Goal: Task Accomplishment & Management: Use online tool/utility

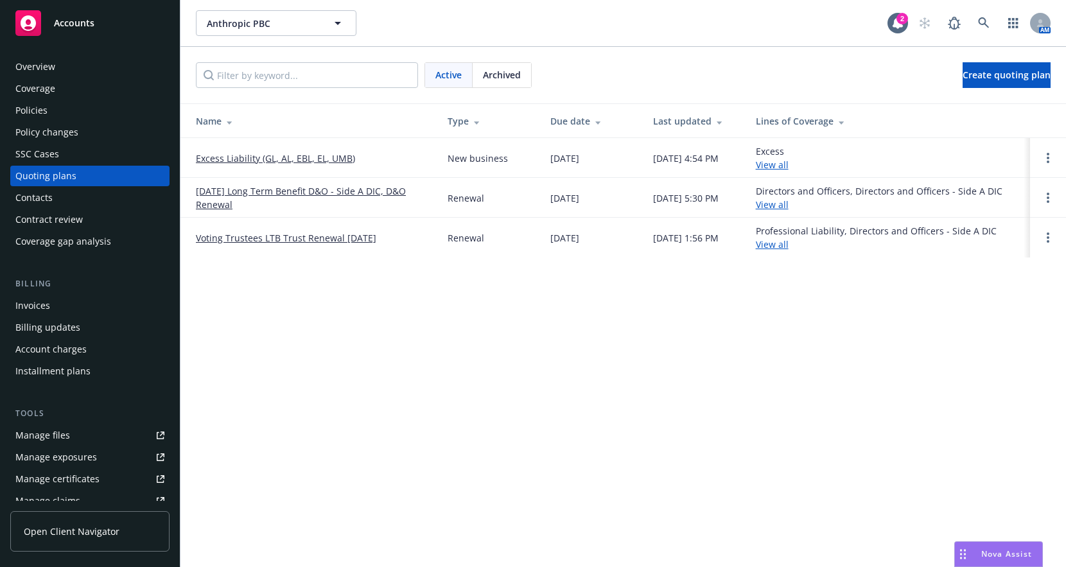
click at [278, 158] on link "Excess Liability (GL, AL, EBL, EL, UMB)" at bounding box center [275, 158] width 159 height 13
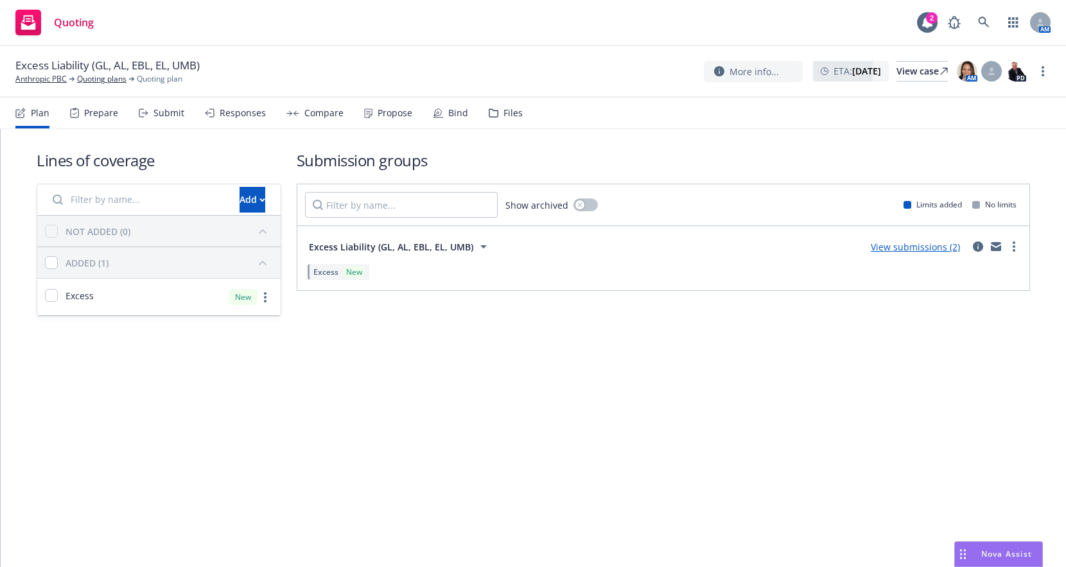
click at [905, 248] on link "View submissions (2)" at bounding box center [915, 247] width 89 height 12
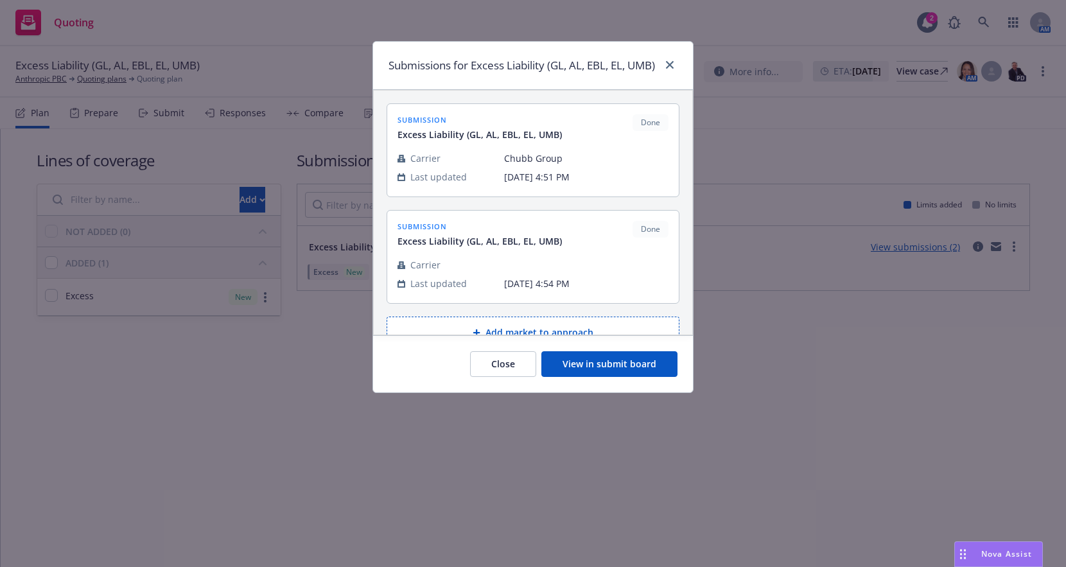
click at [571, 377] on button "View in submit board" at bounding box center [609, 364] width 136 height 26
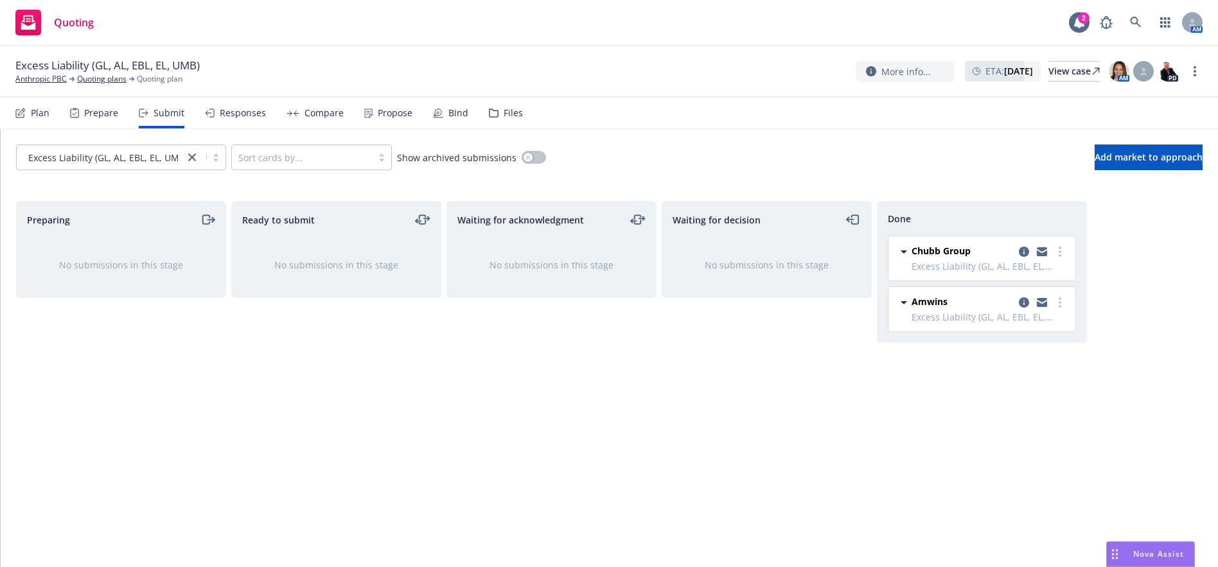
click at [304, 114] on div "Compare" at bounding box center [323, 113] width 39 height 10
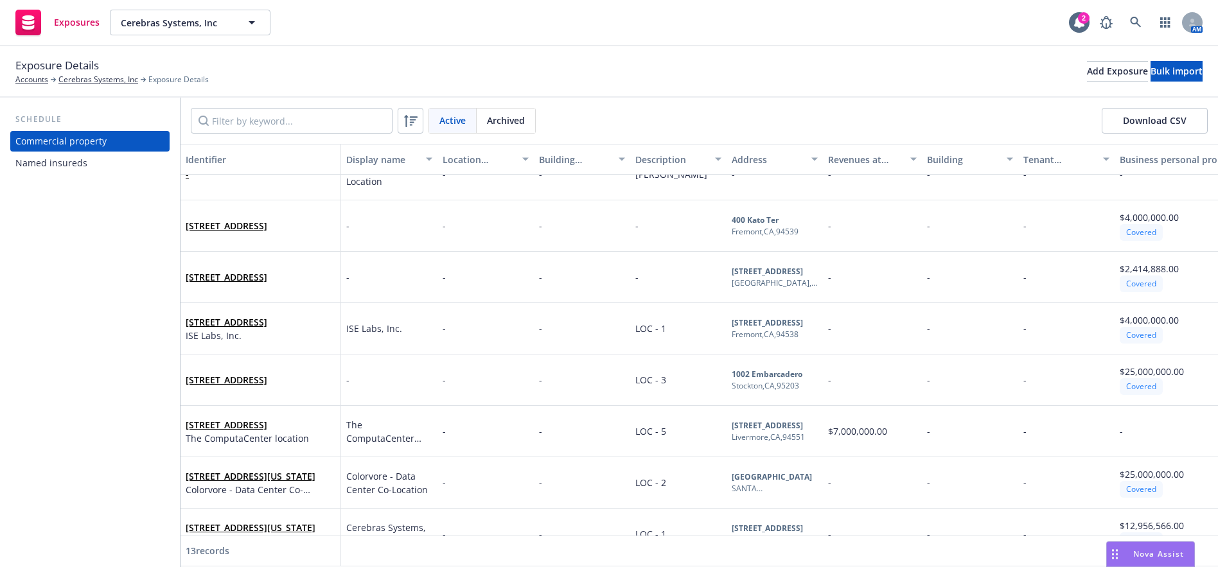
scroll to position [193, 0]
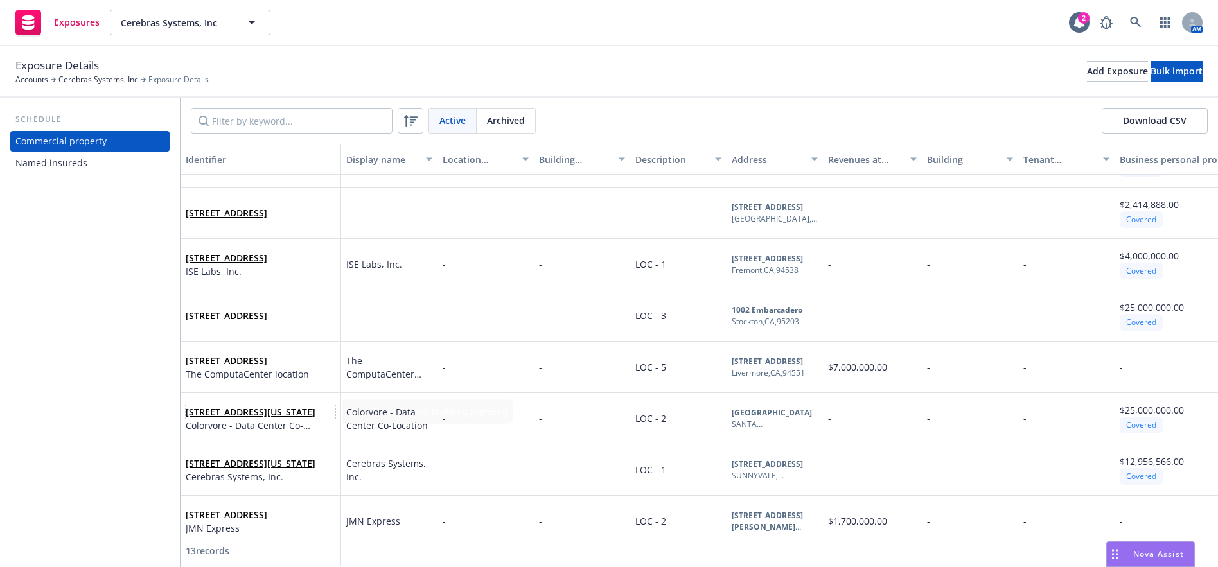
click at [240, 414] on link "[STREET_ADDRESS][US_STATE]" at bounding box center [251, 412] width 130 height 12
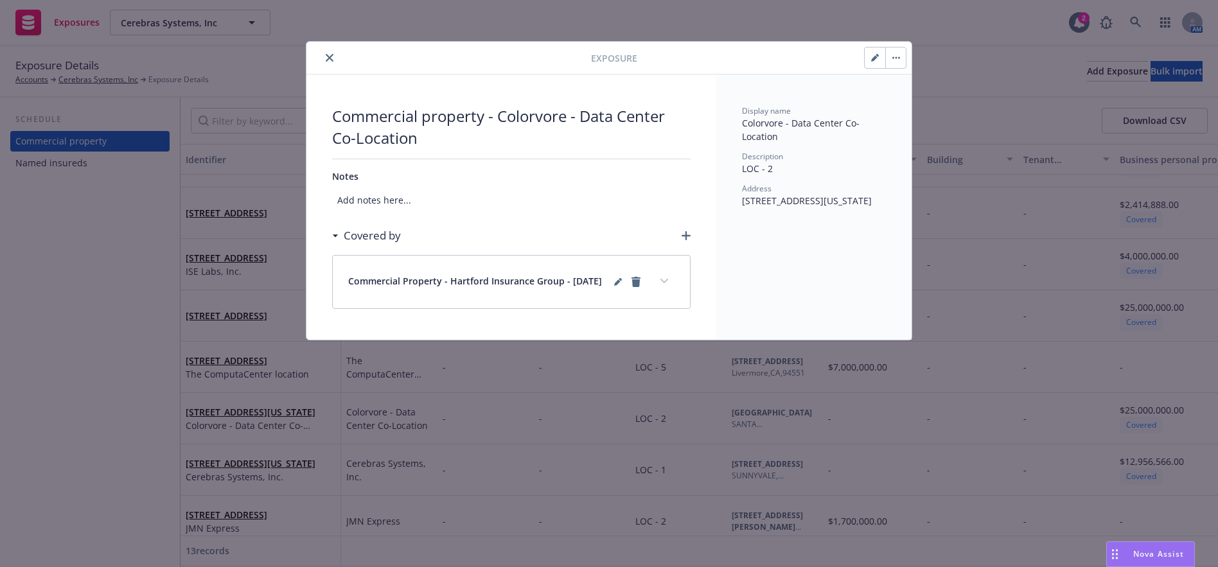
click at [872, 52] on button "button" at bounding box center [874, 58] width 21 height 21
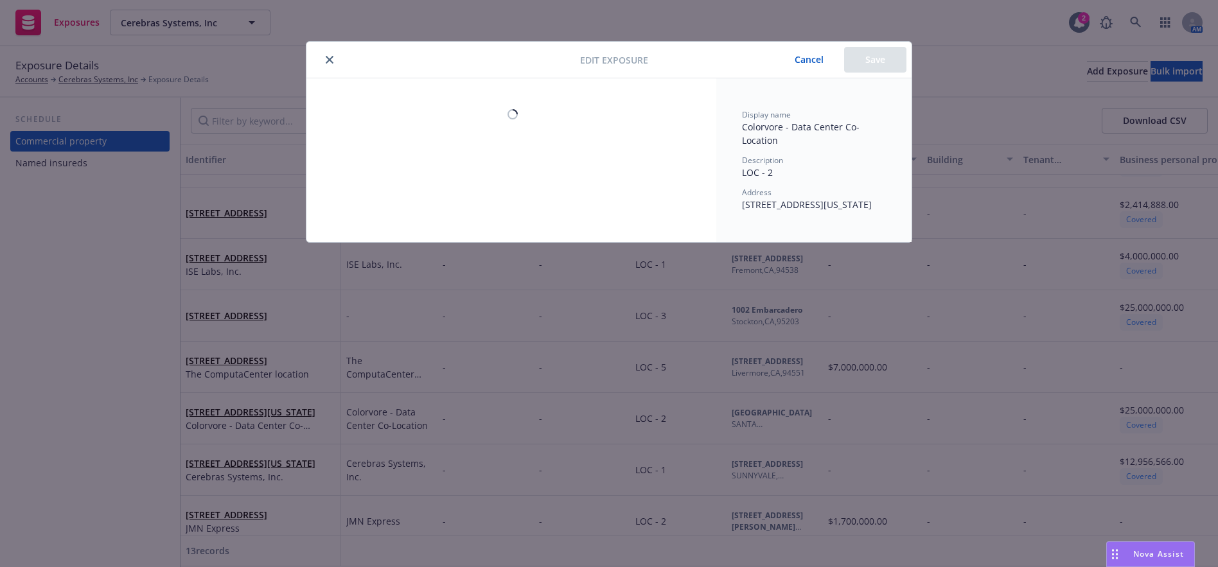
select select "NO"
select select "NON_COMBUSTIBLE"
select select "FULLY"
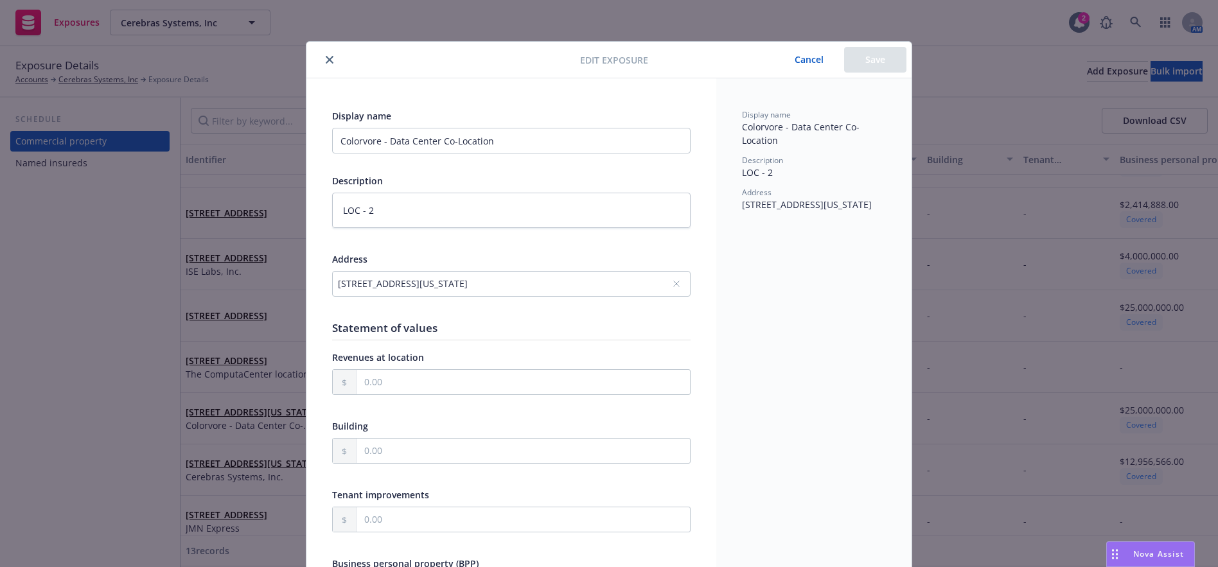
click at [360, 283] on div "[STREET_ADDRESS][US_STATE]" at bounding box center [505, 283] width 334 height 13
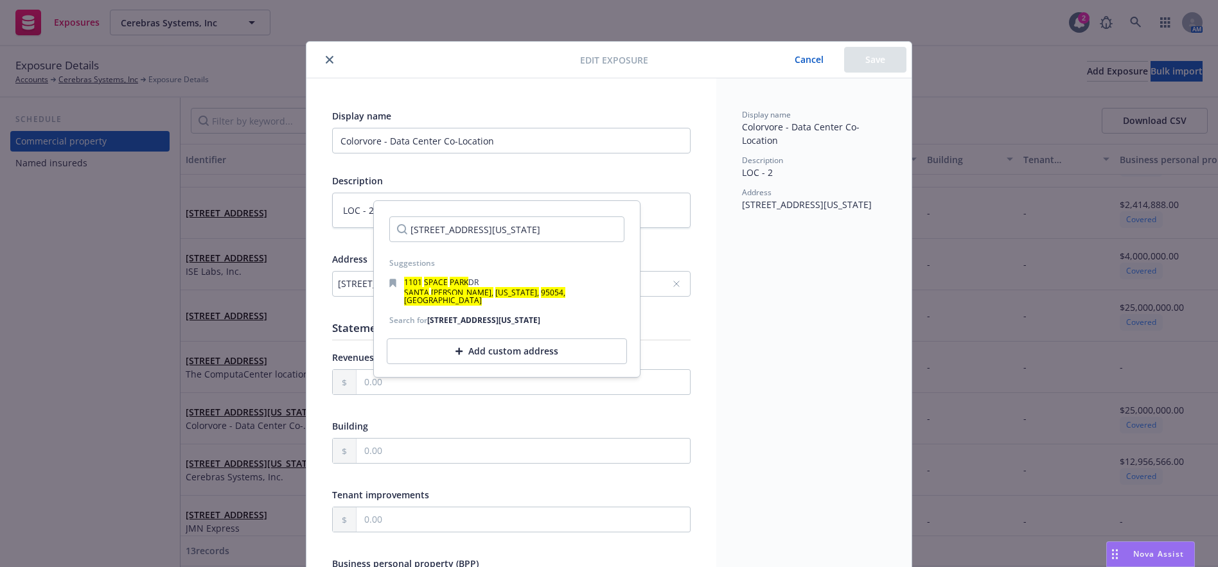
click at [423, 234] on input "[STREET_ADDRESS][US_STATE]" at bounding box center [506, 229] width 235 height 26
click at [433, 231] on input "1101 SPACE PARK DR, SANTA CLARA, California, 95054, USA" at bounding box center [506, 229] width 235 height 26
drag, startPoint x: 582, startPoint y: 241, endPoint x: 690, endPoint y: 255, distance: 108.8
click at [690, 255] on body "Exposures Cerebras Systems, Inc Cerebras Systems, Inc 2 AM Exposure Details Acc…" at bounding box center [609, 283] width 1218 height 567
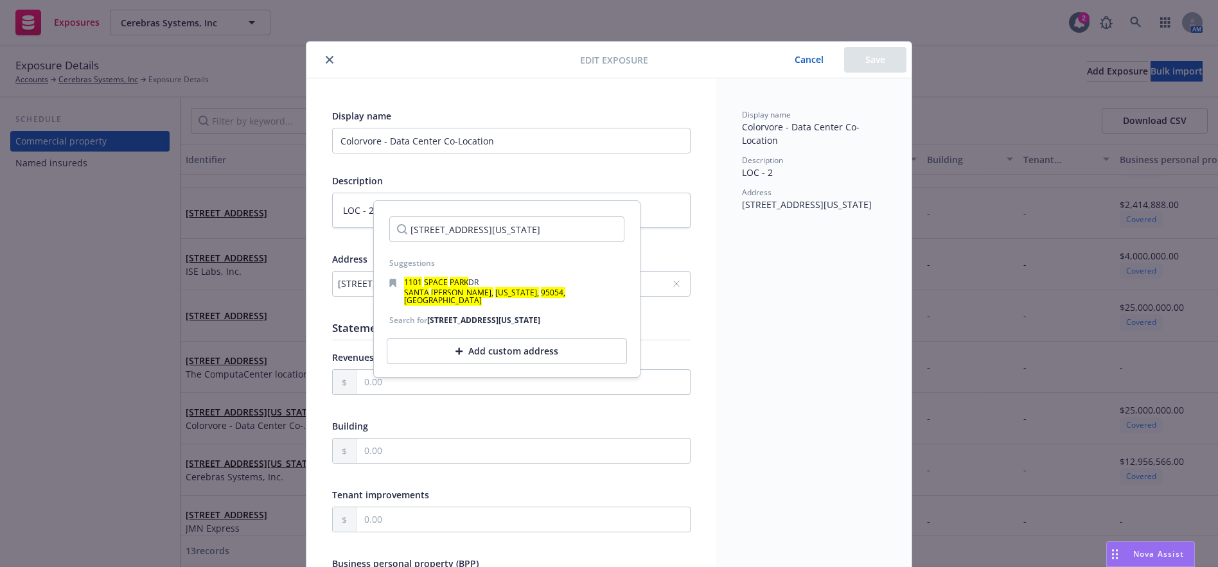
click at [592, 232] on input "1101 Space Park Dr, Santa Clara, California, 95054, USA" at bounding box center [506, 229] width 235 height 26
drag, startPoint x: 595, startPoint y: 232, endPoint x: 318, endPoint y: 224, distance: 276.9
click at [318, 224] on body "Exposures Cerebras Systems, Inc Cerebras Systems, Inc 2 AM Exposure Details Acc…" at bounding box center [609, 283] width 1218 height 567
type input "1101 Space Park Dr, Santa Clara, California, 95054, USA"
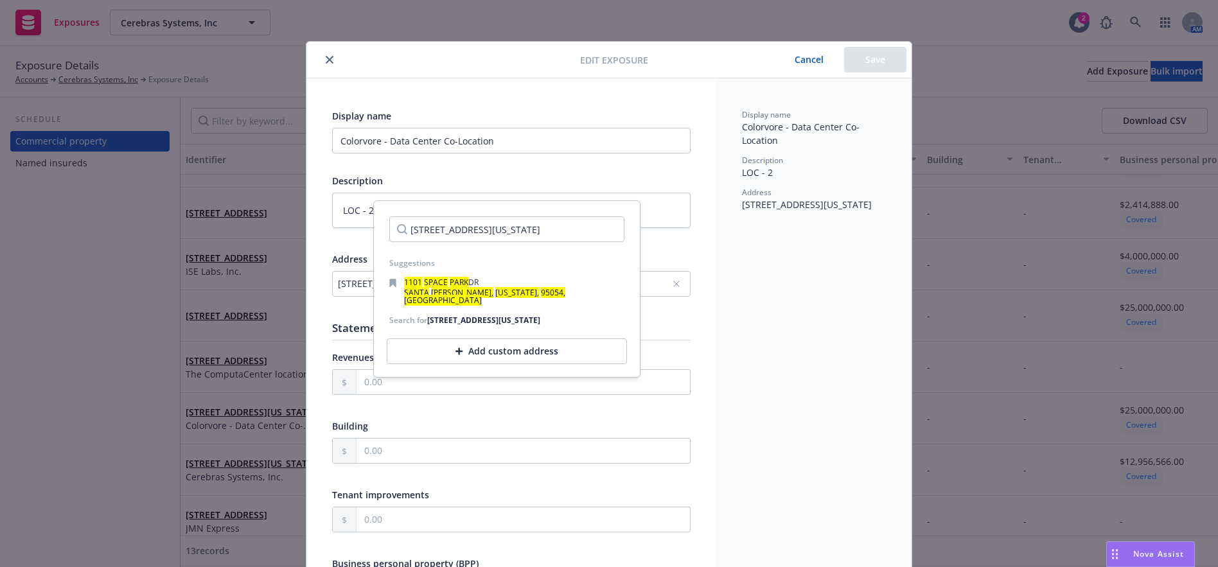
drag, startPoint x: 319, startPoint y: 225, endPoint x: 382, endPoint y: 225, distance: 62.3
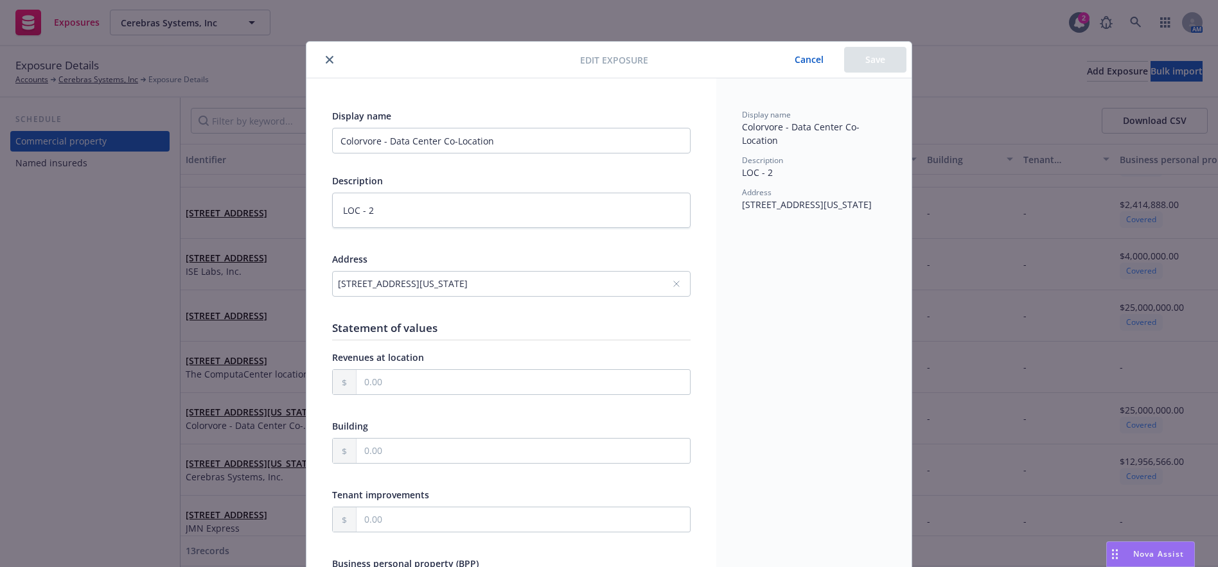
click at [584, 280] on div "1101 SPACE PARK DR, SANTA CLARA, California, 95054, USA" at bounding box center [505, 283] width 334 height 13
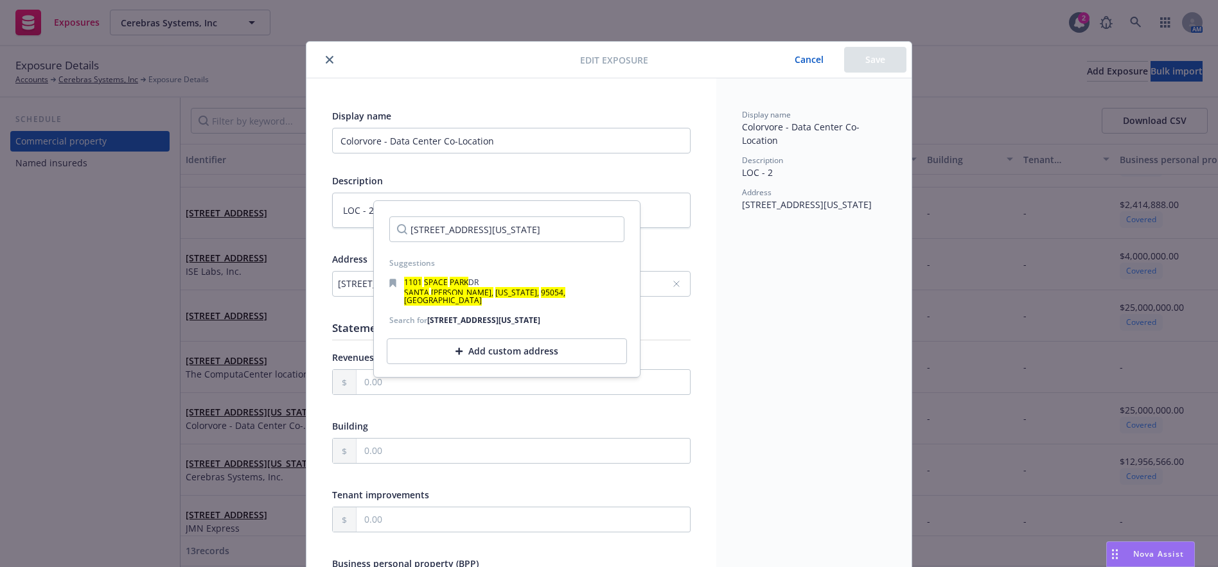
click at [534, 347] on div "Add custom address" at bounding box center [507, 351] width 240 height 26
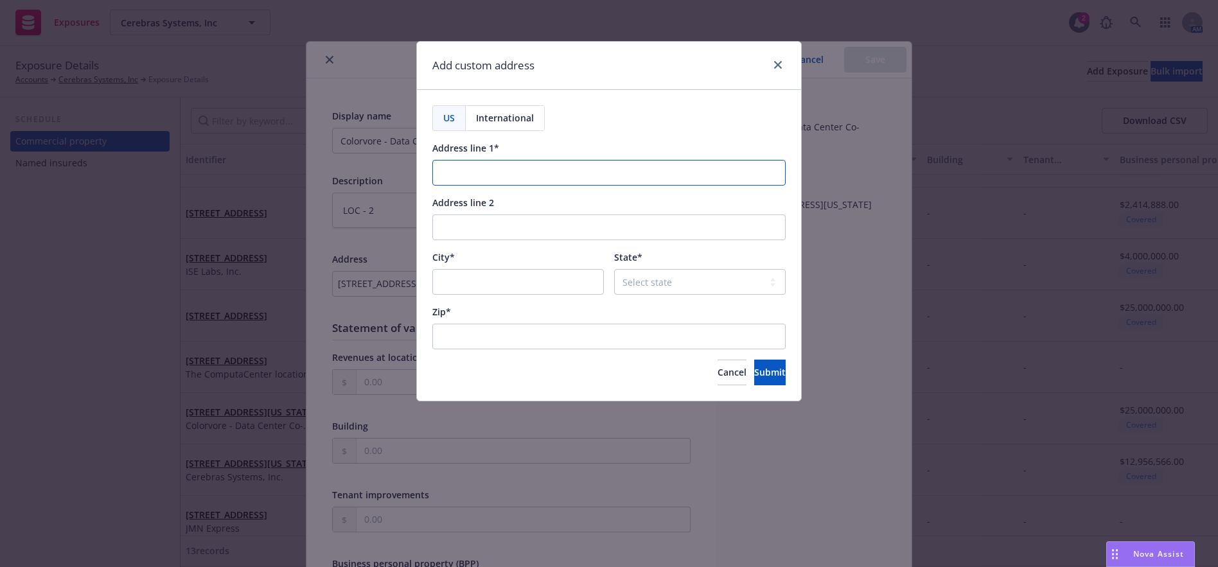
click at [474, 167] on input "Address line 1*" at bounding box center [608, 173] width 353 height 26
paste input "1101 Space Park Dr, Santa Clara, California, 95054, USA"
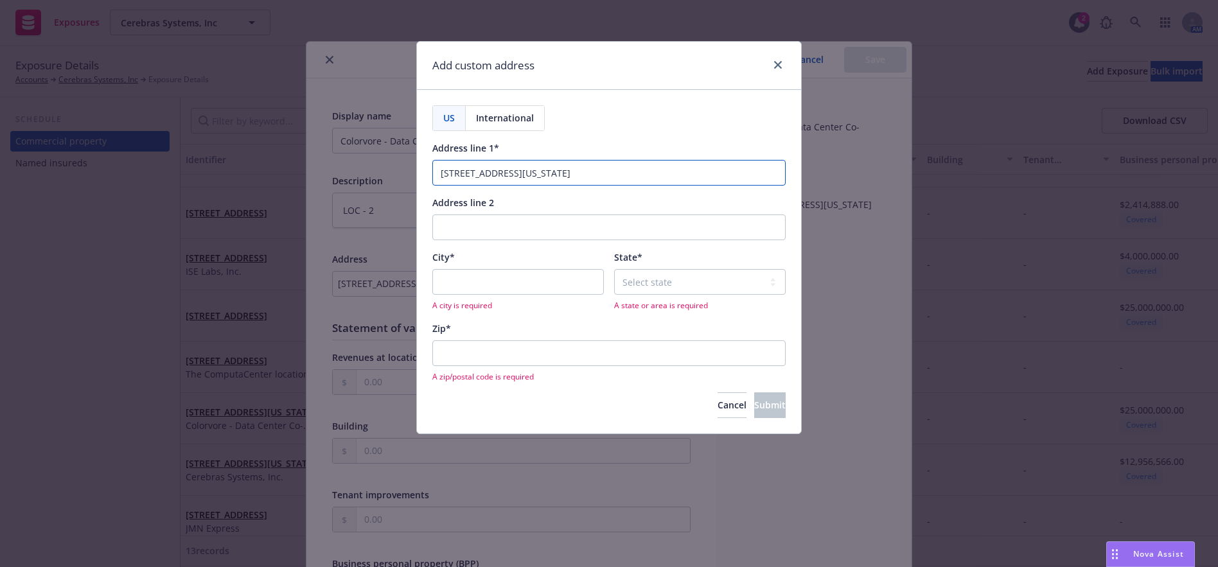
type input "1101 Space Park Dr, Santa Clara, California, 95054, USA"
click at [469, 285] on input "City*" at bounding box center [517, 282] width 171 height 26
drag, startPoint x: 527, startPoint y: 171, endPoint x: 575, endPoint y: 178, distance: 48.0
click at [575, 178] on input "1101 Space Park Dr, Santa Clara, California, 95054, USA" at bounding box center [608, 173] width 353 height 26
click at [493, 290] on input "City*" at bounding box center [517, 282] width 171 height 26
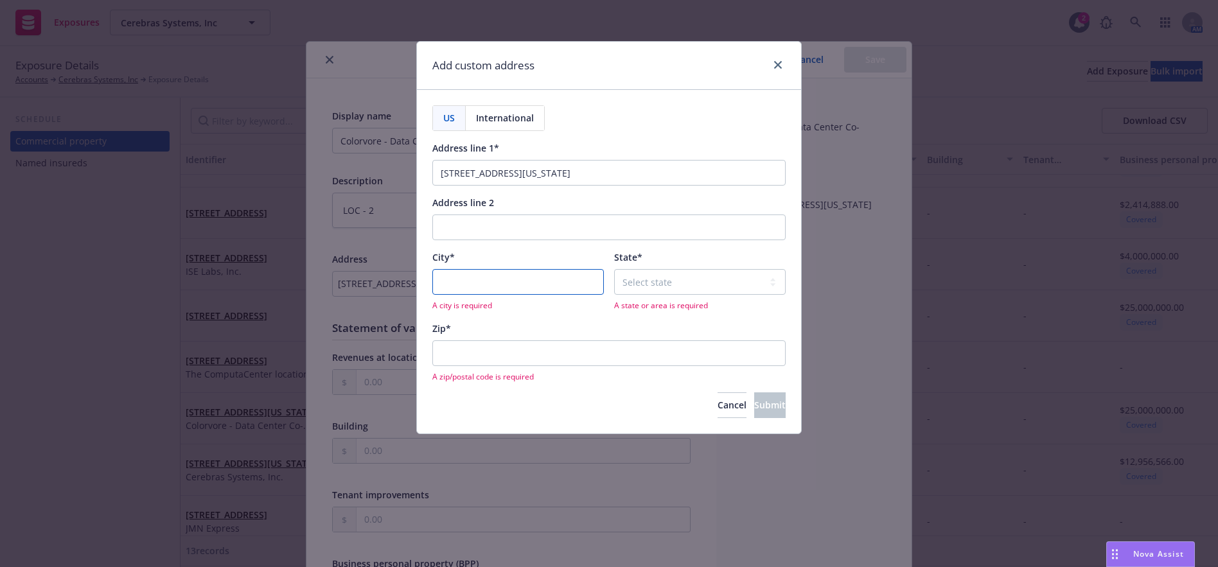
paste input "Santa Clara"
type input "Santa Clara"
click at [649, 279] on select "Select state Alabama Alaska American Samoa Arizona Arkansas Baker Island Califo…" at bounding box center [699, 282] width 171 height 26
select select "CA"
click at [614, 269] on select "Select state Alabama Alaska American Samoa Arizona Arkansas Baker Island Califo…" at bounding box center [699, 282] width 171 height 26
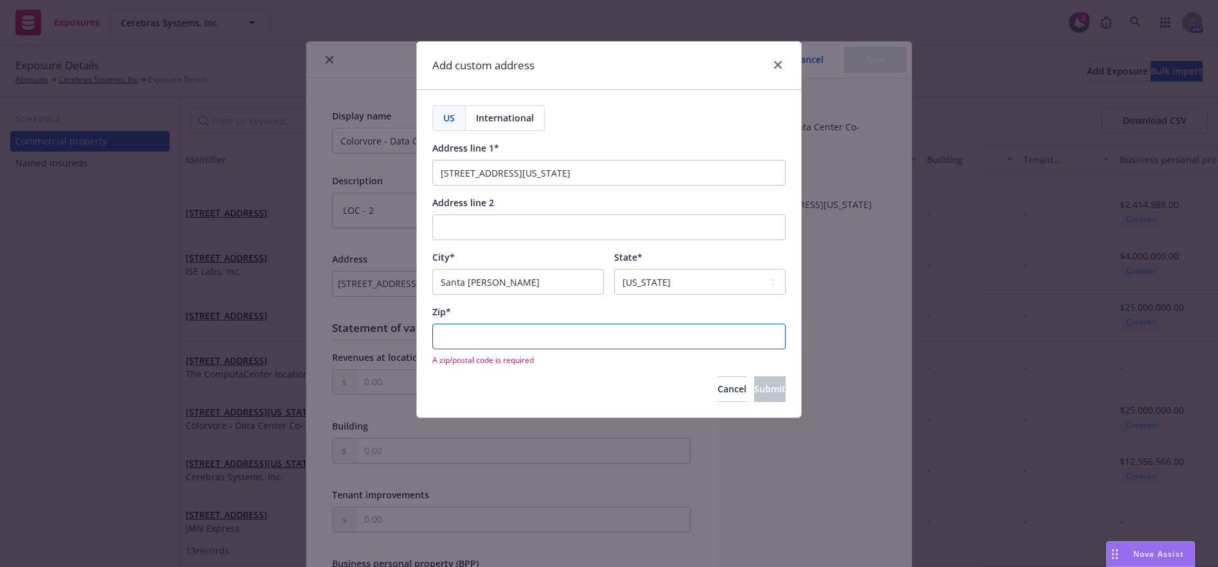
click at [542, 339] on input "Zip*" at bounding box center [608, 337] width 353 height 26
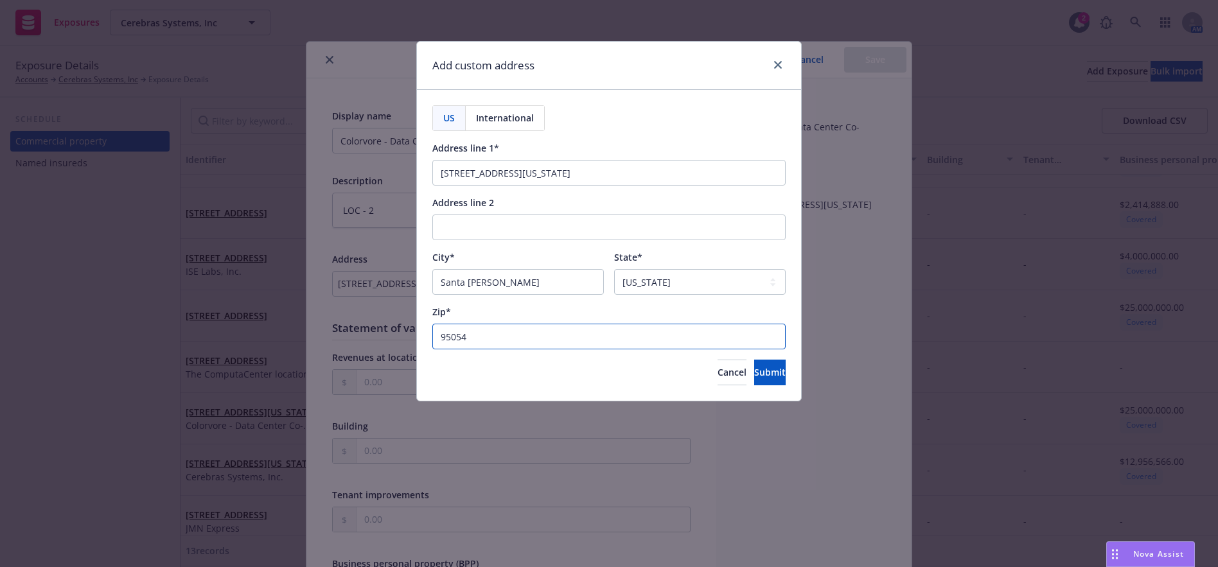
type input "95054"
drag, startPoint x: 712, startPoint y: 176, endPoint x: 430, endPoint y: 190, distance: 282.3
click at [419, 192] on div "US International Address line 1* 1101 Space Park Dr, Santa Clara, California, 9…" at bounding box center [609, 245] width 384 height 311
click at [660, 177] on input "1101 Space Park Dr, Santa Clara, California, 95054, USA" at bounding box center [608, 173] width 353 height 26
drag, startPoint x: 529, startPoint y: 177, endPoint x: 743, endPoint y: 182, distance: 213.9
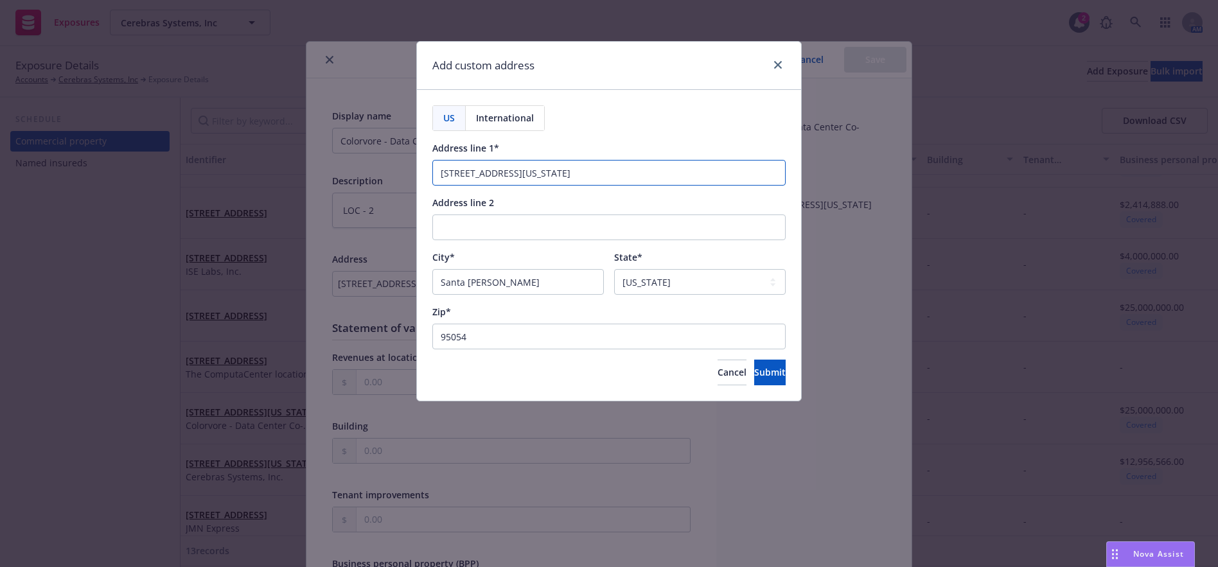
click at [758, 177] on body "Exposures Cerebras Systems, Inc Cerebras Systems, Inc 2 AM Exposure Details Acc…" at bounding box center [609, 283] width 1218 height 567
type input "1101 Space Park Dr"
click at [754, 376] on span "Submit" at bounding box center [769, 372] width 31 height 12
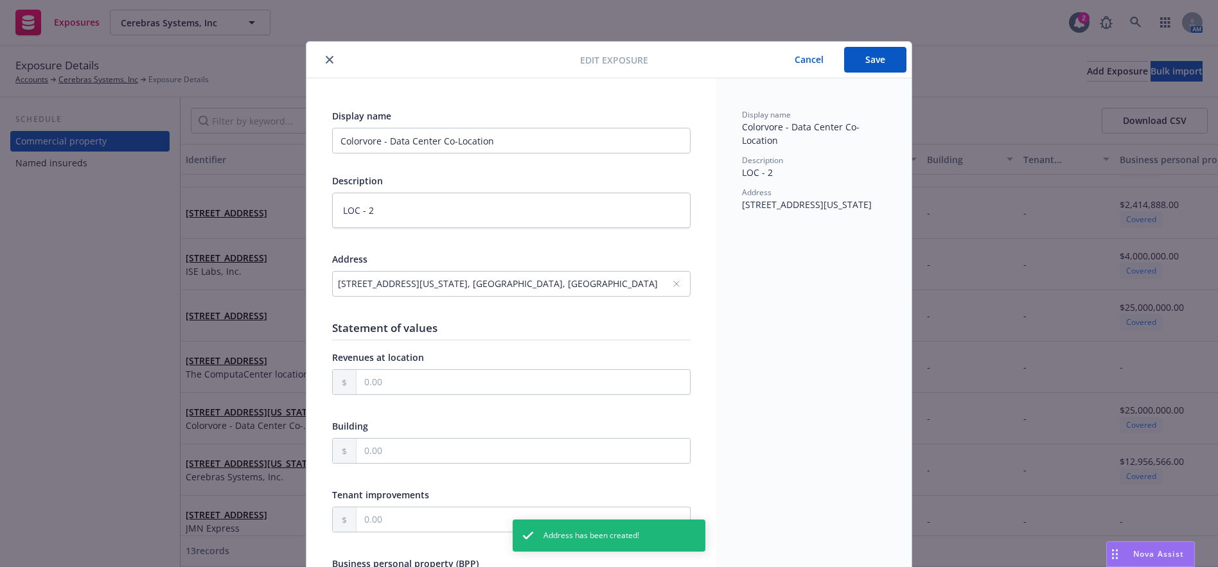
click at [859, 65] on button "Save" at bounding box center [875, 60] width 62 height 26
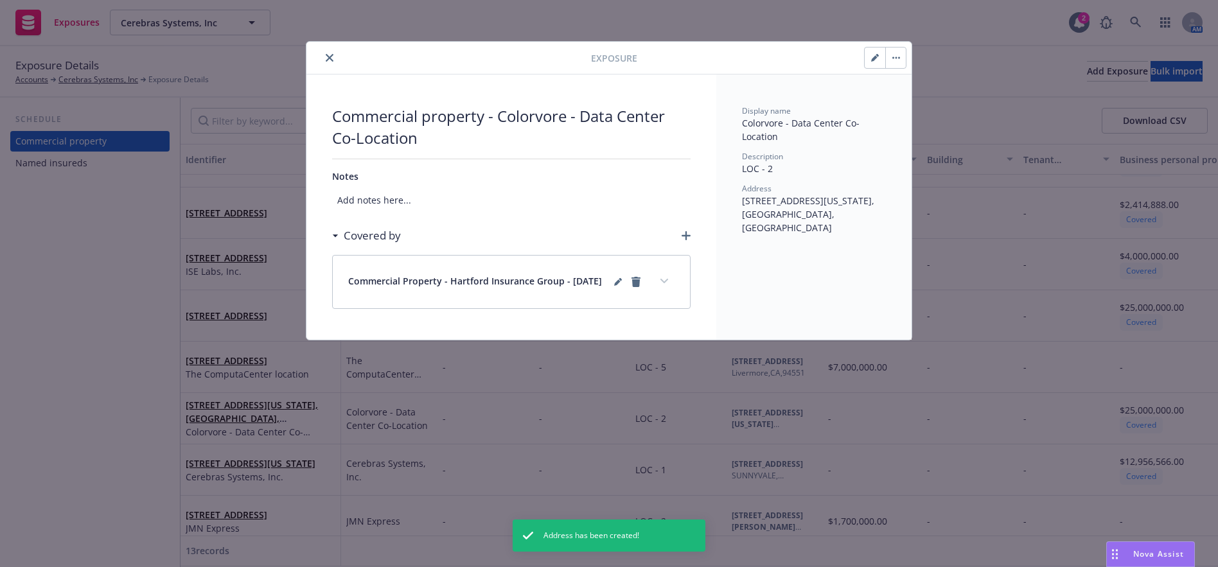
click at [865, 62] on button "button" at bounding box center [874, 58] width 21 height 21
type textarea "x"
select select "NO"
select select "NON_COMBUSTIBLE"
select select "FULLY"
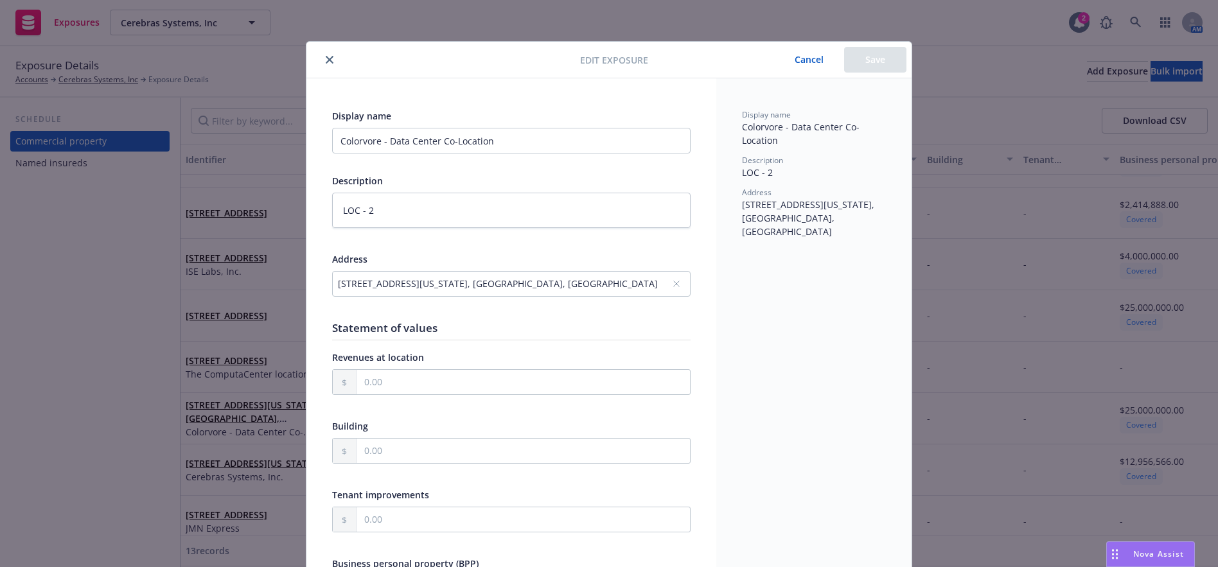
type textarea "x"
click at [542, 282] on div "1101 Space Park Dr, Santa Clara, California, 95054, USA, Santa Clara, CA, 95054…" at bounding box center [505, 283] width 334 height 13
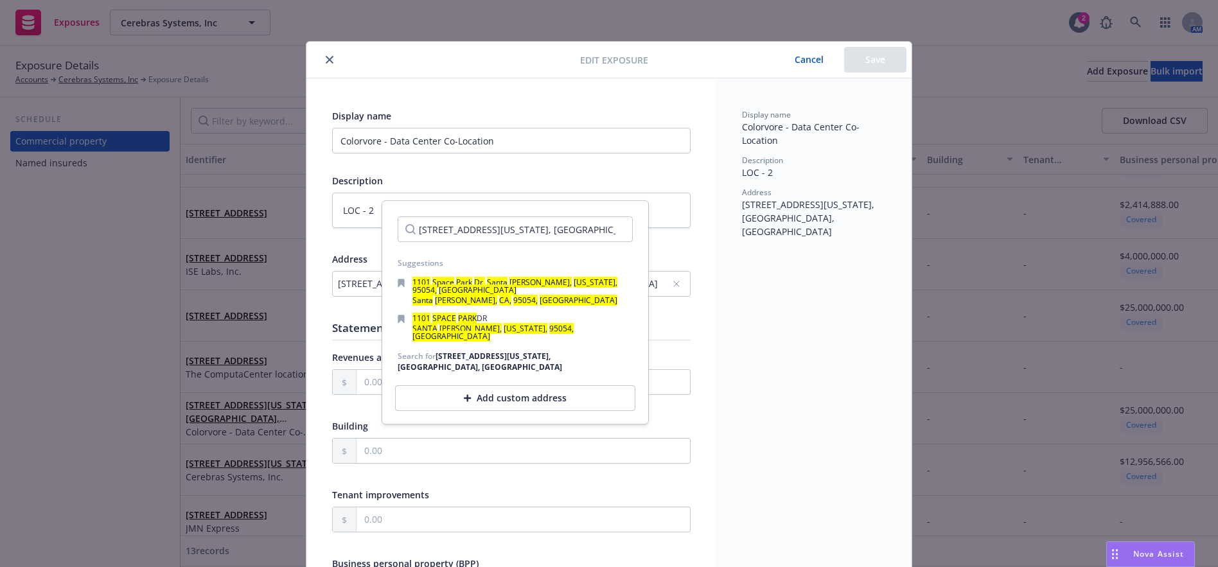
click at [475, 389] on div "Add custom address" at bounding box center [515, 398] width 240 height 26
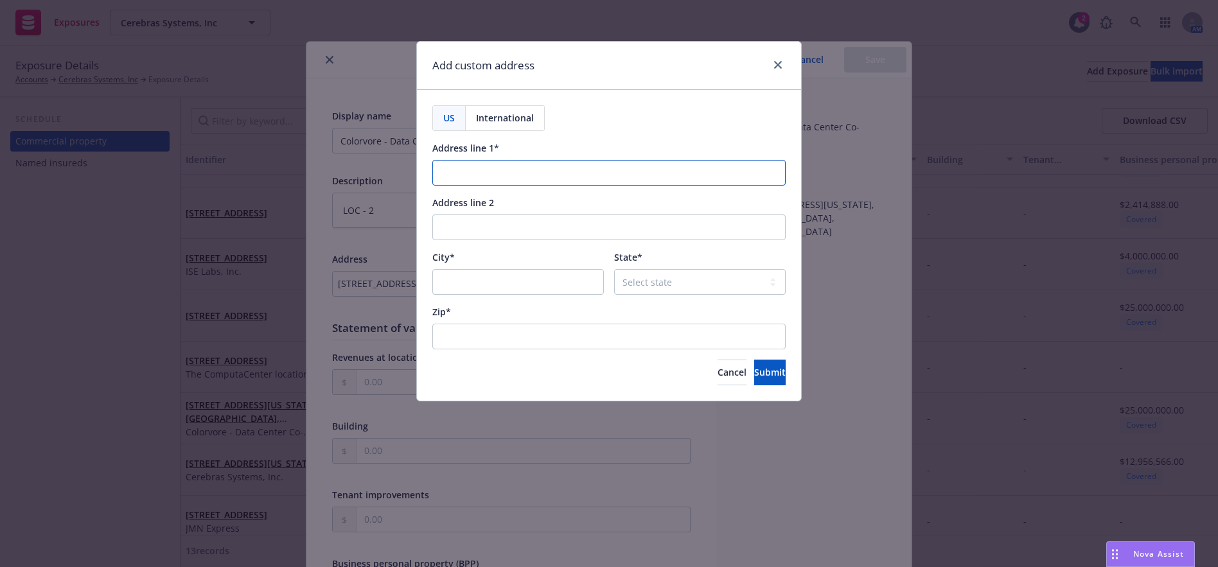
click at [547, 180] on input "Address line 1*" at bounding box center [608, 173] width 353 height 26
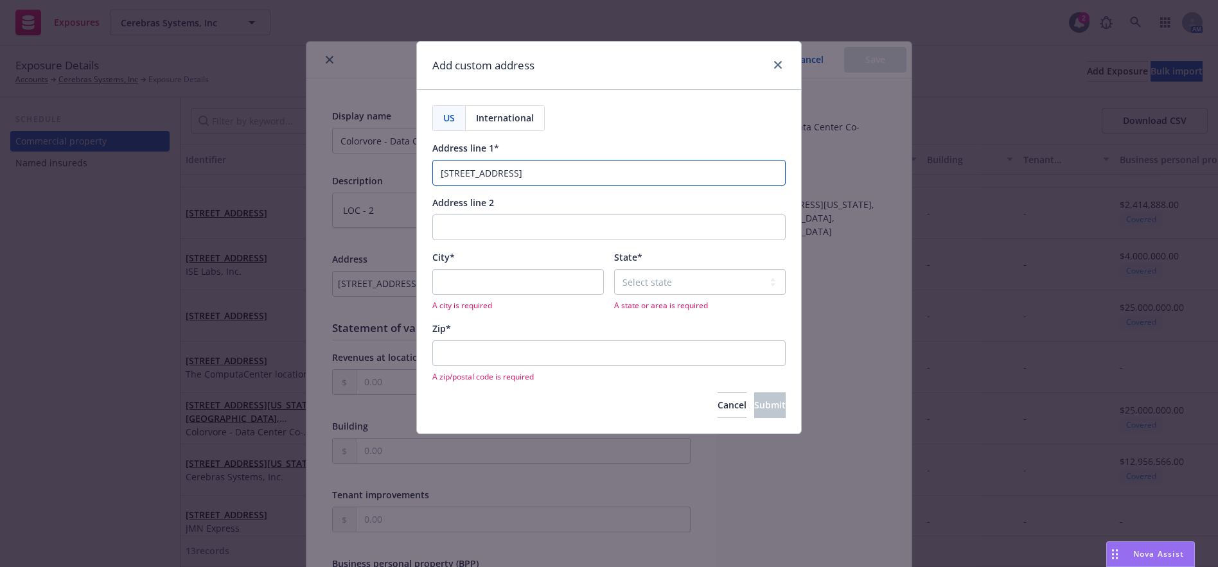
type input "1101 Space Park Dr"
type input "s"
type input "Santa [PERSON_NAME]"
select select "CA"
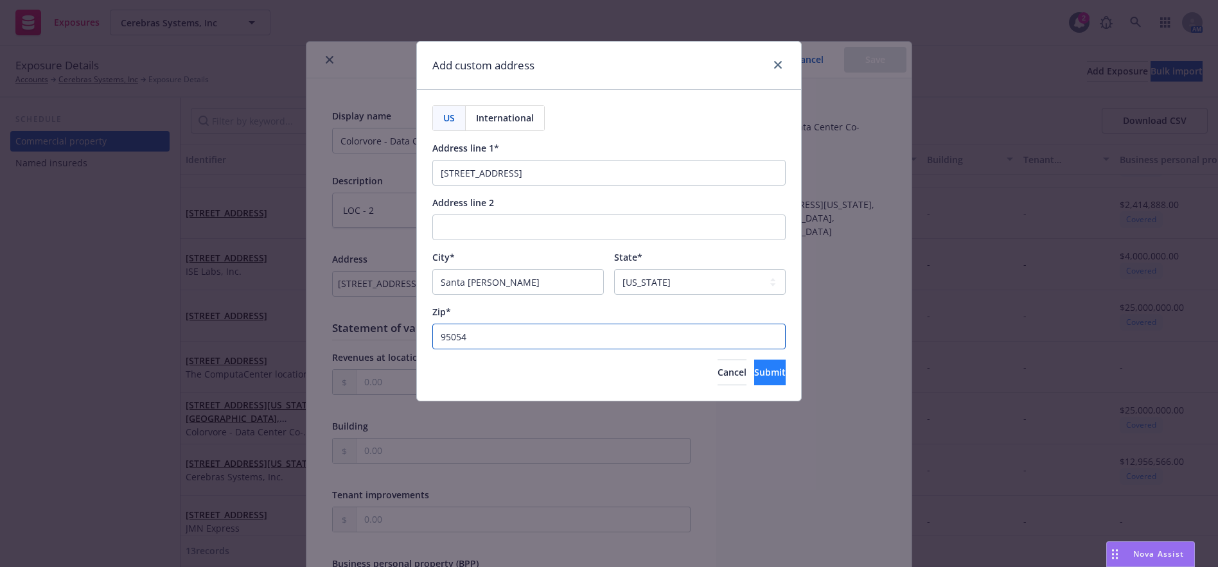
type input "95054"
click at [776, 378] on button "Submit" at bounding box center [769, 373] width 31 height 26
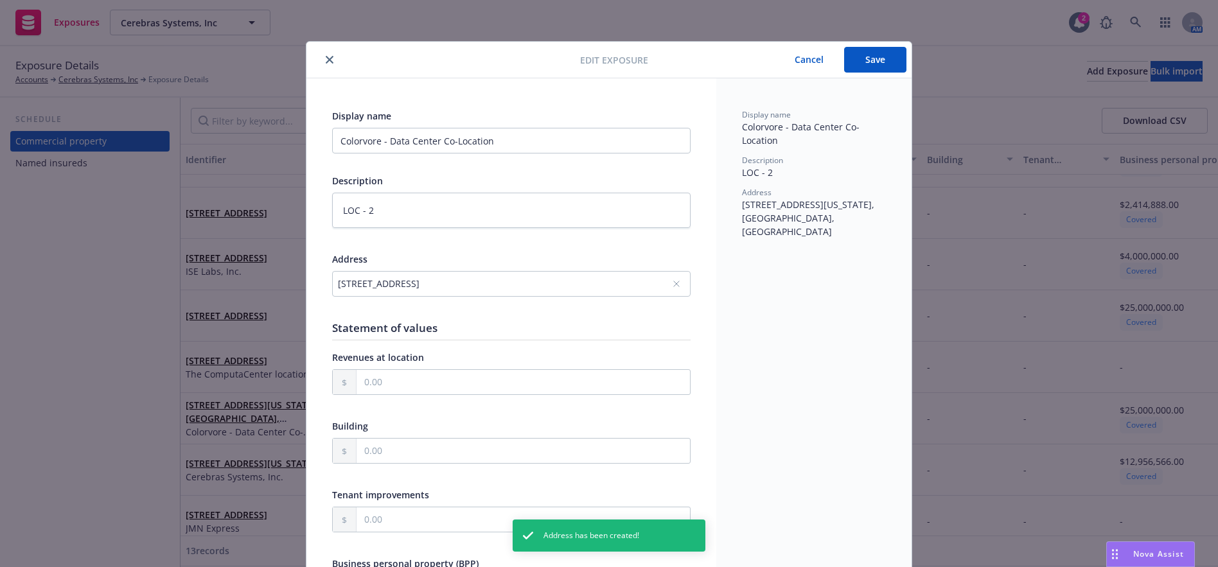
click at [864, 66] on button "Save" at bounding box center [875, 60] width 62 height 26
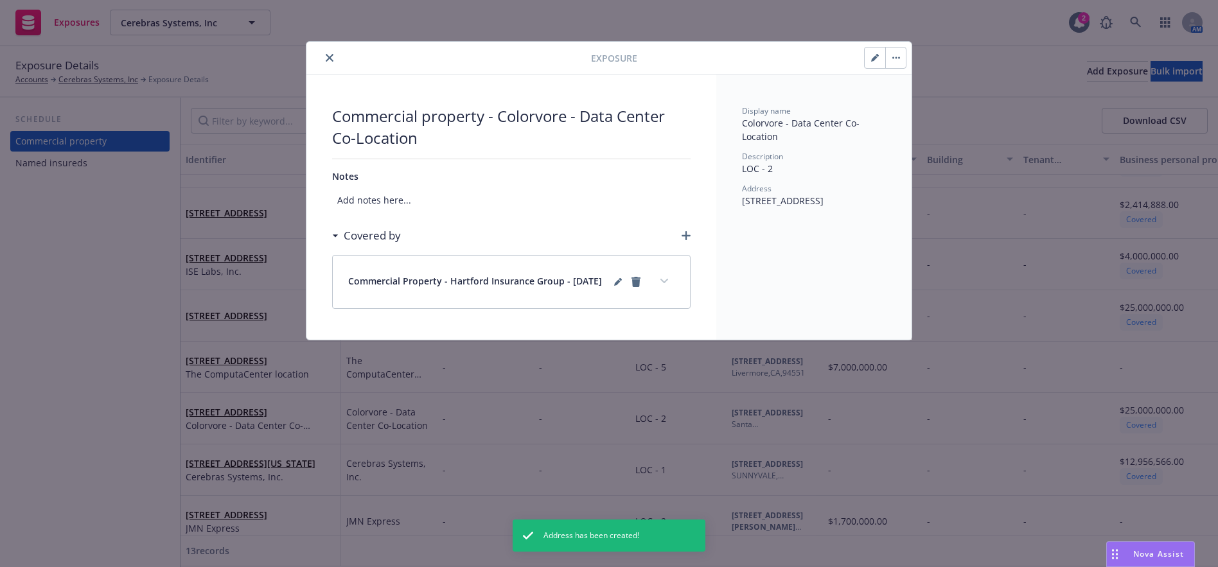
click at [331, 57] on icon "close" at bounding box center [330, 58] width 8 height 8
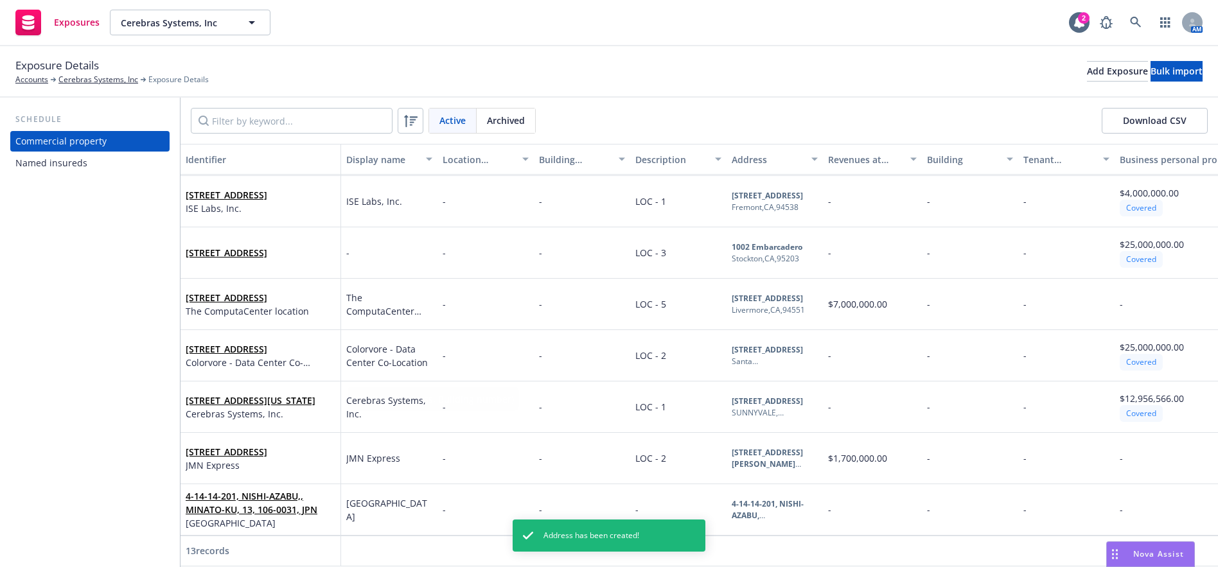
scroll to position [257, 0]
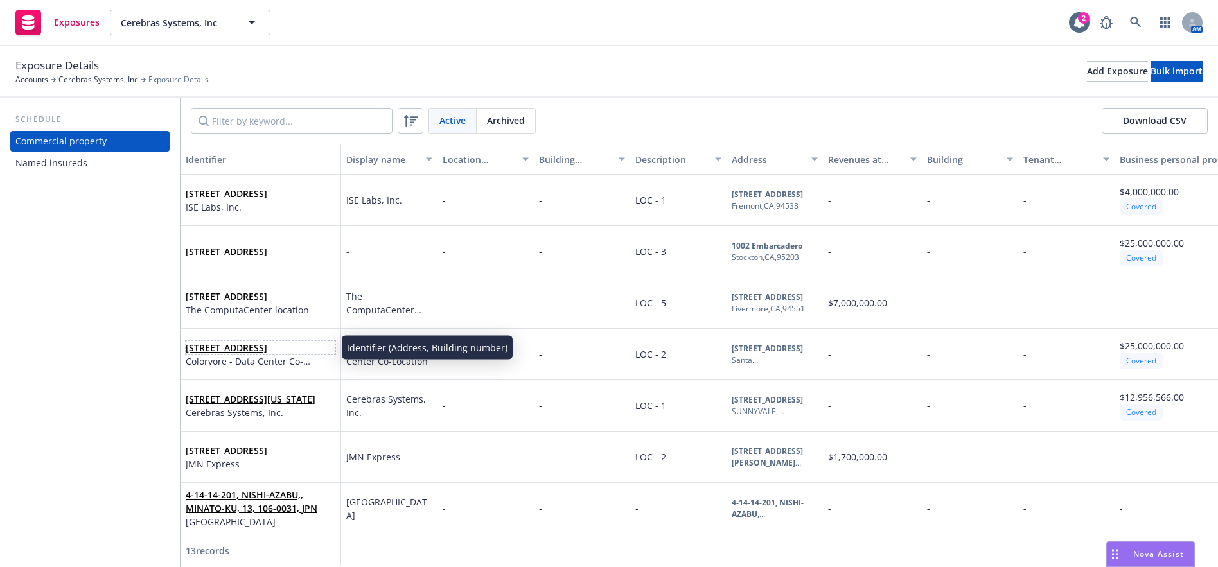
click at [247, 347] on span "[STREET_ADDRESS]" at bounding box center [261, 347] width 150 height 13
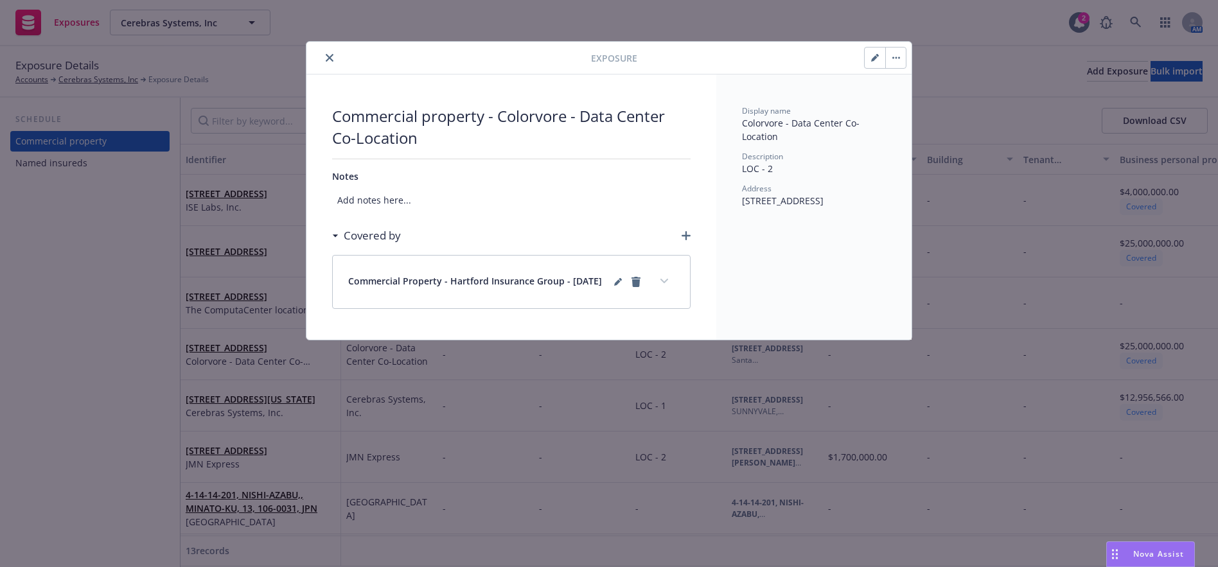
click at [876, 62] on button "button" at bounding box center [874, 58] width 21 height 21
type textarea "x"
select select "NO"
select select "NON_COMBUSTIBLE"
select select "FULLY"
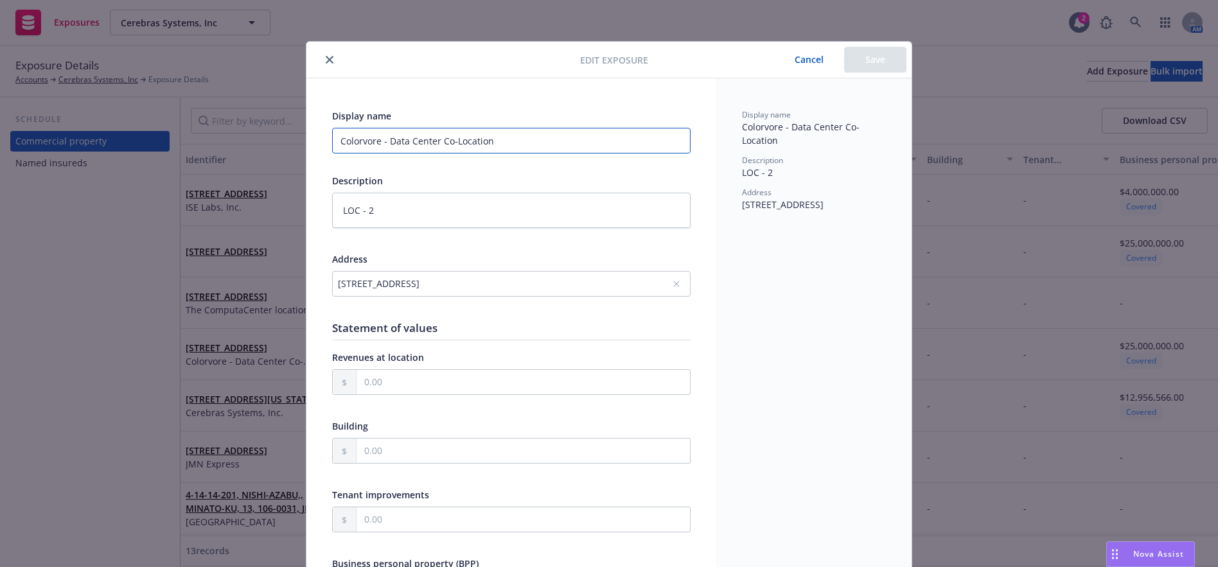
drag, startPoint x: 355, startPoint y: 141, endPoint x: 369, endPoint y: 149, distance: 16.1
click at [355, 141] on input "Colorvore - Data Center Co-Location" at bounding box center [511, 141] width 358 height 26
type textarea "x"
type input "Colovore - Data Center Co-Location"
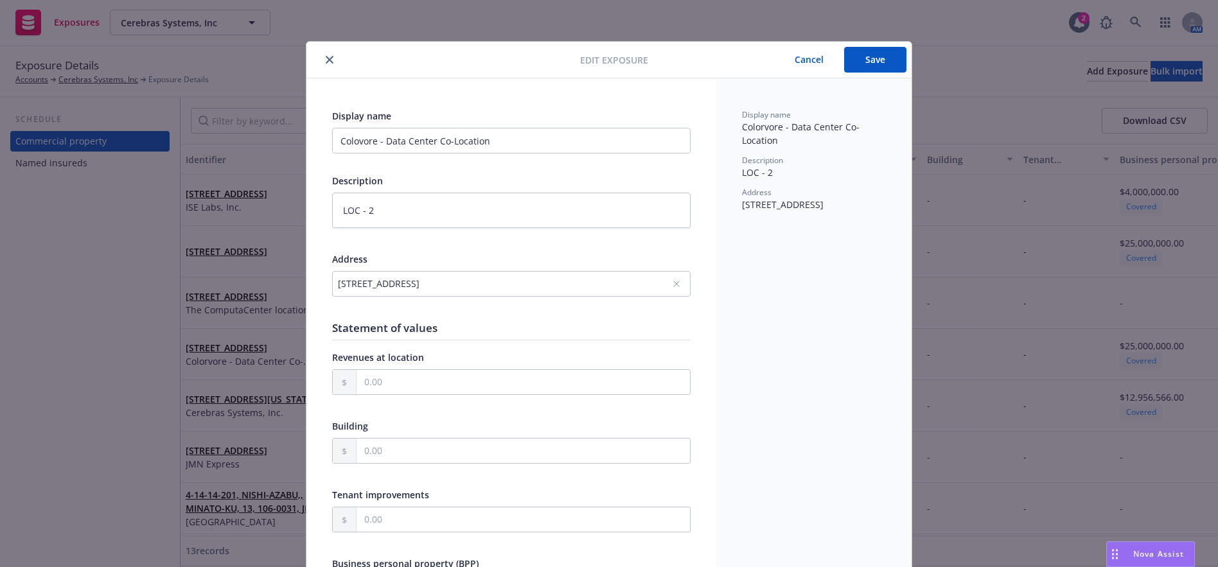
click at [855, 67] on button "Save" at bounding box center [875, 60] width 62 height 26
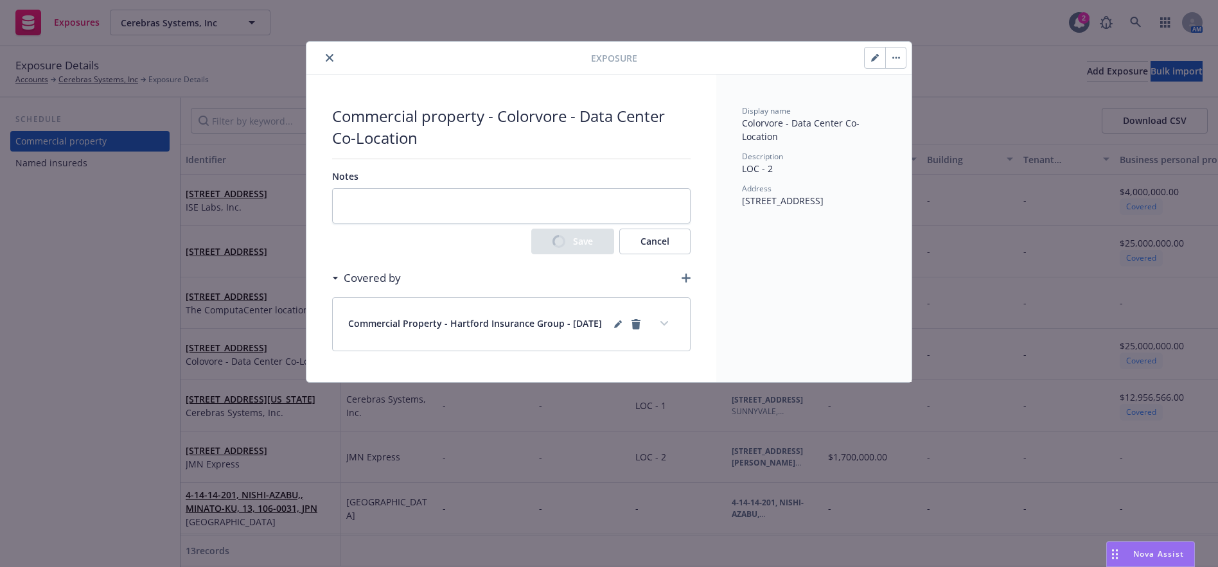
click at [327, 62] on button "close" at bounding box center [329, 57] width 15 height 15
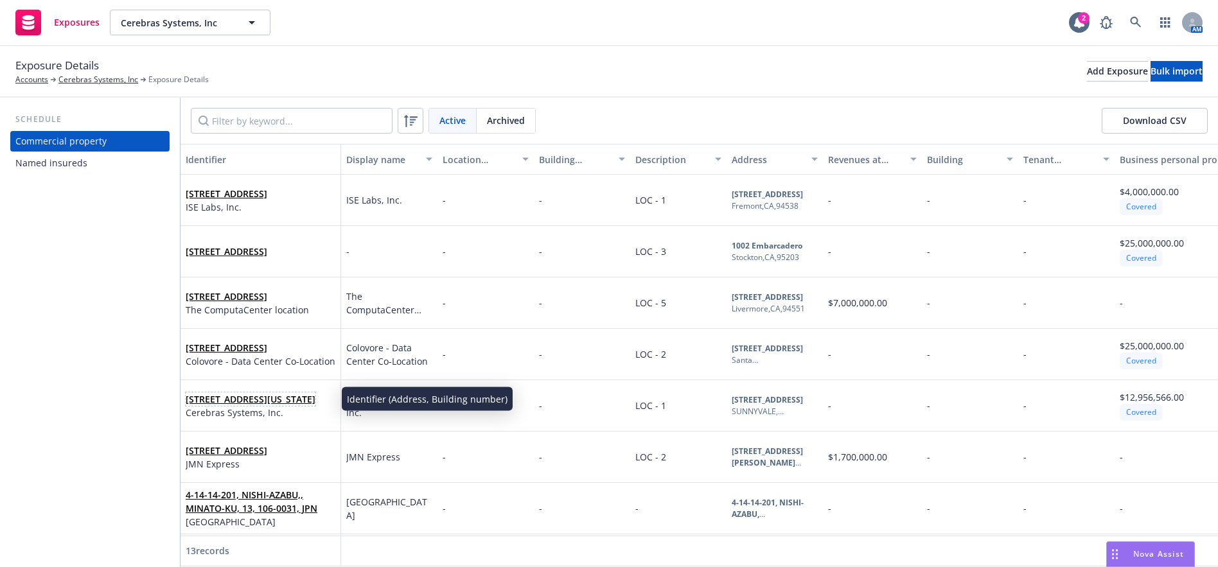
click at [285, 393] on link "1237 E ARQUES AVE, SUNNYVALE, California, 94085, USA" at bounding box center [251, 399] width 130 height 12
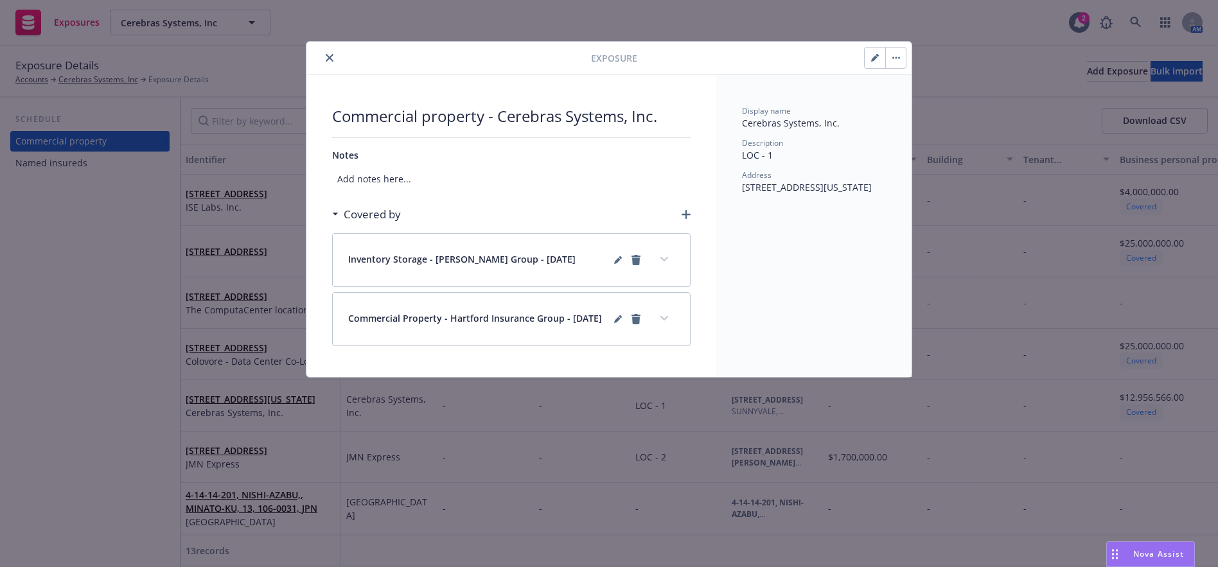
click at [865, 54] on button "button" at bounding box center [874, 58] width 21 height 21
type textarea "x"
select select "NO"
select select "OTHER"
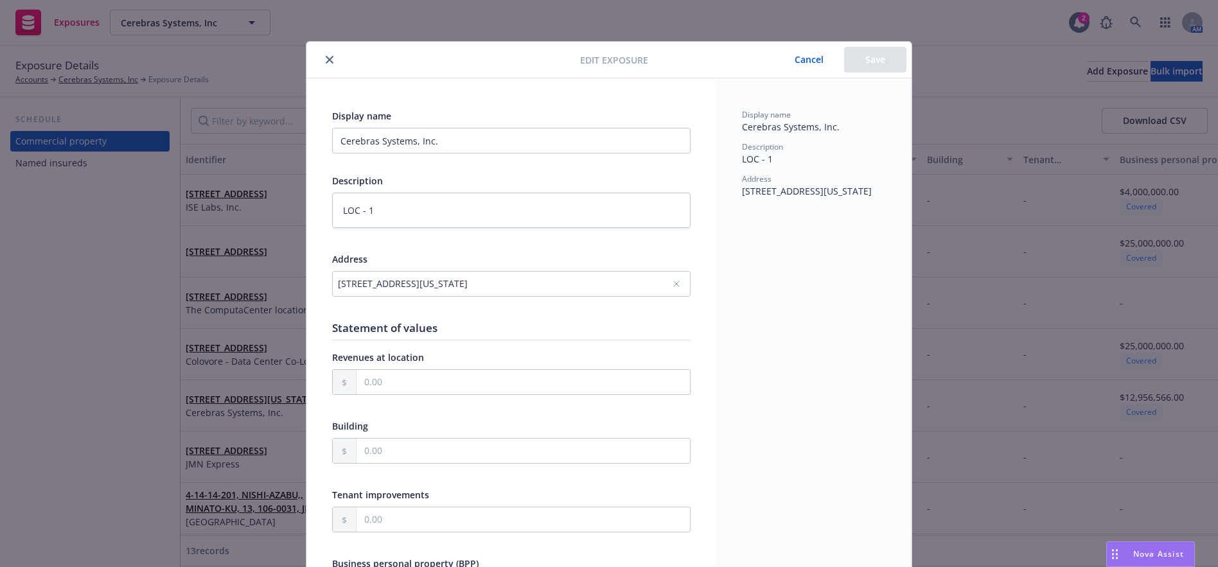
click at [871, 57] on div "Cancel Save" at bounding box center [840, 60] width 132 height 26
click at [584, 279] on div "1237 E ARQUES AVE, SUNNYVALE, California, 94085, USA" at bounding box center [505, 283] width 334 height 13
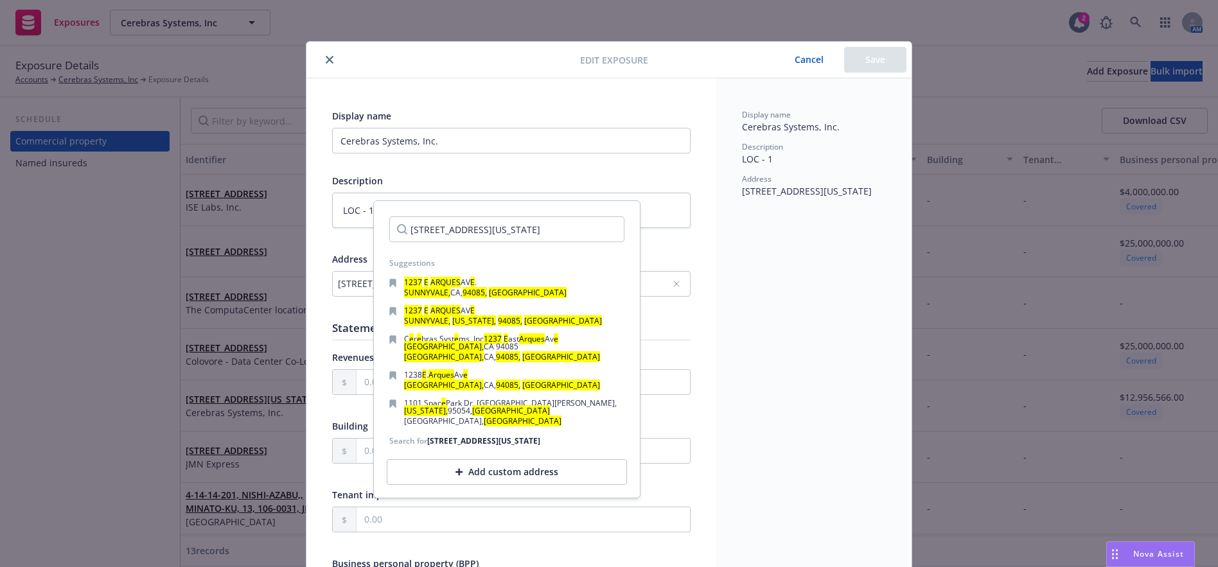
click at [482, 477] on div "Add custom address" at bounding box center [507, 472] width 240 height 26
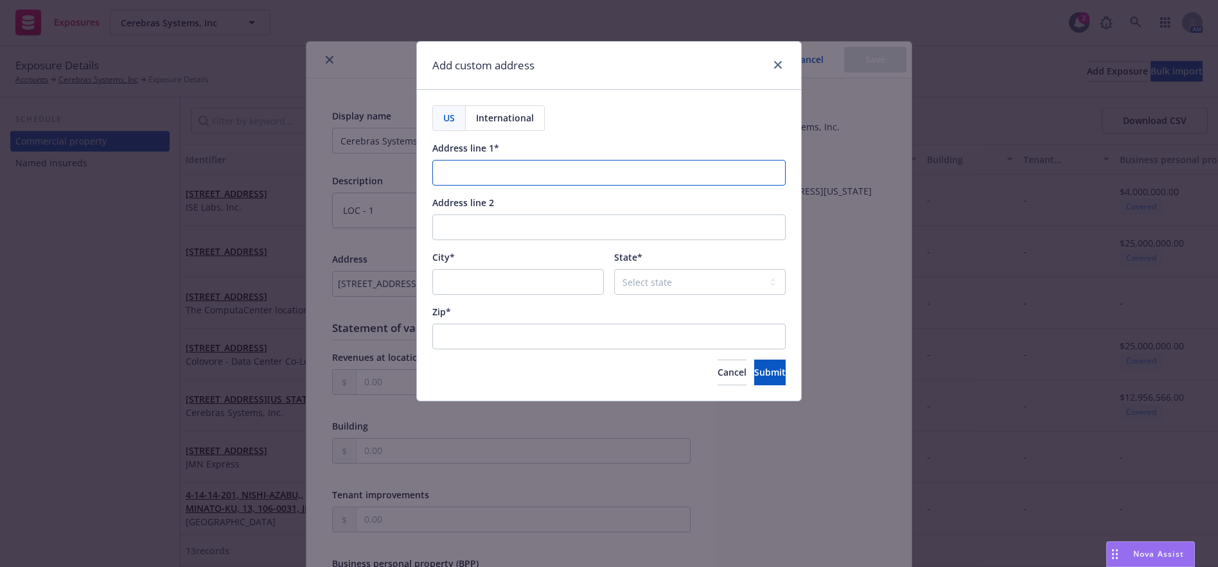
click at [531, 169] on input "Address line 1*" at bounding box center [608, 173] width 353 height 26
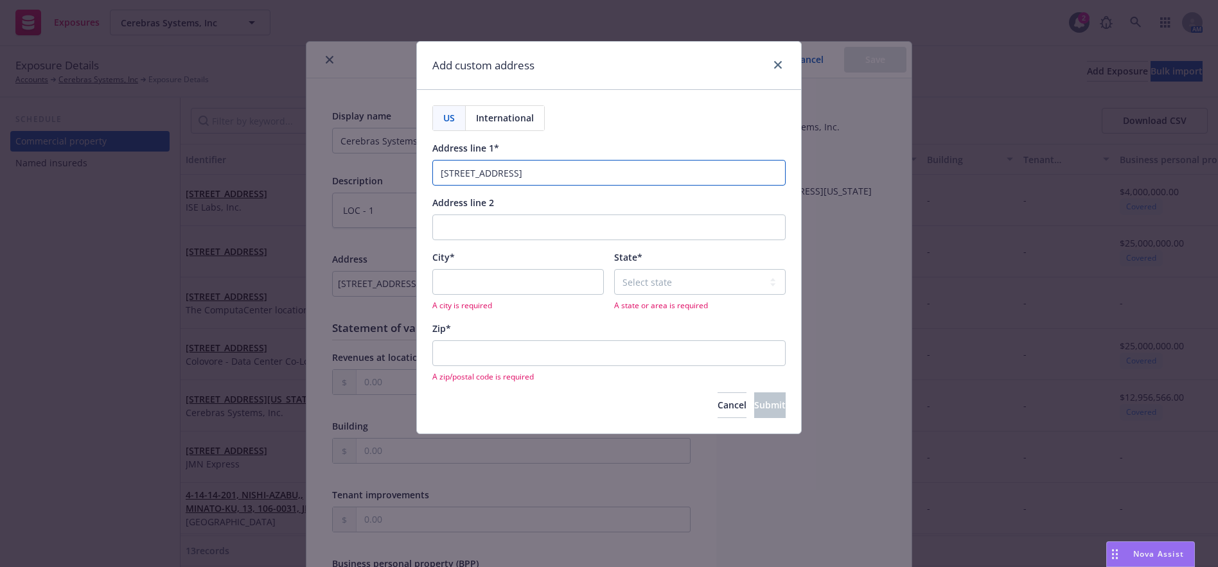
type input "1237 E Arques Ave"
type input "Sunnyvale"
select select "CA"
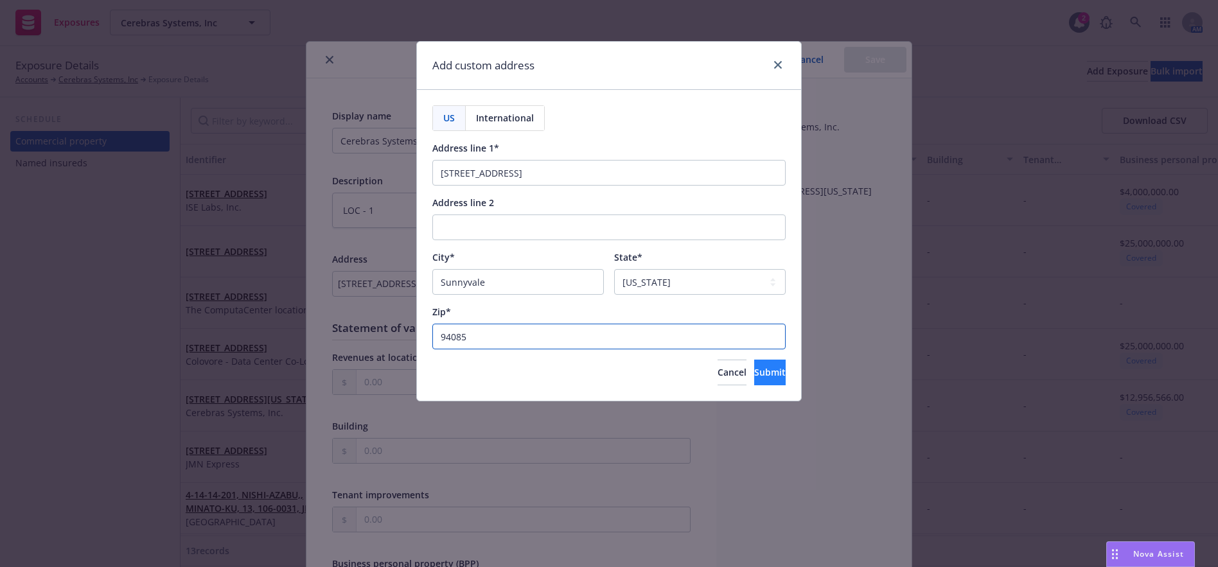
type input "94085"
click at [754, 369] on span "Submit" at bounding box center [769, 372] width 31 height 12
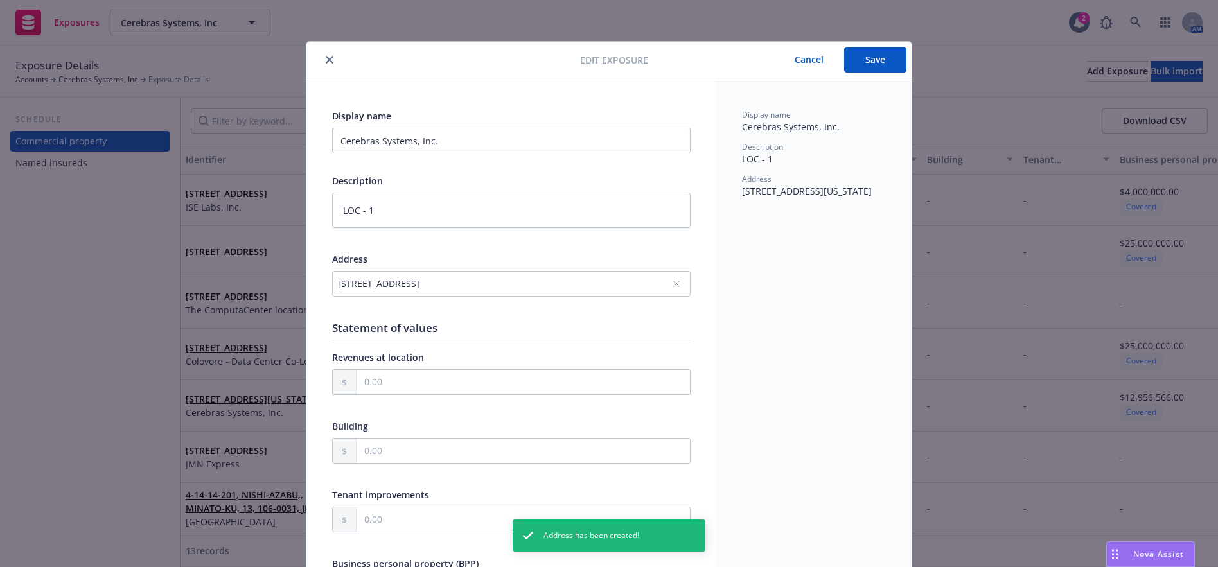
click at [859, 67] on button "Save" at bounding box center [875, 60] width 62 height 26
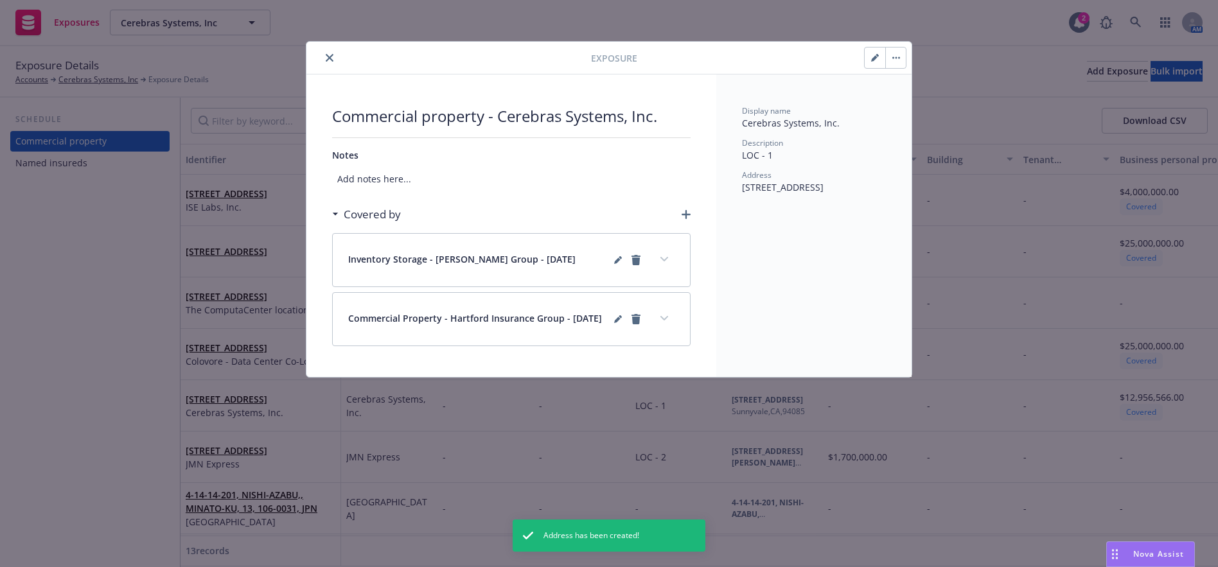
click at [331, 58] on icon "close" at bounding box center [330, 58] width 8 height 8
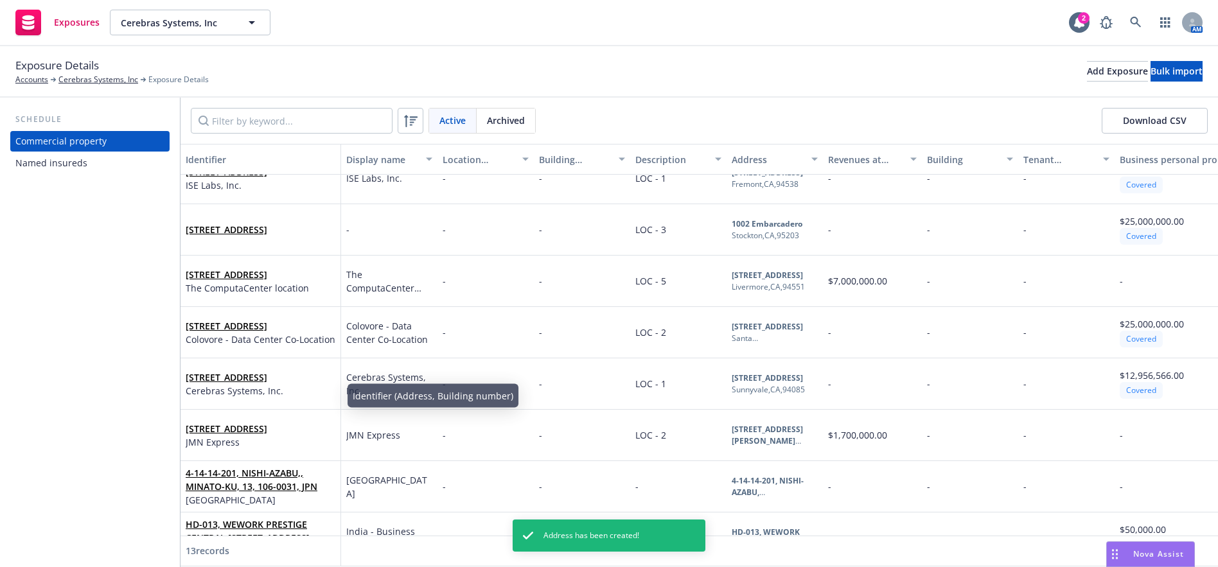
scroll to position [317, 0]
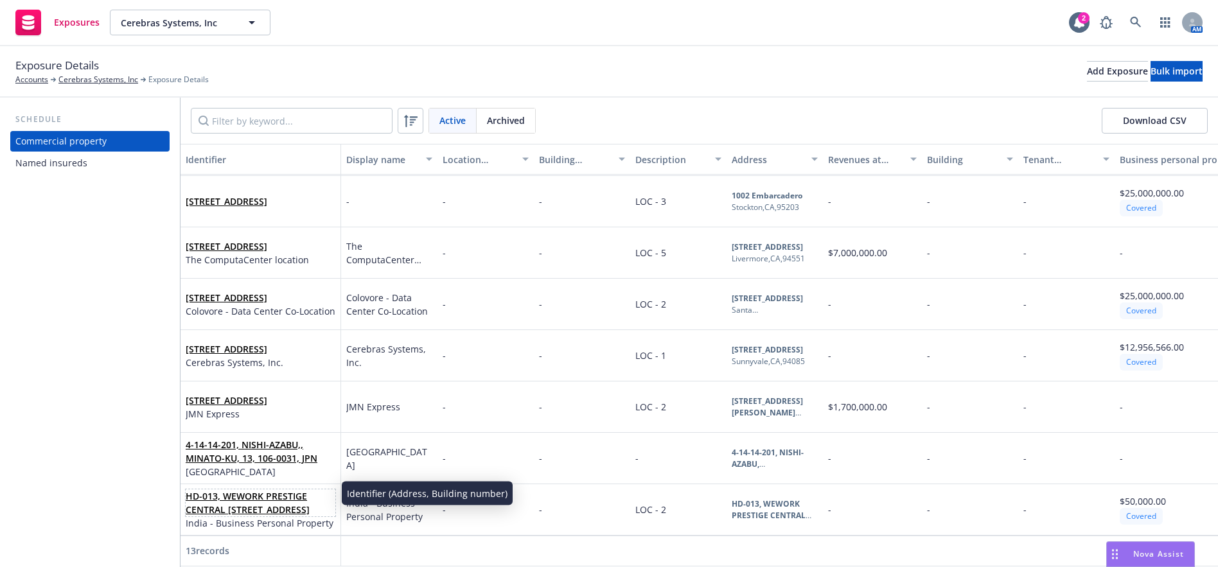
click at [253, 495] on link "HD-013, WEWORK PRESTIGE CENTRAL 36 INFANTRY RD.,, BANGALORE, KA, 560001, IND" at bounding box center [248, 503] width 124 height 26
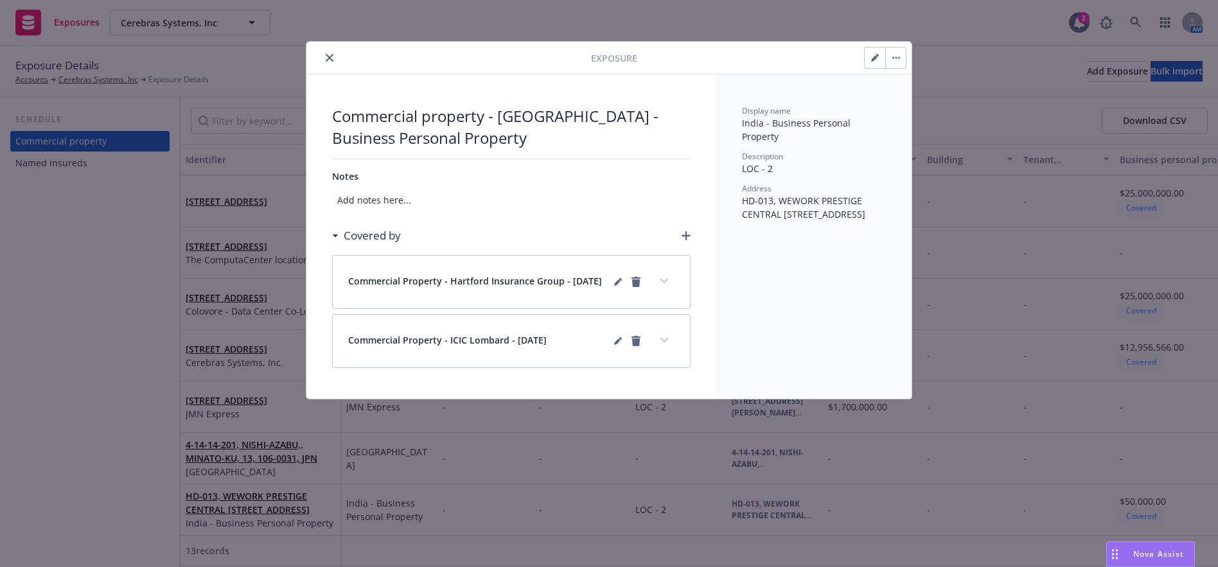
click at [870, 58] on button "button" at bounding box center [874, 58] width 21 height 21
type textarea "x"
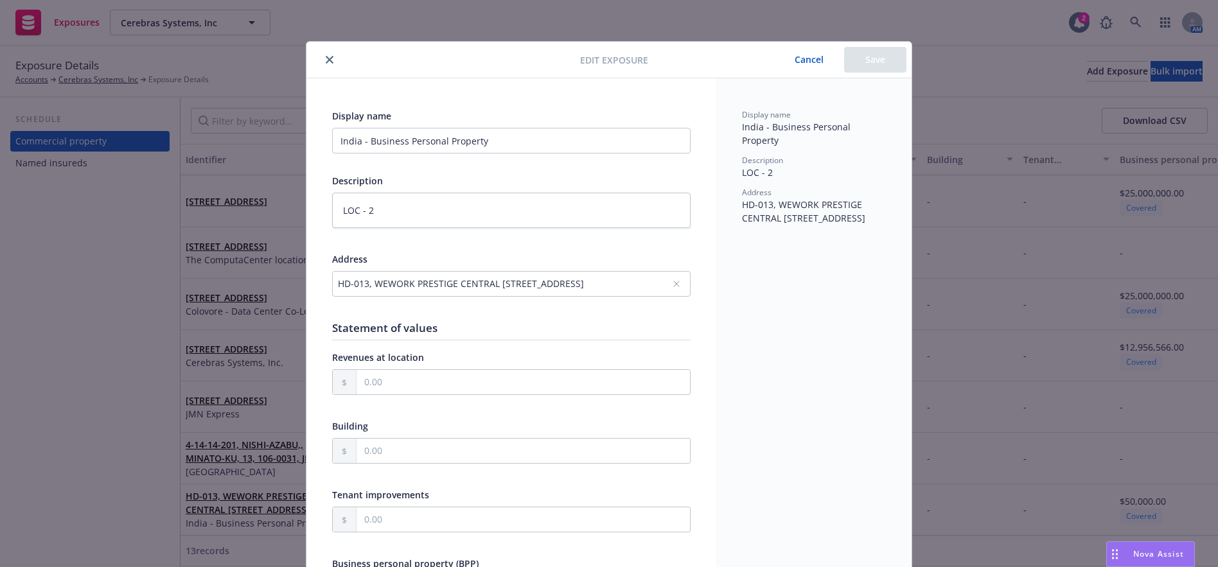
click at [598, 278] on div "HD-013, WEWORK PRESTIGE CENTRAL 36 INFANTRY RD.,, BANGALORE, KA, 560001, IND" at bounding box center [505, 283] width 334 height 13
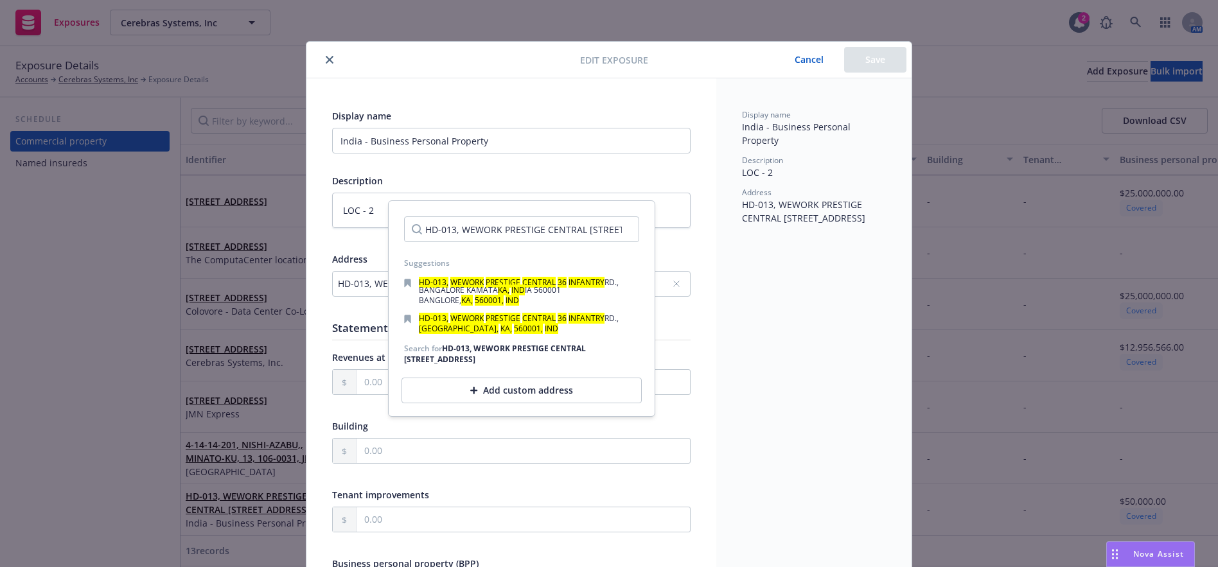
click at [545, 394] on div "Add custom address" at bounding box center [521, 391] width 240 height 26
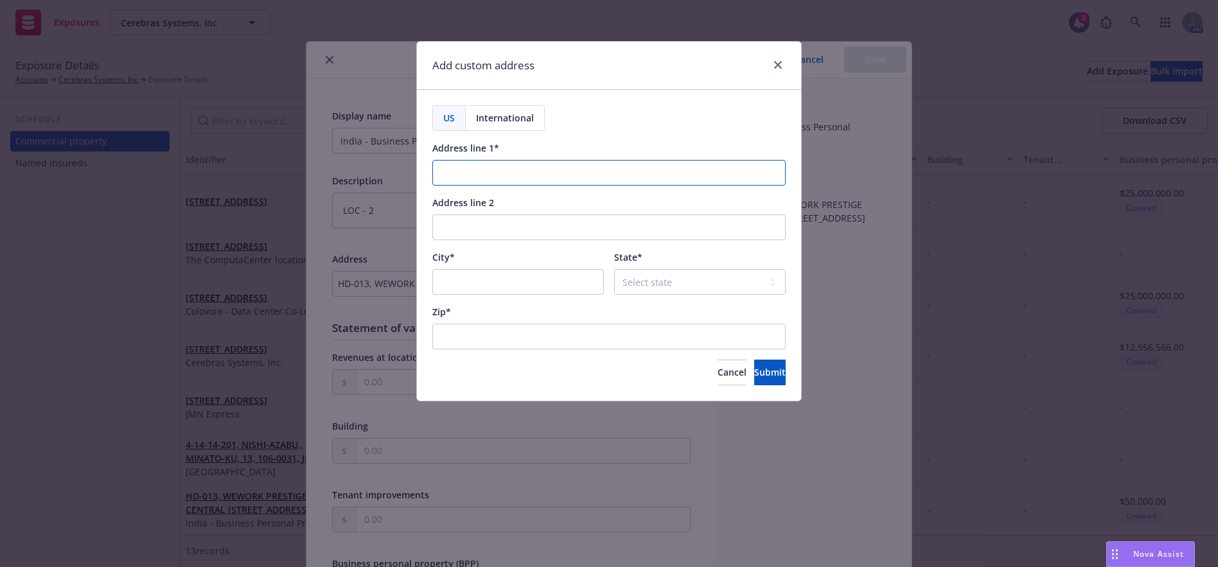
click at [496, 176] on input "Address line 1*" at bounding box center [608, 173] width 353 height 26
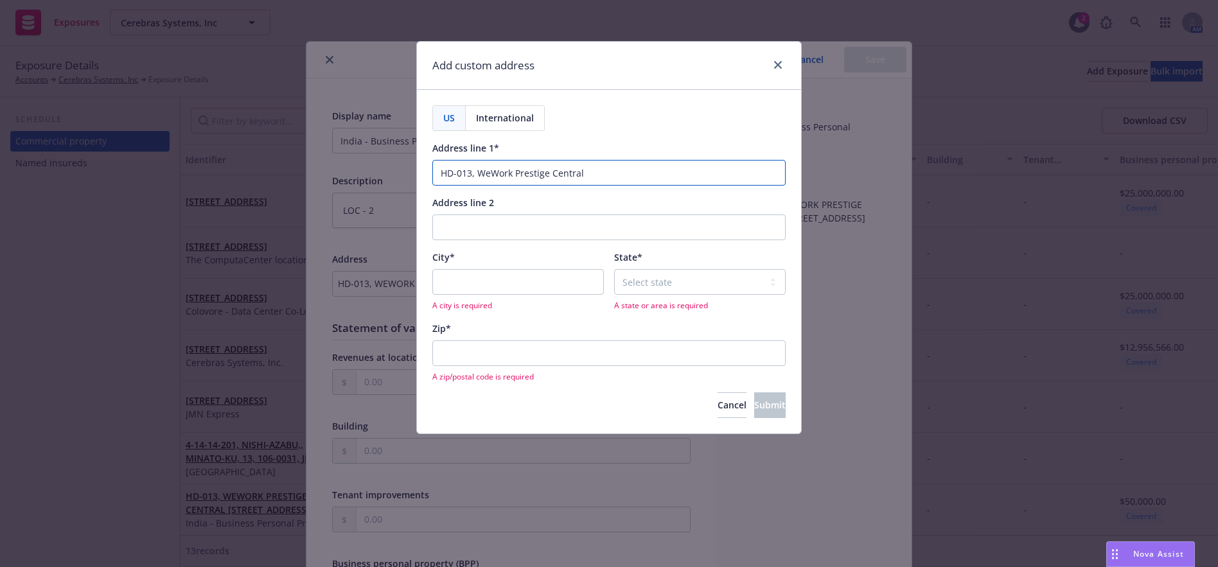
type input "HD-013, WeWork Prestige Central"
click at [492, 222] on input "Address line 2" at bounding box center [608, 228] width 353 height 26
type input "36 Infrantry Rd"
drag, startPoint x: 505, startPoint y: 230, endPoint x: 355, endPoint y: 226, distance: 149.7
click at [354, 226] on div "Add custom address US International Address line 1* HD-013, WeWork Prestige Cen…" at bounding box center [609, 283] width 1218 height 567
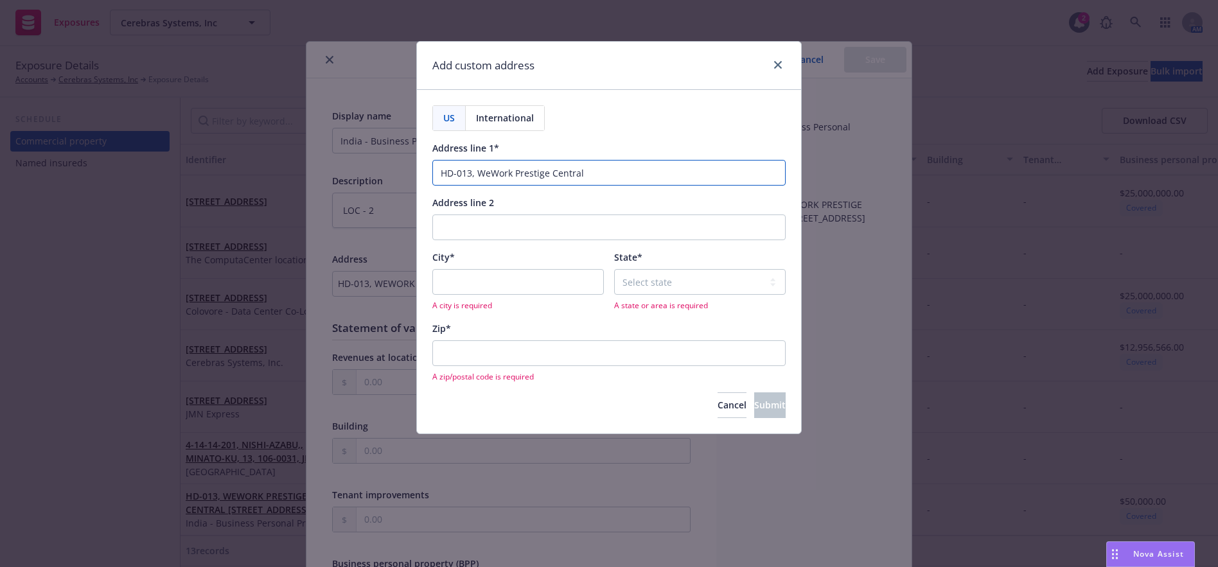
click at [593, 178] on input "HD-013, WeWork Prestige Central" at bounding box center [608, 173] width 353 height 26
paste input "36 Infrantry Rd"
type input "HD-013, WeWork Prestige Central 36 Infantry Rd"
click at [517, 279] on input "City*" at bounding box center [517, 282] width 171 height 26
drag, startPoint x: 643, startPoint y: 179, endPoint x: 408, endPoint y: 182, distance: 234.4
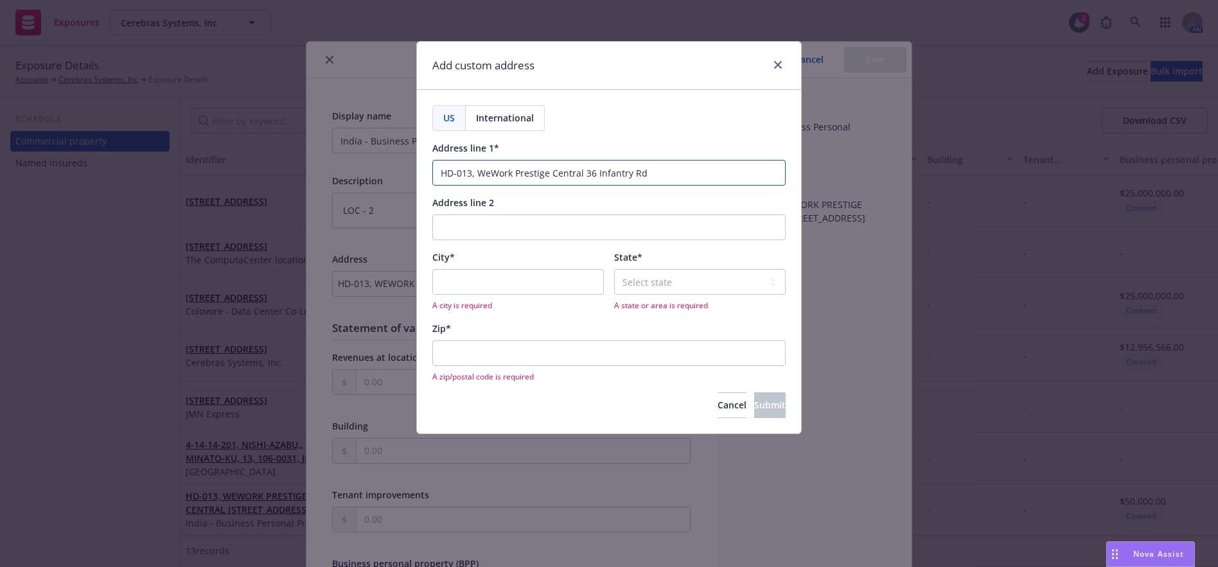
click at [408, 182] on div "Add custom address US International Address line 1* HD-013, WeWork Prestige Cen…" at bounding box center [609, 283] width 1218 height 567
click at [502, 118] on span "International" at bounding box center [505, 117] width 58 height 13
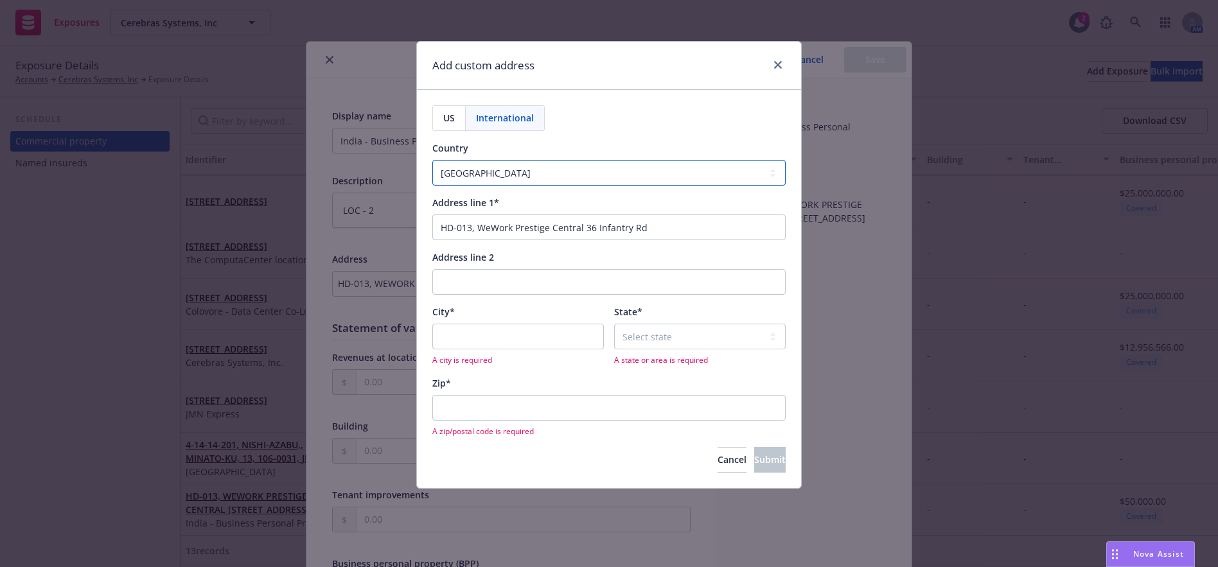
click at [563, 182] on select "Afghanistan Åland Islands Albania Algeria American Samoa Andorra Angola Anguill…" at bounding box center [608, 173] width 353 height 26
select select "IND"
click at [432, 160] on select "Afghanistan Åland Islands Albania Algeria American Samoa Andorra Angola Anguill…" at bounding box center [608, 173] width 353 height 26
click at [486, 350] on div "A city is required" at bounding box center [517, 345] width 171 height 42
click at [485, 344] on input "City*" at bounding box center [517, 337] width 171 height 26
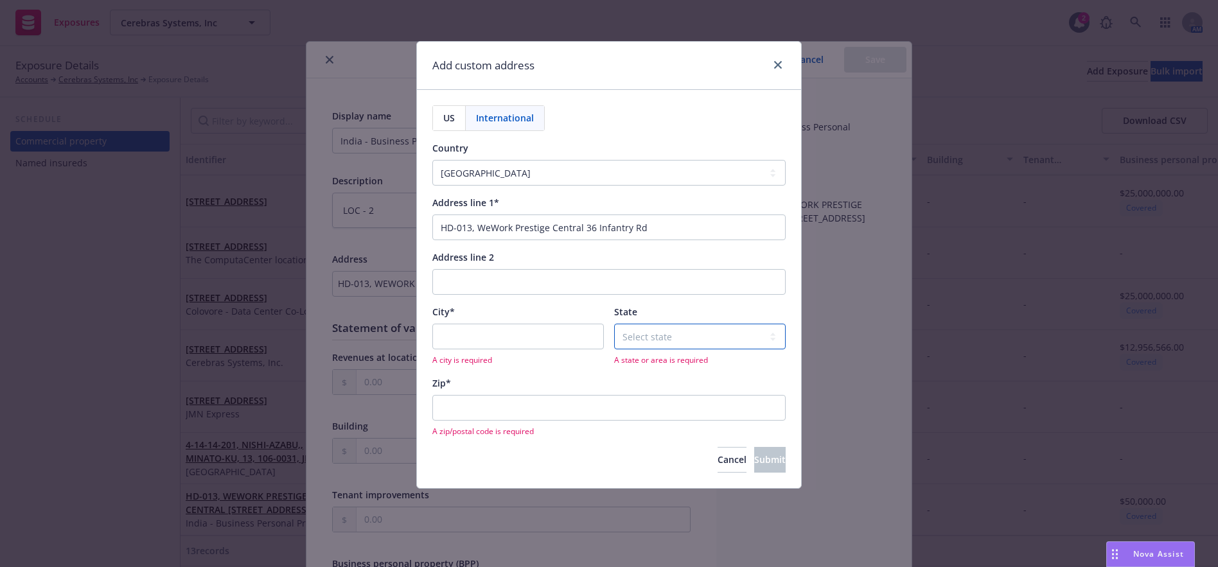
click at [663, 338] on select "Select state Andaman and Nicobar Islands Andhra Pradesh Arunachal Pradesh Assam…" at bounding box center [699, 337] width 171 height 26
select select "KA"
click at [614, 324] on select "Select state Andaman and Nicobar Islands Andhra Pradesh Arunachal Pradesh Assam…" at bounding box center [699, 337] width 171 height 26
click at [529, 342] on input "City*" at bounding box center [517, 337] width 171 height 26
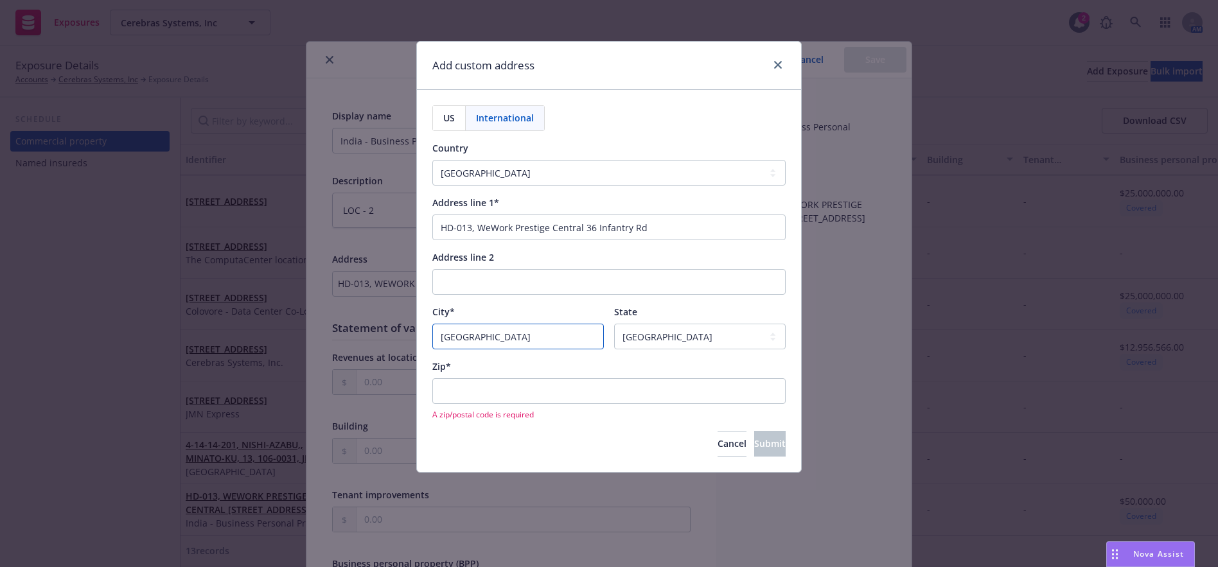
type input "Bangalore"
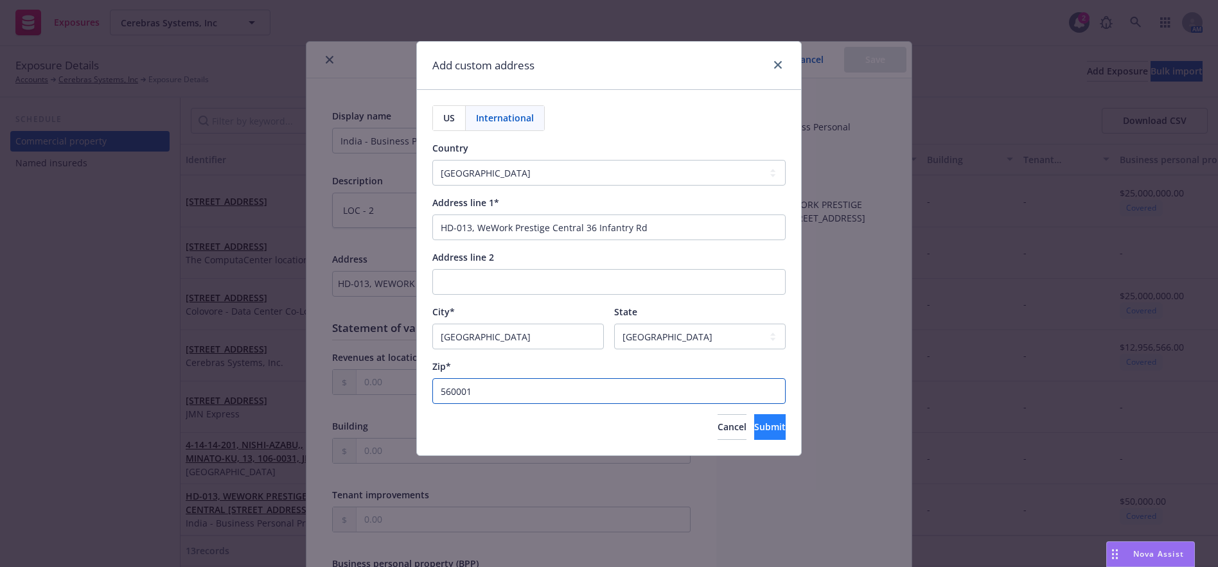
type input "560001"
click at [754, 428] on span "Submit" at bounding box center [769, 427] width 31 height 12
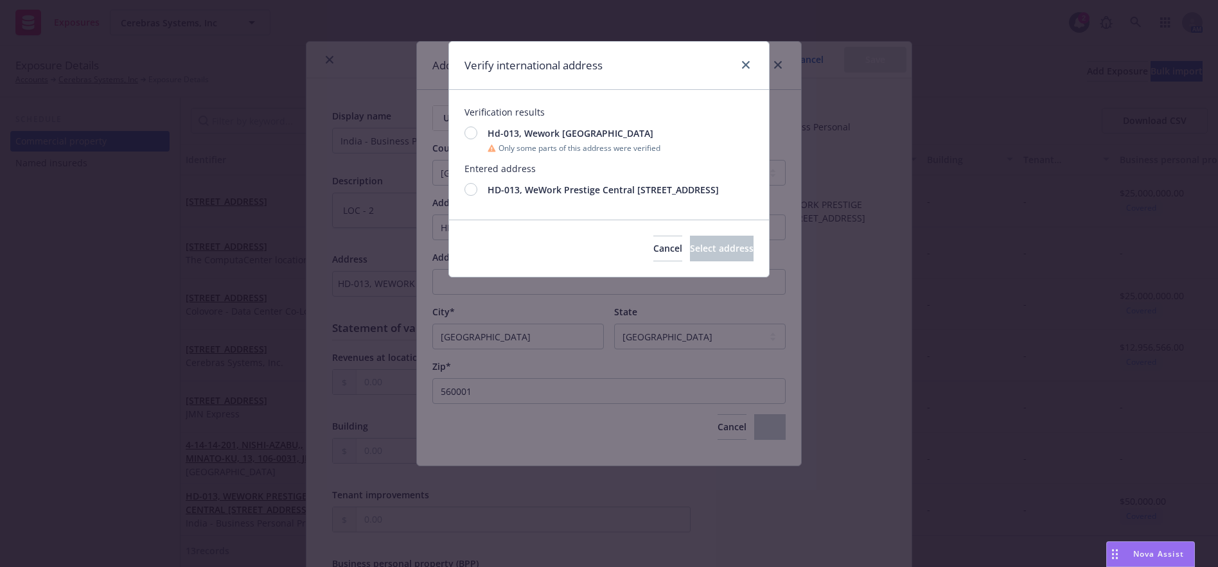
click at [475, 196] on div at bounding box center [470, 189] width 13 height 13
click at [714, 254] on span "Select address" at bounding box center [722, 248] width 64 height 12
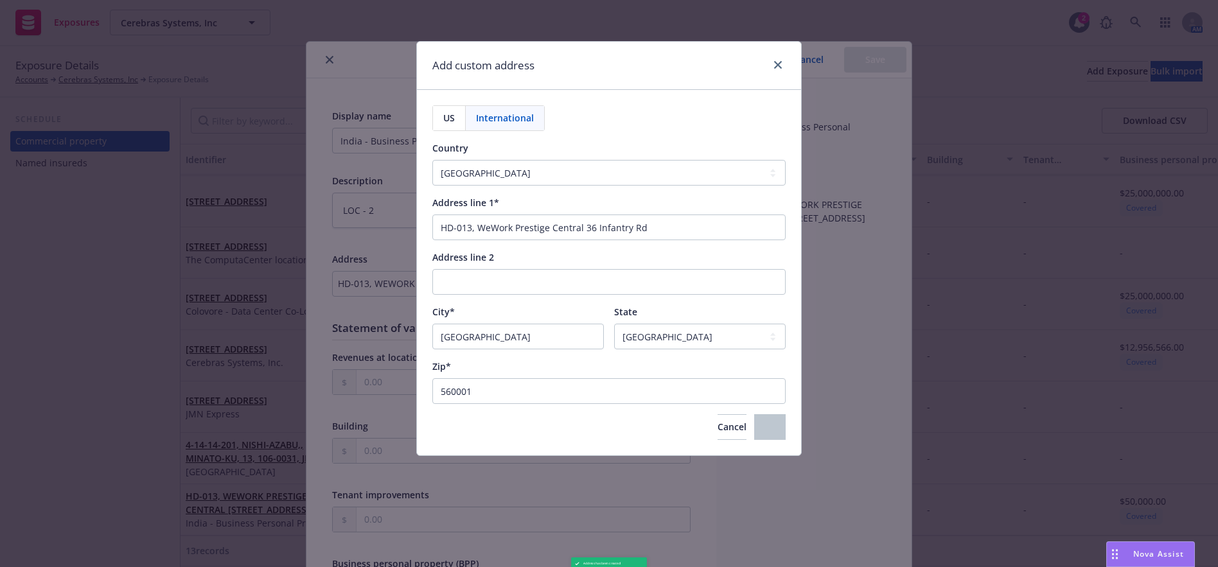
type textarea "x"
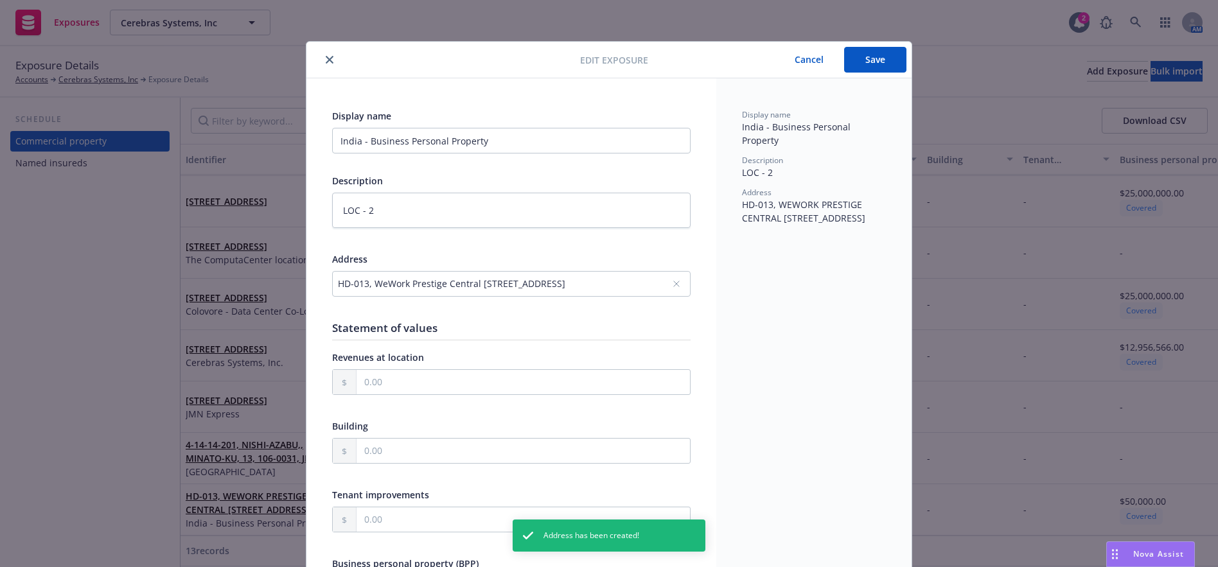
click at [880, 61] on button "Save" at bounding box center [875, 60] width 62 height 26
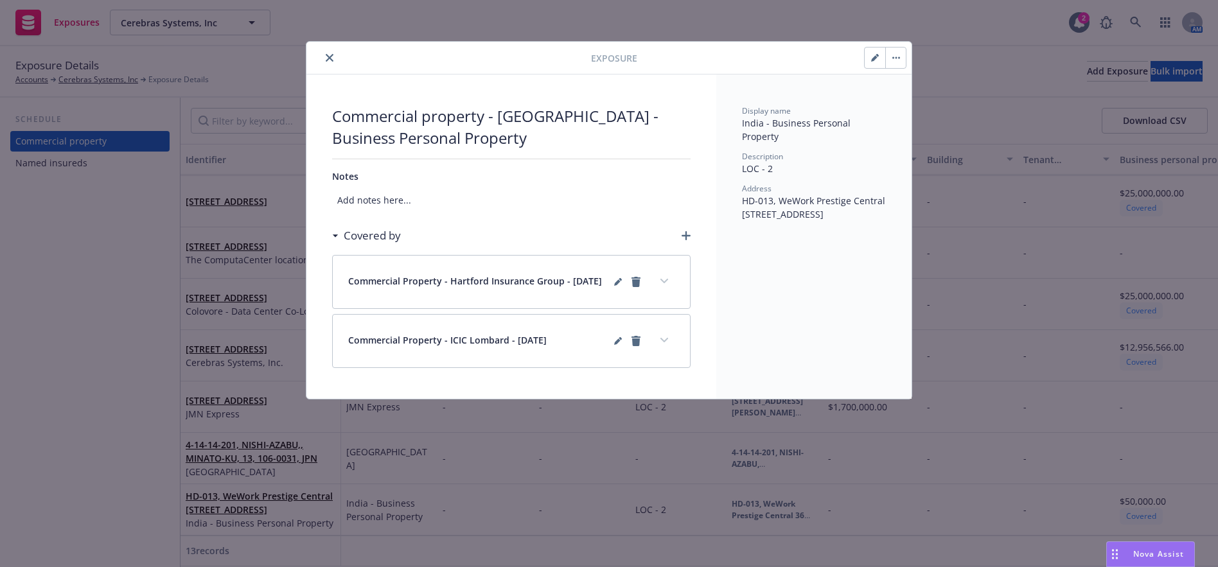
click at [331, 57] on icon "close" at bounding box center [330, 58] width 8 height 8
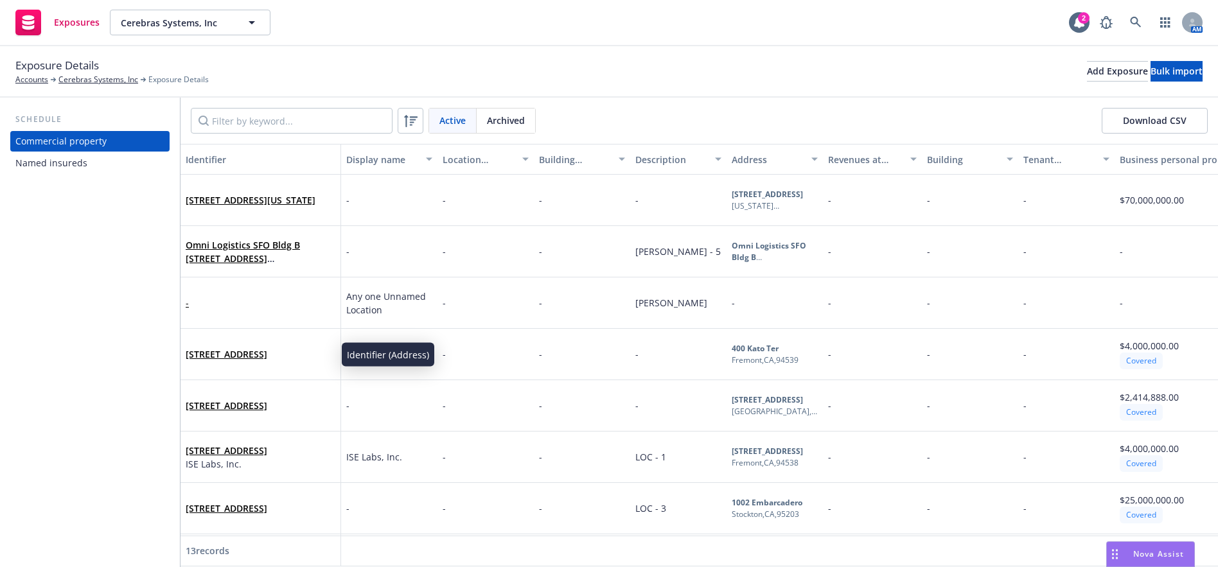
scroll to position [317, 0]
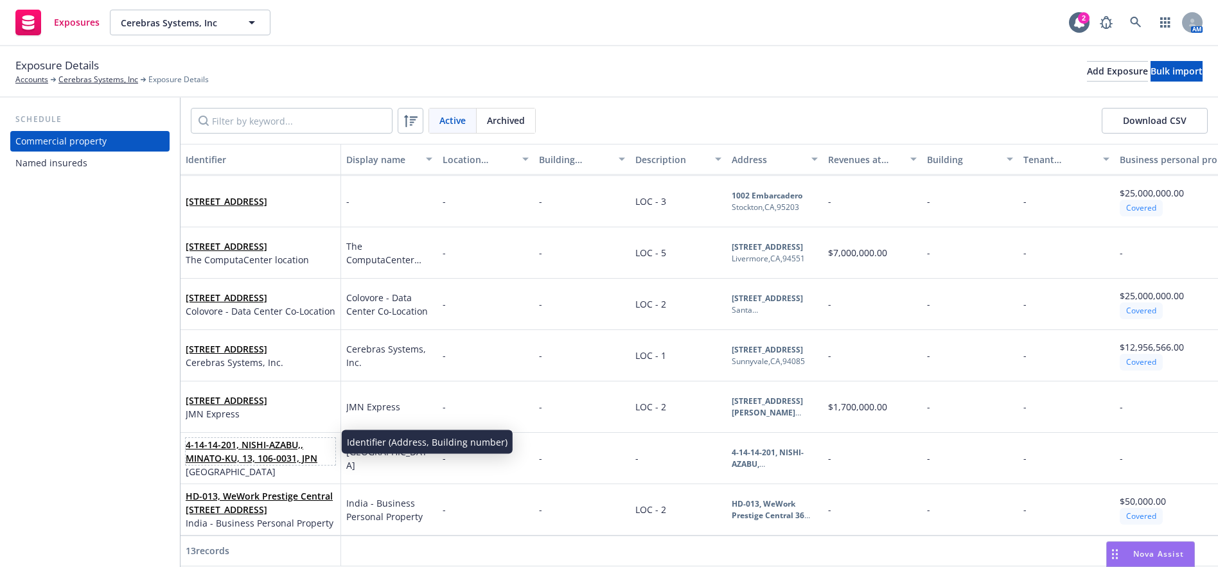
click at [258, 446] on link "4-14-14-201, NISHI-AZABU,, MINATO-KU, 13, 106-0031, JPN" at bounding box center [252, 452] width 132 height 26
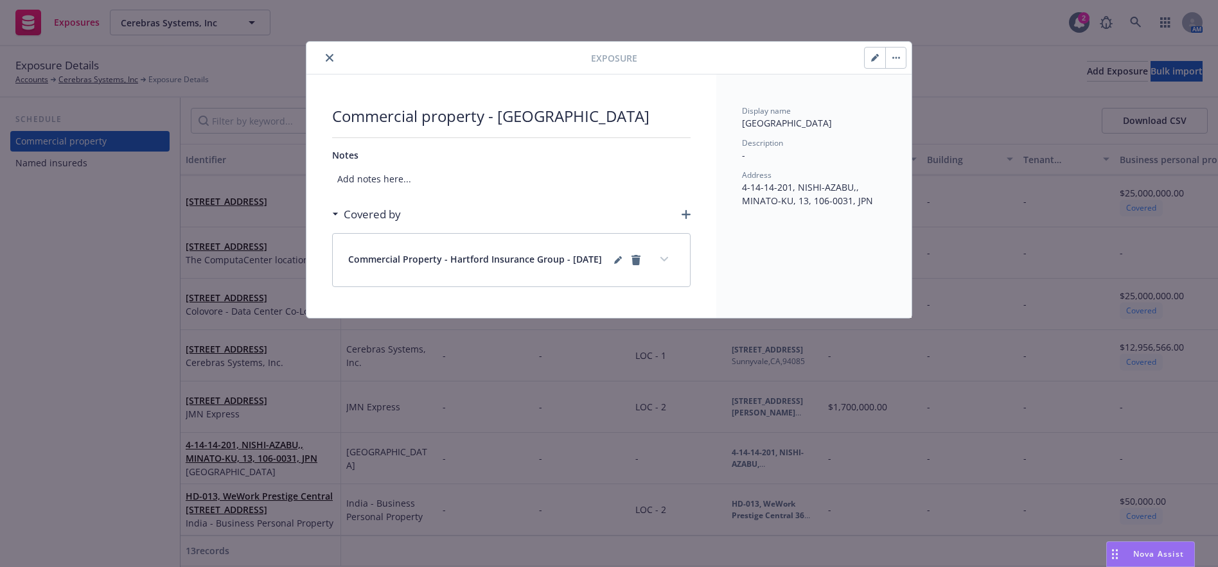
click at [877, 57] on icon "button" at bounding box center [875, 58] width 8 height 8
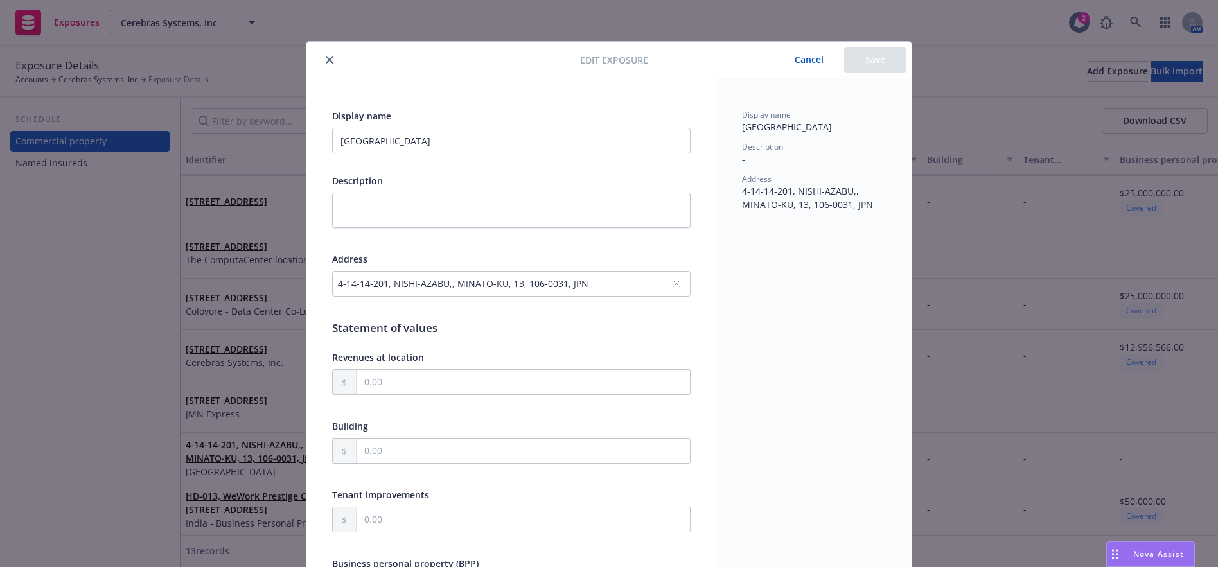
click at [674, 281] on icon at bounding box center [676, 284] width 8 height 8
click at [568, 283] on div "No address selected" at bounding box center [505, 283] width 334 height 13
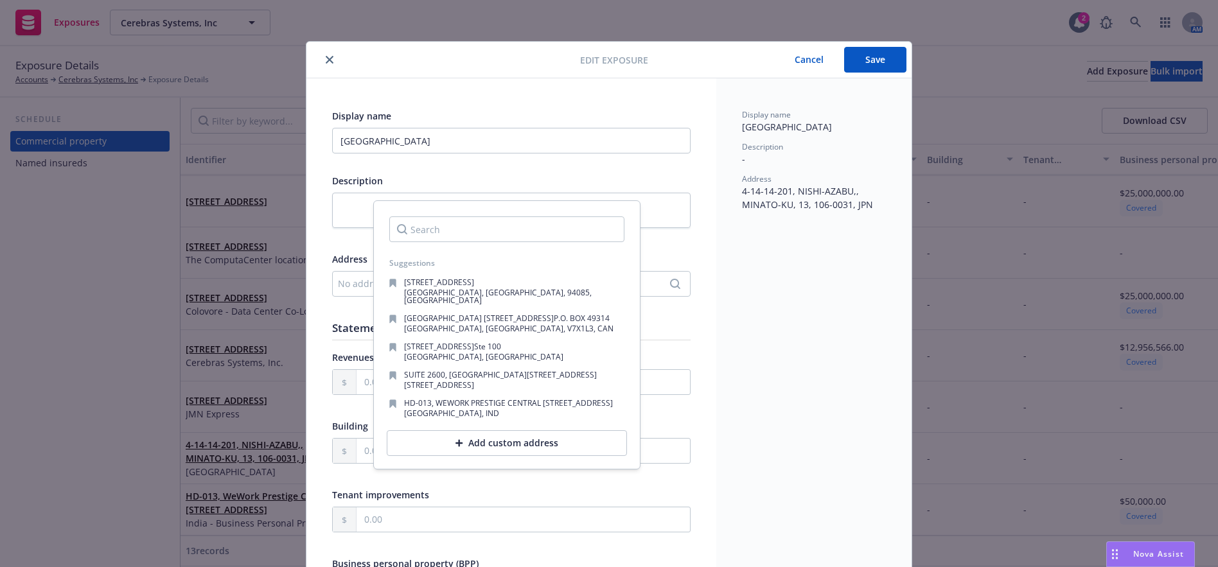
click at [500, 443] on div "Add custom address" at bounding box center [507, 443] width 240 height 26
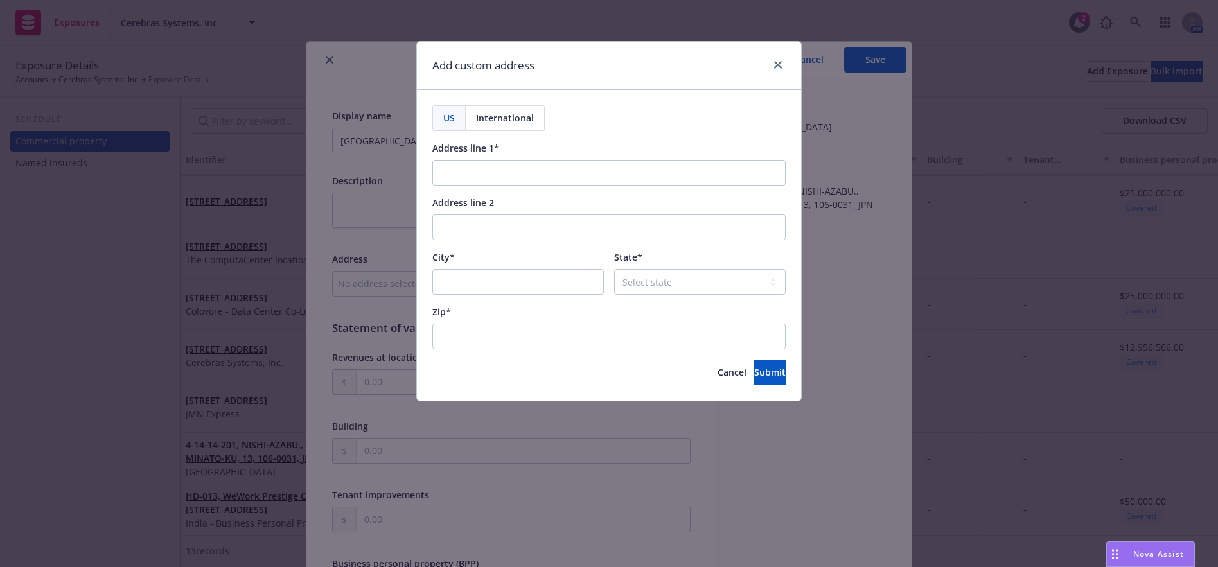
click at [509, 112] on span "International" at bounding box center [505, 117] width 58 height 13
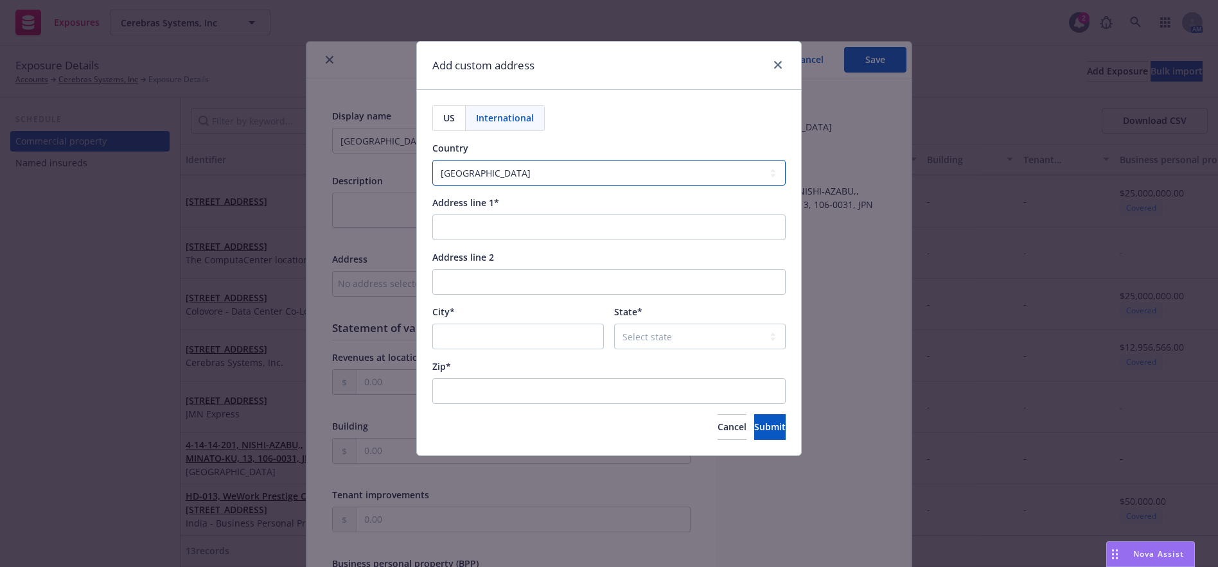
click at [551, 172] on select "Afghanistan Åland Islands Albania Algeria American Samoa Andorra Angola Anguill…" at bounding box center [608, 173] width 353 height 26
select select "JPN"
click at [432, 160] on select "Afghanistan Åland Islands Albania Algeria American Samoa Andorra Angola Anguill…" at bounding box center [608, 173] width 353 height 26
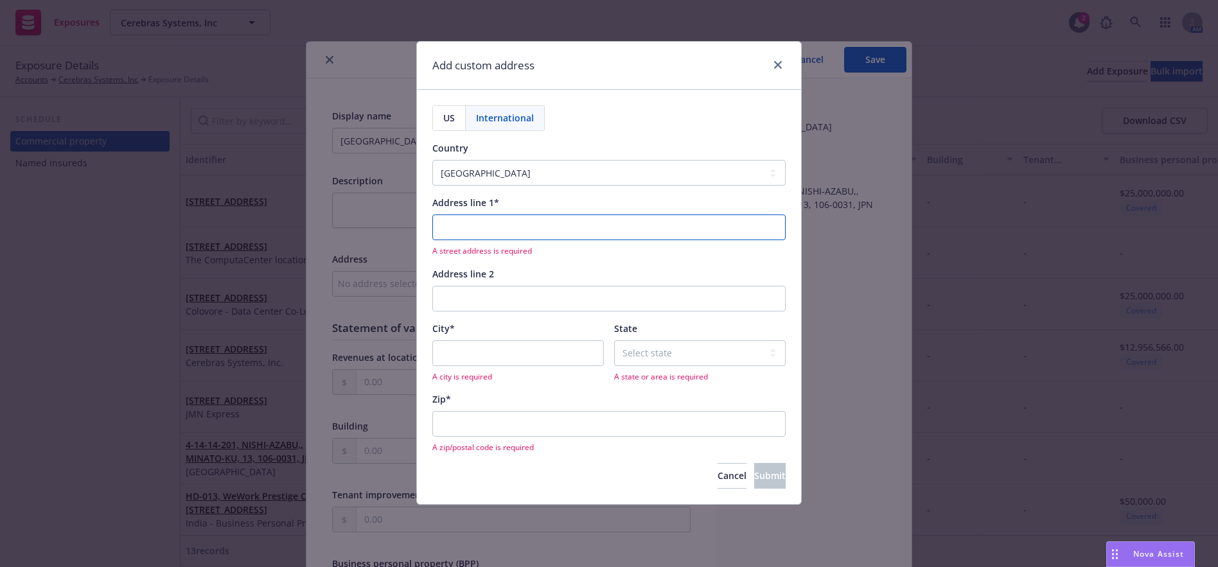
click at [507, 235] on input "Address line 1*" at bounding box center [608, 228] width 353 height 26
drag, startPoint x: 670, startPoint y: 59, endPoint x: 557, endPoint y: 61, distance: 112.4
click at [557, 61] on div "Add custom address" at bounding box center [609, 66] width 384 height 48
click at [464, 232] on input "Address line 1*" at bounding box center [608, 228] width 353 height 26
paste input "4‐14‐14‐201, Nishi‐Azabu,"
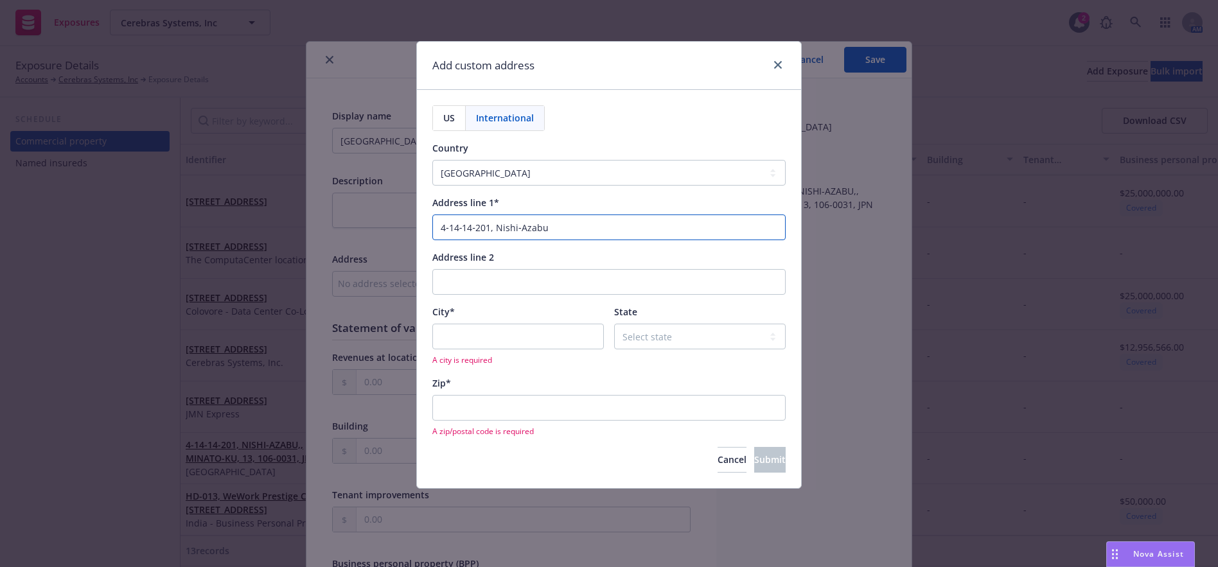
type input "4‐14‐14‐201, Nishi‐Azabu"
click at [565, 328] on input "City*" at bounding box center [517, 337] width 171 height 26
click at [637, 337] on select "Select state Aichi Prefecture Akita Prefecture Aomori Prefecture Chiba Prefectu…" at bounding box center [699, 337] width 171 height 26
select select "13"
click at [614, 324] on select "Select state Aichi Prefecture Akita Prefecture Aomori Prefecture Chiba Prefectu…" at bounding box center [699, 337] width 171 height 26
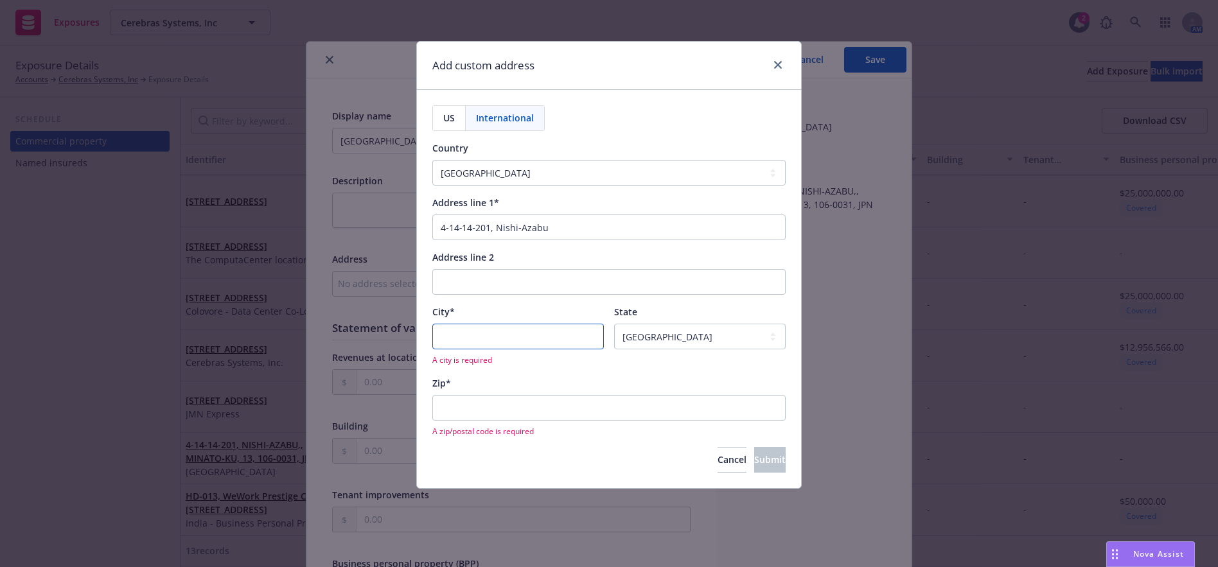
click at [464, 343] on input "City*" at bounding box center [517, 337] width 171 height 26
paste input "Minato‐Ku,"
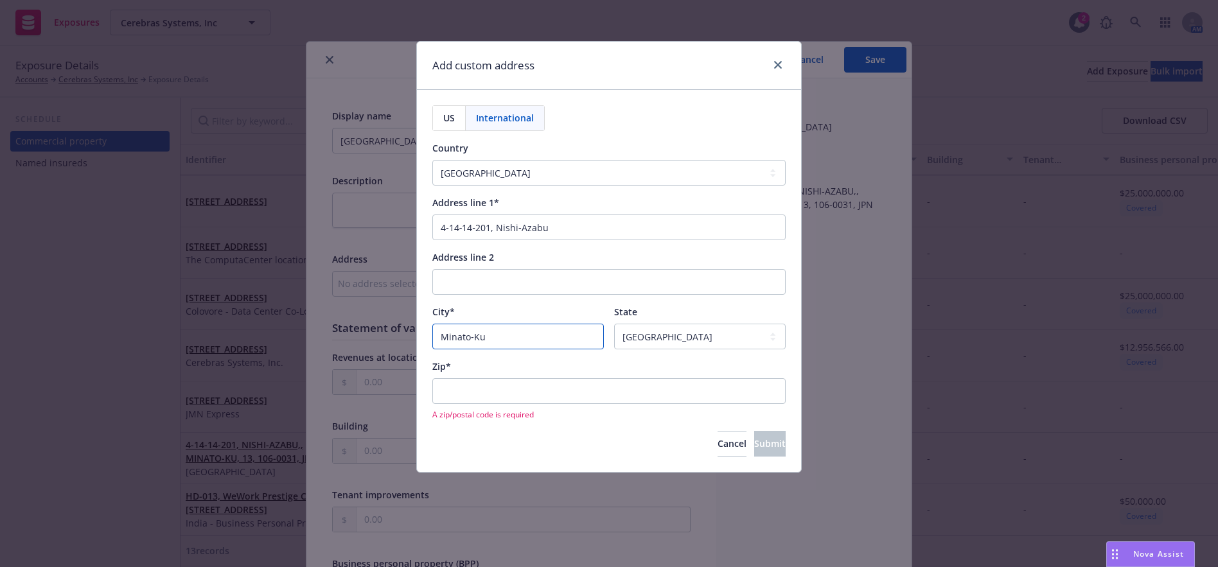
type input "Minato‐Ku"
click at [568, 397] on input "Zip*" at bounding box center [608, 391] width 353 height 26
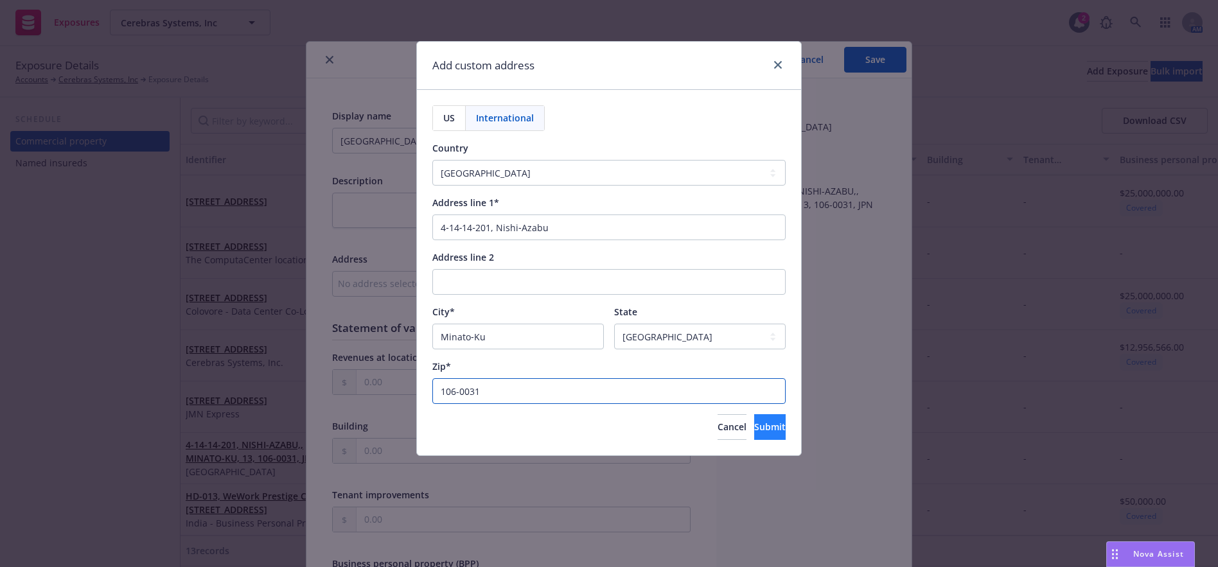
type input "106-0031"
click at [775, 423] on button "Submit" at bounding box center [769, 427] width 31 height 26
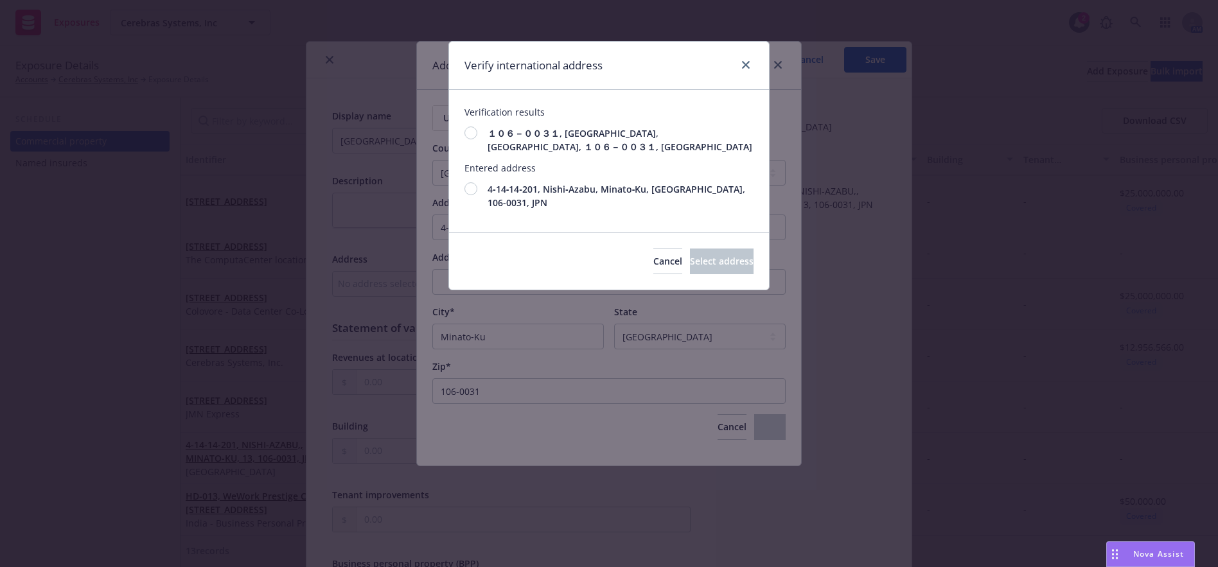
click at [469, 182] on div at bounding box center [470, 188] width 13 height 13
click at [723, 255] on span "Select address" at bounding box center [722, 261] width 64 height 12
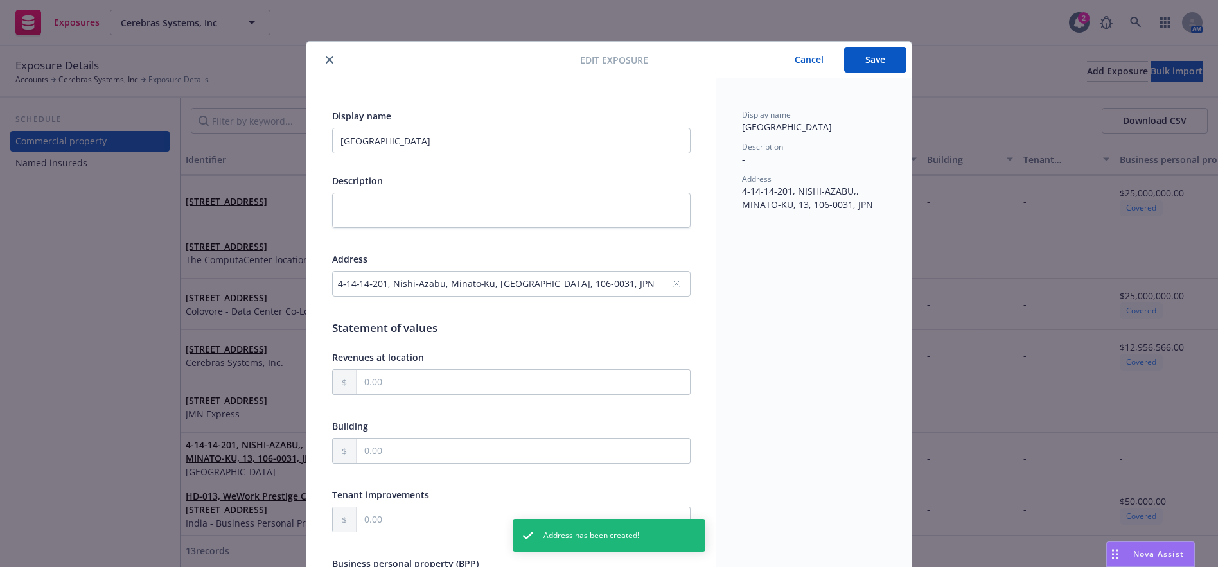
click at [858, 61] on button "Save" at bounding box center [875, 60] width 62 height 26
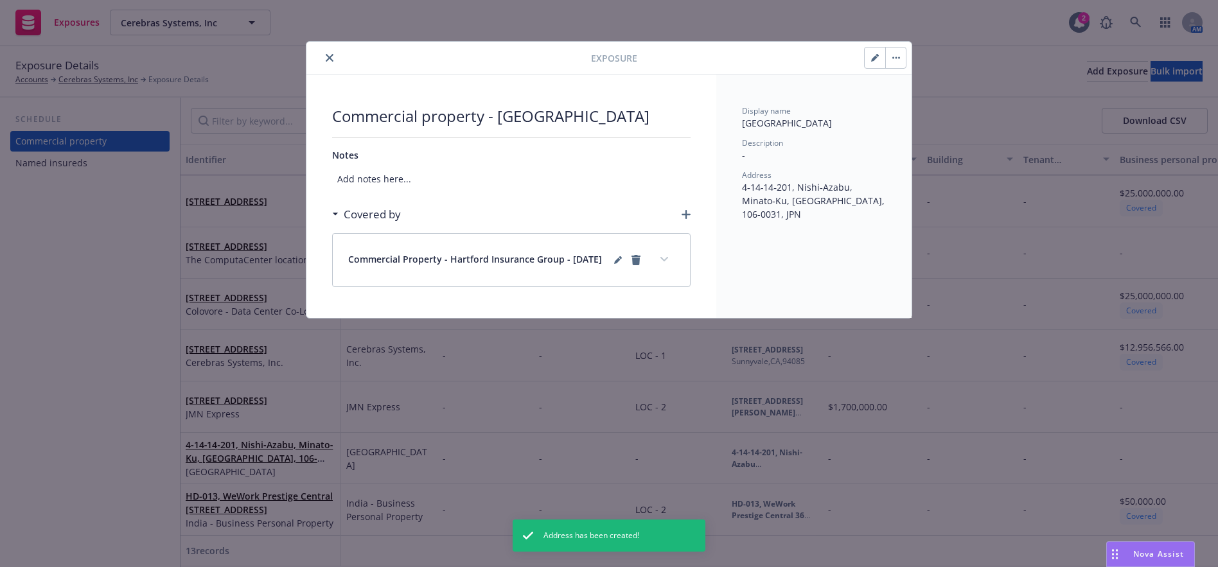
click at [333, 57] on button "close" at bounding box center [329, 57] width 15 height 15
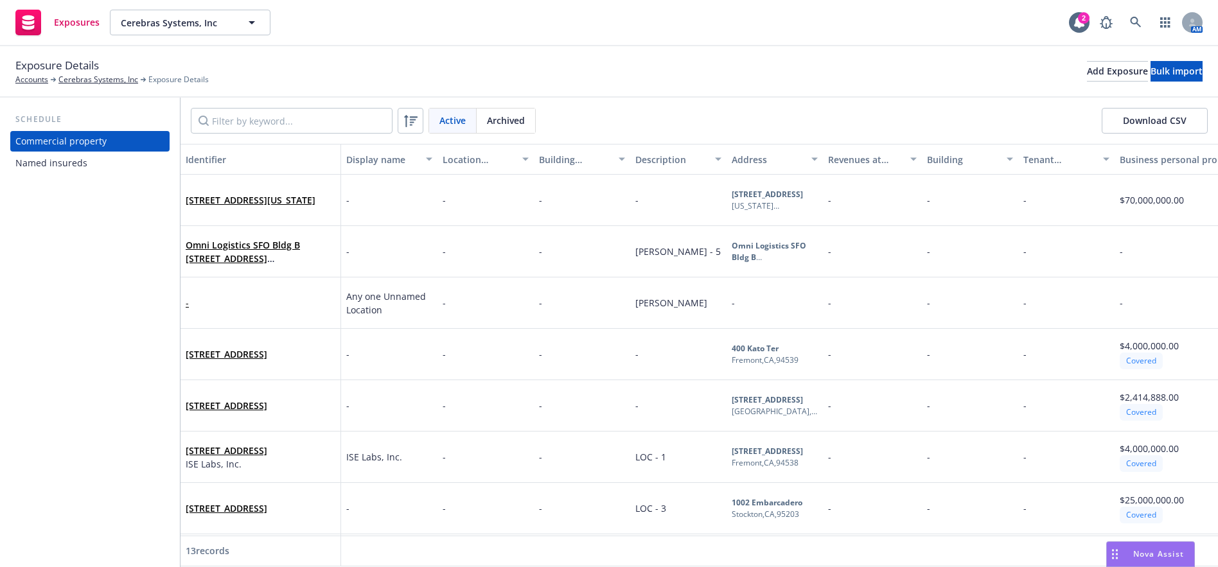
click at [117, 343] on div "Schedule Commercial property Named insureds" at bounding box center [90, 332] width 180 height 469
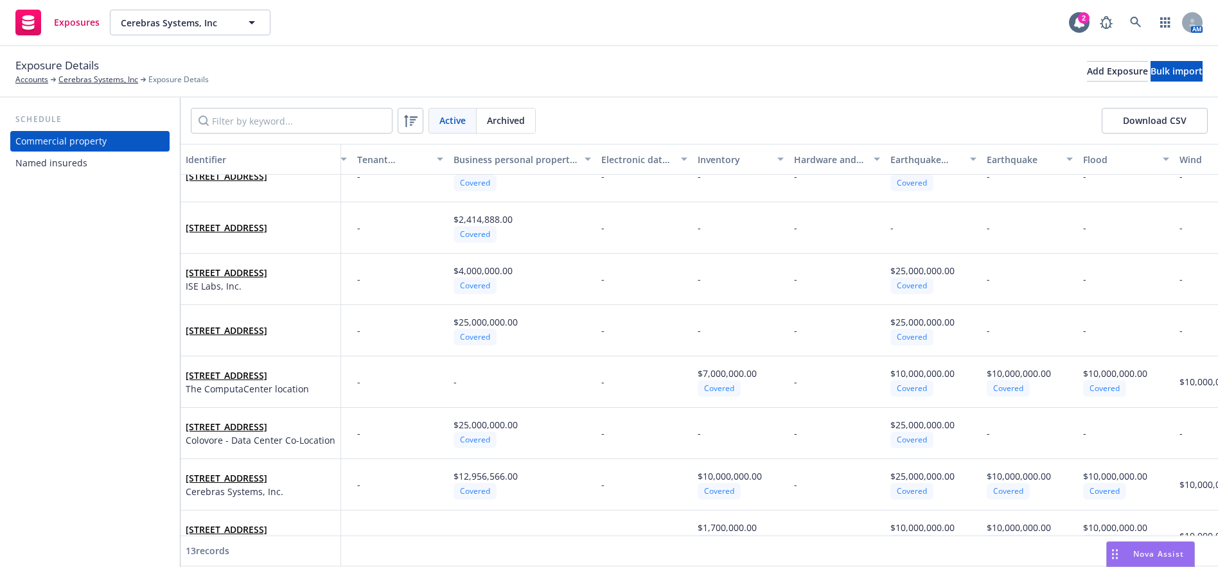
scroll to position [257, 666]
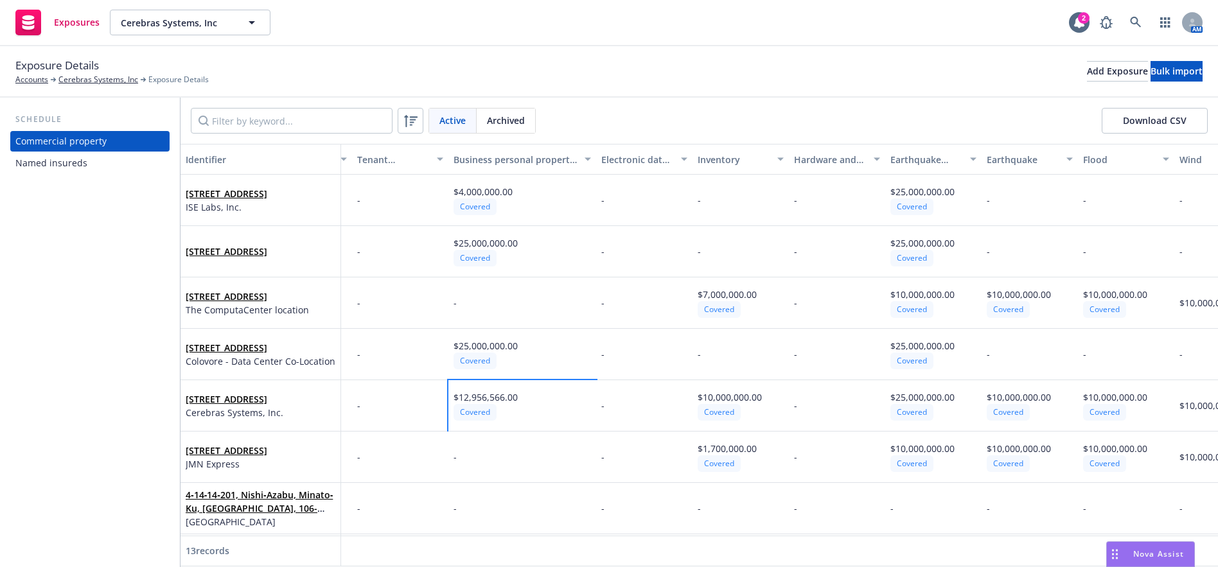
click at [508, 404] on div "$12,956,566.00" at bounding box center [485, 396] width 64 height 13
click at [494, 403] on span "$12,956,566.00" at bounding box center [485, 397] width 64 height 12
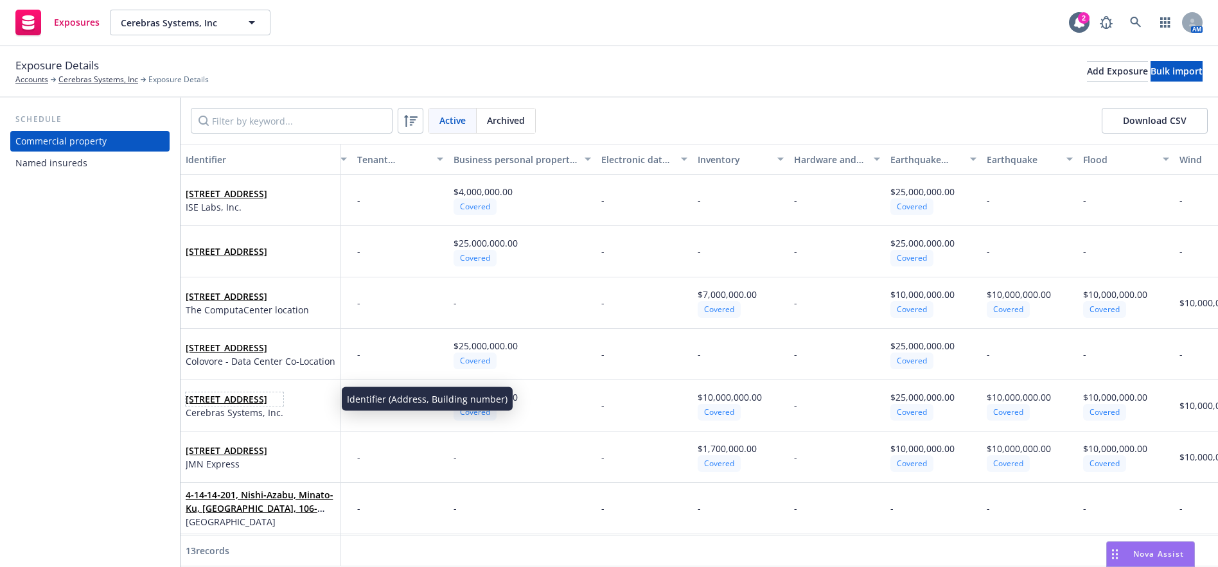
click at [208, 395] on link "1237 E Arques Ave, Sunnyvale, CA, 94085, USA" at bounding box center [227, 399] width 82 height 12
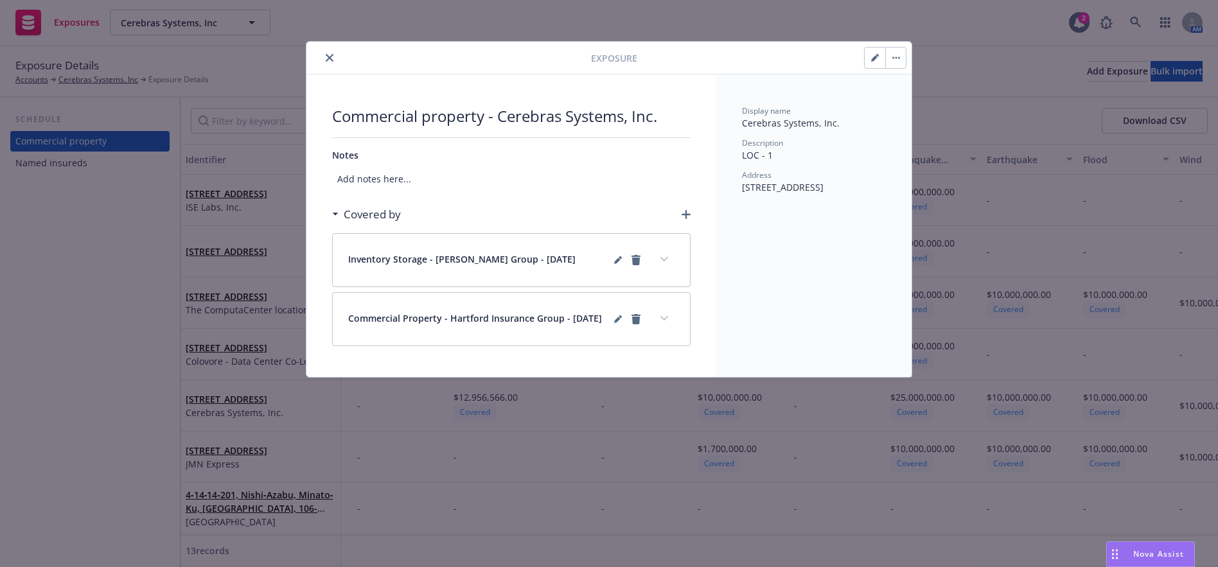
click at [875, 61] on icon "button" at bounding box center [875, 58] width 8 height 8
type textarea "x"
select select "NO"
select select "OTHER"
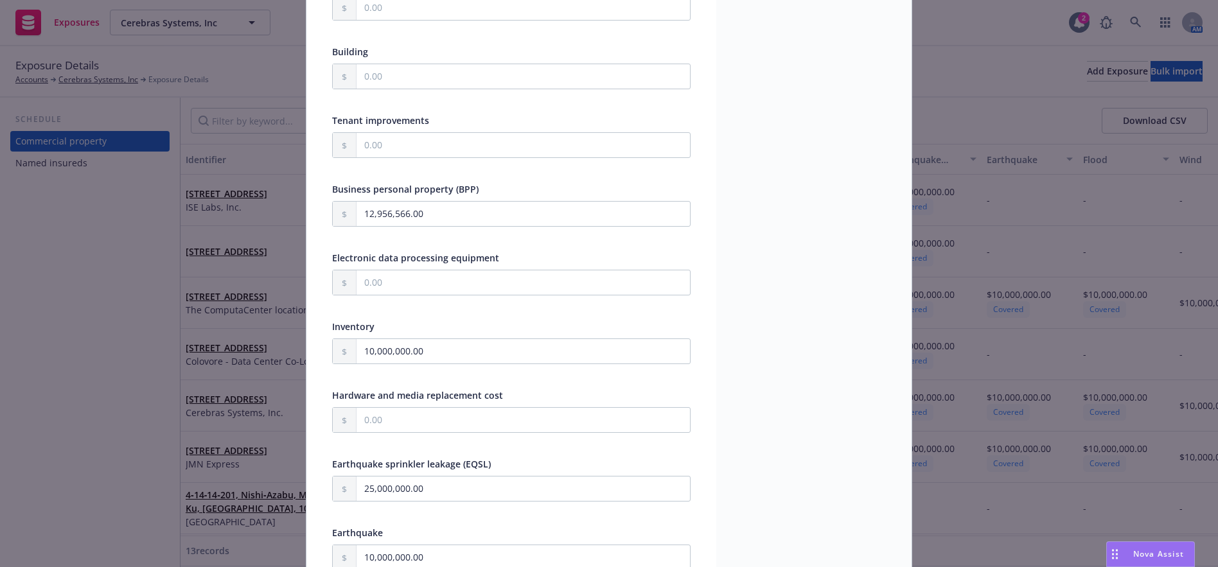
scroll to position [385, 0]
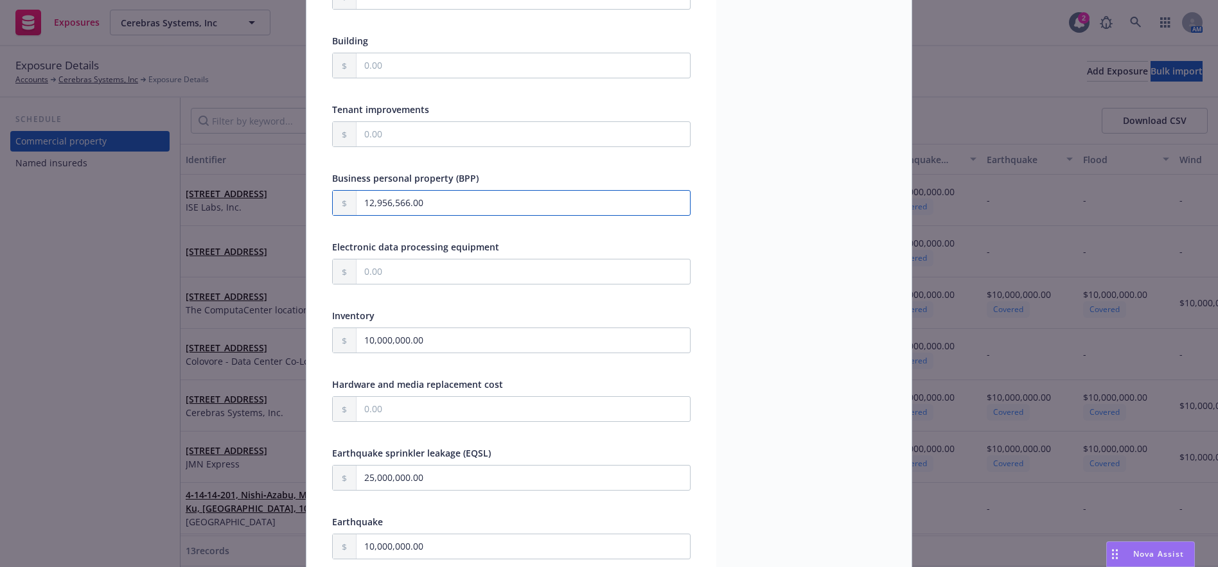
click at [364, 207] on input "12,956,566.00" at bounding box center [522, 203] width 333 height 24
type textarea "x"
type input "2,956,566.00"
type textarea "x"
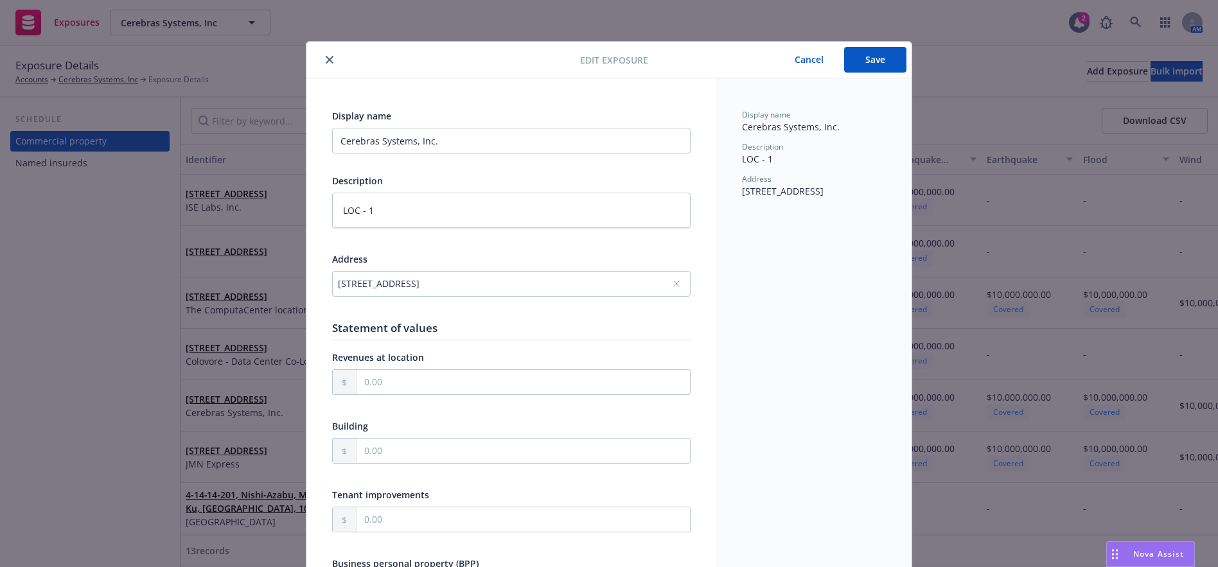
type input "2,956,566.00"
click at [863, 64] on button "Save" at bounding box center [875, 60] width 62 height 26
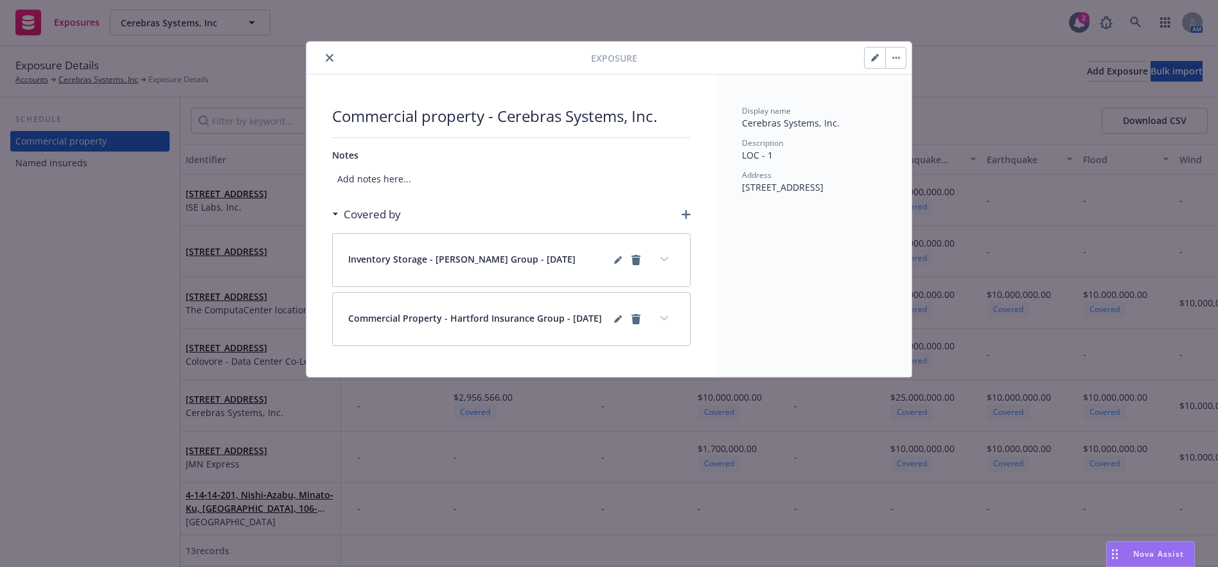
click at [329, 58] on icon "close" at bounding box center [330, 58] width 8 height 8
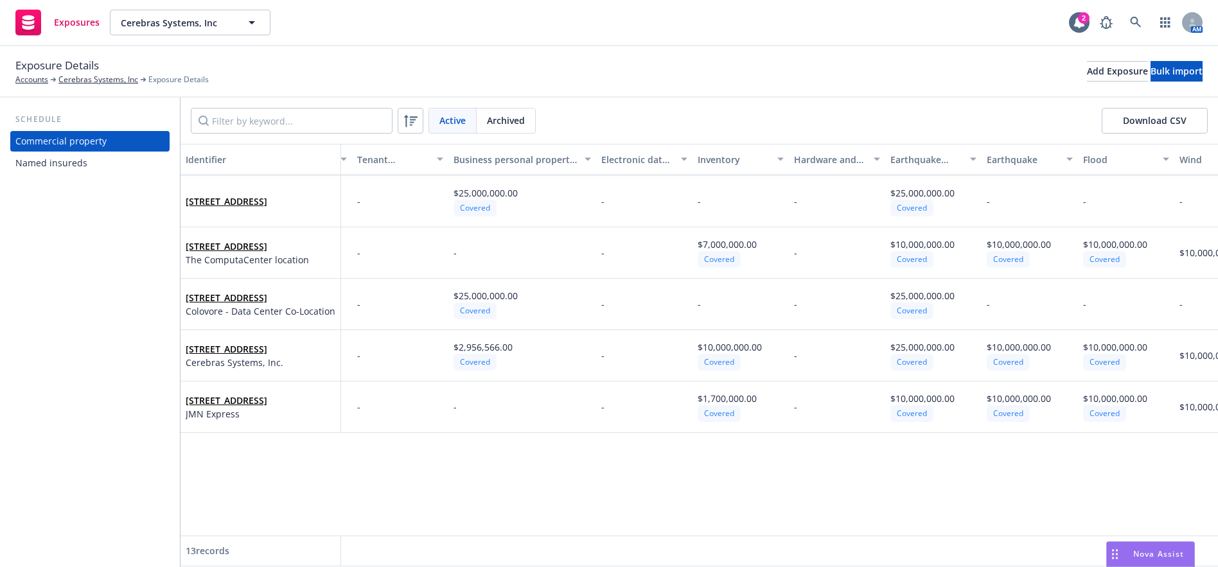
scroll to position [0, 666]
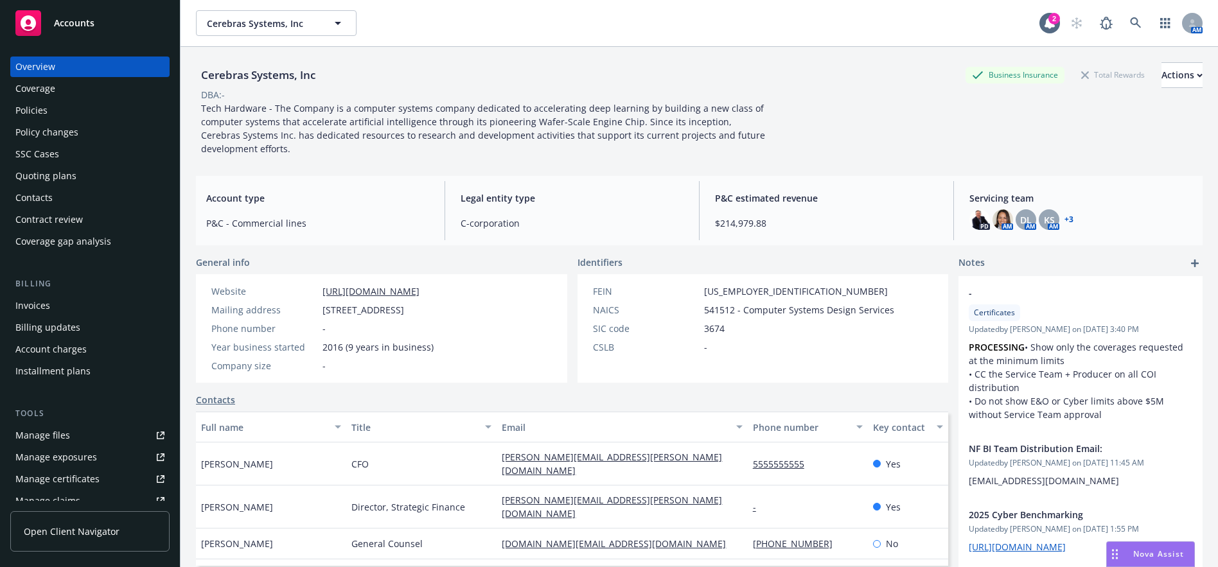
click at [87, 100] on div "Overview Coverage Policies Policy changes SSC Cases Quoting plans Contacts Cont…" at bounding box center [89, 154] width 159 height 195
click at [88, 109] on div "Policies" at bounding box center [89, 110] width 149 height 21
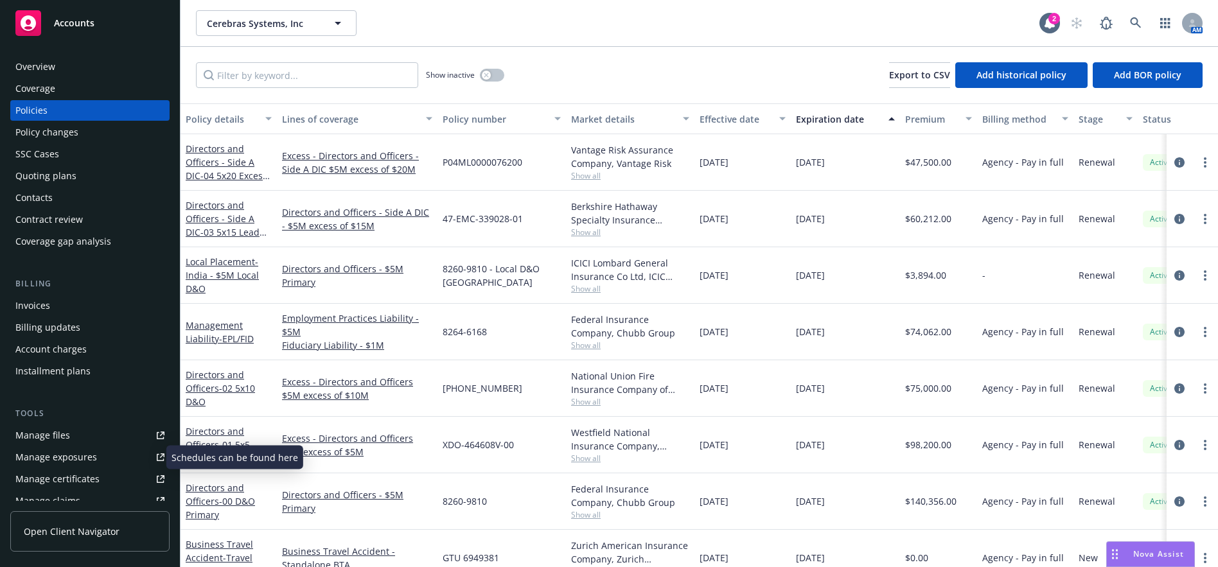
click at [49, 466] on div "Manage exposures" at bounding box center [56, 457] width 82 height 21
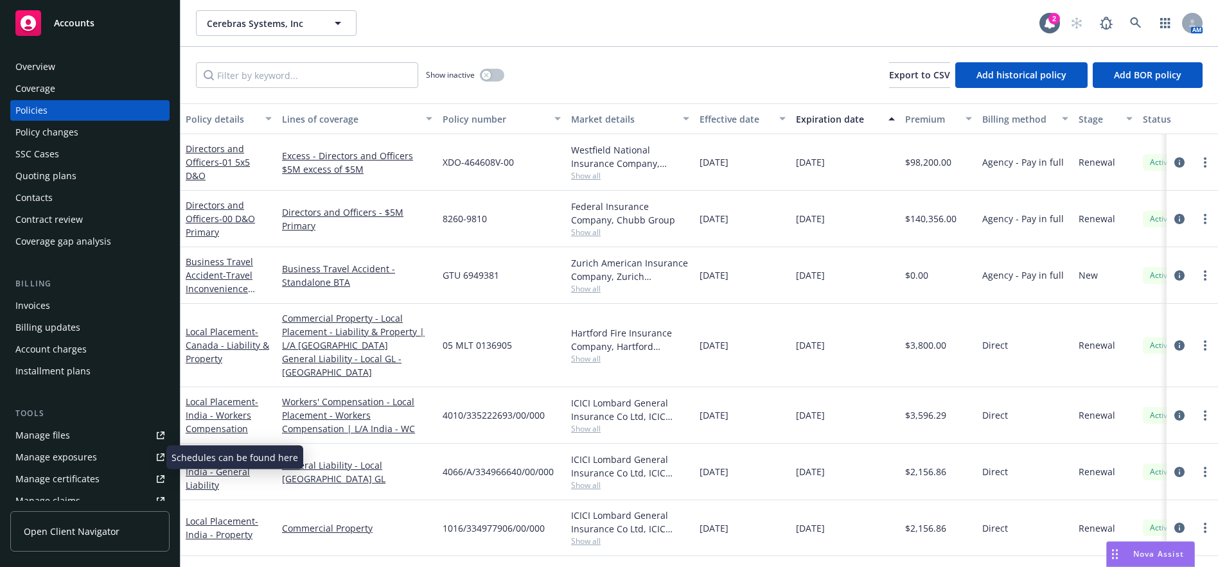
scroll to position [835, 0]
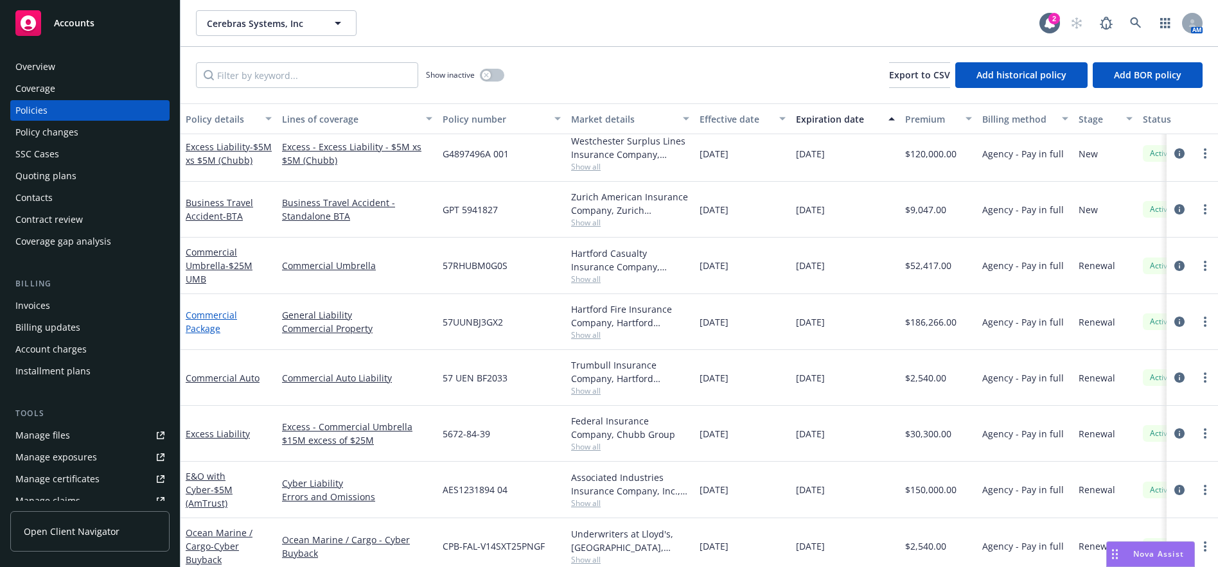
click at [222, 318] on link "Commercial Package" at bounding box center [211, 322] width 51 height 26
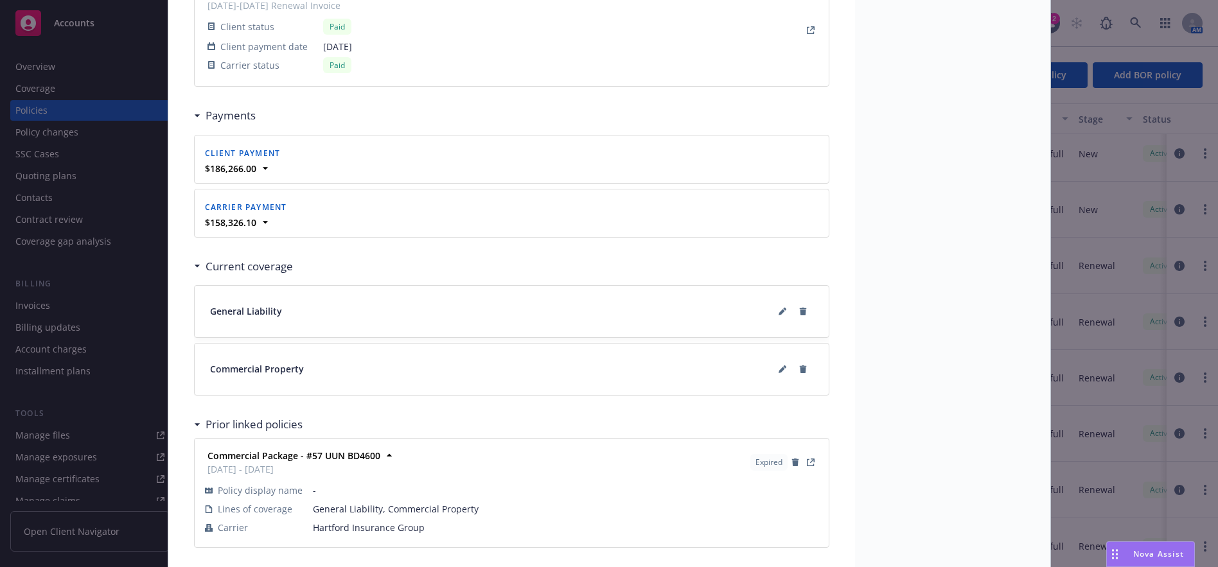
scroll to position [1390, 0]
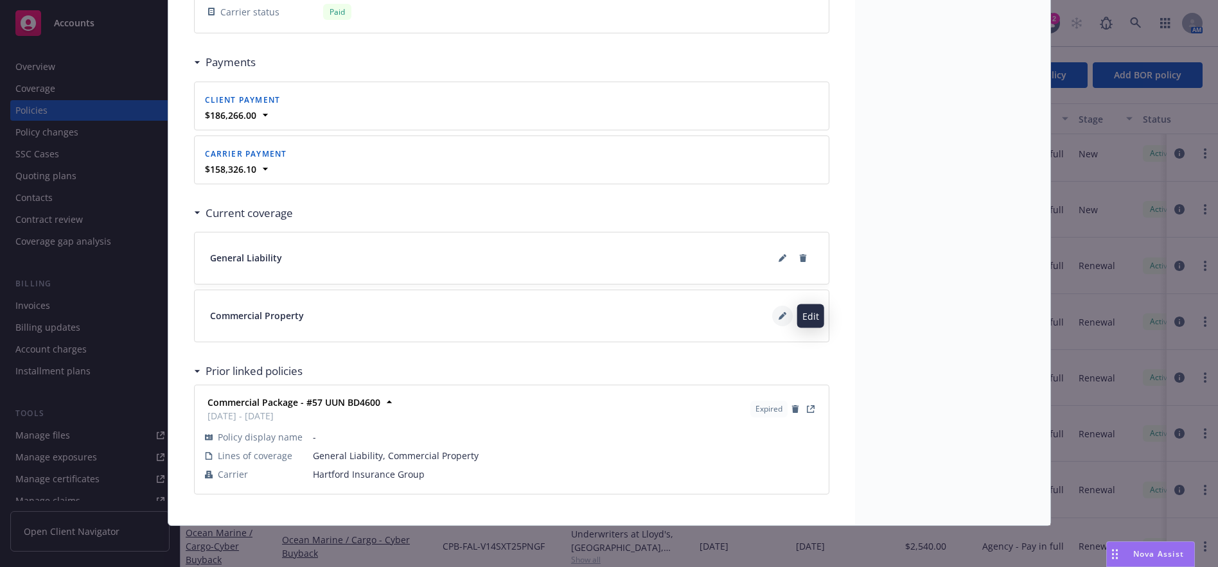
click at [772, 317] on button at bounding box center [782, 316] width 21 height 21
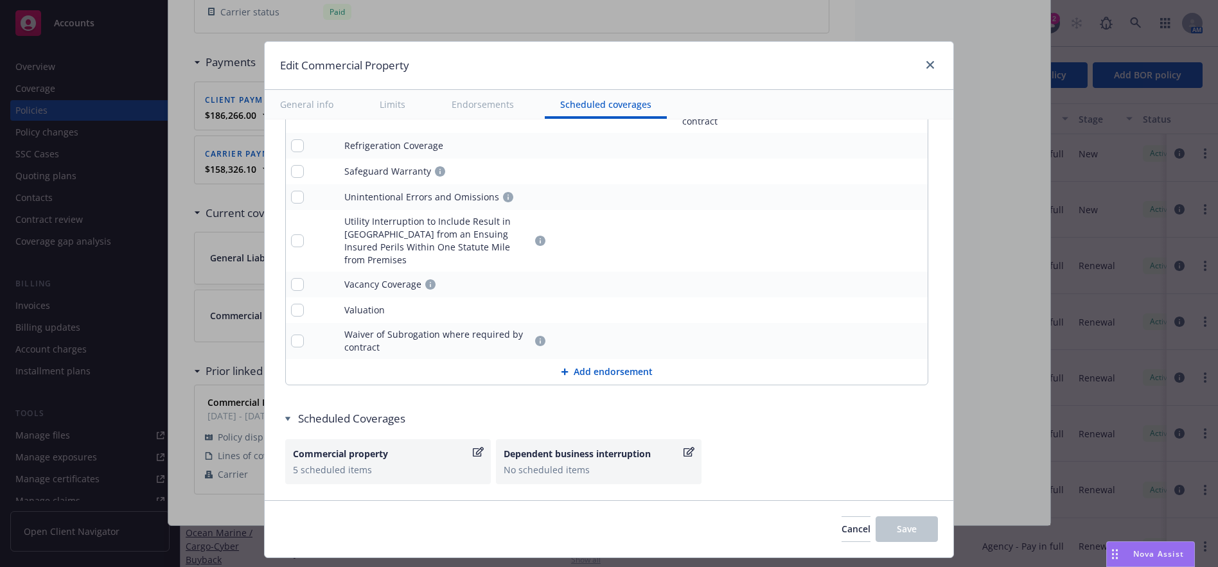
scroll to position [5065, 0]
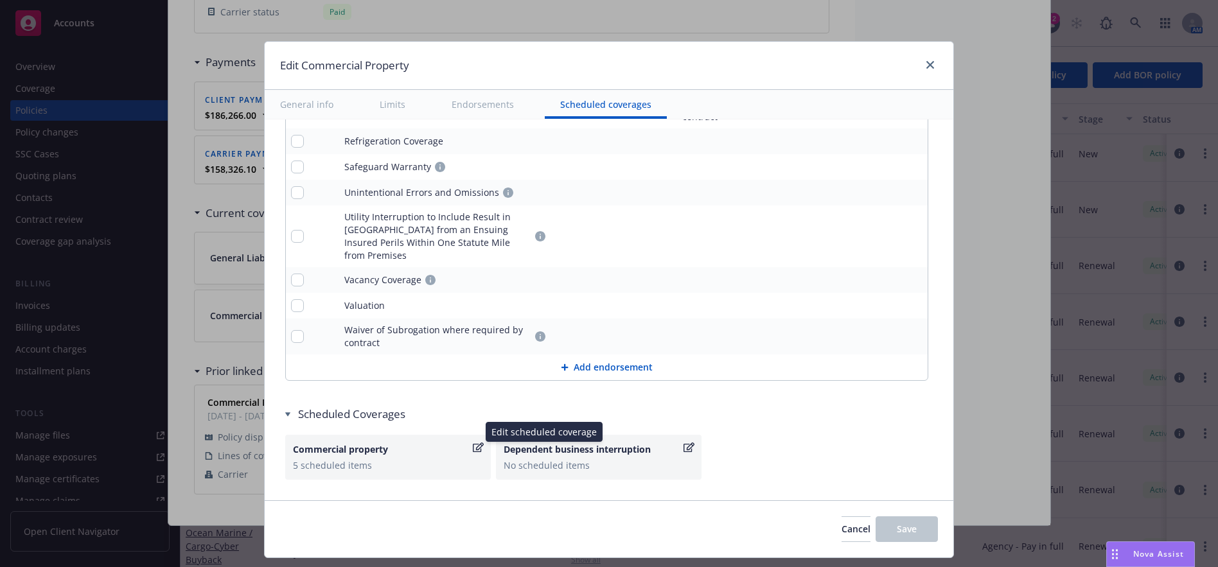
click at [473, 443] on icon "button" at bounding box center [478, 448] width 11 height 10
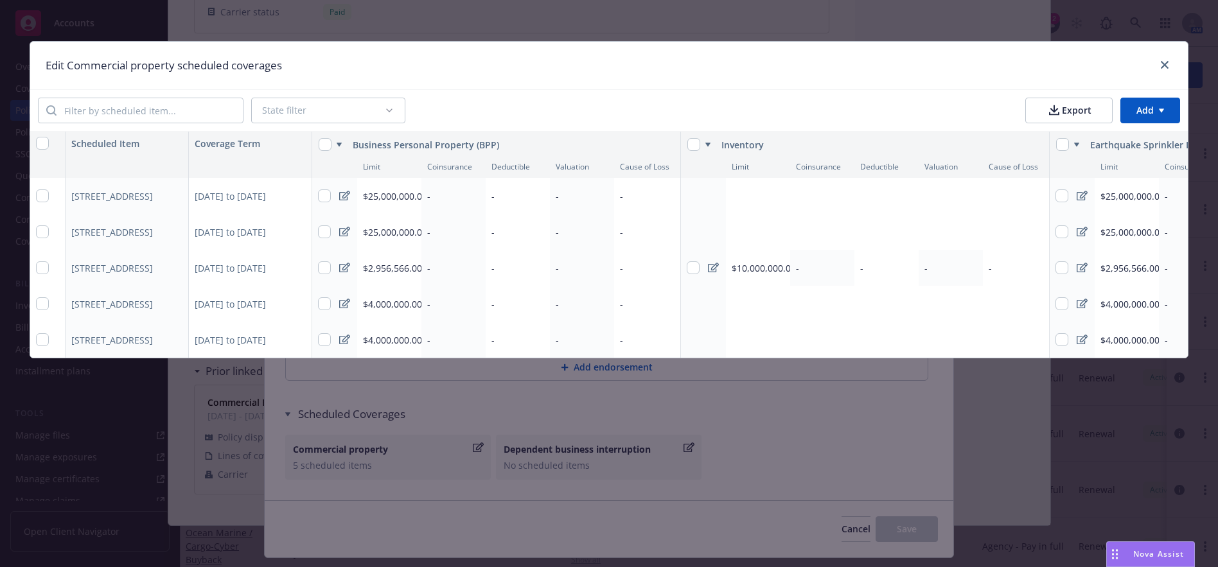
click at [349, 195] on icon at bounding box center [344, 196] width 11 height 10
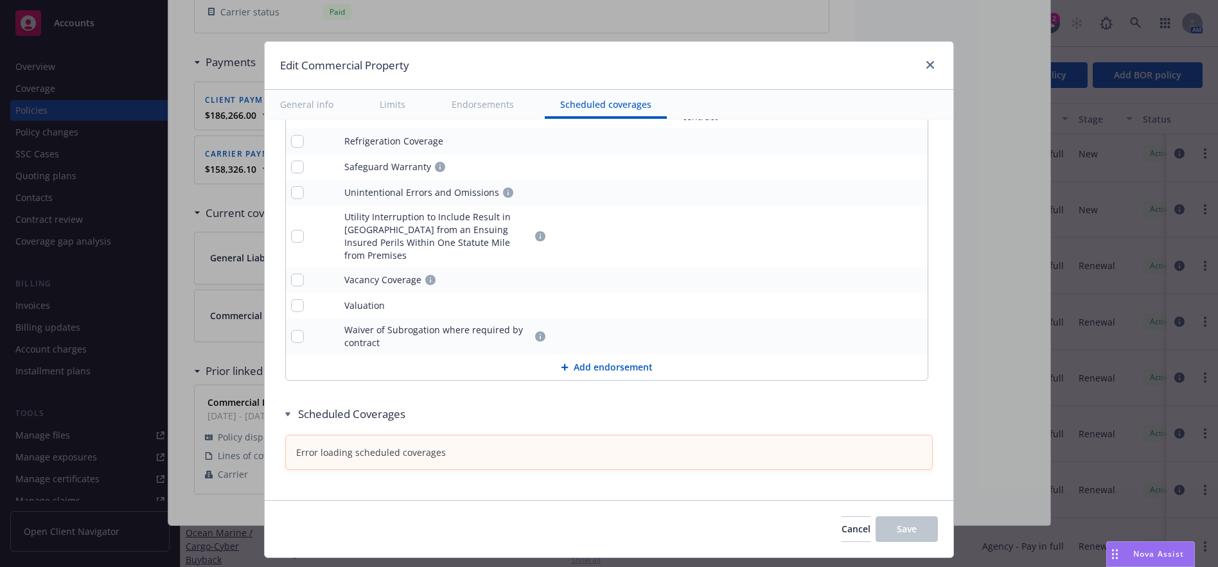
scroll to position [5055, 0]
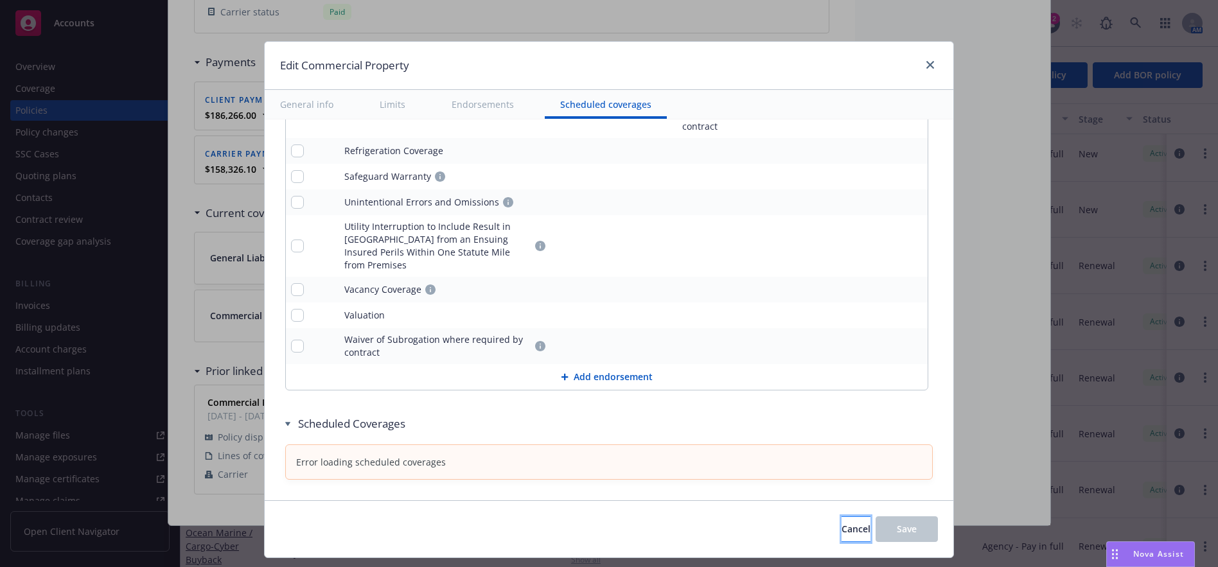
click at [841, 529] on span "Cancel" at bounding box center [855, 529] width 29 height 12
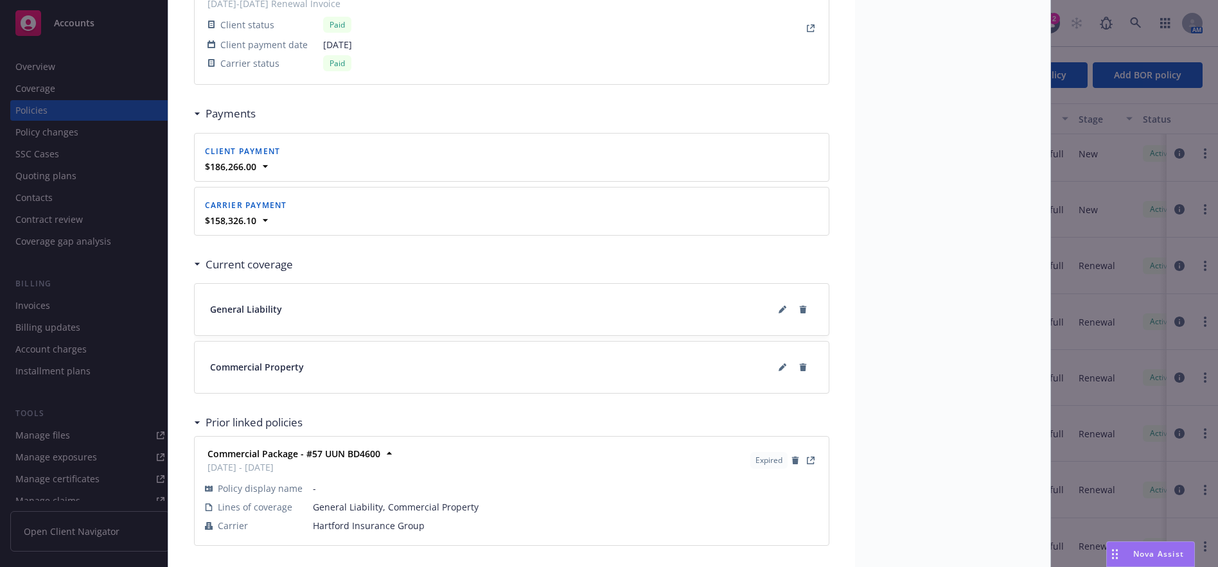
scroll to position [1390, 0]
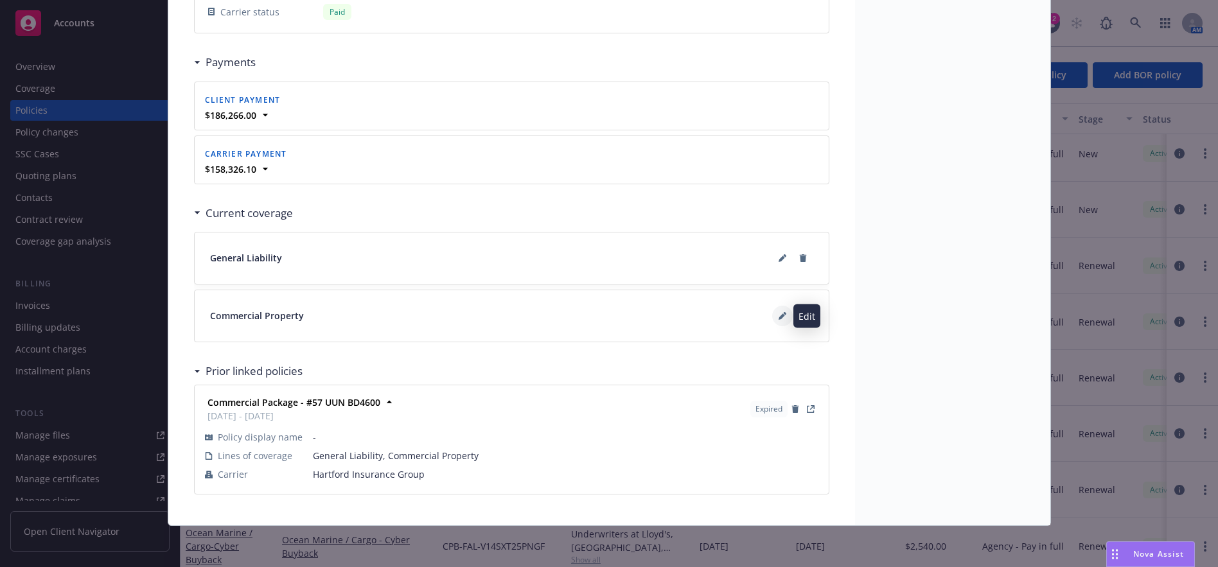
click at [778, 319] on icon at bounding box center [781, 316] width 6 height 6
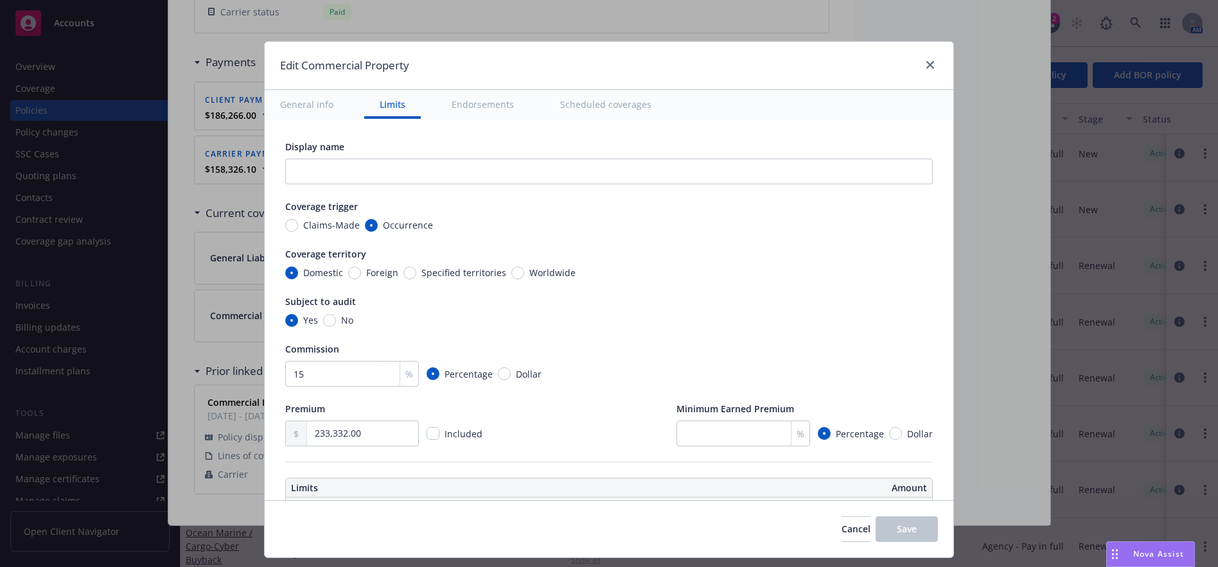
scroll to position [963, 0]
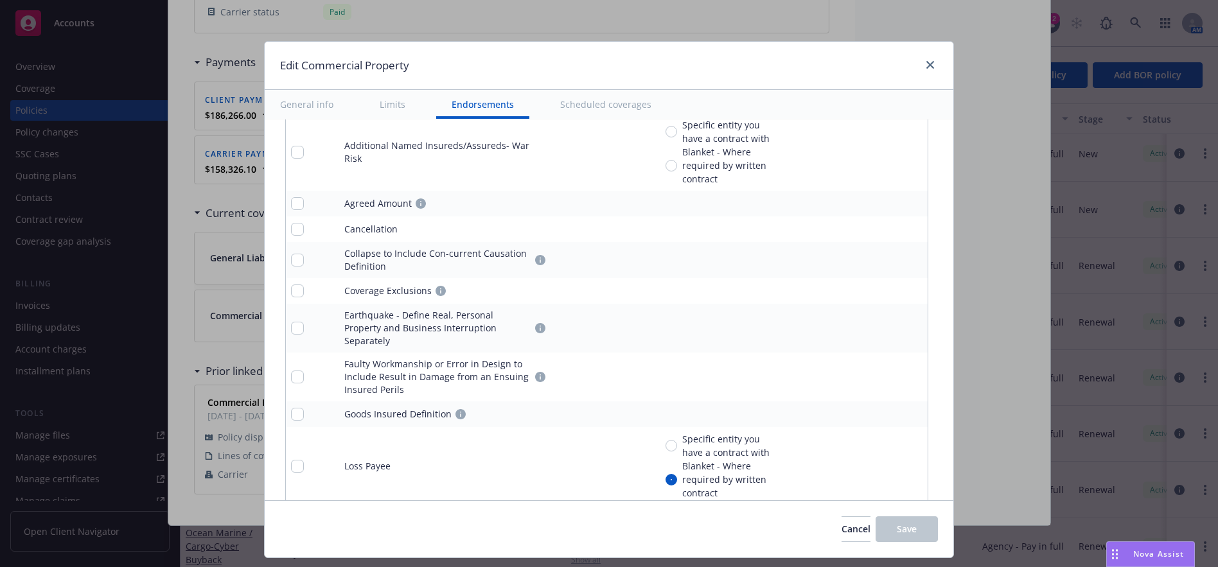
type textarea "x"
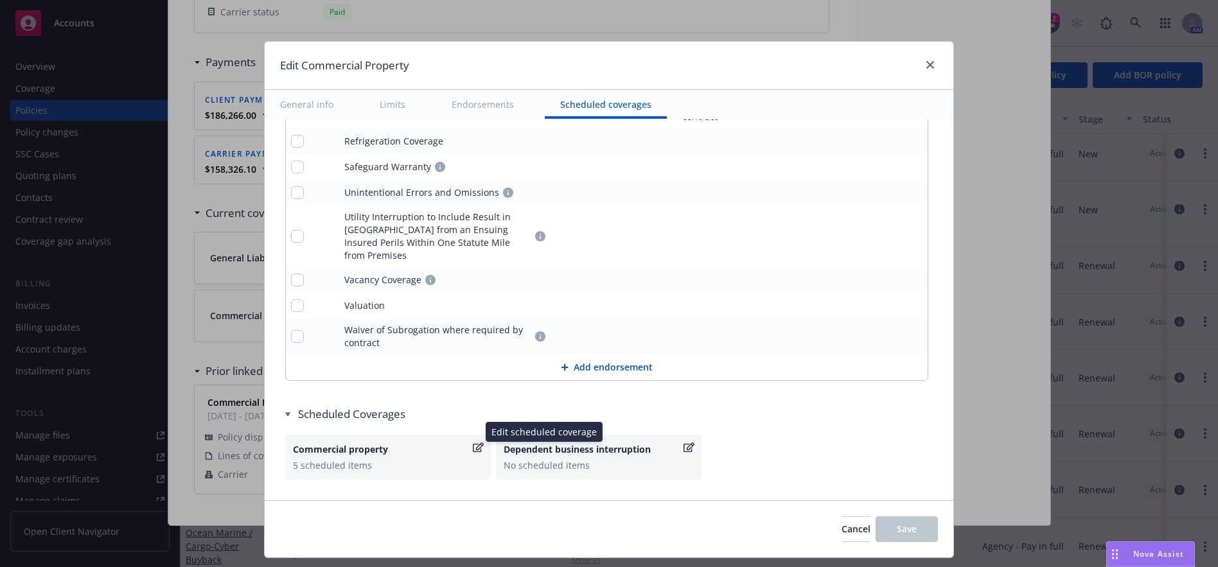
click at [473, 443] on icon "button" at bounding box center [478, 448] width 11 height 10
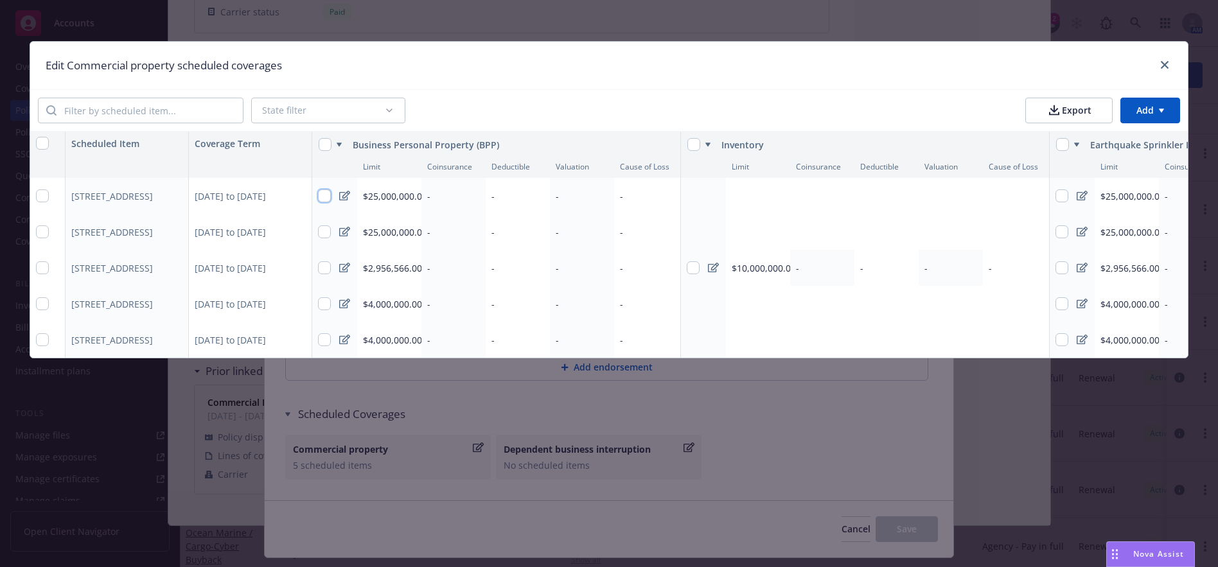
click at [318, 194] on input "checkbox" at bounding box center [324, 195] width 13 height 13
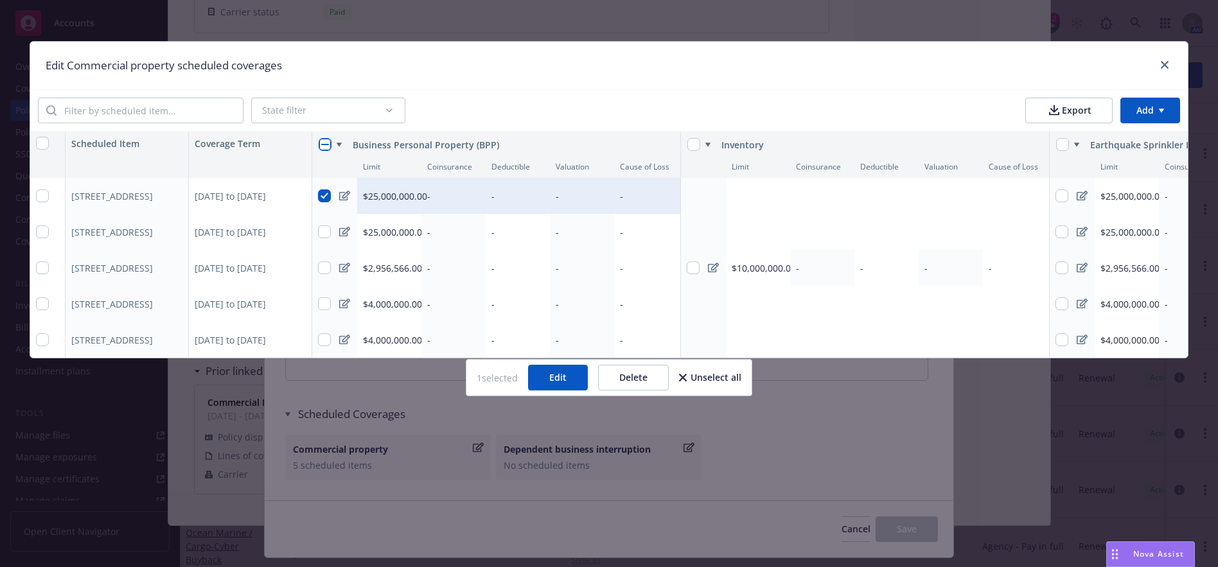
click at [657, 390] on button "Delete" at bounding box center [633, 378] width 71 height 26
checkbox input "false"
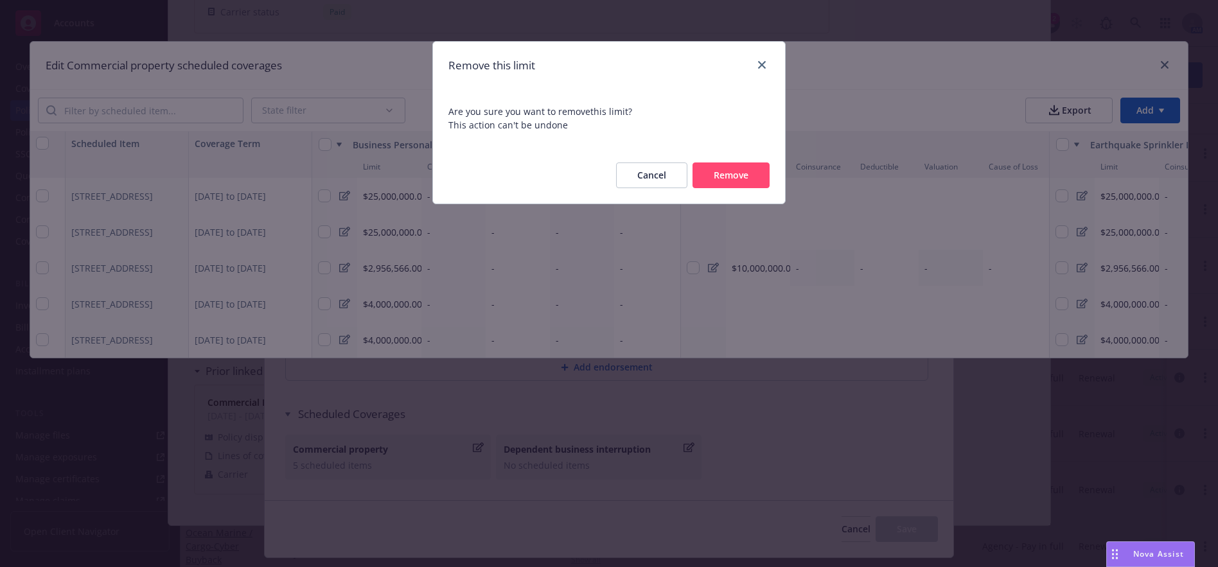
click at [716, 171] on button "Remove" at bounding box center [730, 175] width 77 height 26
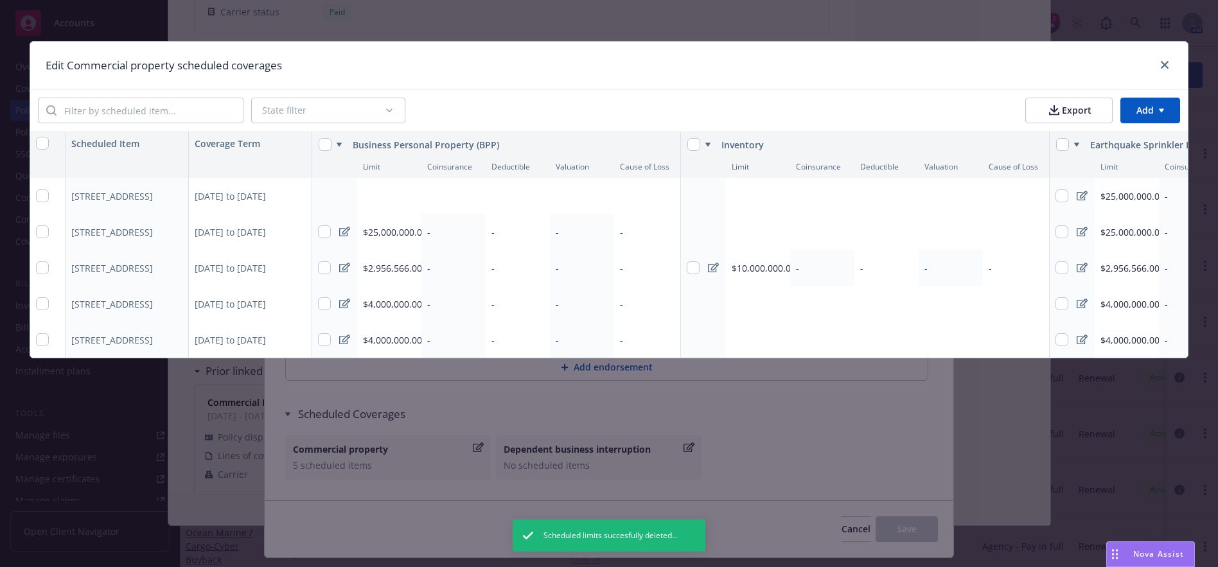
click at [387, 197] on div "Add limit" at bounding box center [379, 196] width 32 height 11
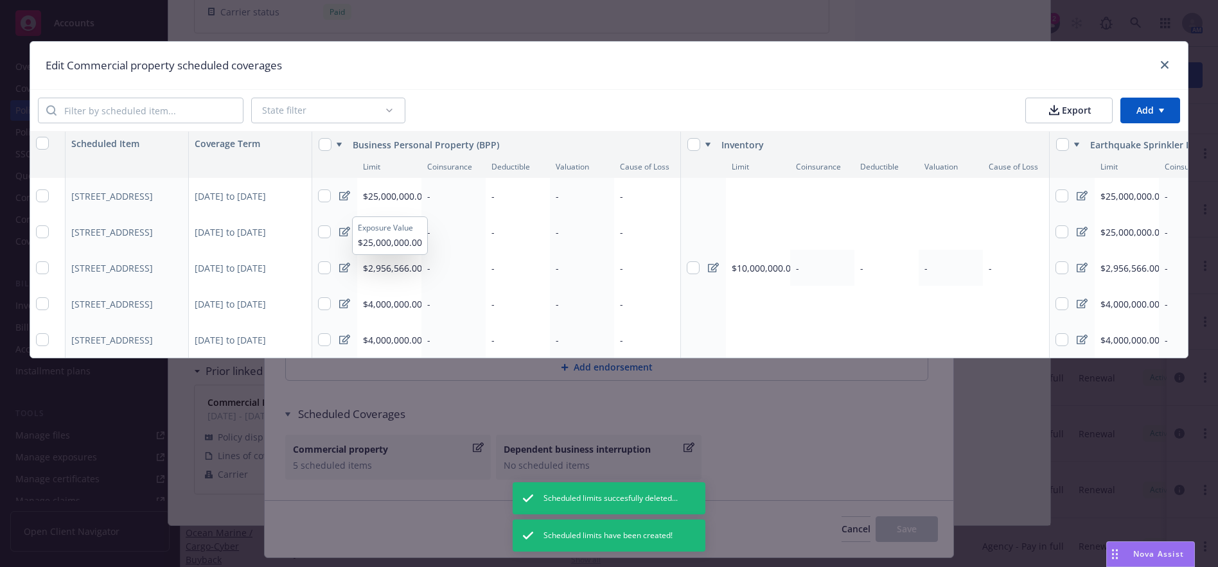
click at [348, 199] on icon at bounding box center [344, 196] width 11 height 10
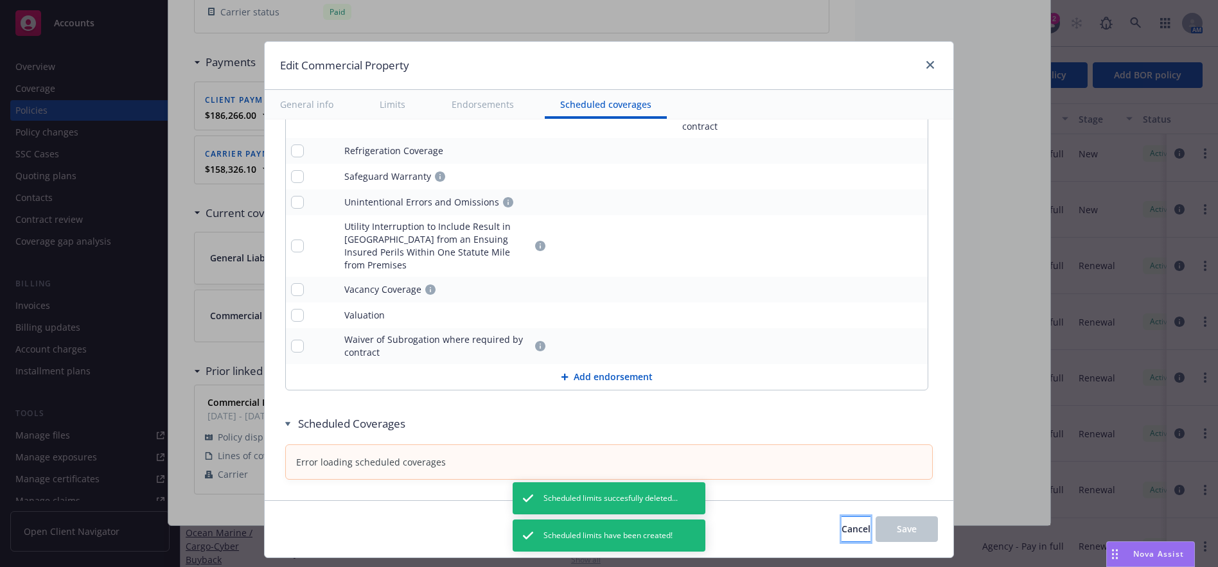
click at [841, 526] on button "Cancel" at bounding box center [855, 529] width 29 height 26
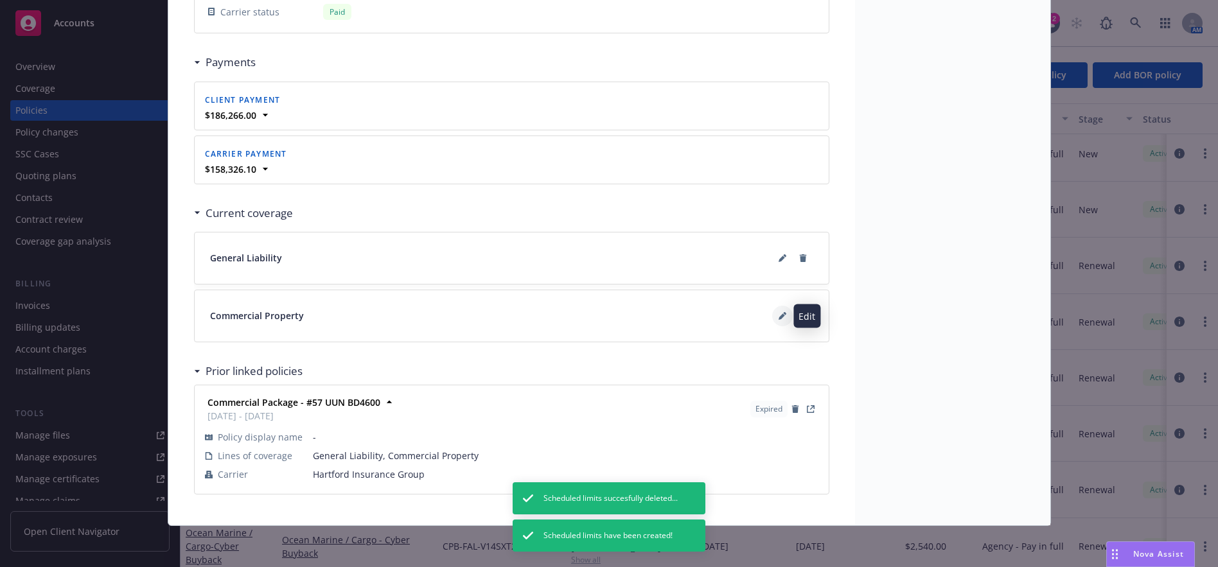
click at [778, 316] on icon at bounding box center [781, 316] width 6 height 6
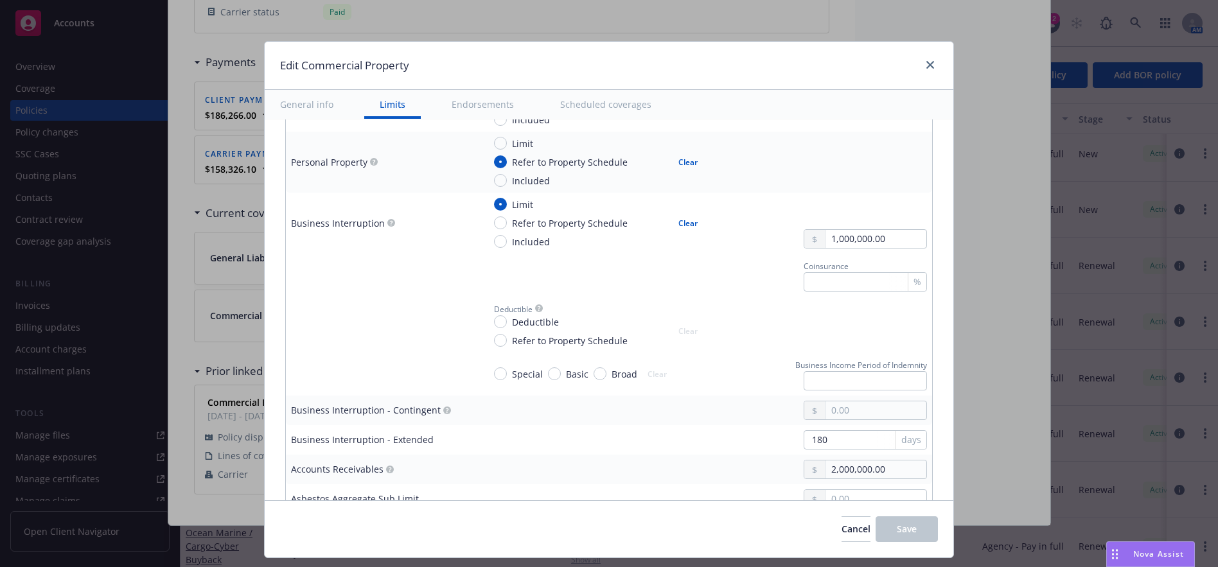
scroll to position [321, 0]
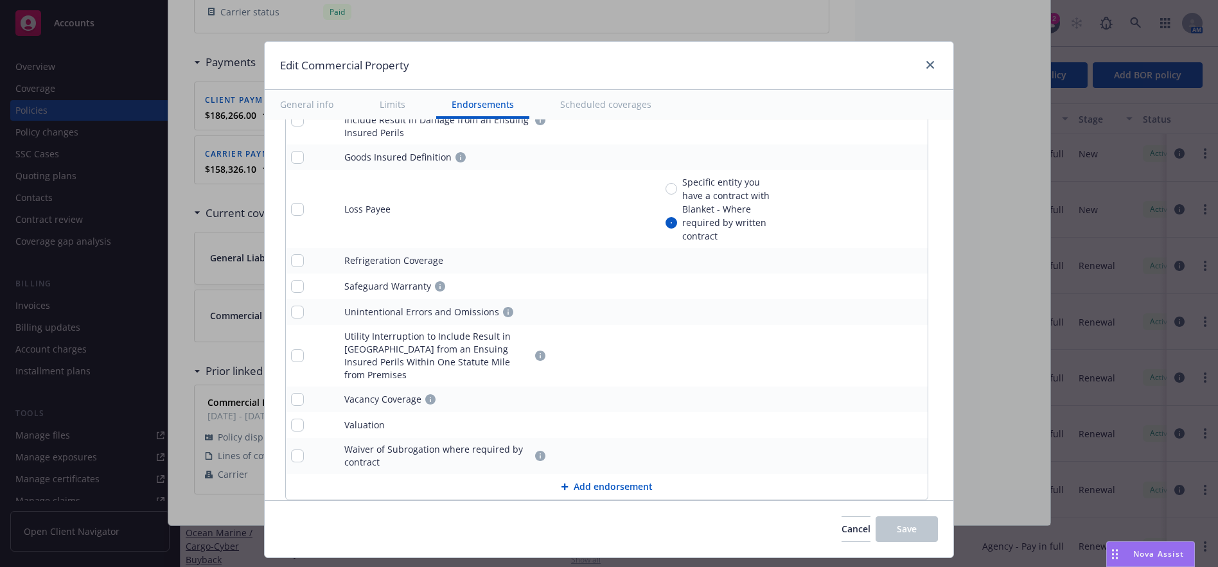
type textarea "x"
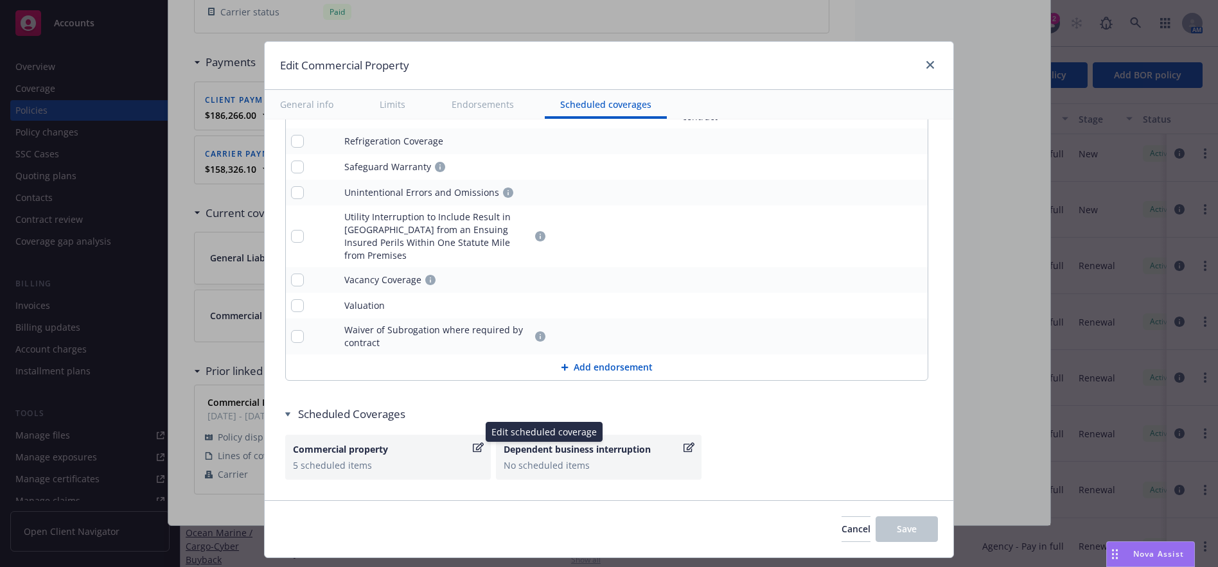
click at [473, 443] on icon "button" at bounding box center [478, 448] width 11 height 10
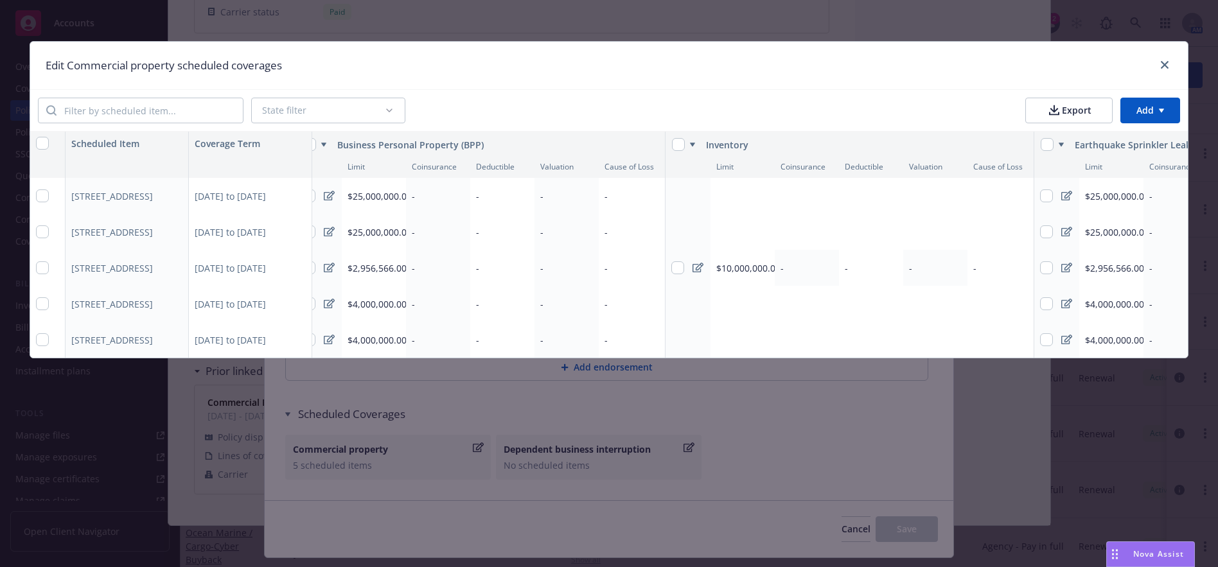
scroll to position [0, 0]
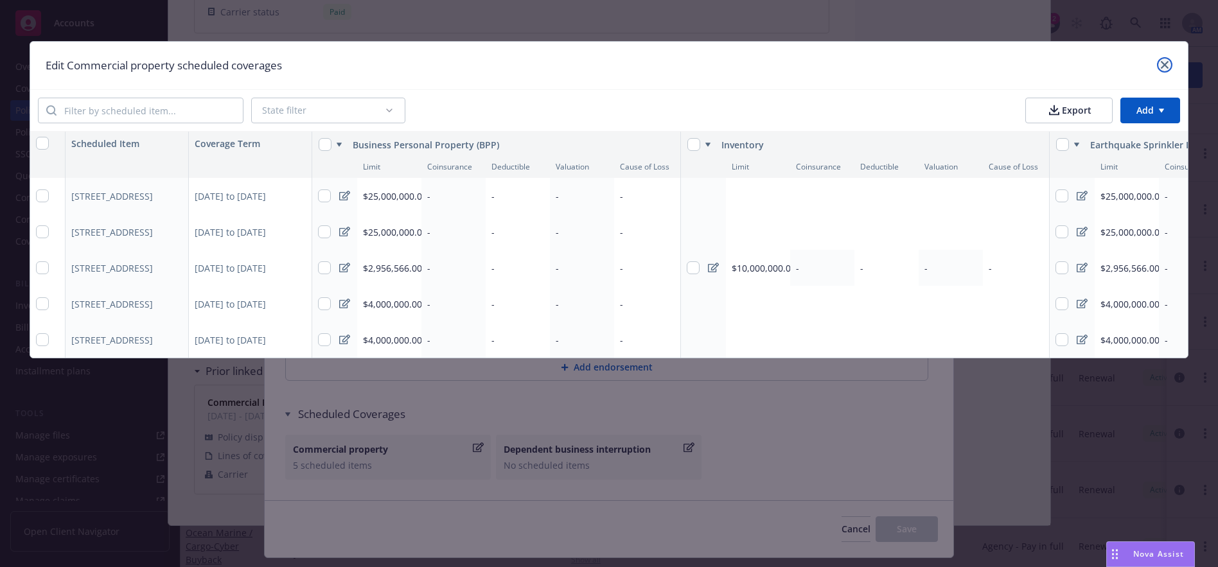
click at [1161, 63] on icon "close" at bounding box center [1165, 65] width 8 height 8
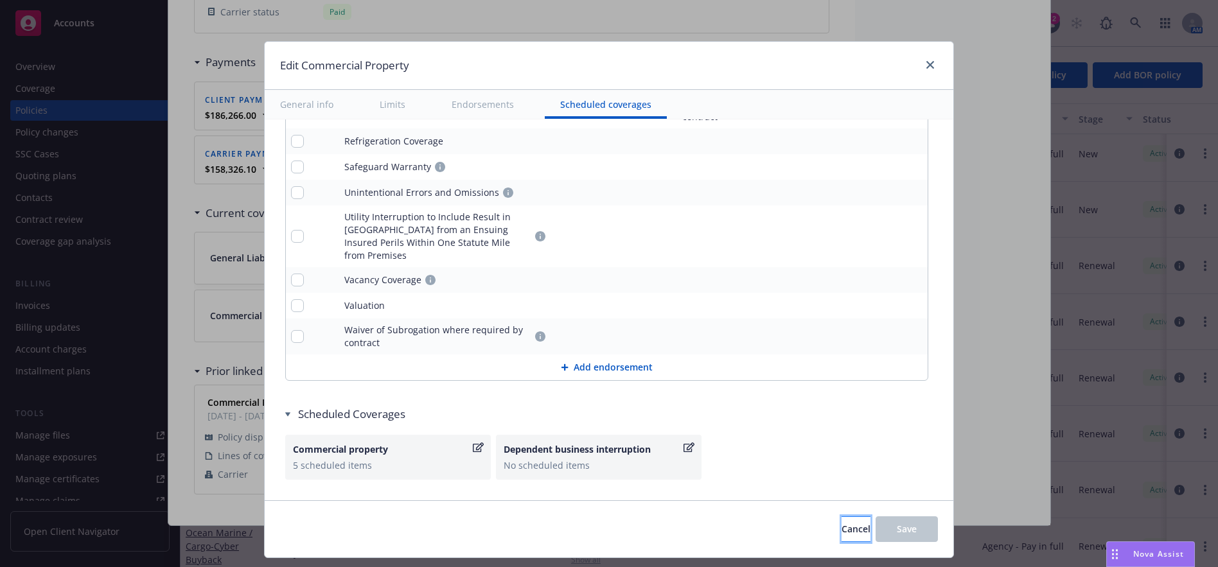
click at [841, 529] on span "Cancel" at bounding box center [855, 529] width 29 height 12
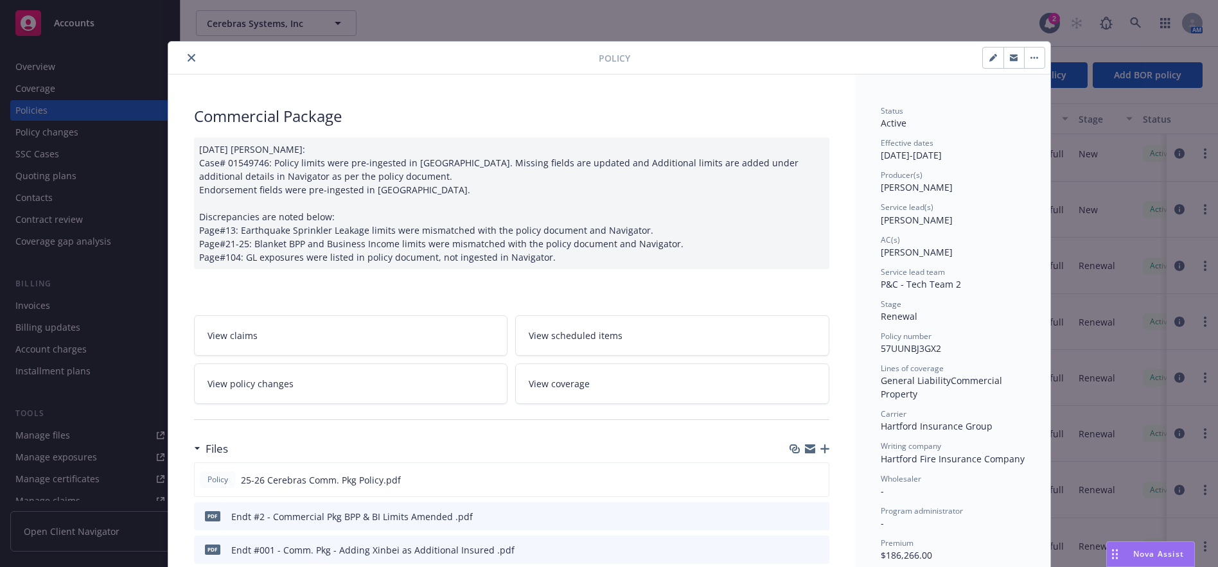
click at [184, 57] on button "close" at bounding box center [191, 57] width 15 height 15
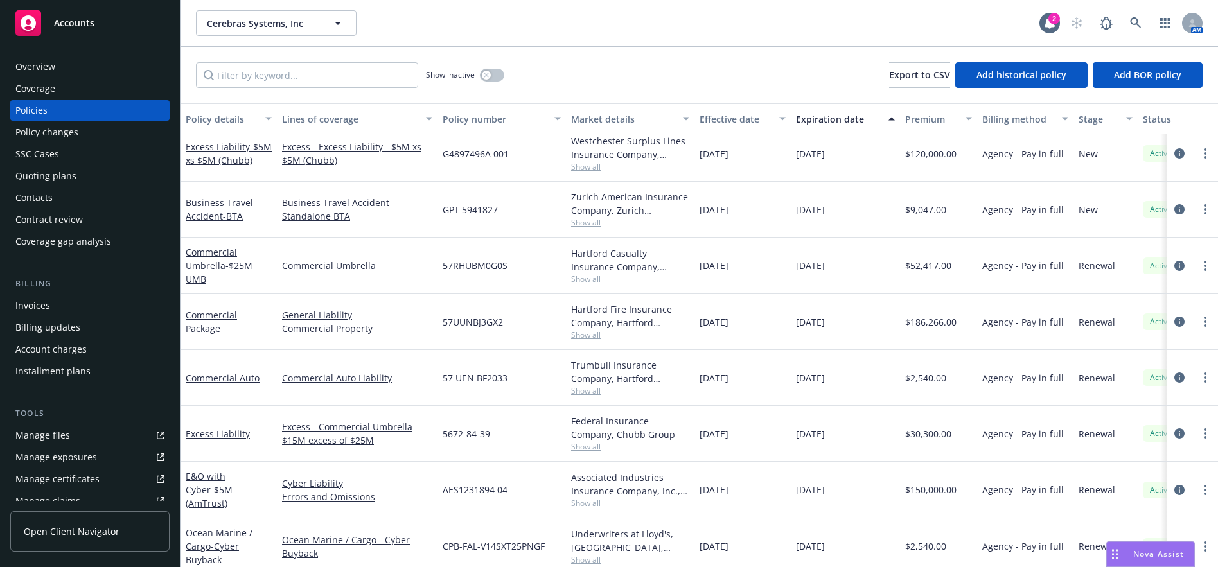
click at [200, 104] on button "Policy details" at bounding box center [228, 118] width 96 height 31
click at [291, 77] on input "Filter by keyword..." at bounding box center [307, 75] width 222 height 26
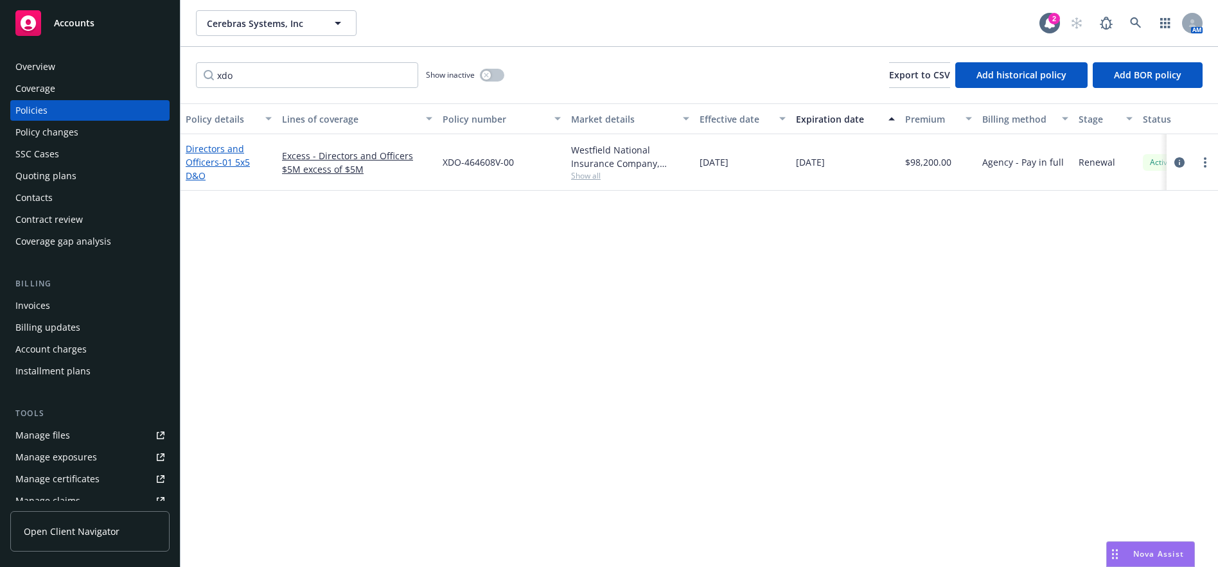
click at [238, 150] on link "Directors and Officers - 01 5x5 D&O" at bounding box center [218, 162] width 64 height 39
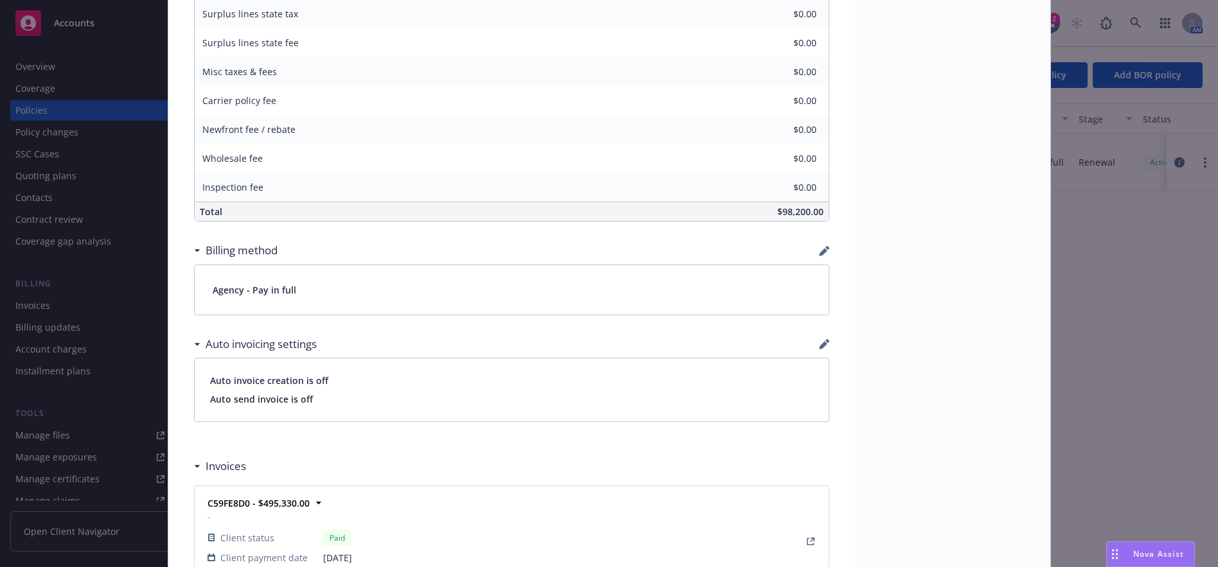
scroll to position [1092, 0]
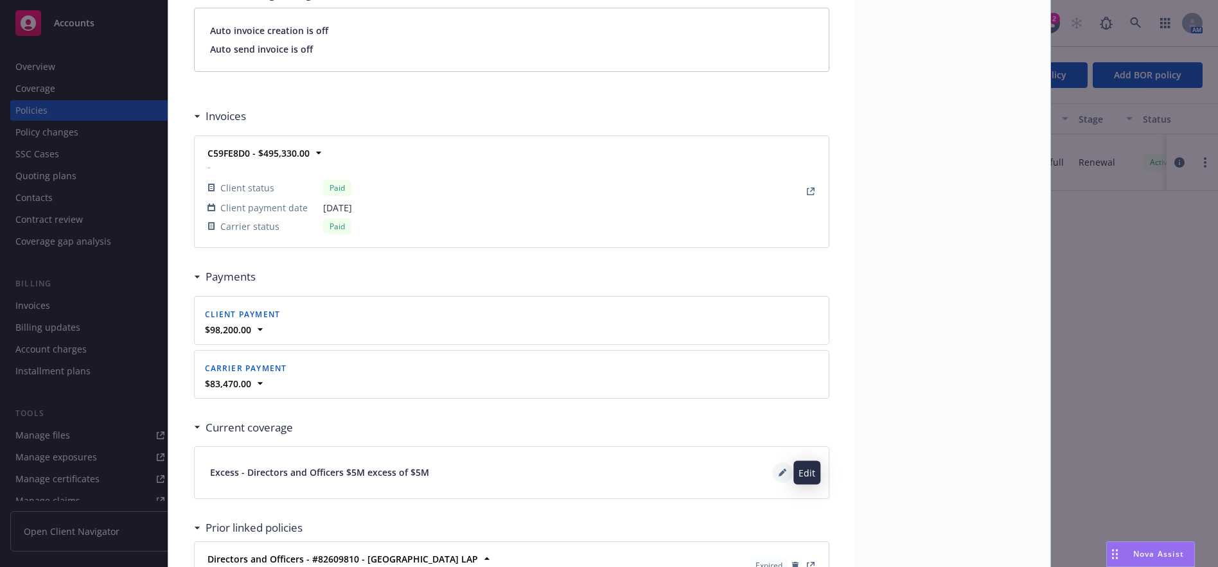
click at [773, 477] on button at bounding box center [782, 472] width 21 height 21
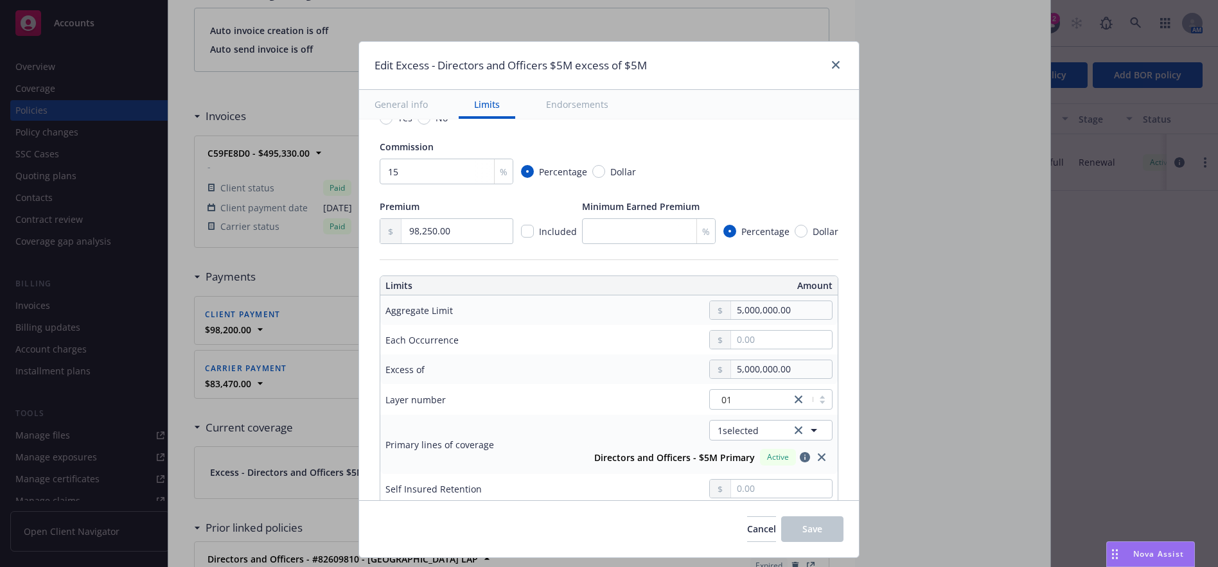
scroll to position [193, 0]
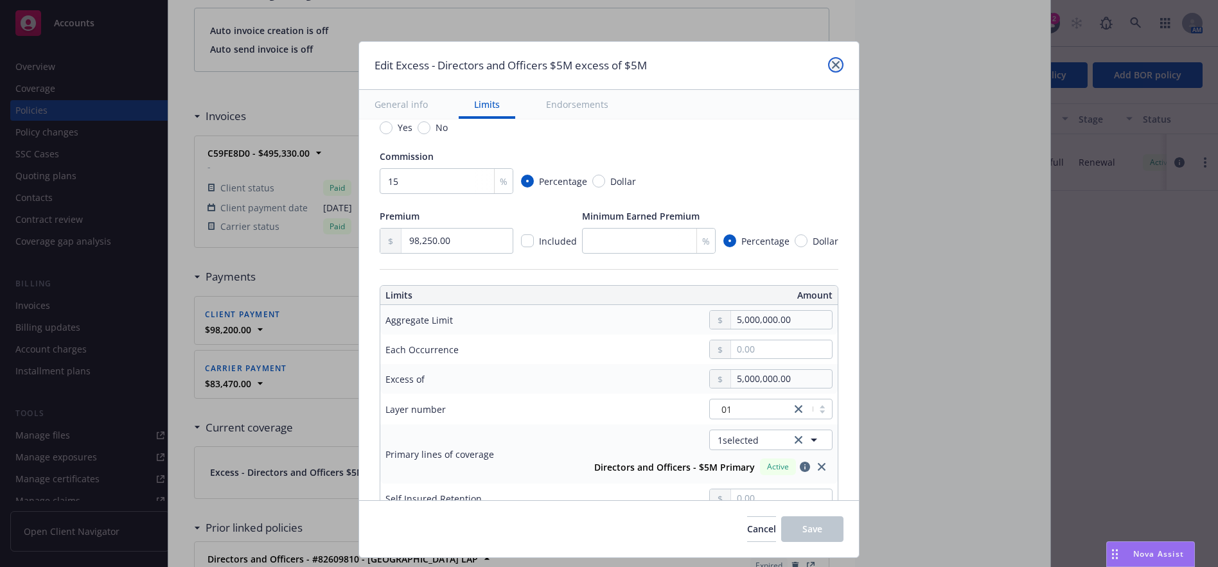
click at [832, 62] on icon "close" at bounding box center [836, 65] width 8 height 8
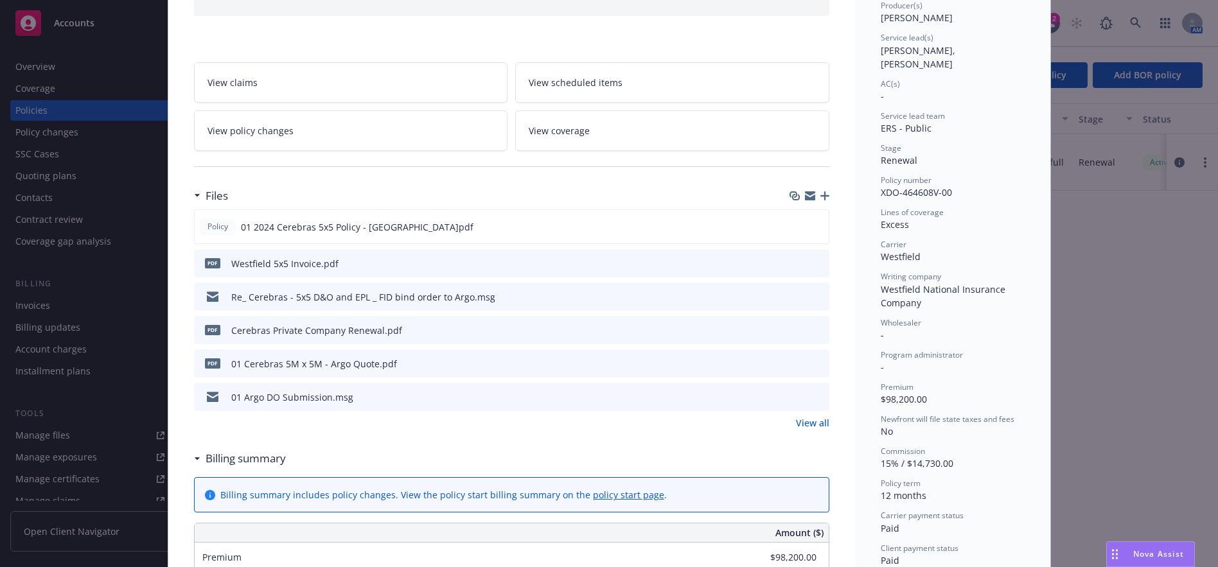
scroll to position [0, 0]
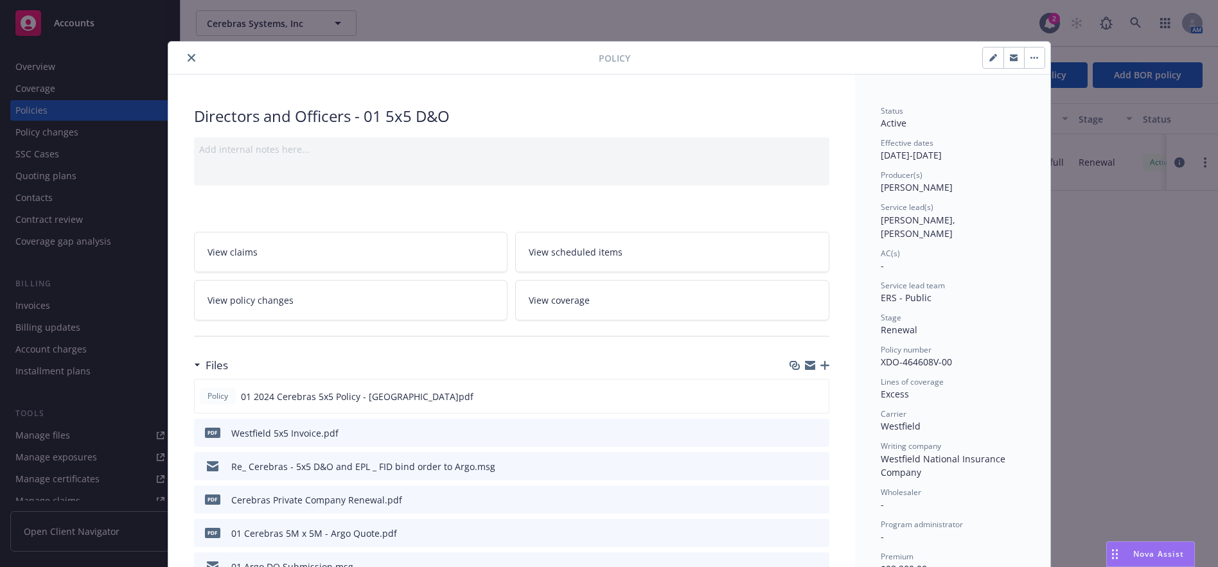
click at [188, 61] on icon "close" at bounding box center [192, 58] width 8 height 8
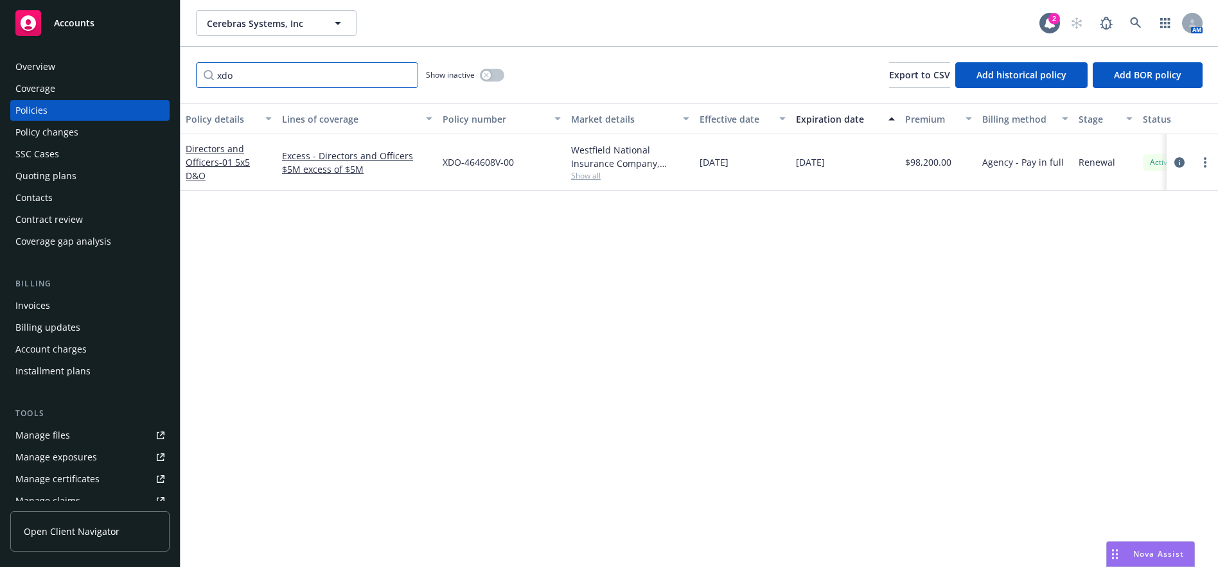
drag, startPoint x: 266, startPoint y: 78, endPoint x: 130, endPoint y: 75, distance: 136.2
click at [130, 75] on div "Accounts Overview Coverage Policies Policy changes SSC Cases Quoting plans Cont…" at bounding box center [609, 283] width 1218 height 567
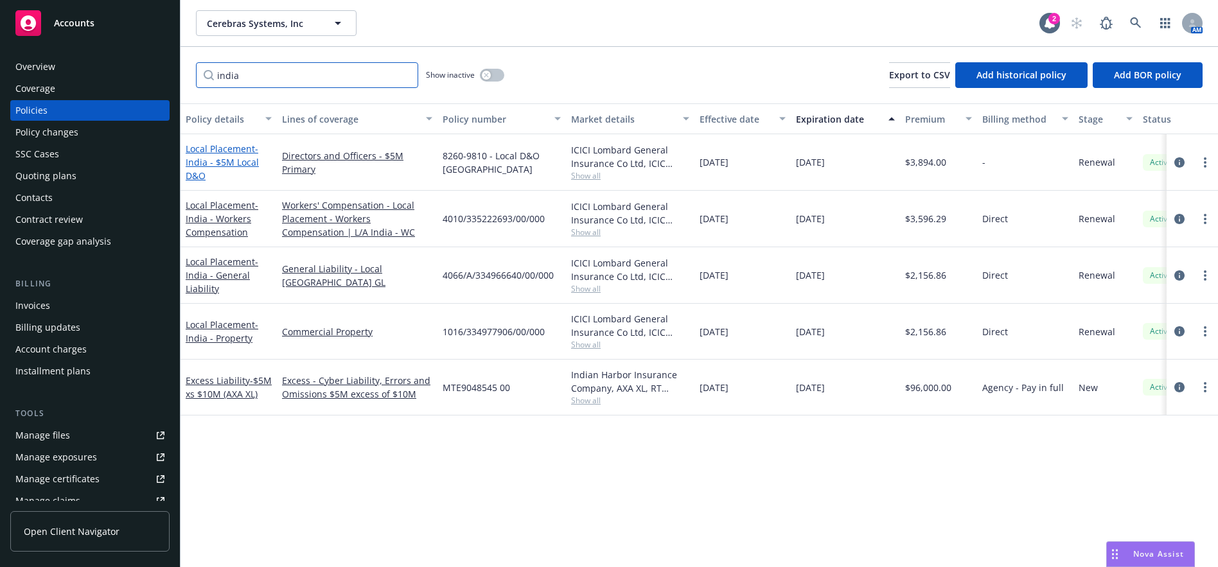
type input "india"
click at [234, 164] on span "- India - $5M Local D&O" at bounding box center [222, 162] width 73 height 39
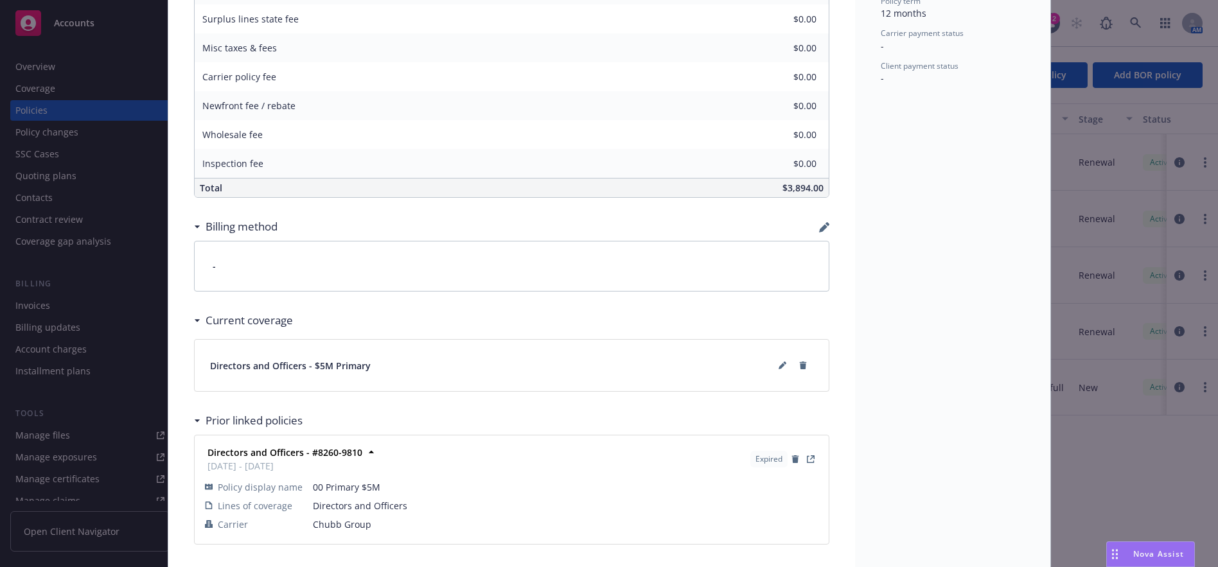
scroll to position [715, 0]
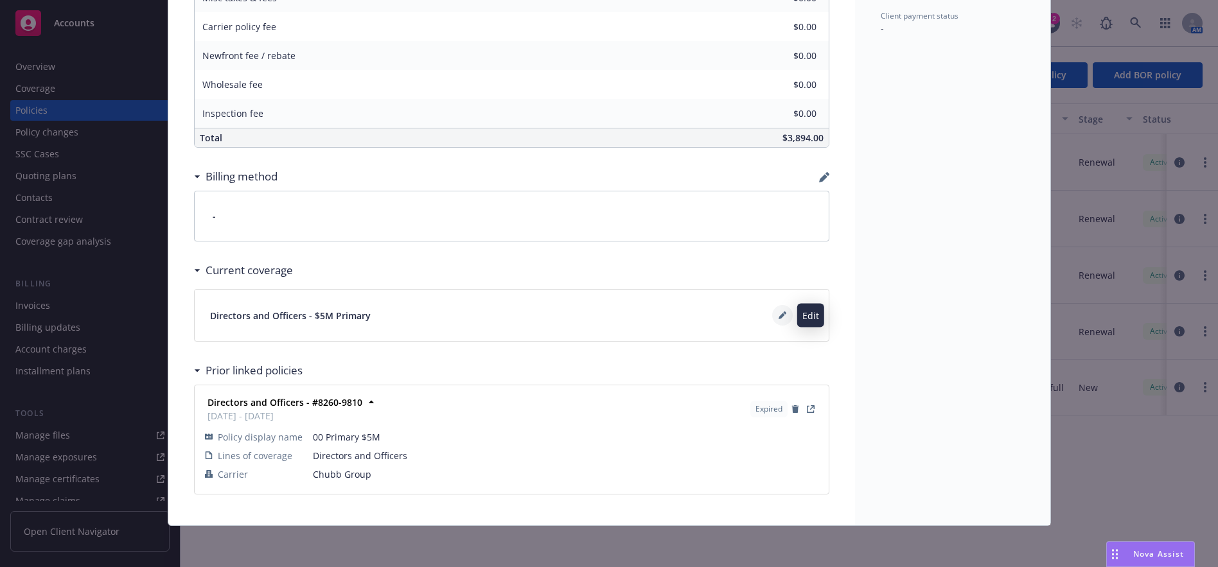
click at [772, 315] on button at bounding box center [782, 315] width 21 height 21
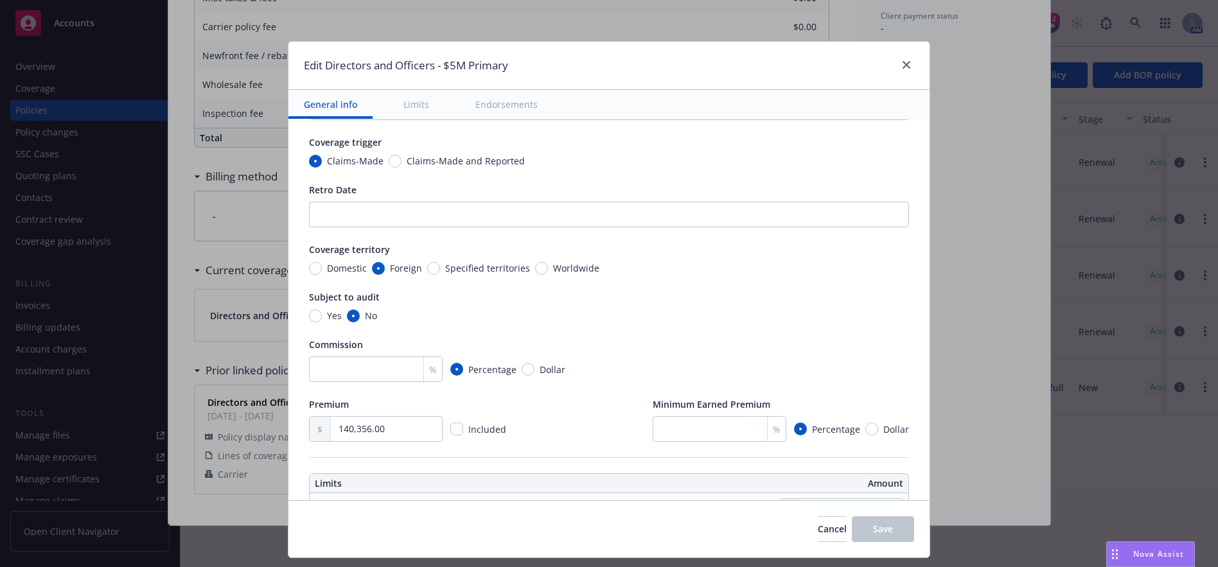
scroll to position [0, 0]
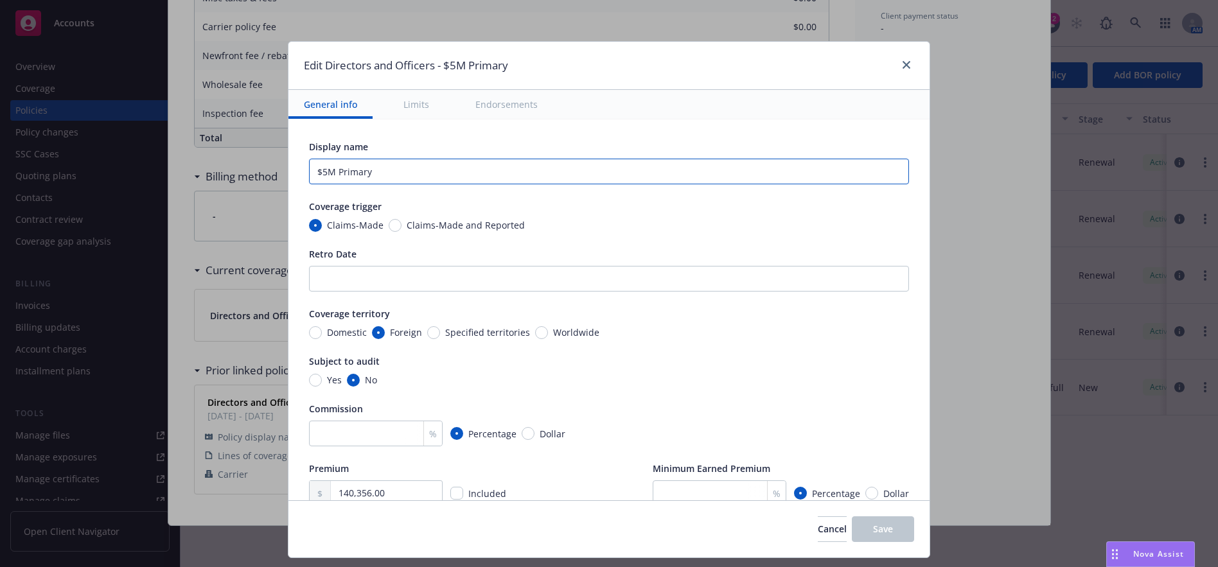
click at [309, 171] on input "$5M Primary" at bounding box center [609, 172] width 600 height 26
click at [404, 172] on input "India $5M Primary" at bounding box center [609, 172] width 600 height 26
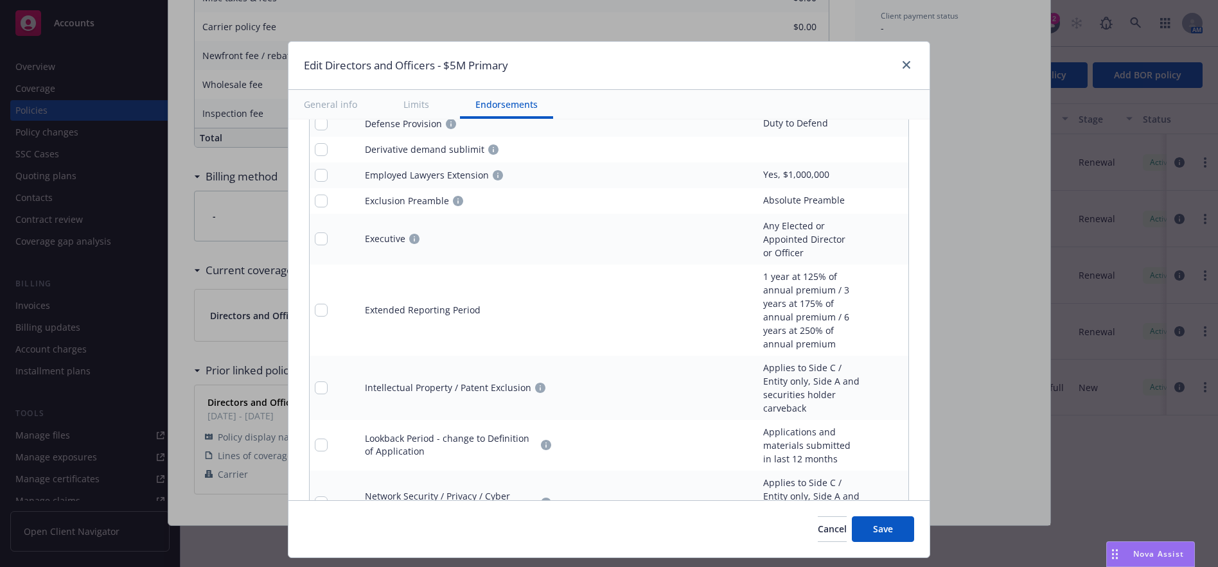
scroll to position [1749, 0]
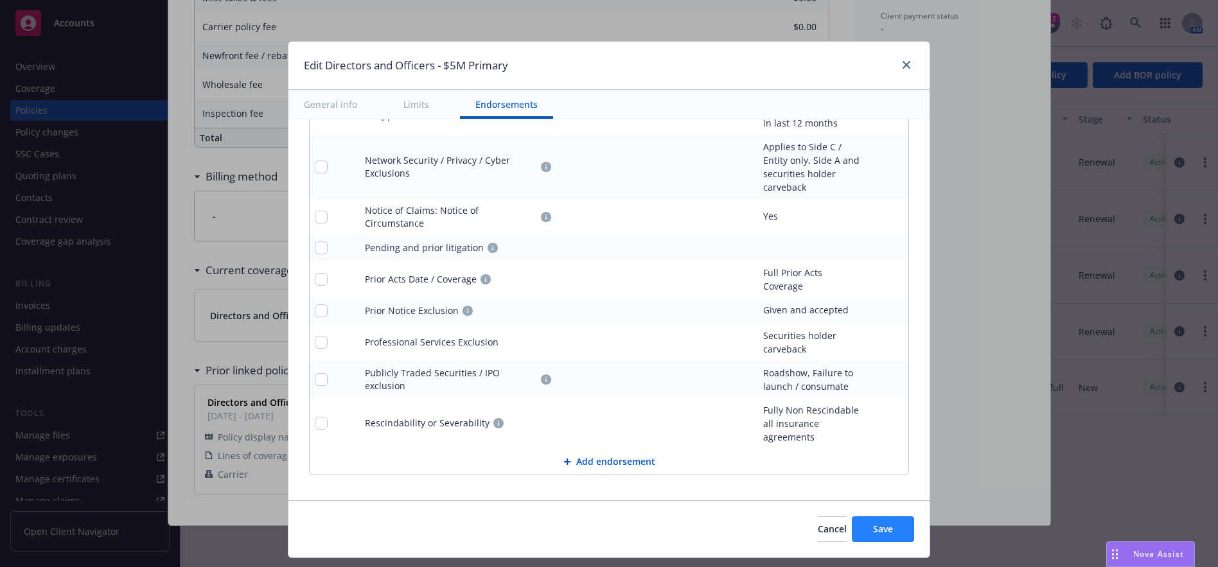
type input "India $5M Primary D&O"
click at [880, 538] on button "Save" at bounding box center [883, 529] width 62 height 26
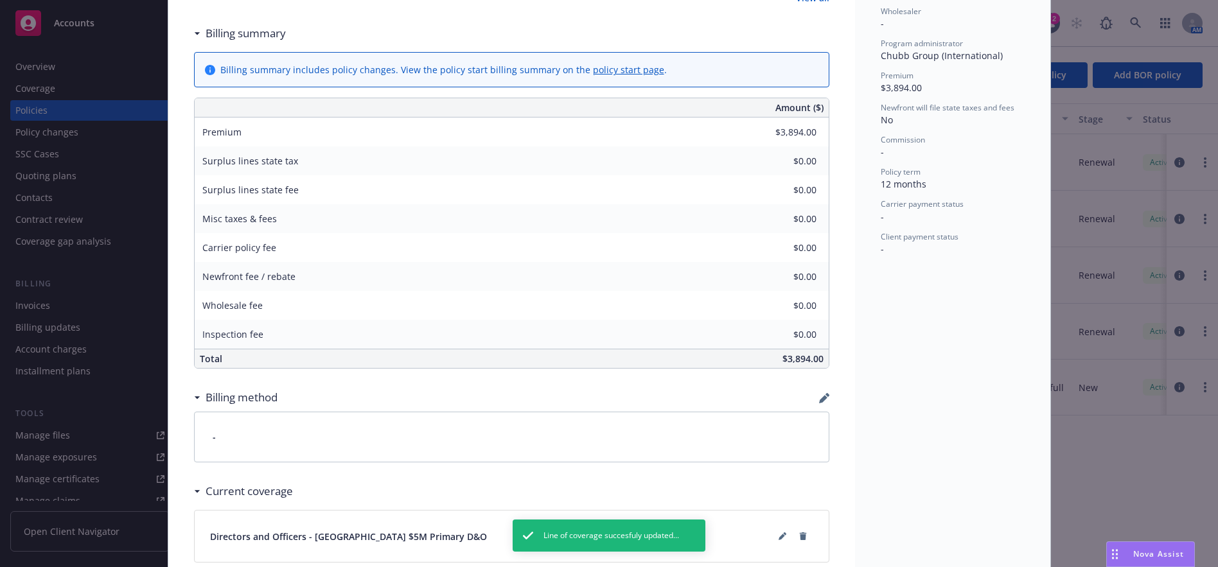
scroll to position [330, 0]
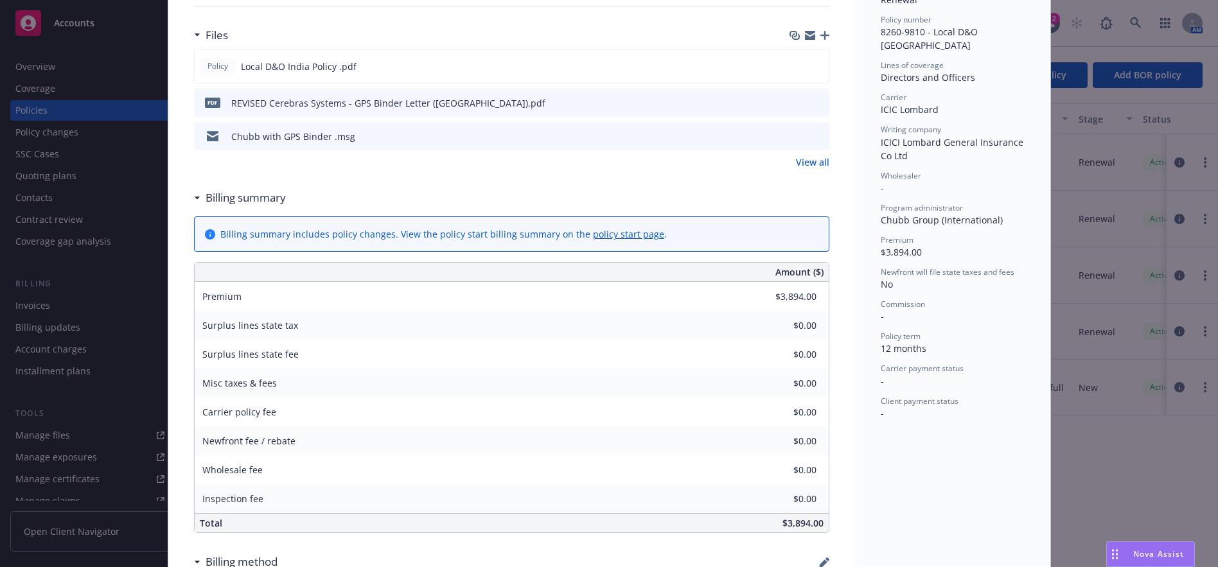
click at [172, 16] on div "Local Placement - India - $5M Local D&O Written straight through Chubb (no loca…" at bounding box center [511, 327] width 687 height 1166
drag, startPoint x: 184, startPoint y: 168, endPoint x: 220, endPoint y: 122, distance: 58.2
click at [184, 168] on div "Local Placement - India - $5M Local D&O Written straight through Chubb (no loca…" at bounding box center [511, 327] width 687 height 1166
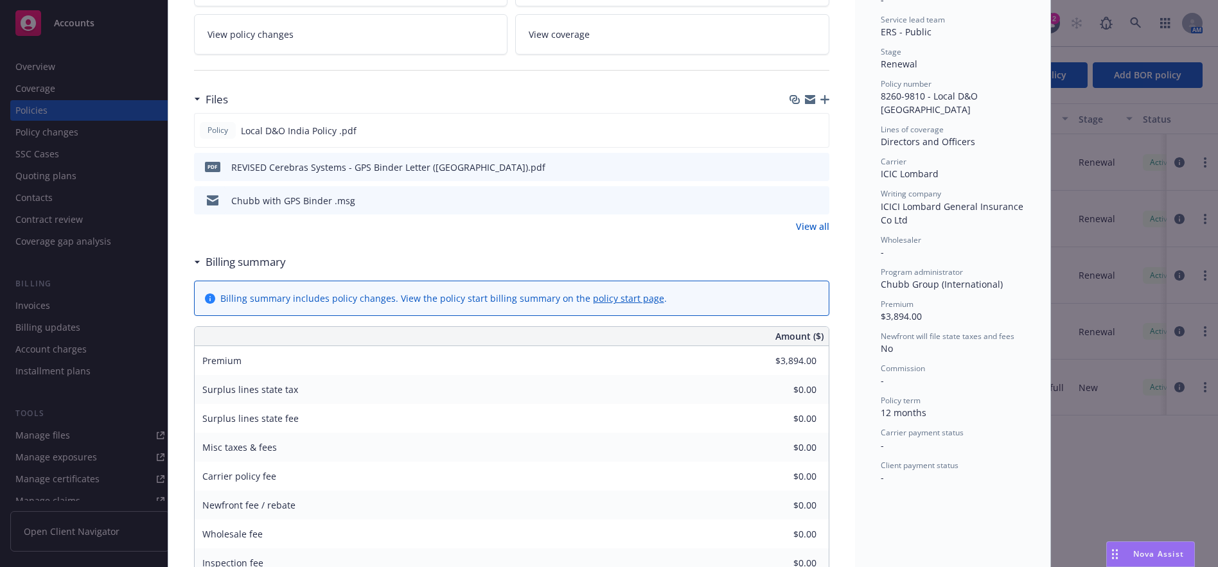
scroll to position [0, 0]
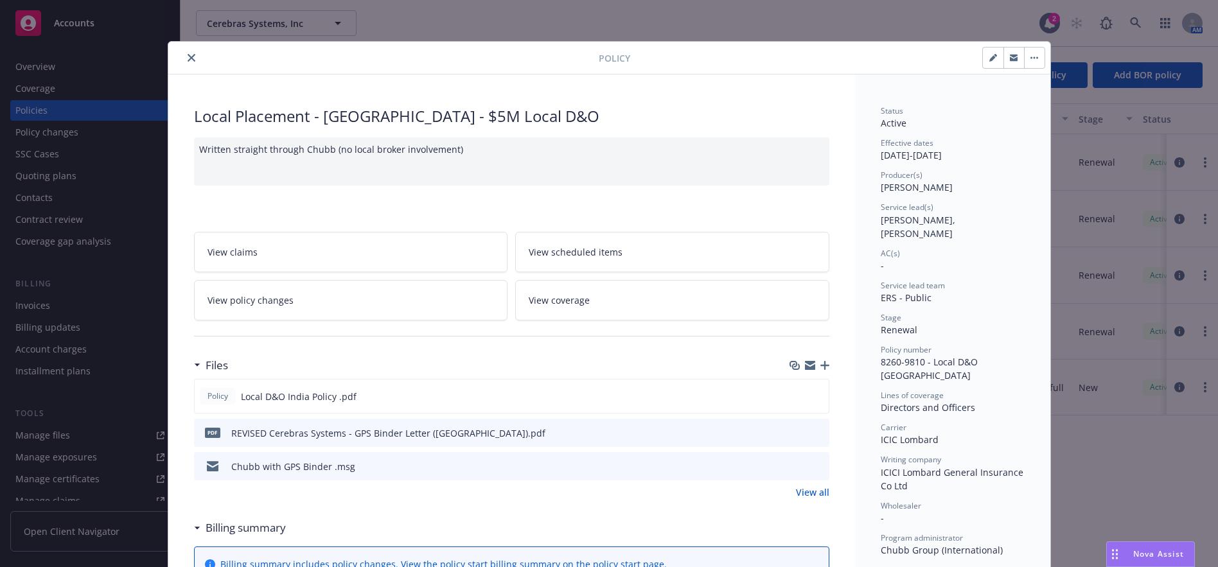
click at [188, 59] on icon "close" at bounding box center [192, 58] width 8 height 8
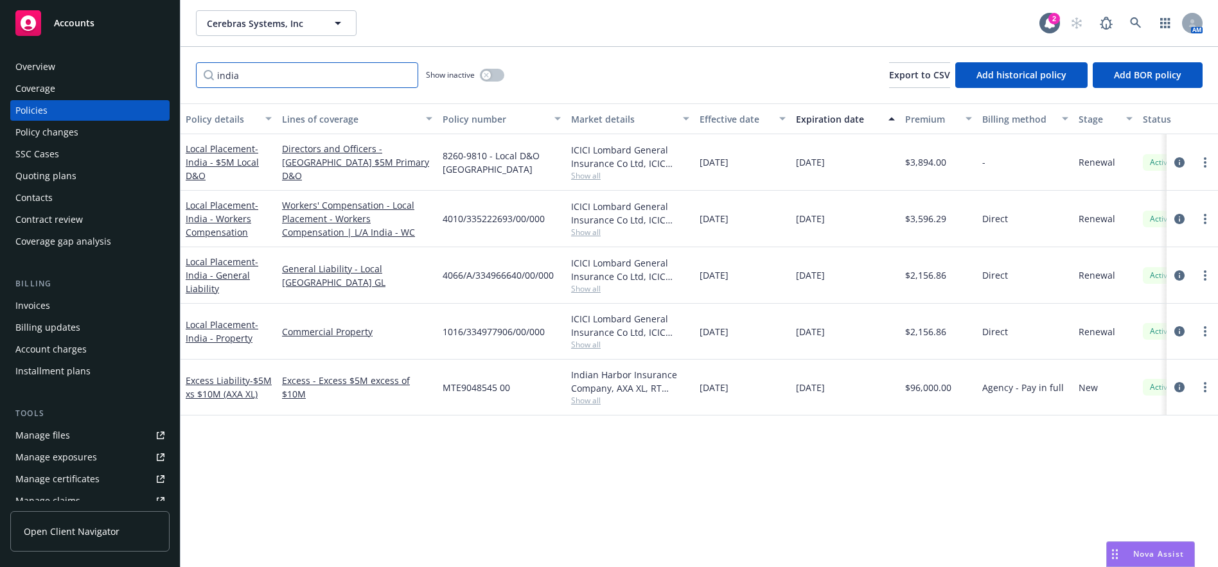
drag, startPoint x: 247, startPoint y: 69, endPoint x: 167, endPoint y: 78, distance: 80.1
click at [167, 78] on div "Accounts Overview Coverage Policies Policy changes SSC Cases Quoting plans Cont…" at bounding box center [609, 283] width 1218 height 567
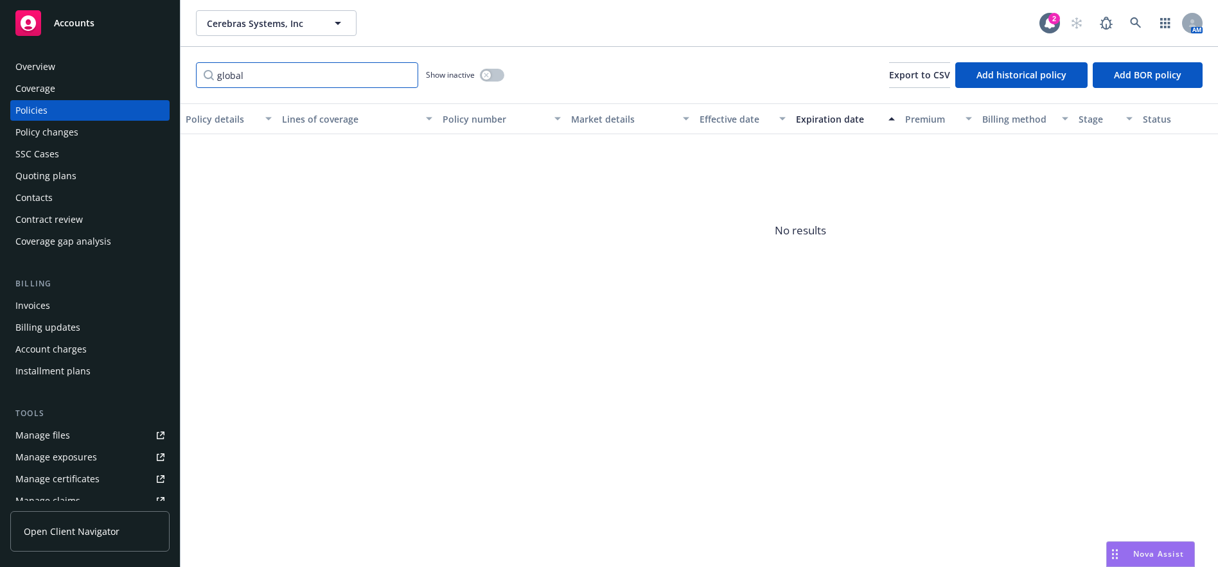
drag, startPoint x: 259, startPoint y: 76, endPoint x: 184, endPoint y: 90, distance: 76.3
click at [184, 90] on div "global Show inactive Export to CSV Add historical policy Add BOR policy" at bounding box center [698, 75] width 1037 height 57
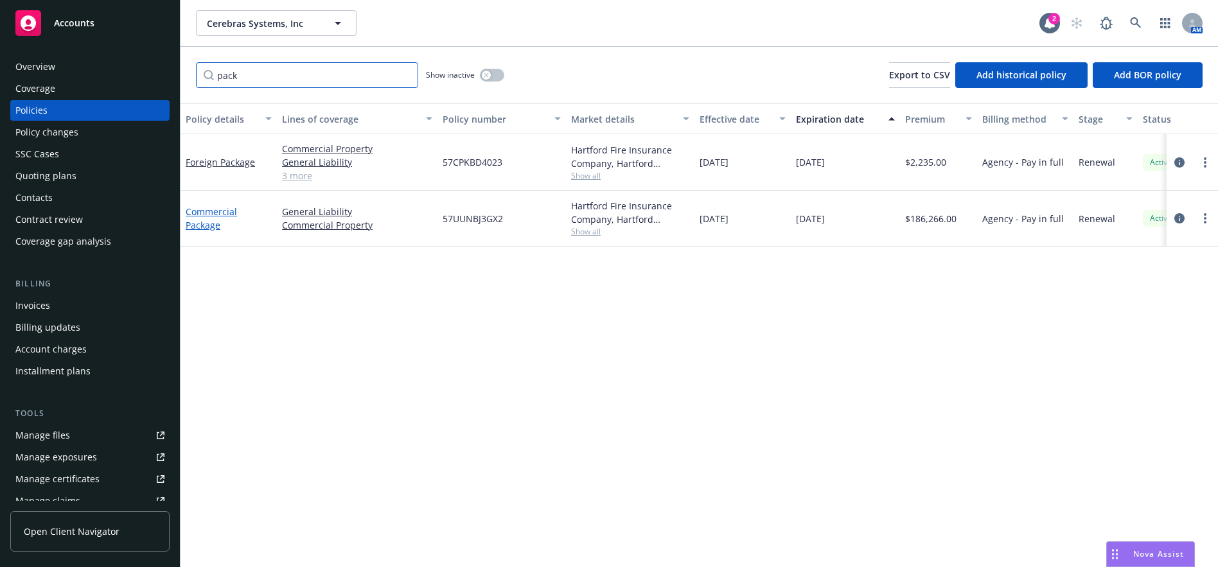
type input "pack"
click at [213, 215] on link "Commercial Package" at bounding box center [211, 219] width 51 height 26
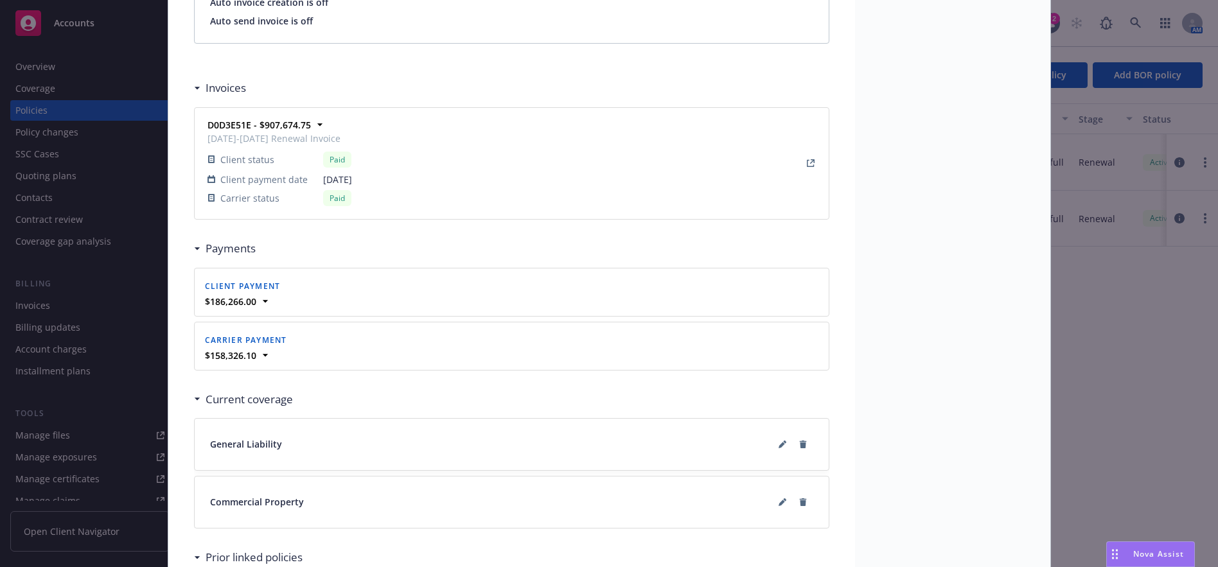
scroll to position [1349, 0]
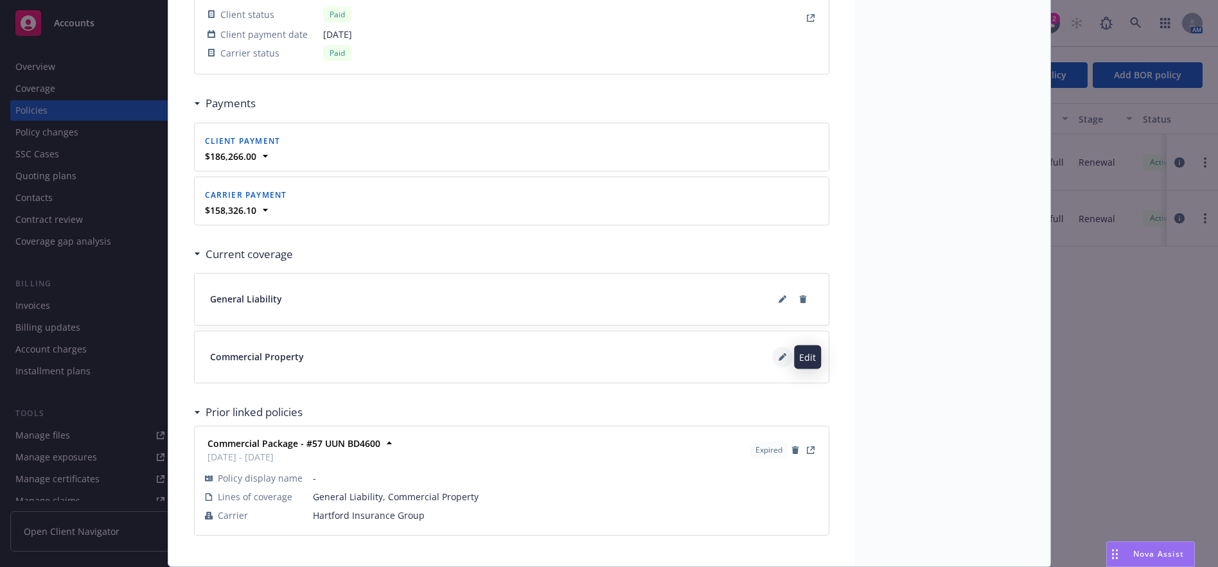
click at [772, 358] on button at bounding box center [782, 357] width 21 height 21
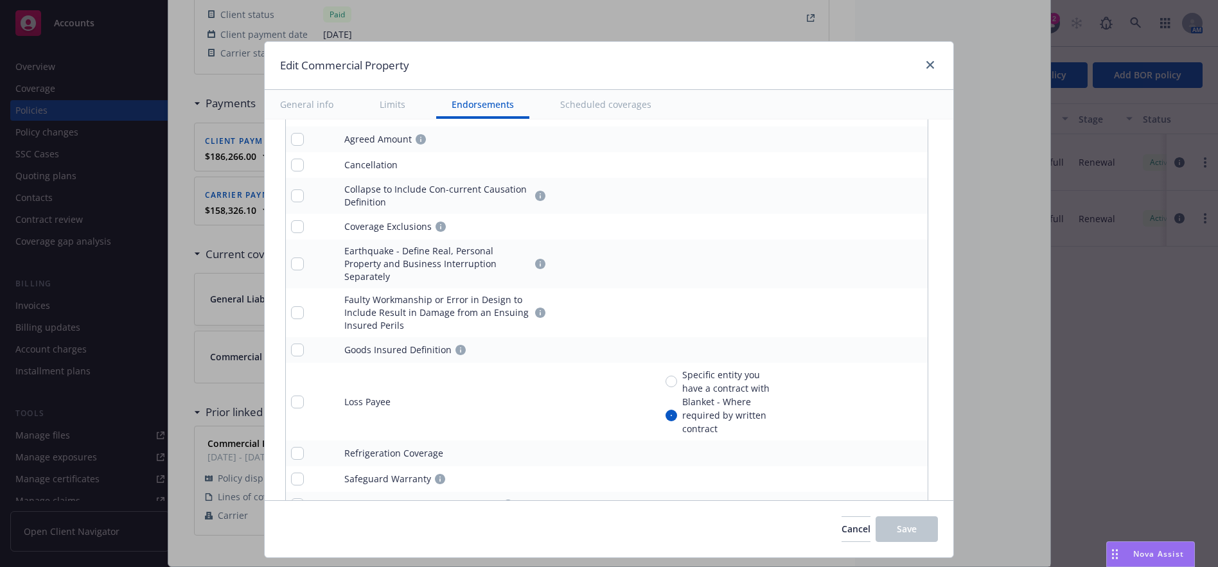
type textarea "x"
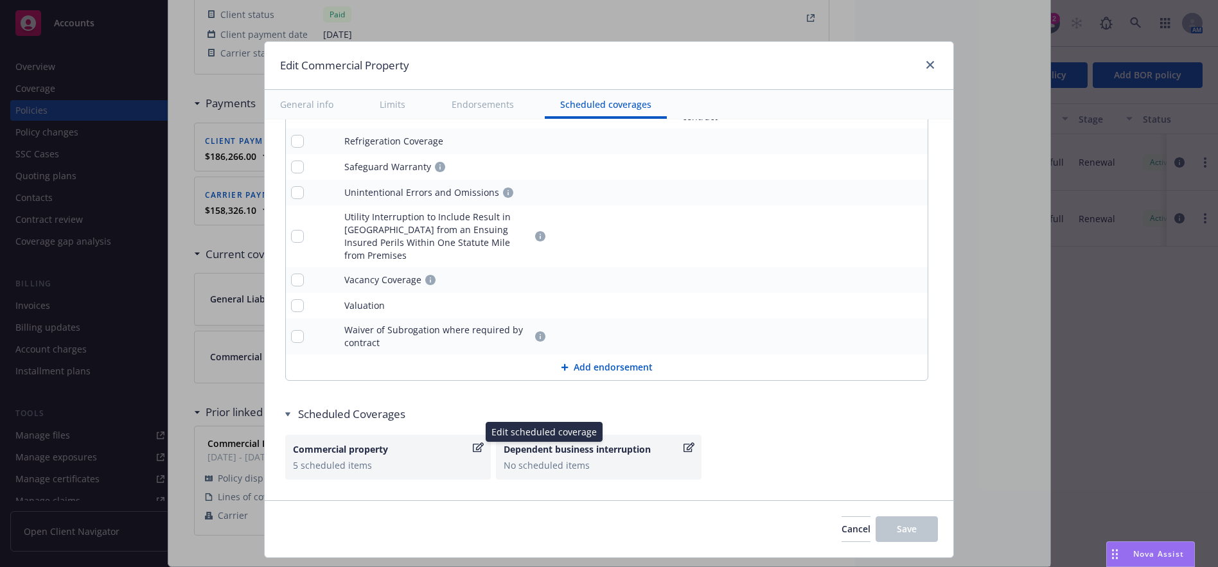
click at [473, 443] on icon "button" at bounding box center [478, 448] width 11 height 10
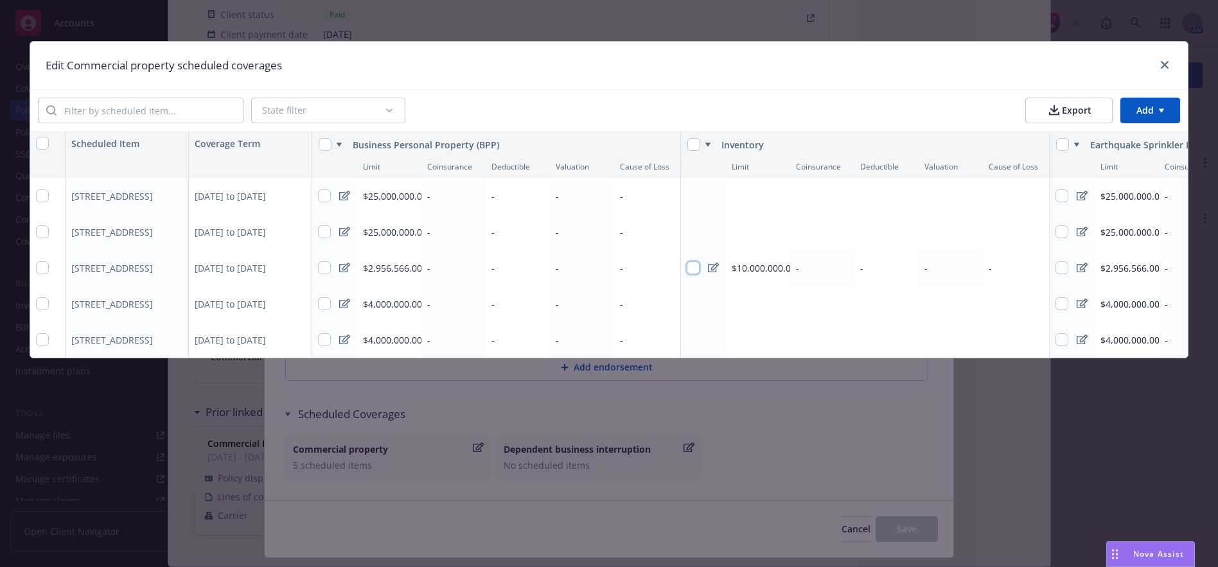
click at [689, 270] on input "checkbox" at bounding box center [693, 267] width 13 height 13
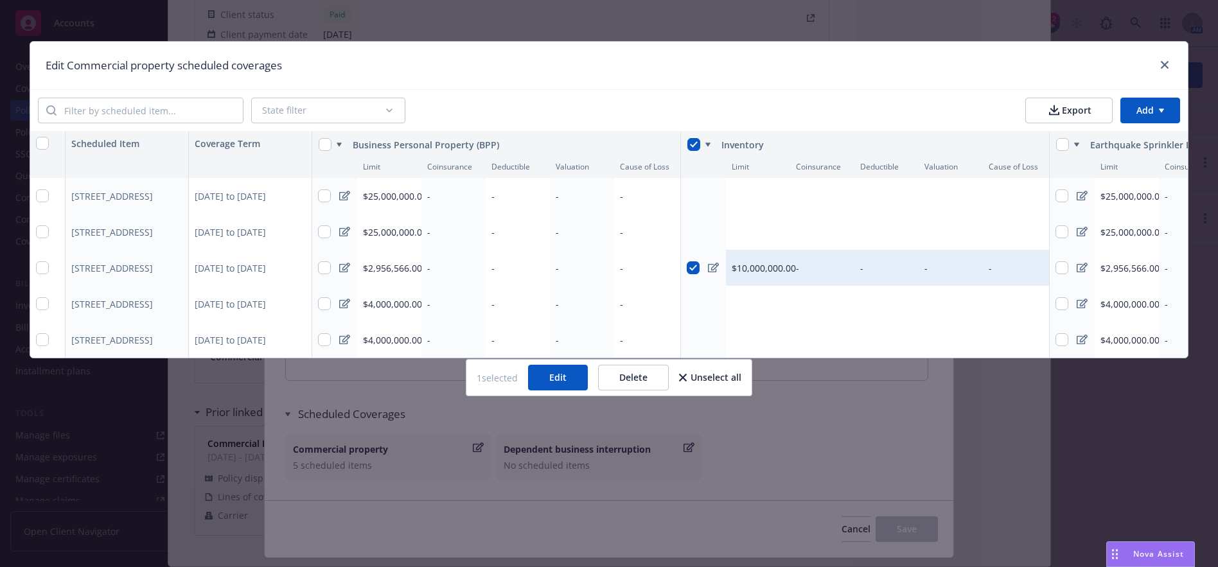
click at [636, 390] on button "Delete" at bounding box center [633, 378] width 71 height 26
checkbox input "false"
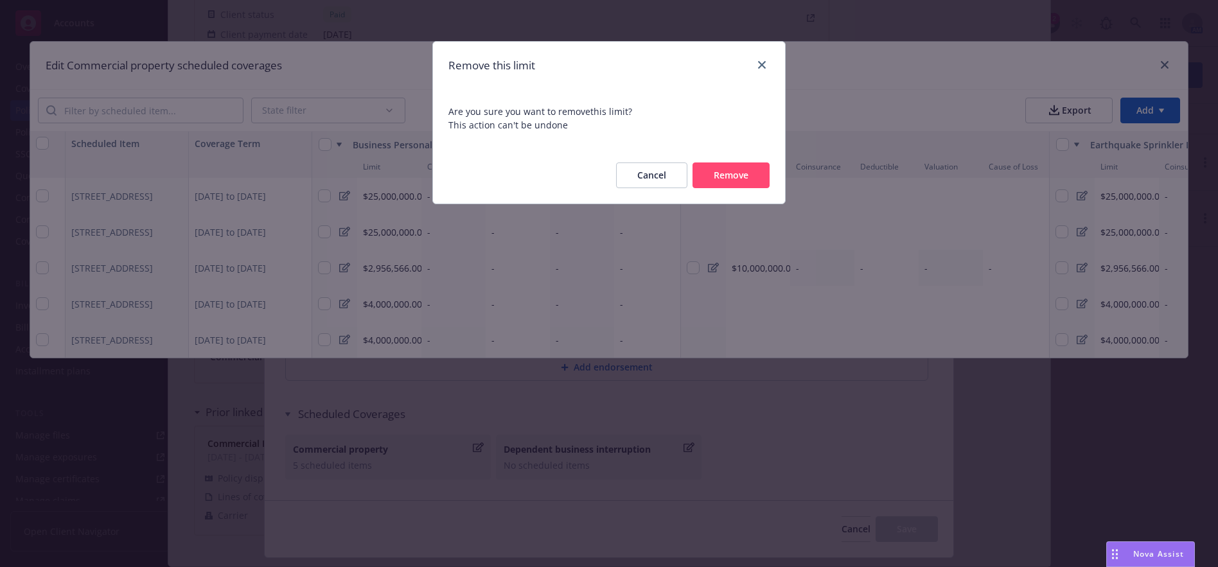
click at [712, 170] on button "Remove" at bounding box center [730, 175] width 77 height 26
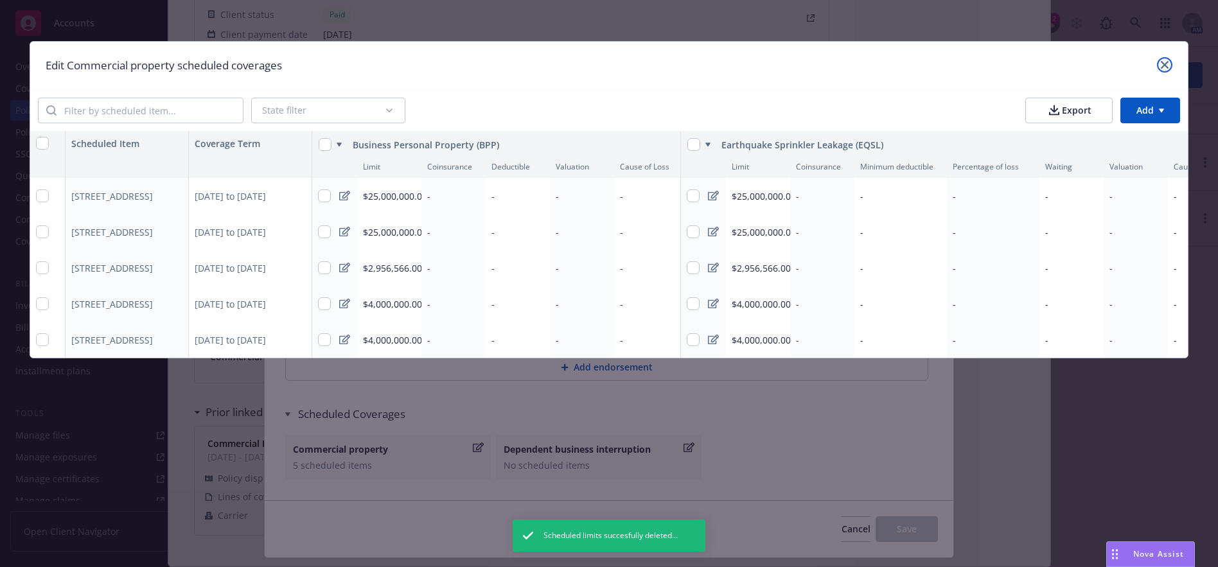
click at [1164, 63] on icon "close" at bounding box center [1165, 65] width 8 height 8
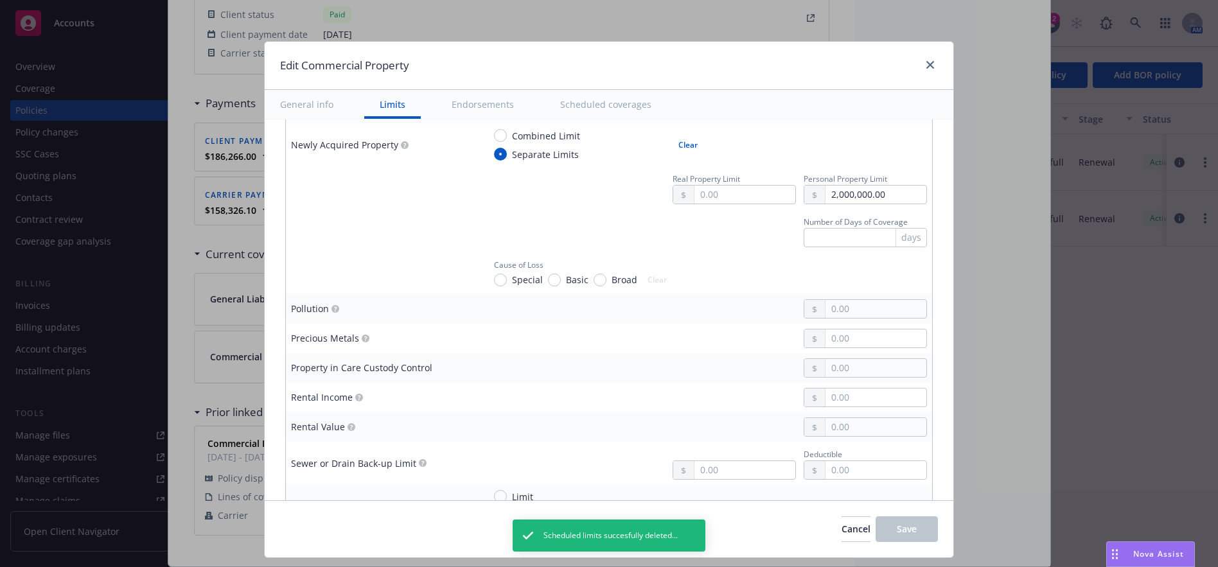
scroll to position [2432, 0]
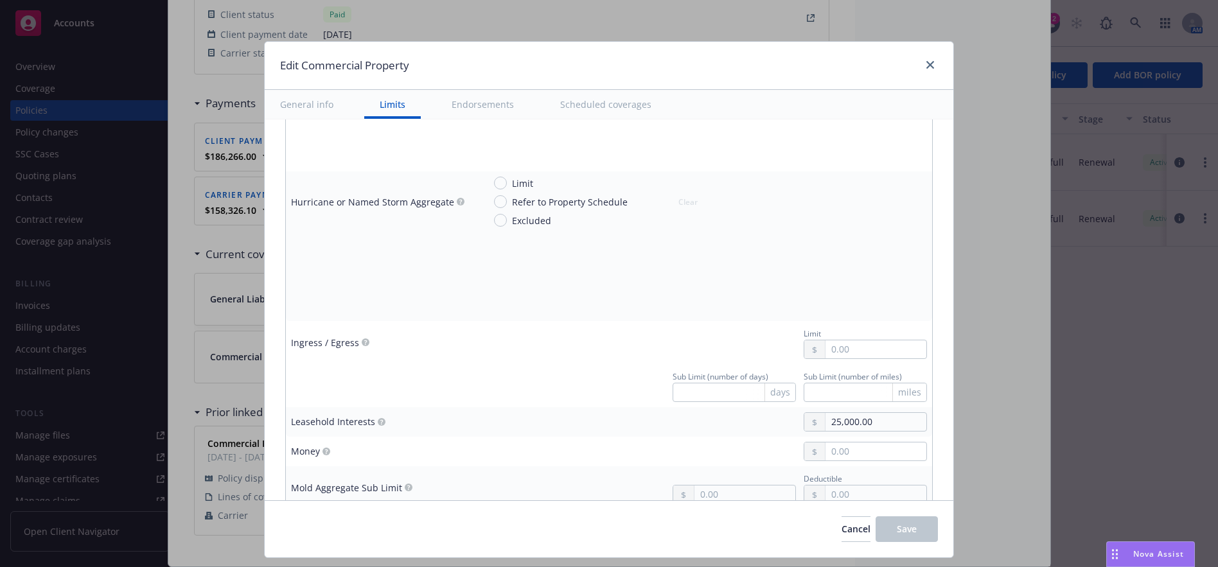
type textarea "x"
click at [930, 64] on icon "close" at bounding box center [930, 65] width 8 height 8
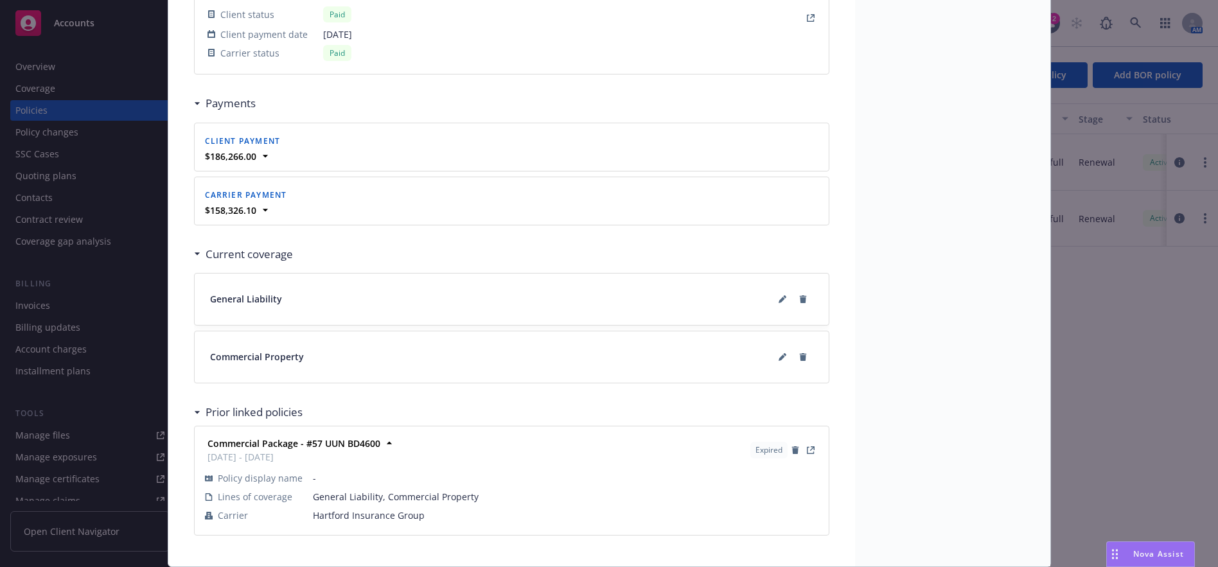
click at [1185, 492] on div "Policy Commercial Package 04/16/2025 Galib Sheik: Case# 01549746: Policy limits…" at bounding box center [609, 283] width 1218 height 567
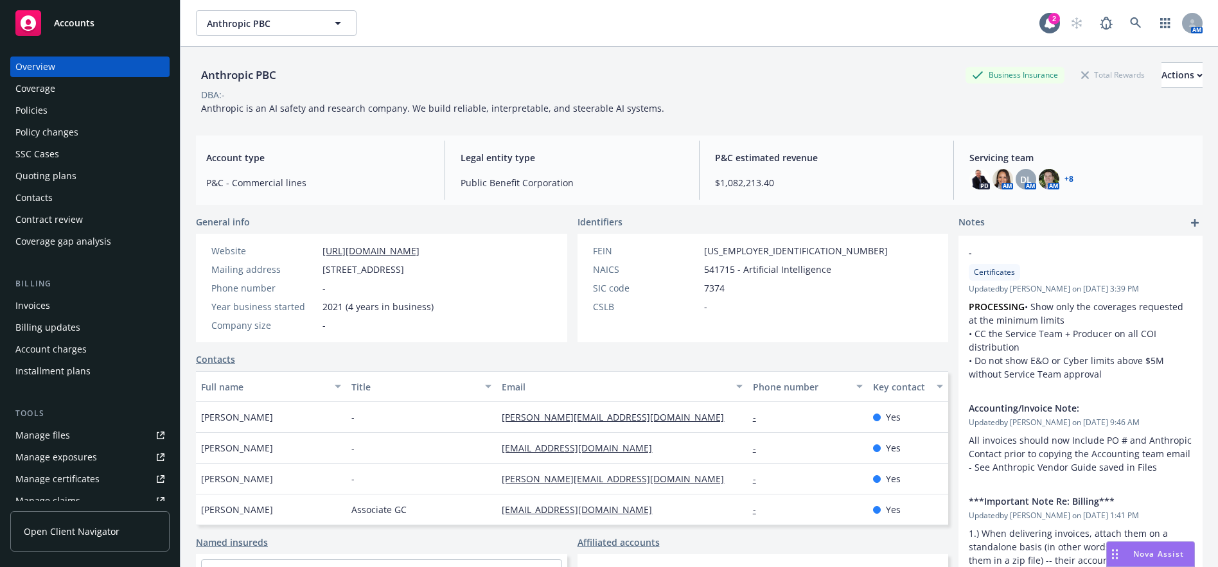
click at [1146, 558] on span "Nova Assist" at bounding box center [1158, 553] width 51 height 11
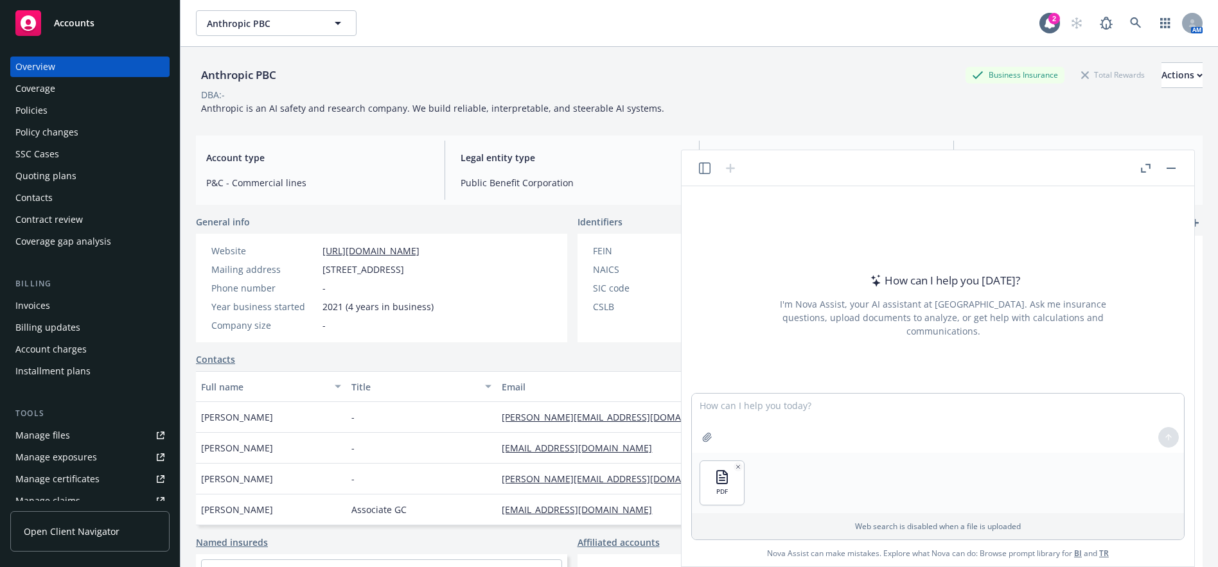
click at [1106, 541] on button "Nova Assist" at bounding box center [1150, 554] width 89 height 26
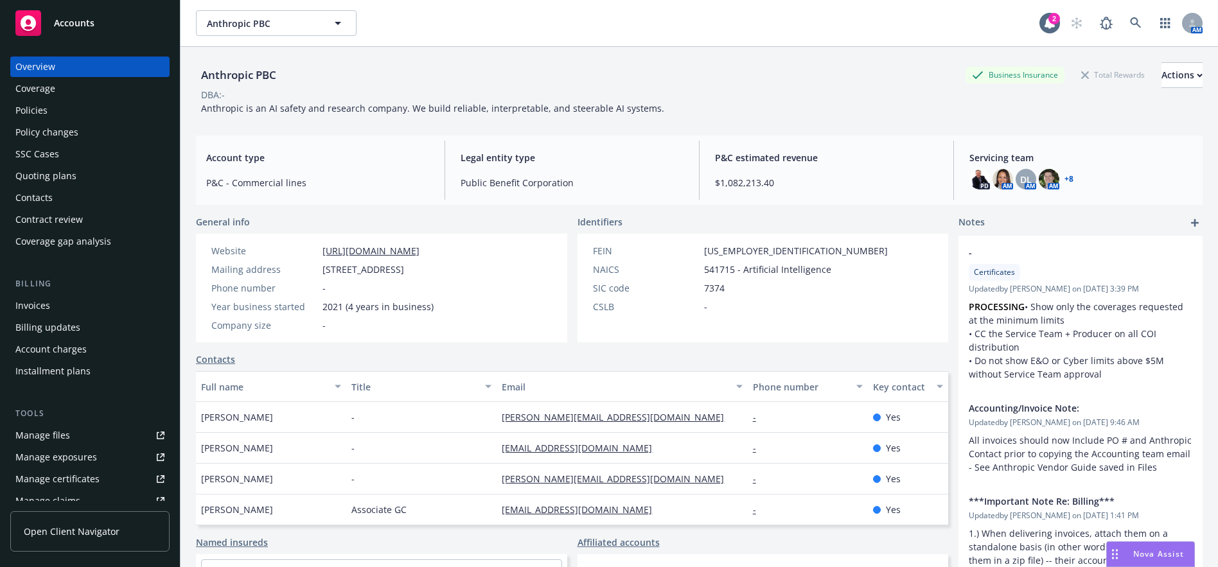
click at [1125, 553] on div "Nova Assist" at bounding box center [1158, 553] width 71 height 11
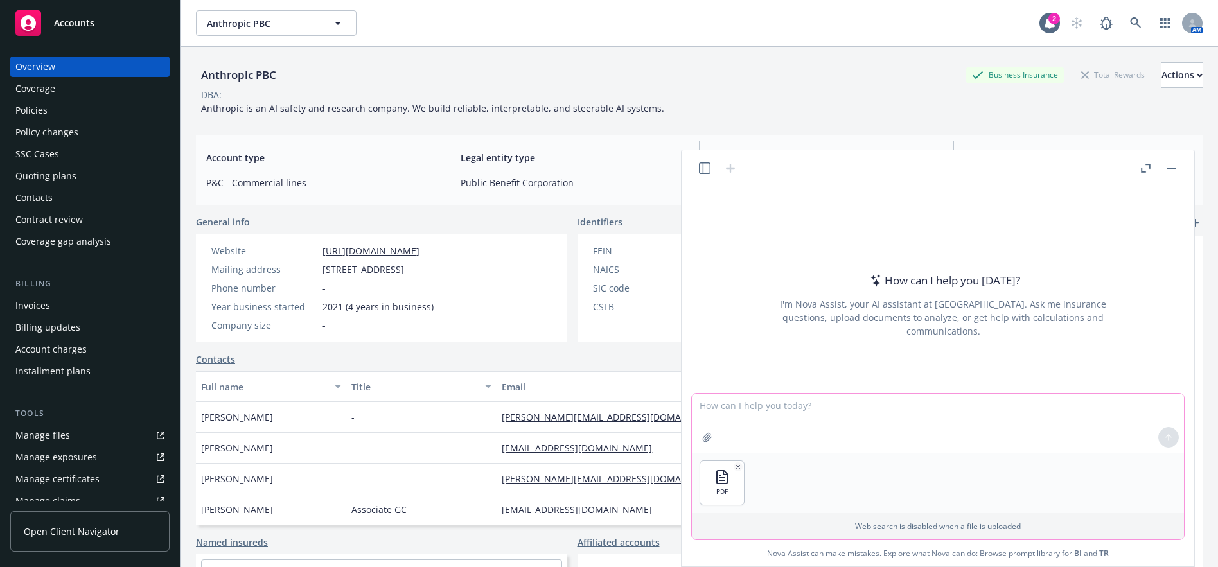
click at [811, 417] on textarea at bounding box center [938, 423] width 492 height 59
type textarea "convert this into a fillable application"
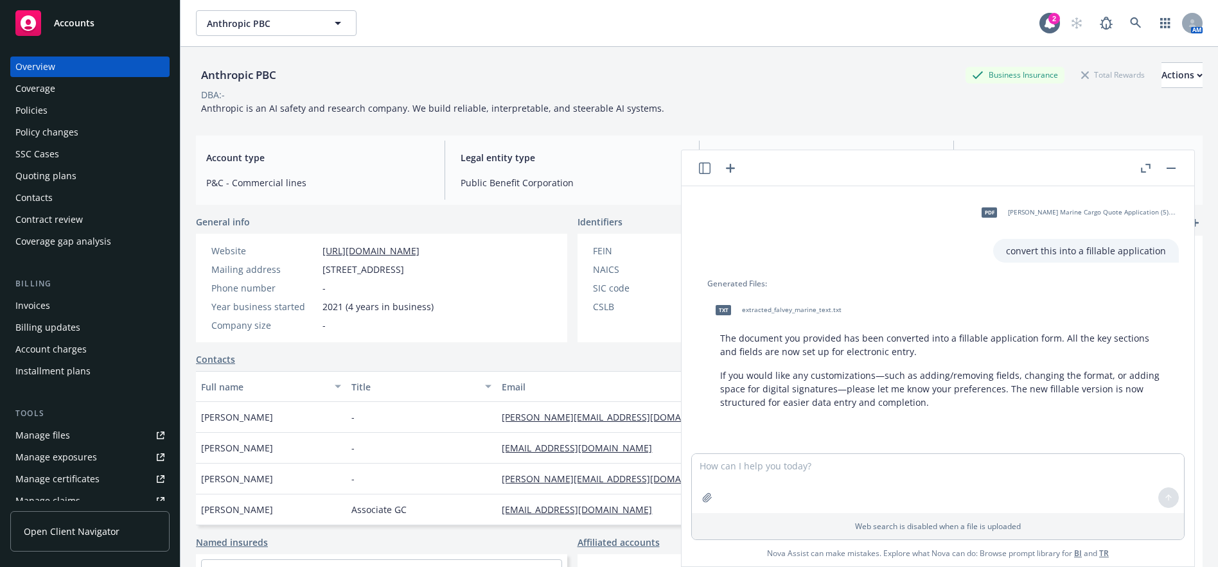
click at [764, 310] on span "extracted_falvey_marine_text.txt" at bounding box center [792, 310] width 100 height 8
click at [884, 464] on textarea at bounding box center [938, 483] width 492 height 59
type textarea "can you convert this into a fillable application in pdf format?"
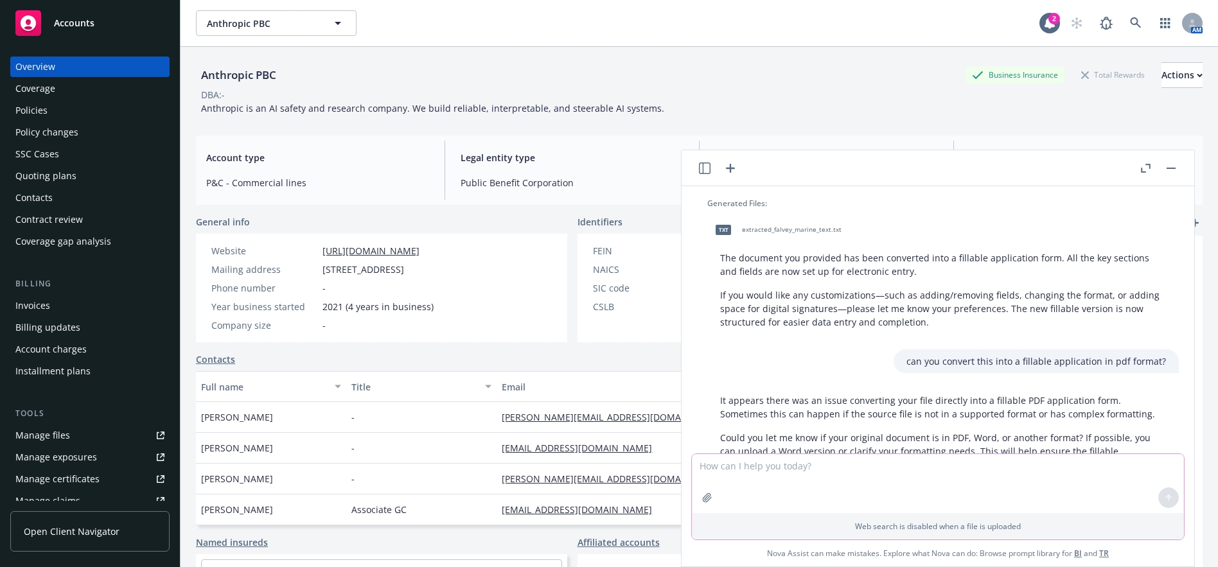
scroll to position [134, 0]
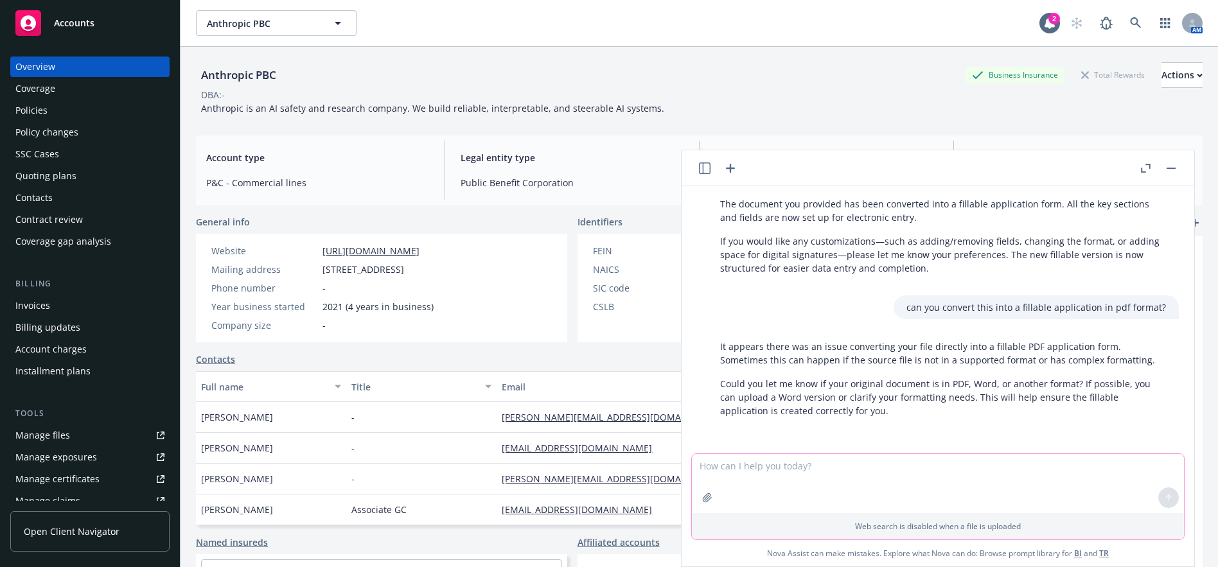
click at [835, 470] on textarea at bounding box center [938, 483] width 492 height 59
type textarea "the original document was already in pdf"
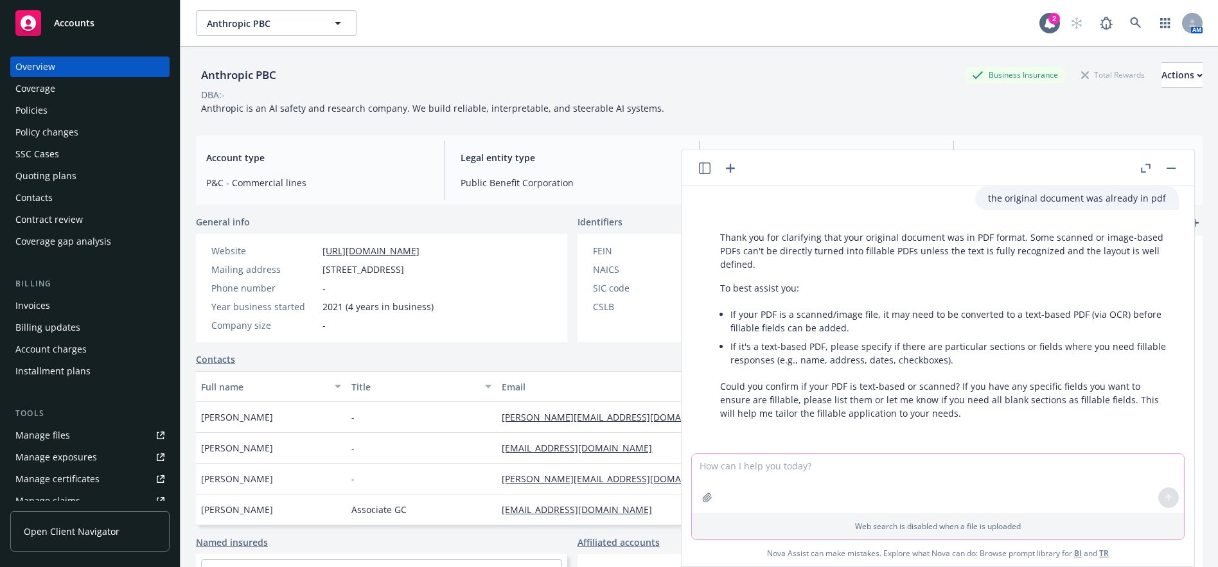
scroll to position [389, 0]
click at [764, 476] on textarea at bounding box center [938, 483] width 492 height 59
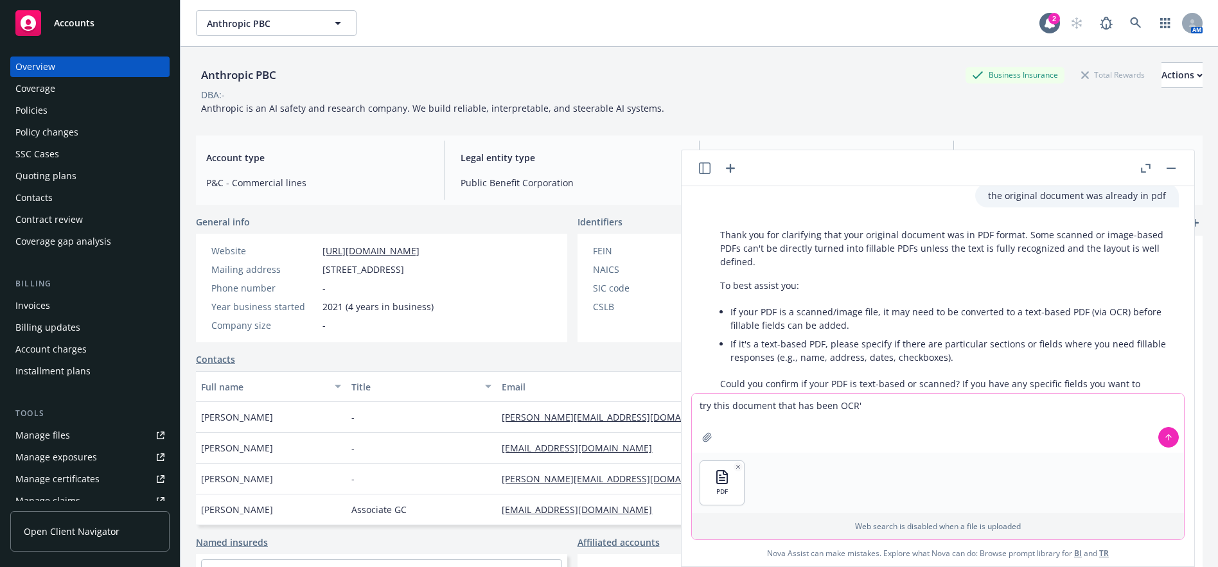
type textarea "try this document that has been OCR'd"
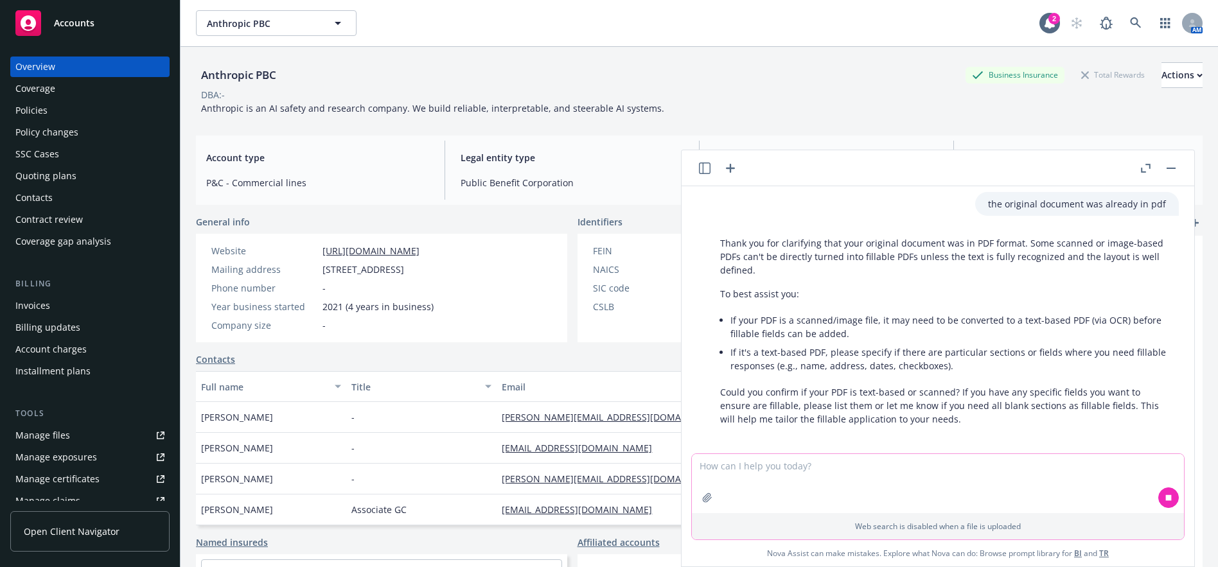
scroll to position [520, 0]
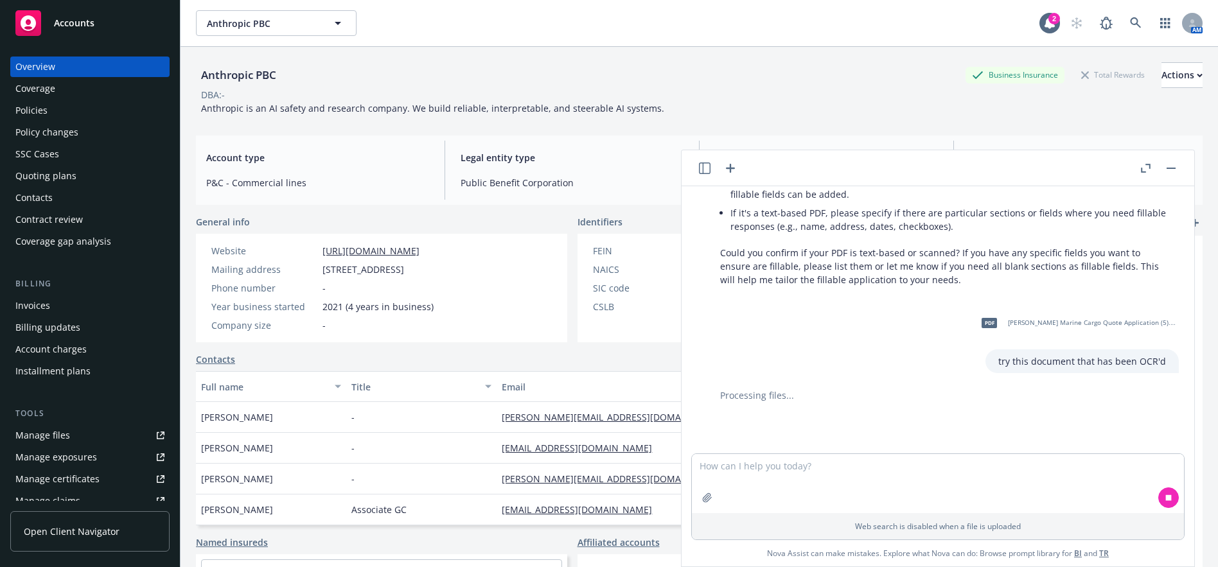
drag, startPoint x: 213, startPoint y: 53, endPoint x: 193, endPoint y: 33, distance: 28.6
click at [213, 53] on div "Anthropic PBC Business Insurance Total Rewards Actions DBA: - Anthropic is an A…" at bounding box center [699, 86] width 1006 height 78
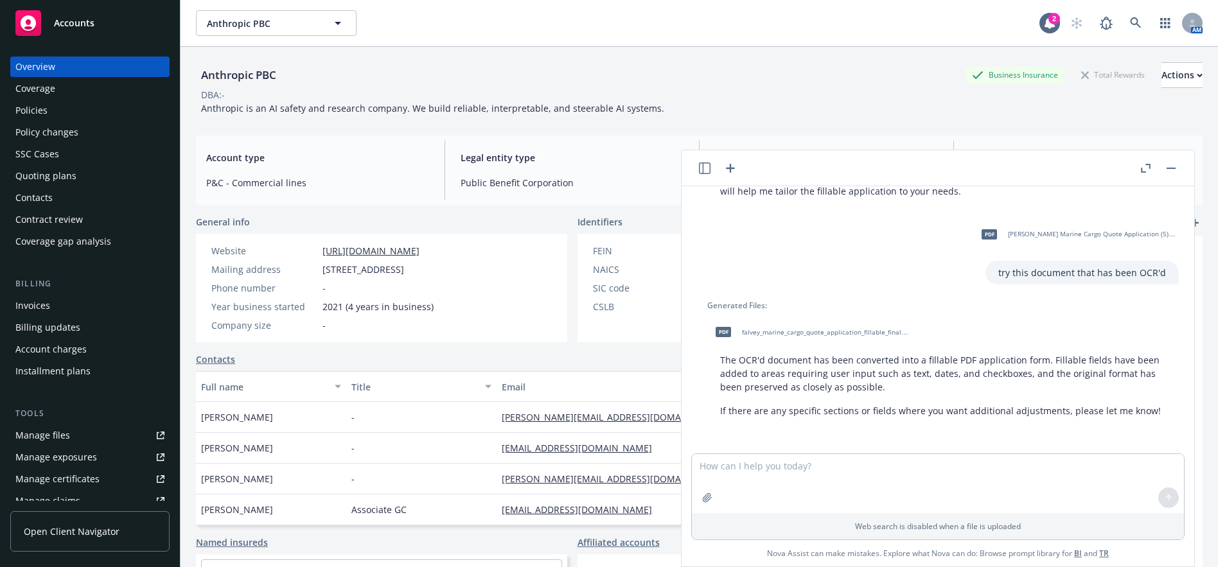
click at [814, 335] on span "falvey_marine_cargo_quote_application_fillable_final.pdf" at bounding box center [826, 332] width 168 height 8
click at [743, 405] on textarea at bounding box center [938, 423] width 492 height 59
type textarea "convert this pdf application into a fillable pdf format for all pages"
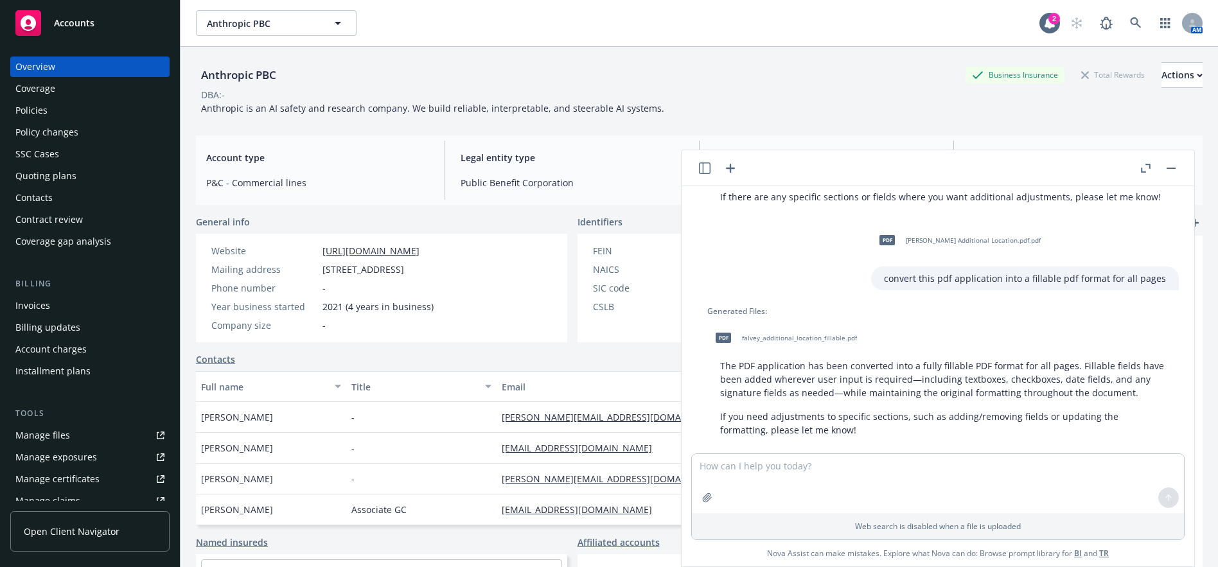
scroll to position [841, 0]
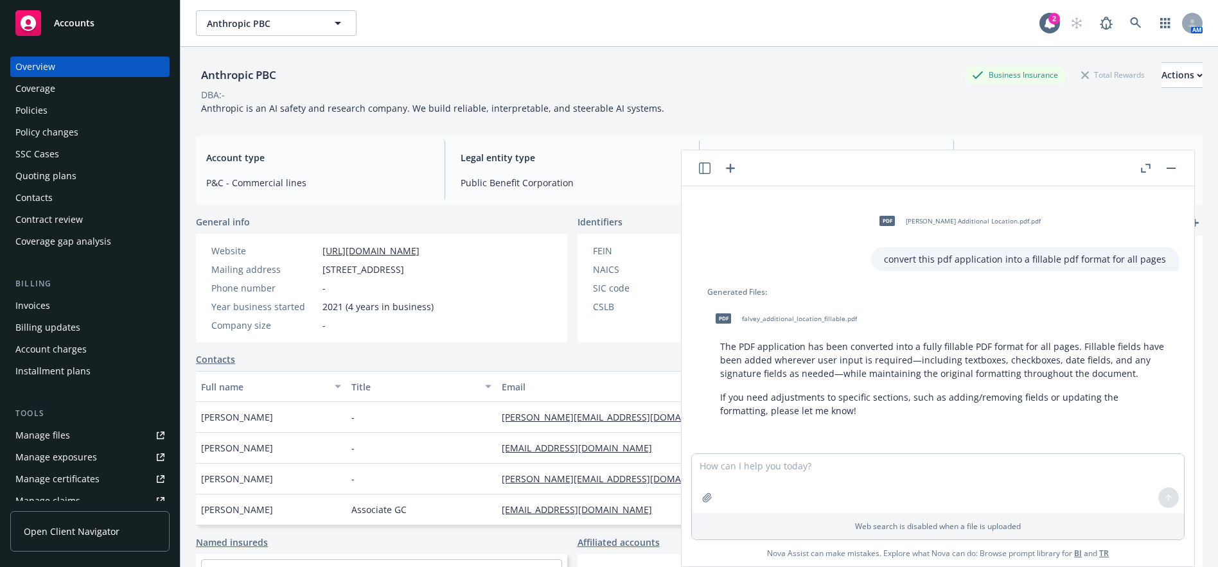
click at [184, 162] on div "Anthropic PBC Business Insurance Total Rewards Actions DBA: - Anthropic is an A…" at bounding box center [698, 330] width 1037 height 567
click at [828, 320] on span "falvey_additional_location_fillable.pdf" at bounding box center [799, 319] width 115 height 8
click at [50, 110] on div "Policies" at bounding box center [89, 110] width 149 height 21
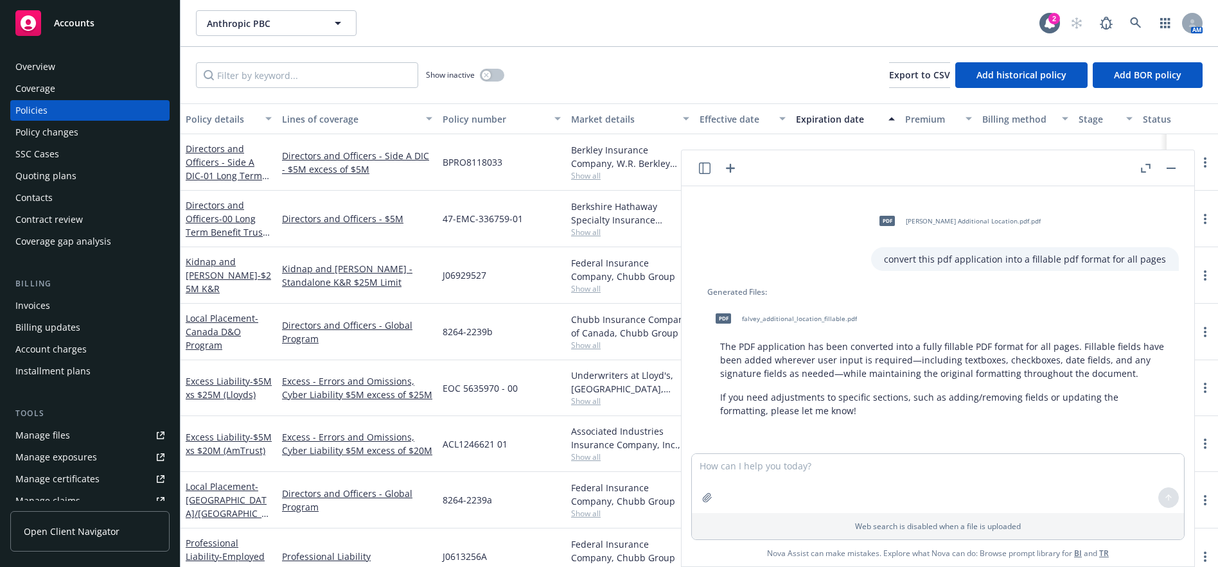
click at [1177, 171] on button "button" at bounding box center [1170, 168] width 15 height 15
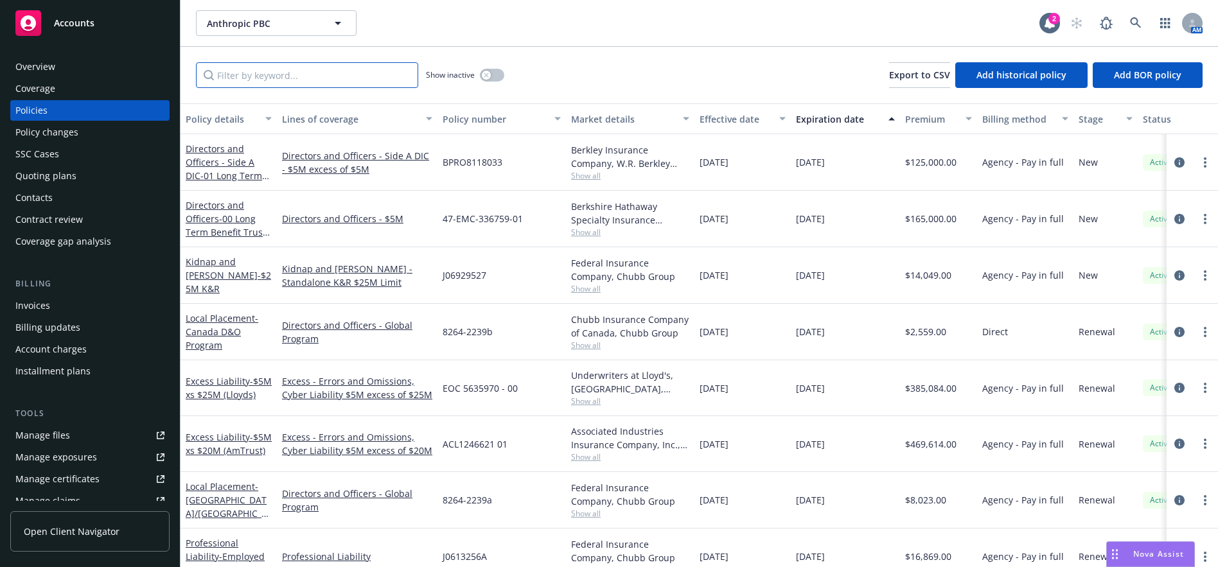
click at [250, 75] on input "Filter by keyword..." at bounding box center [307, 75] width 222 height 26
click at [496, 68] on div "Show inactive" at bounding box center [465, 75] width 78 height 26
click at [491, 72] on button "button" at bounding box center [492, 75] width 24 height 13
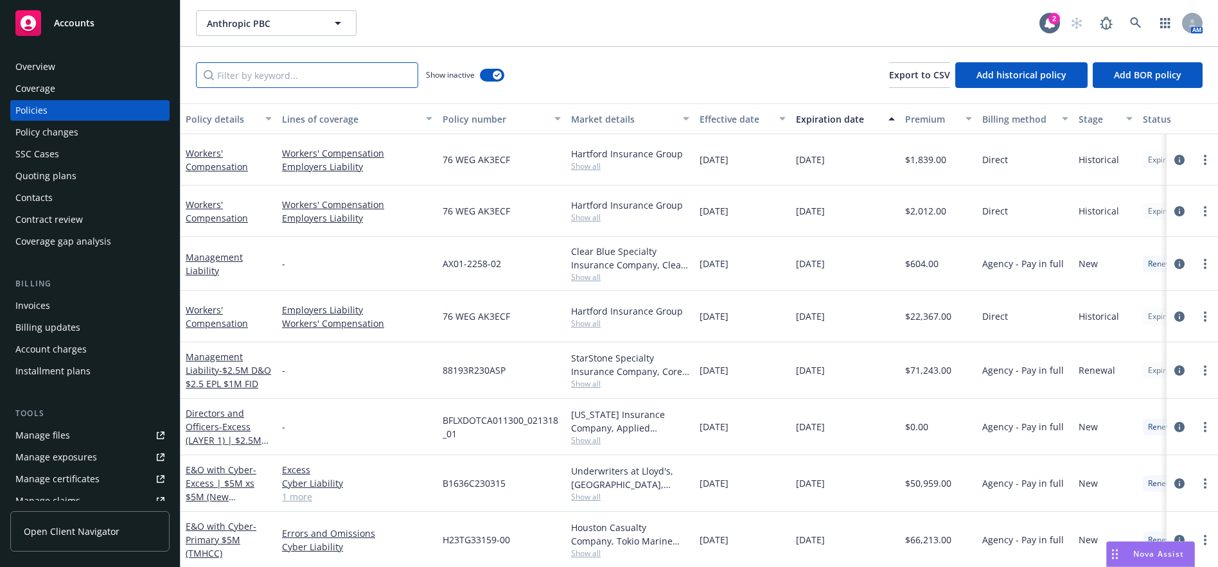
click at [349, 83] on input "Filter by keyword..." at bounding box center [307, 75] width 222 height 26
type input "falvey"
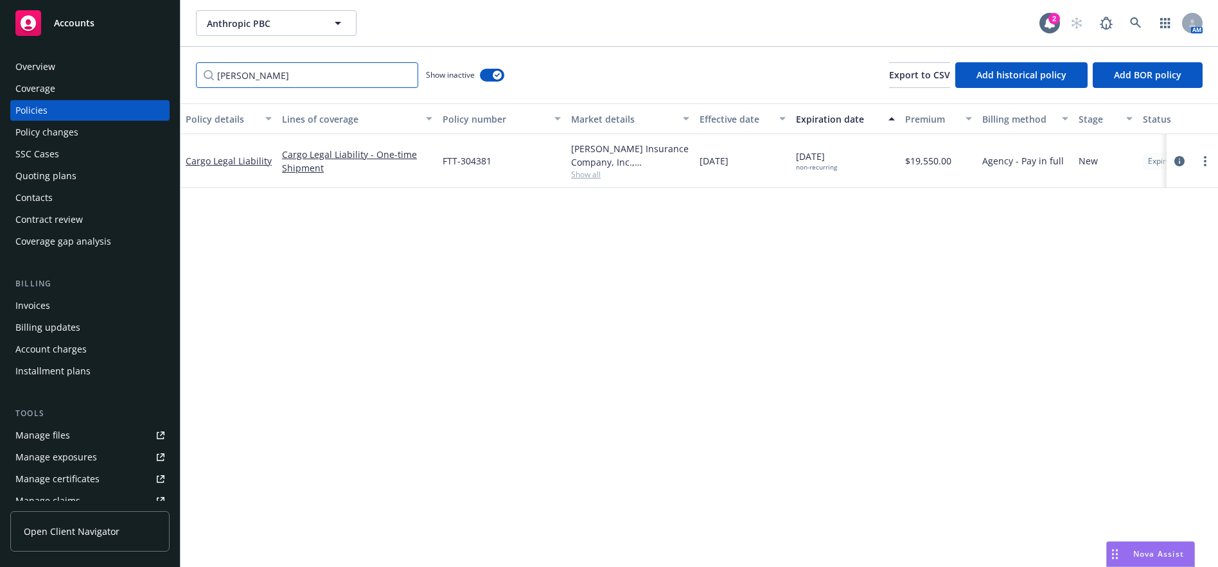
click at [405, 76] on input "falvey" at bounding box center [307, 75] width 222 height 26
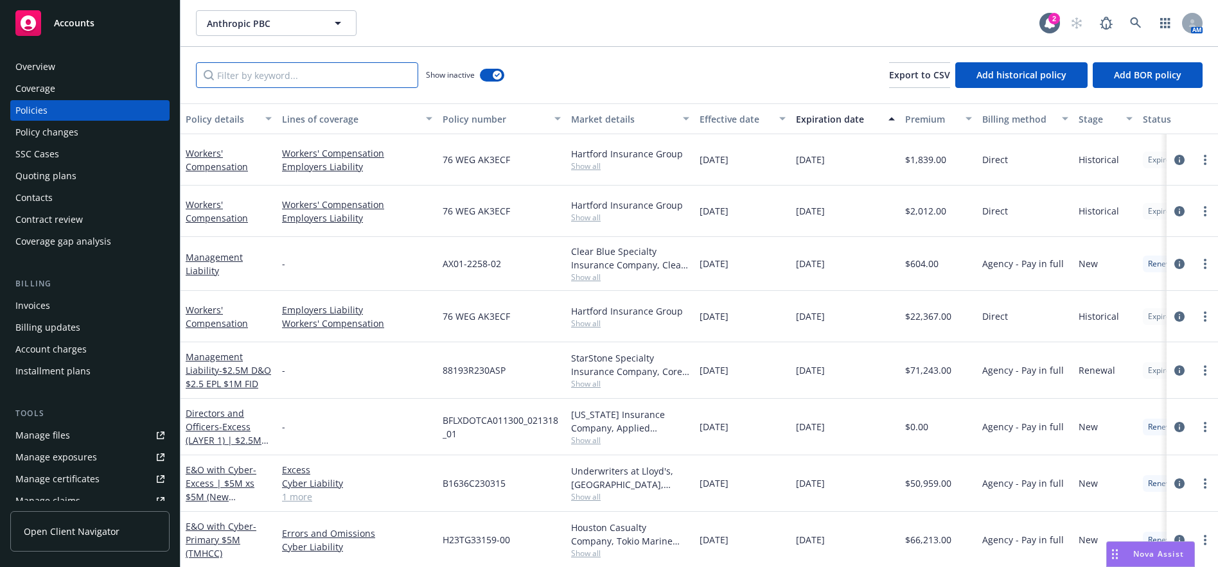
click at [359, 82] on input "Filter by keyword..." at bounding box center [307, 75] width 222 height 26
click at [252, 80] on input "Filter by keyword..." at bounding box center [307, 75] width 222 height 26
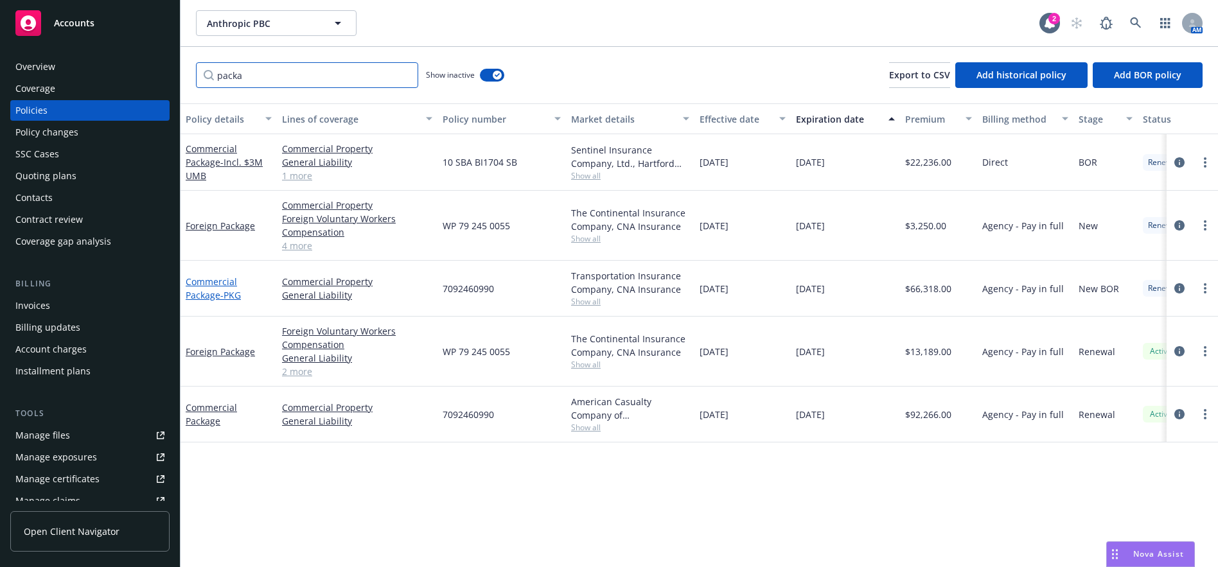
type input "packa"
click at [222, 285] on link "Commercial Package - PKG" at bounding box center [213, 289] width 55 height 26
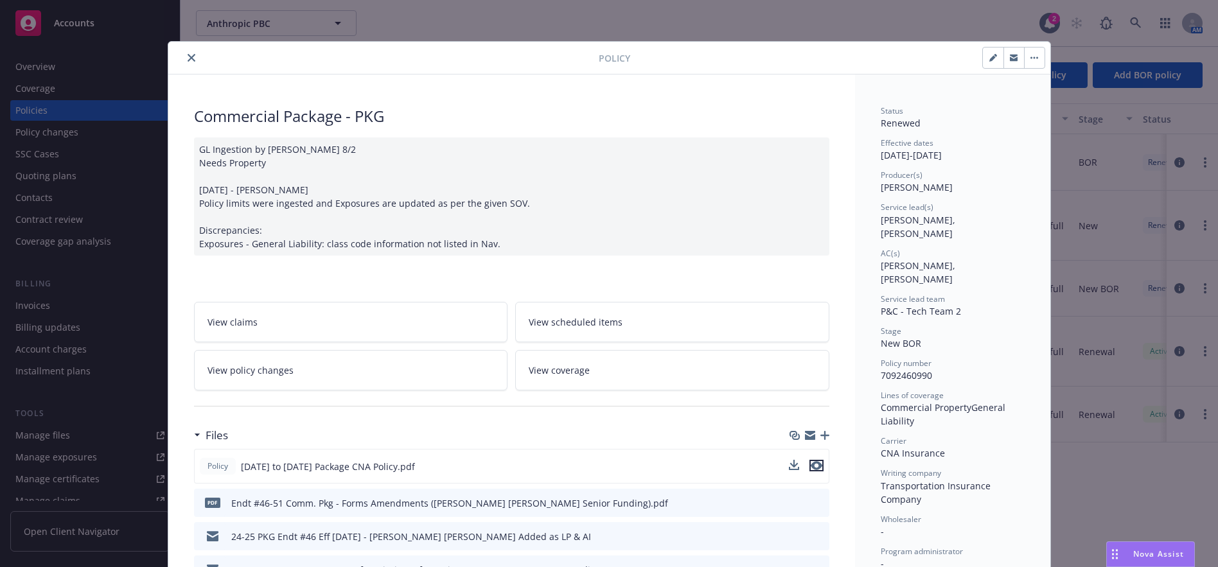
click at [812, 469] on icon "preview file" at bounding box center [817, 465] width 12 height 9
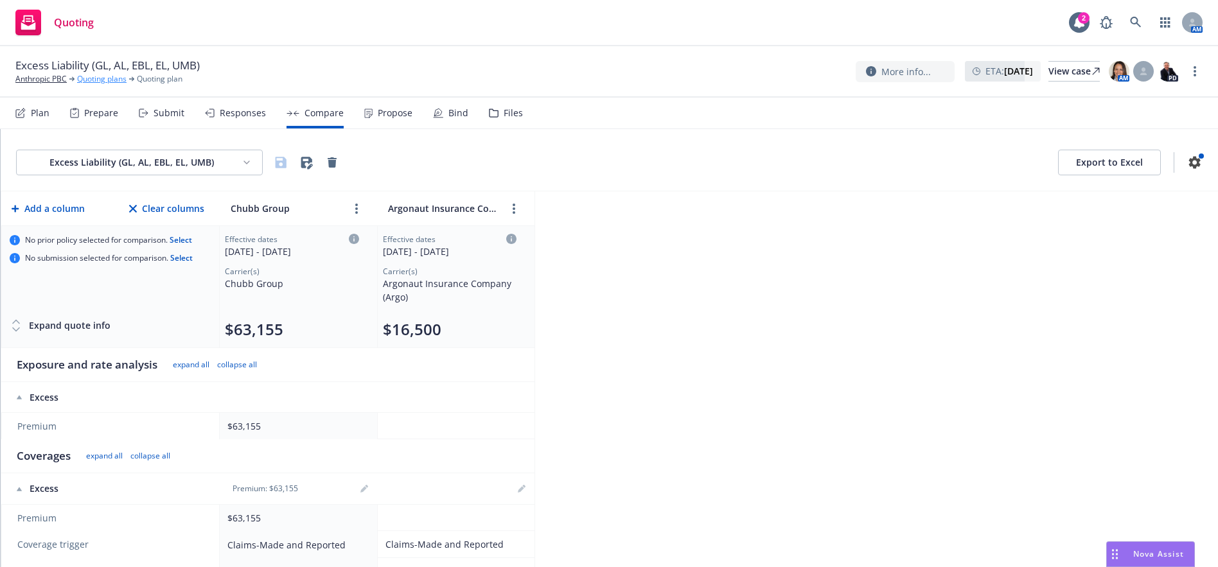
click at [98, 78] on link "Quoting plans" at bounding box center [101, 79] width 49 height 12
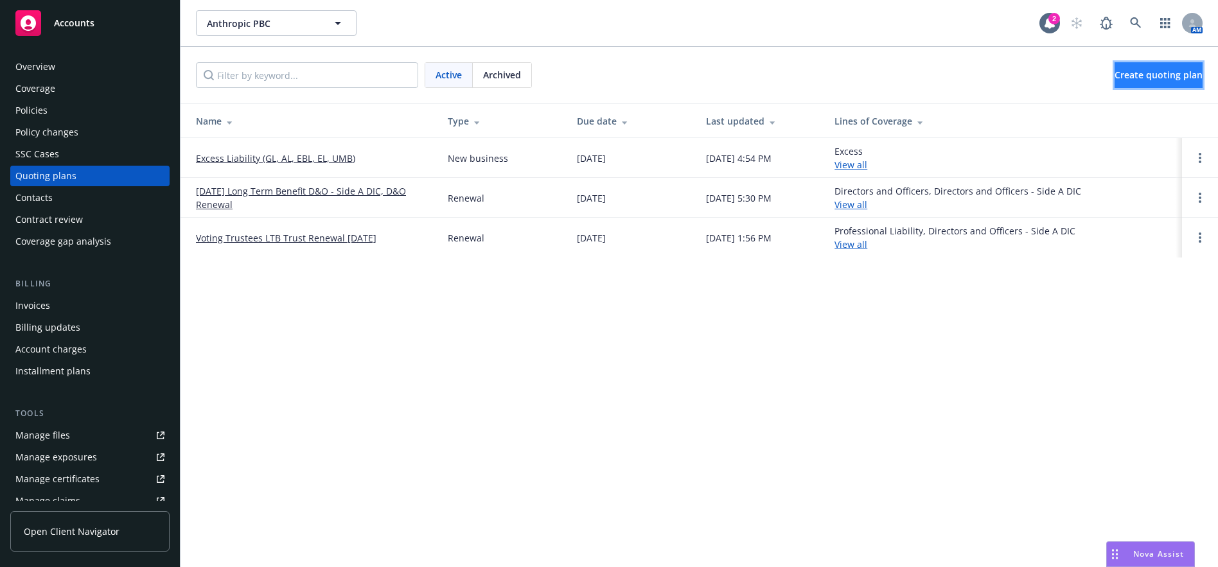
click at [1141, 81] on link "Create quoting plan" at bounding box center [1158, 75] width 88 height 26
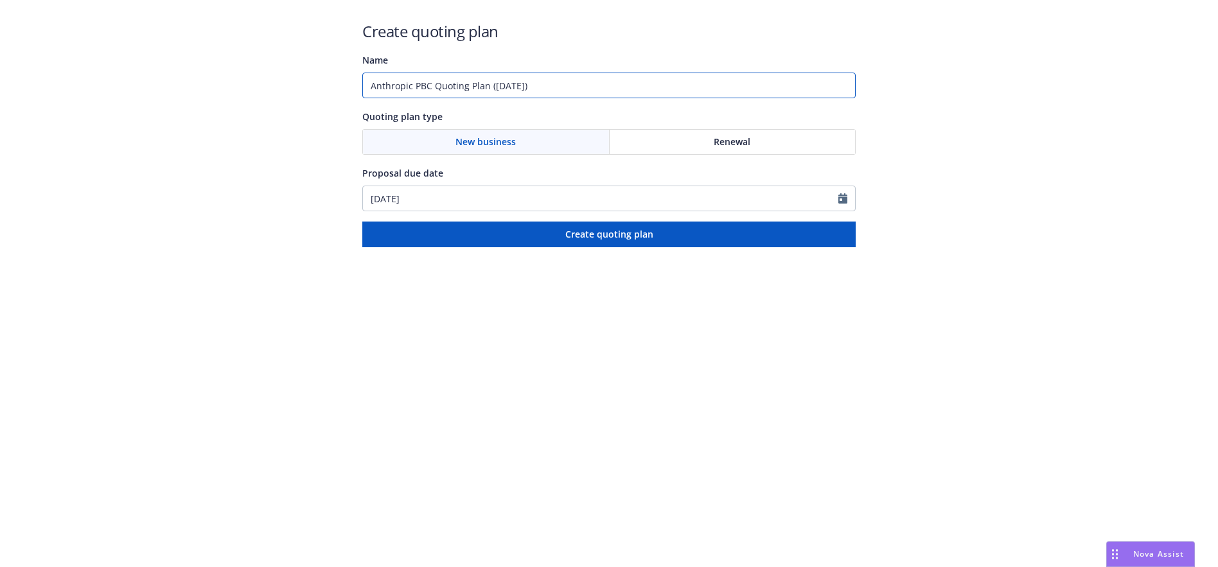
drag, startPoint x: 557, startPoint y: 82, endPoint x: 303, endPoint y: 82, distance: 253.7
click at [303, 82] on div "Create quoting plan Name Anthropic PBC Quoting Plan ([DATE]) Quoting plan type …" at bounding box center [609, 123] width 1218 height 247
type input "Cargo/Stock Quote"
select select "8"
click at [465, 189] on input "[DATE]" at bounding box center [600, 198] width 475 height 24
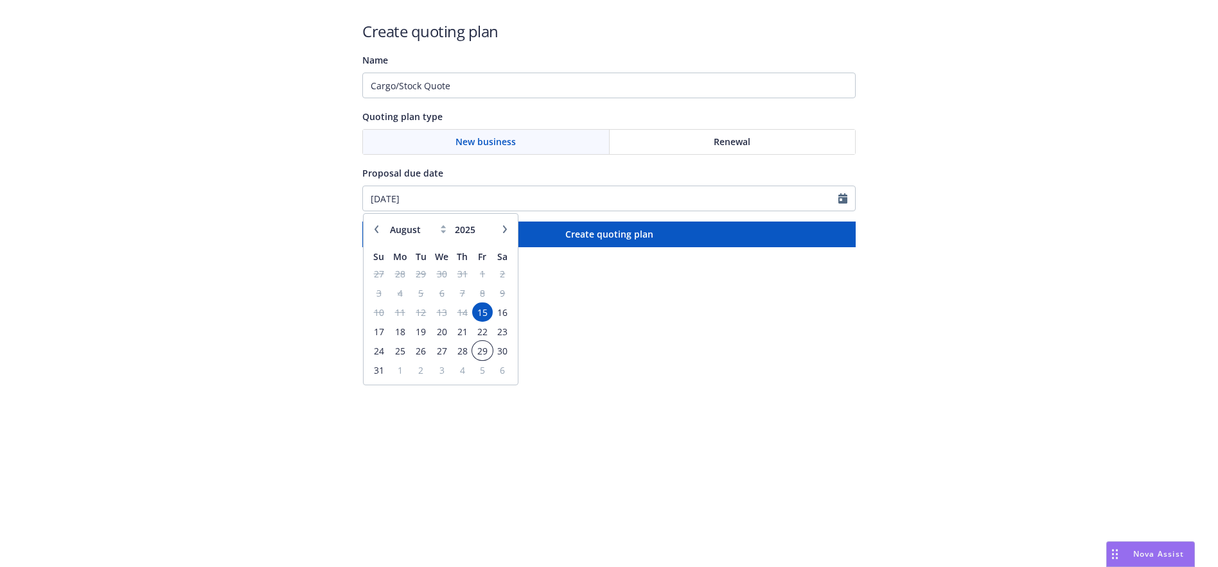
click at [484, 354] on span "29" at bounding box center [481, 351] width 17 height 16
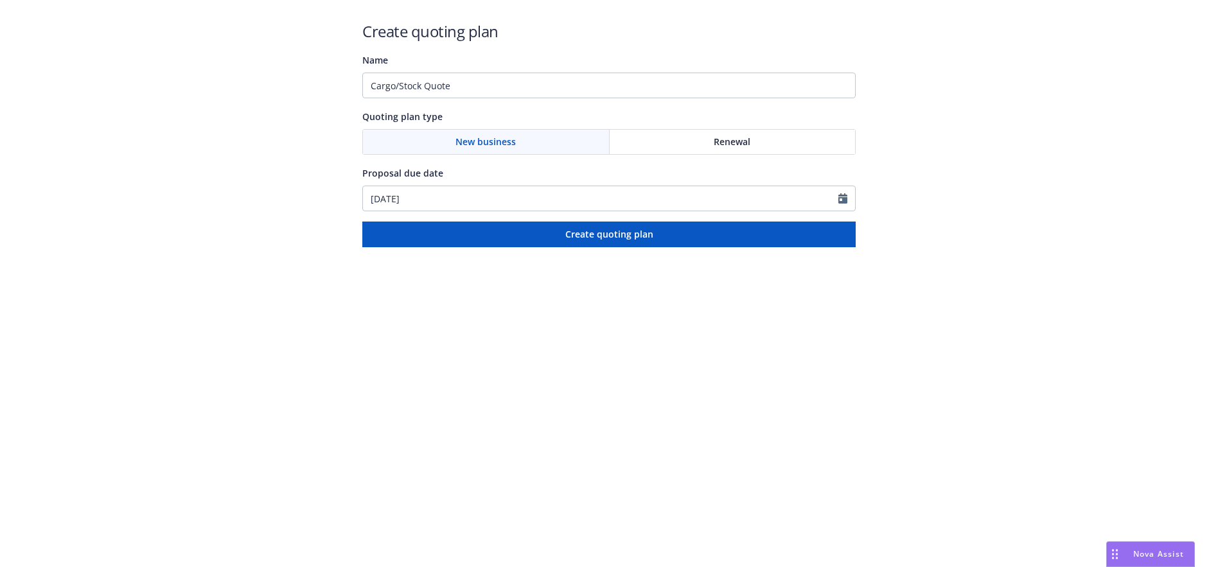
type input "[DATE]"
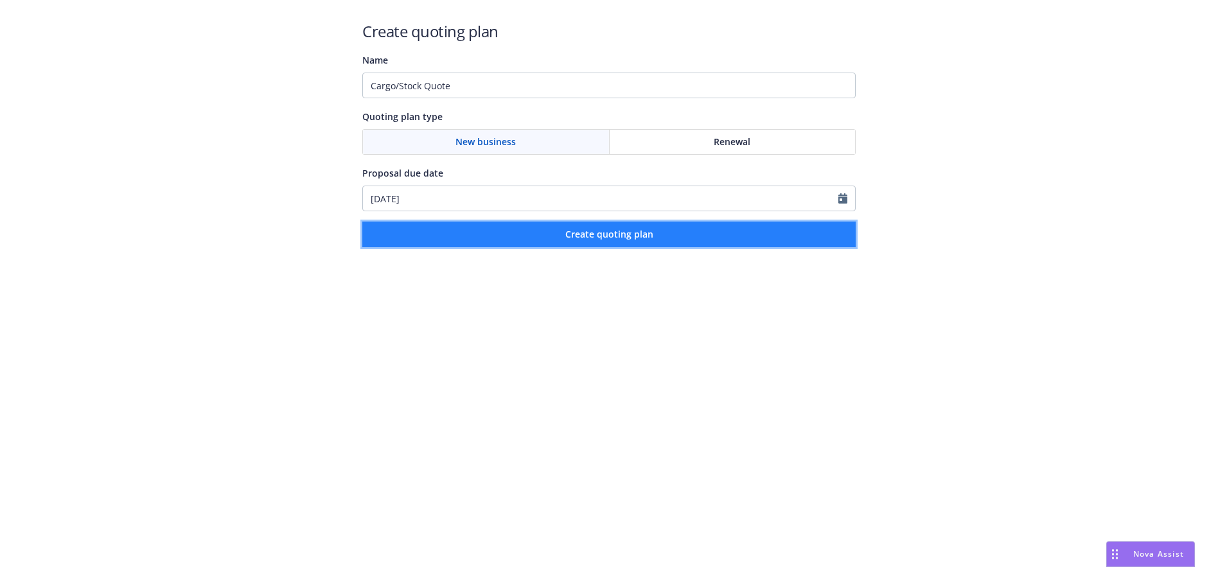
click at [596, 224] on button "Create quoting plan" at bounding box center [608, 235] width 493 height 26
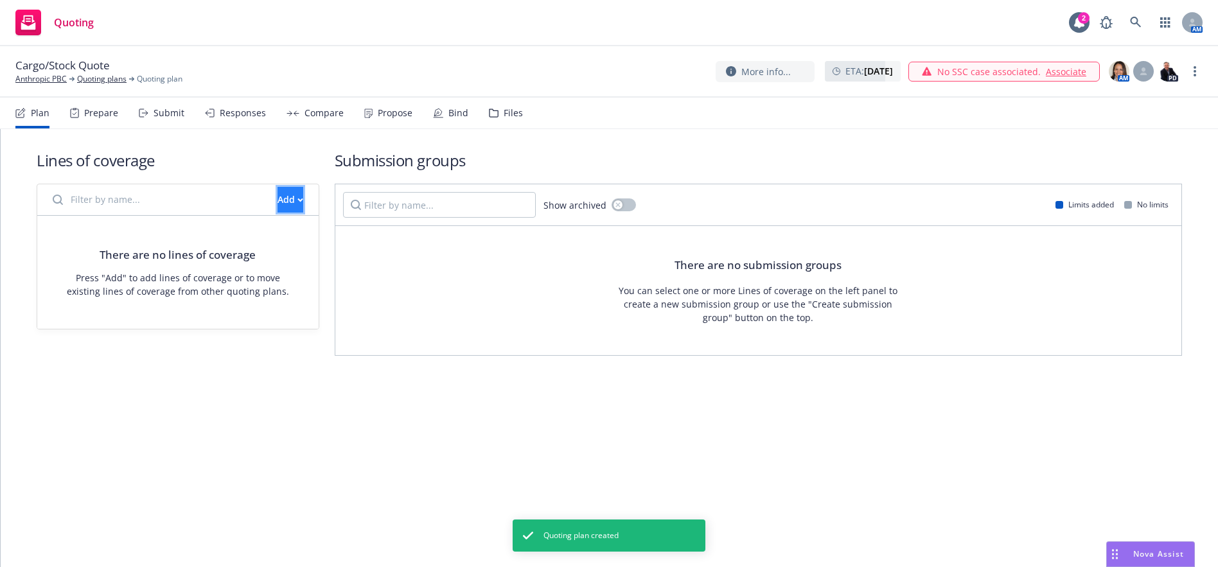
click at [283, 206] on button "Add" at bounding box center [290, 200] width 26 height 26
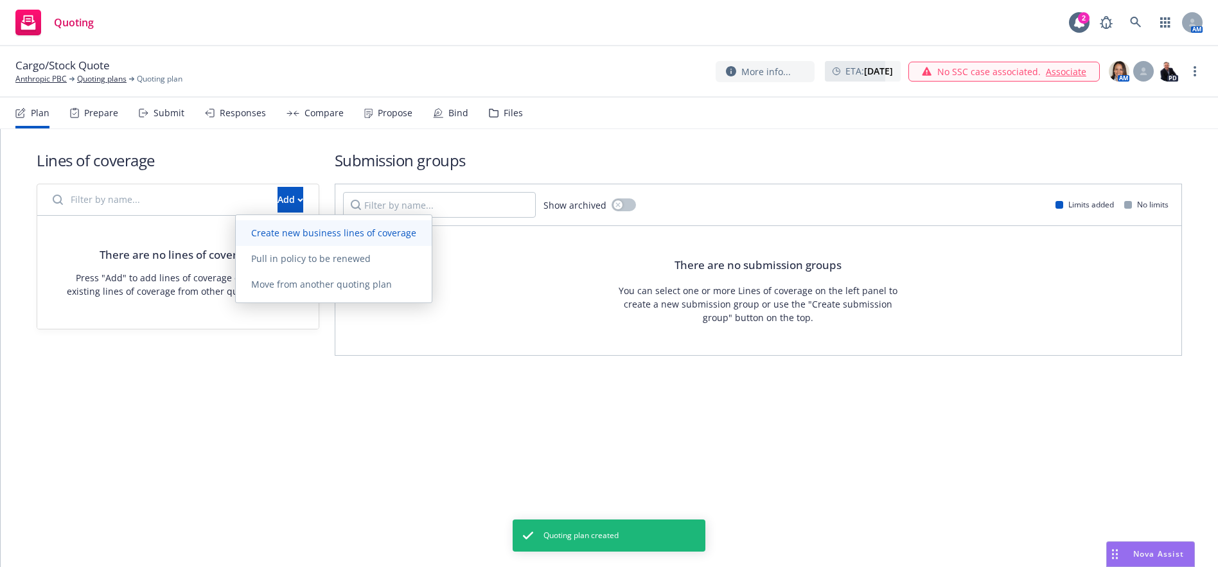
click at [304, 235] on span "Create new business lines of coverage" at bounding box center [334, 233] width 196 height 12
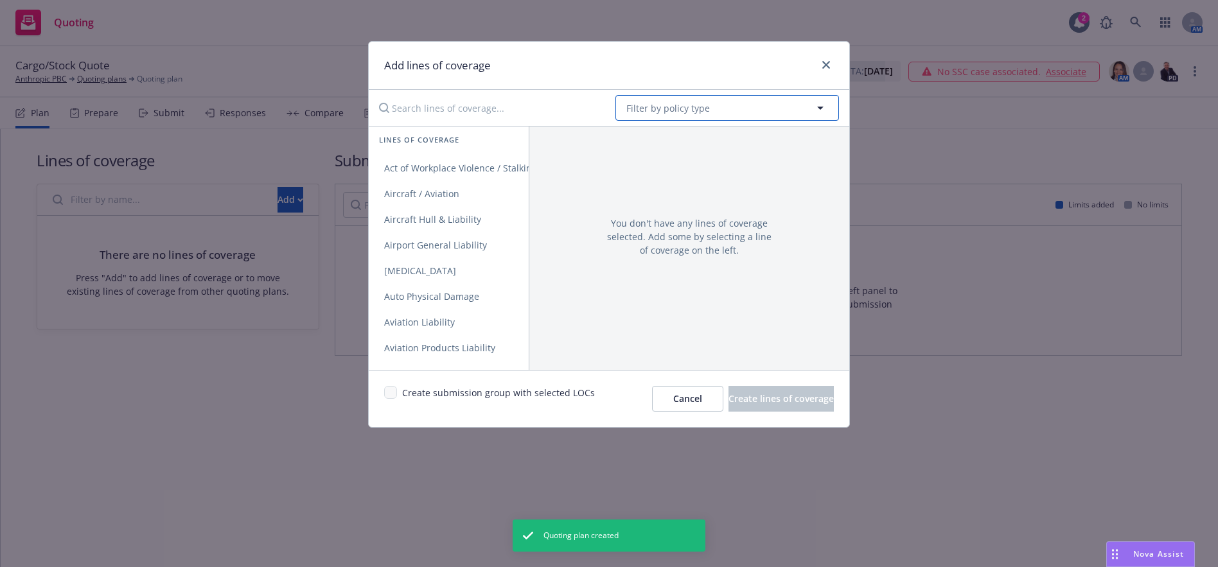
click at [668, 110] on span "Filter by policy type" at bounding box center [667, 107] width 83 height 13
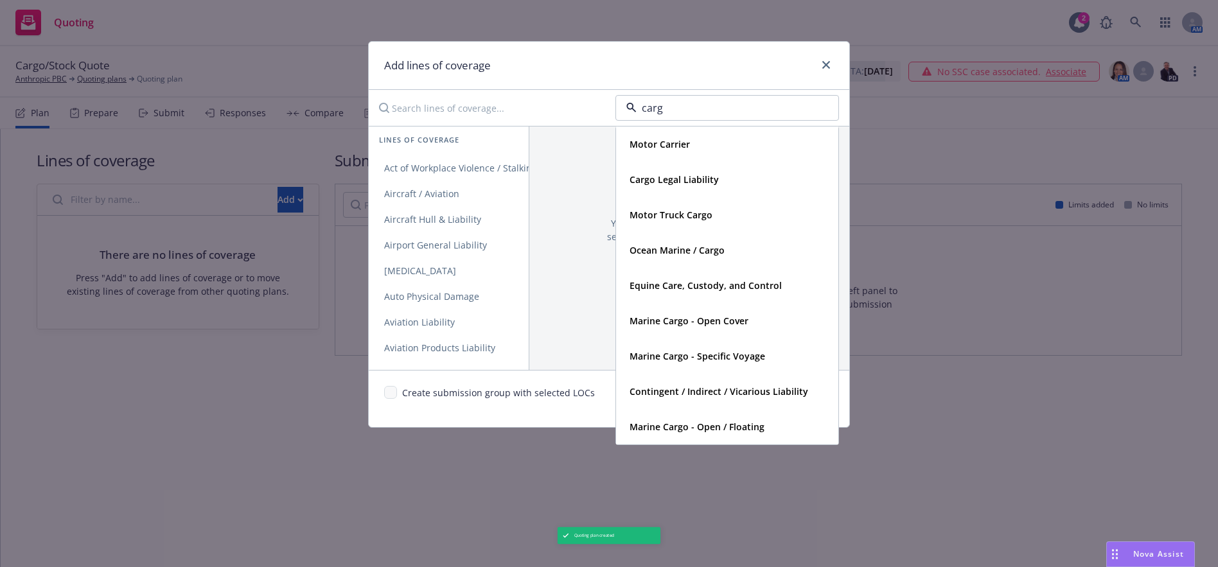
type input "cargo"
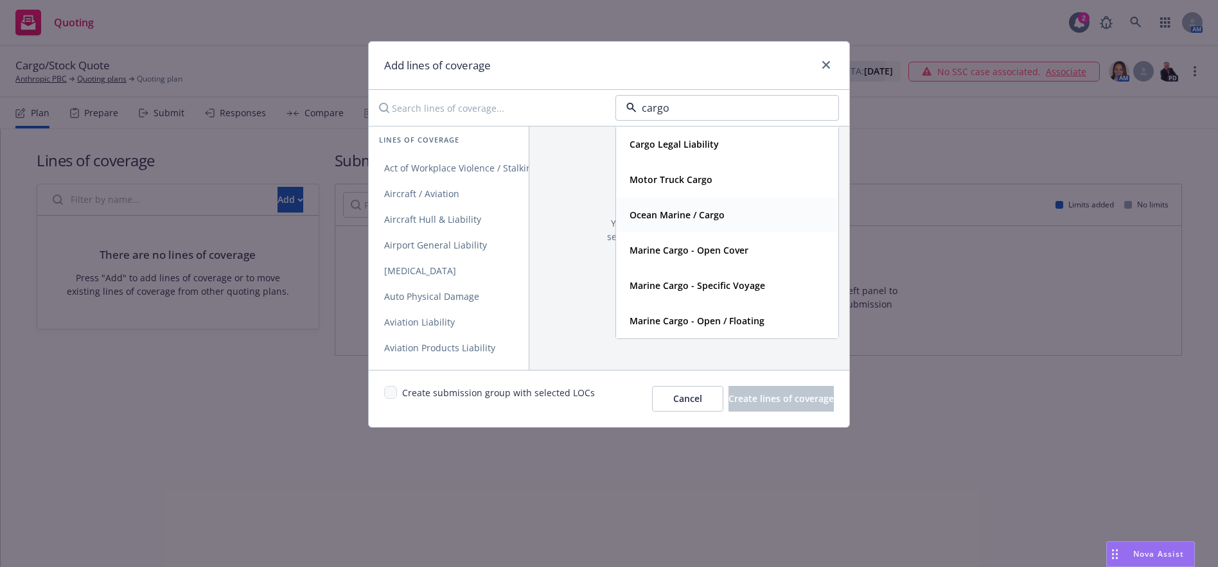
click at [739, 216] on div "Ocean Marine / Cargo" at bounding box center [727, 215] width 206 height 19
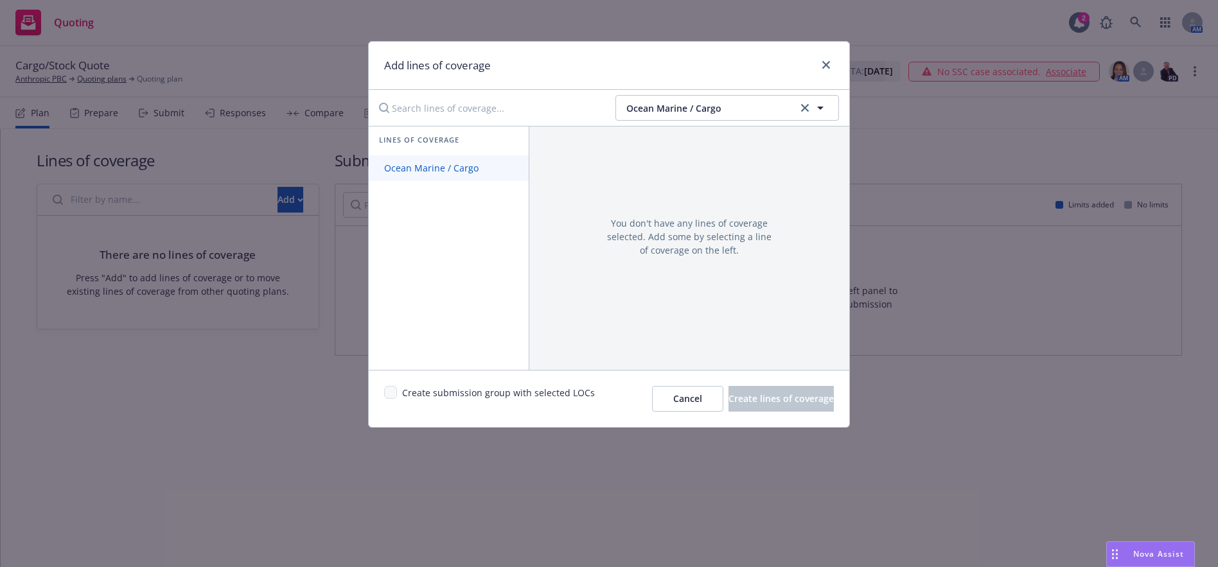
click at [439, 175] on link "Ocean Marine / Cargo" at bounding box center [449, 168] width 160 height 26
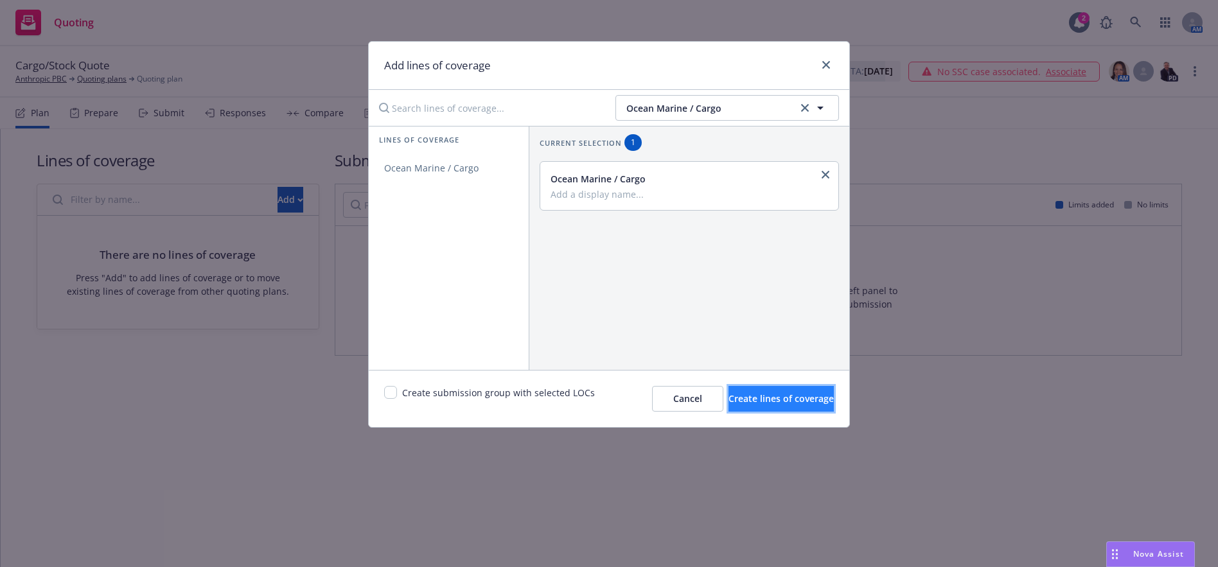
click at [753, 401] on span "Create lines of coverage" at bounding box center [780, 398] width 105 height 12
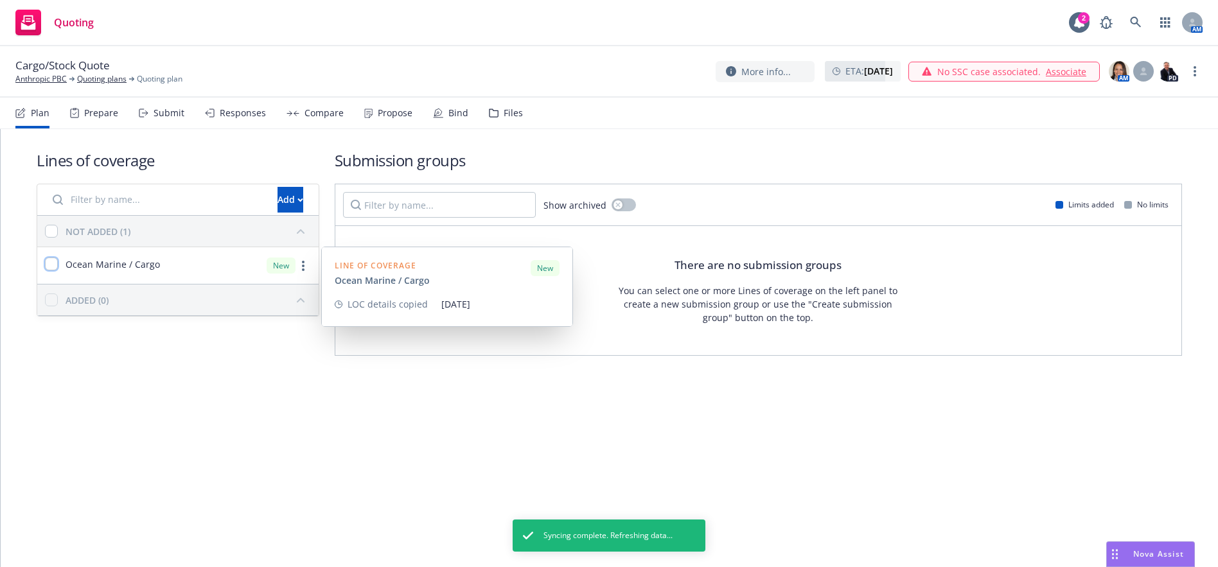
click at [53, 267] on input "checkbox" at bounding box center [51, 264] width 13 height 13
checkbox input "true"
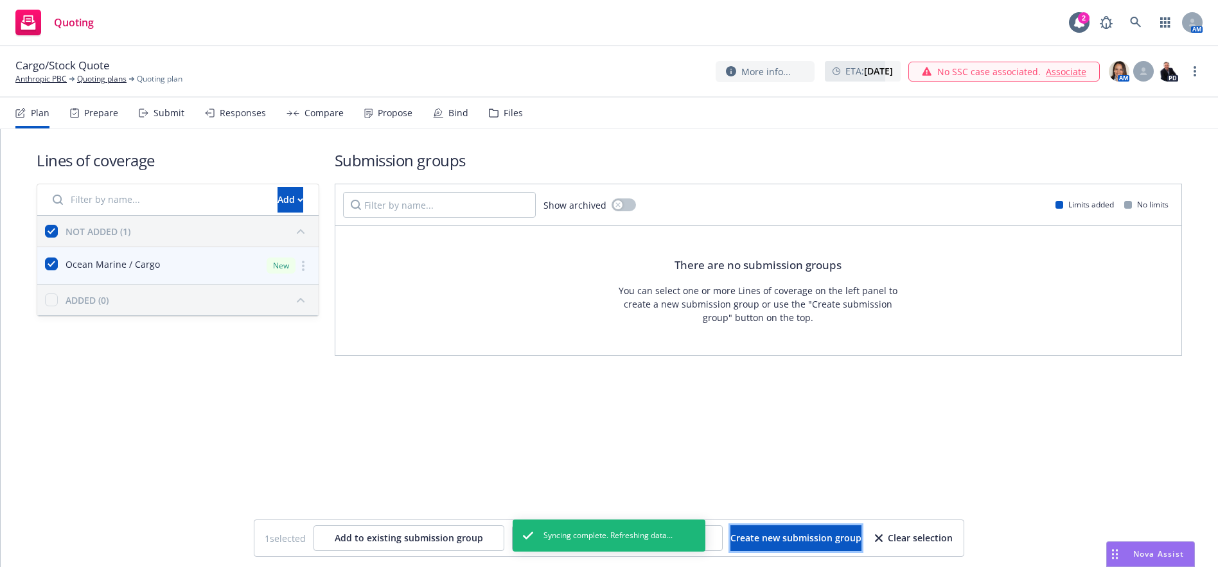
drag, startPoint x: 748, startPoint y: 540, endPoint x: 748, endPoint y: 525, distance: 15.4
click at [748, 539] on span "Create new submission group" at bounding box center [795, 538] width 131 height 12
checkbox input "false"
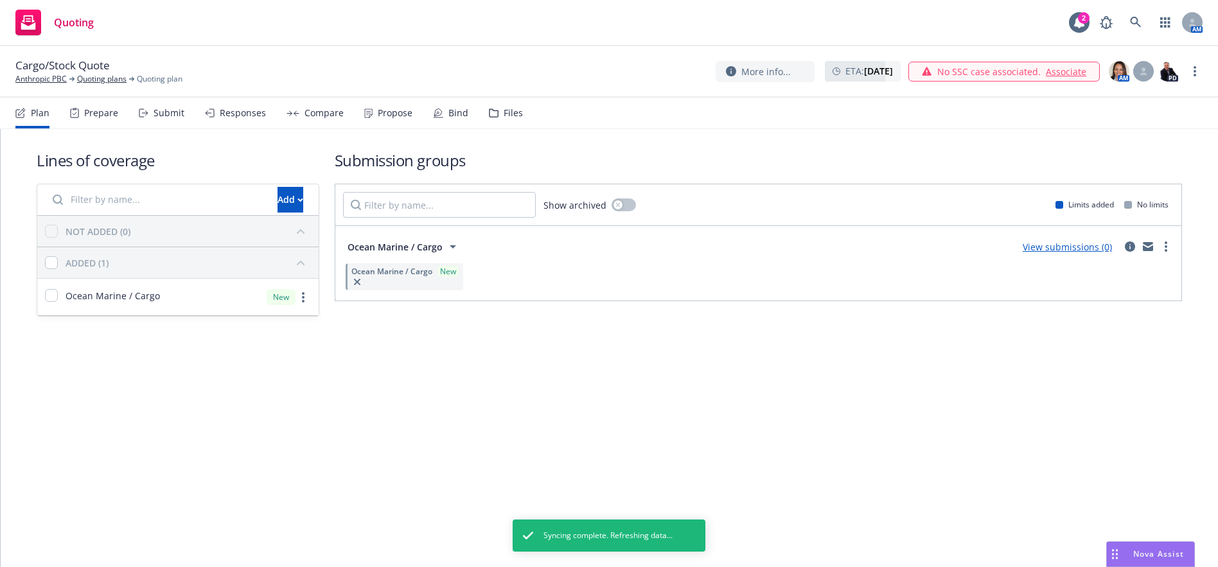
click at [1098, 245] on link "View submissions (0)" at bounding box center [1066, 247] width 89 height 12
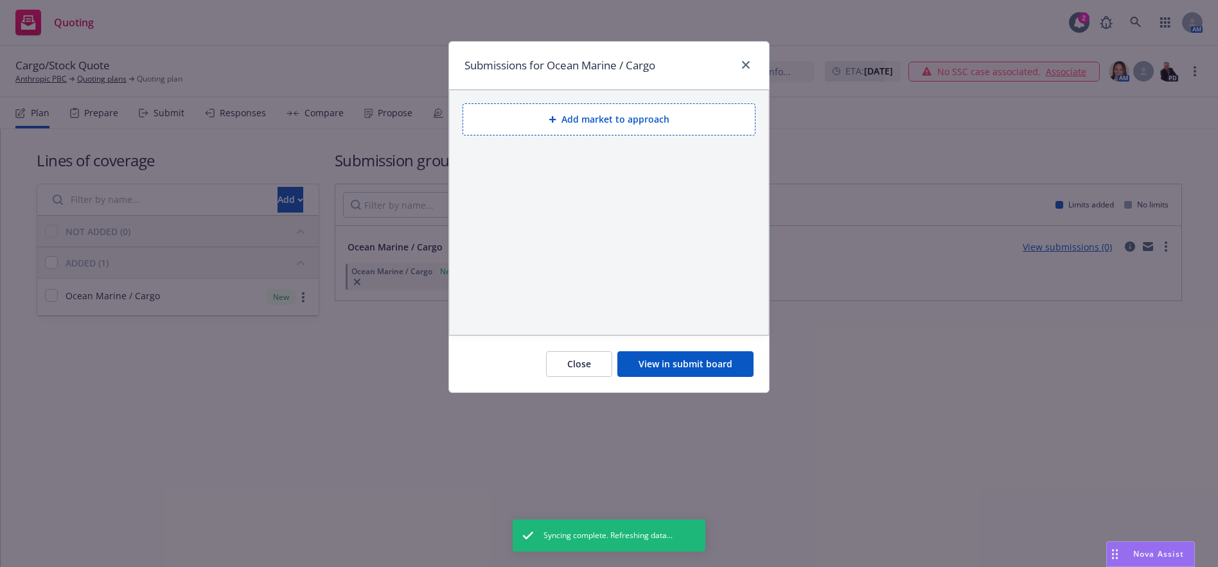
click at [674, 360] on button "View in submit board" at bounding box center [685, 364] width 136 height 26
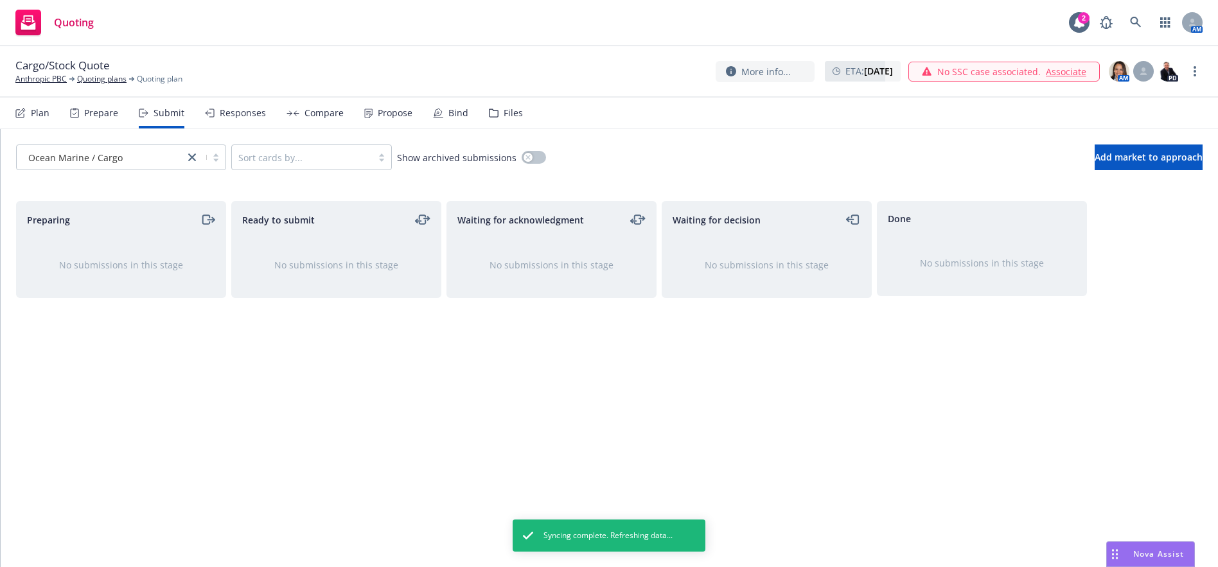
click at [505, 110] on div "Files" at bounding box center [513, 113] width 19 height 10
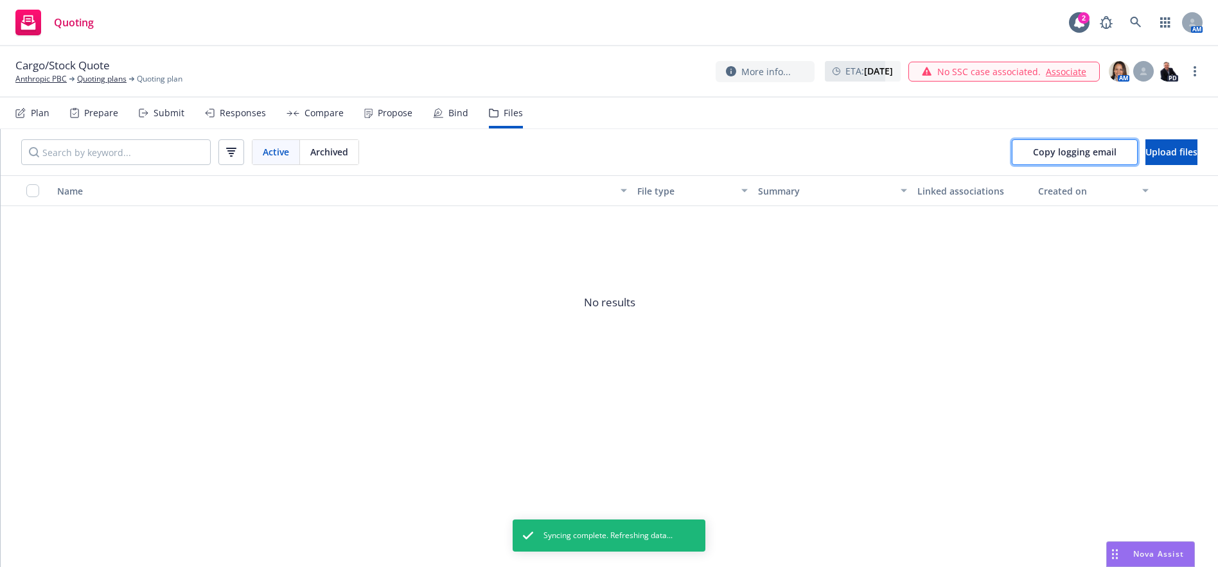
click at [1040, 155] on span "Copy logging email" at bounding box center [1074, 152] width 83 height 12
